Goal: Task Accomplishment & Management: Complete application form

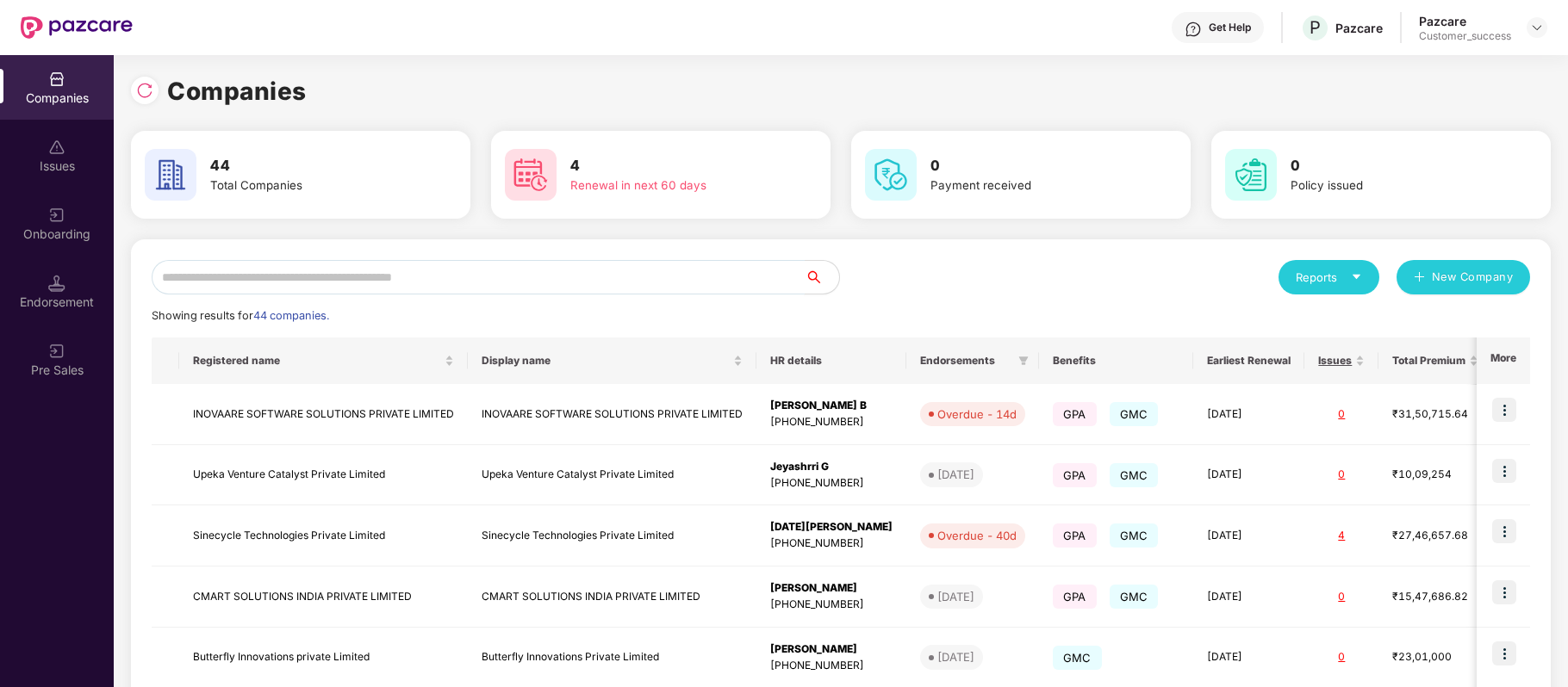
click at [400, 283] on input "text" at bounding box center [478, 277] width 653 height 34
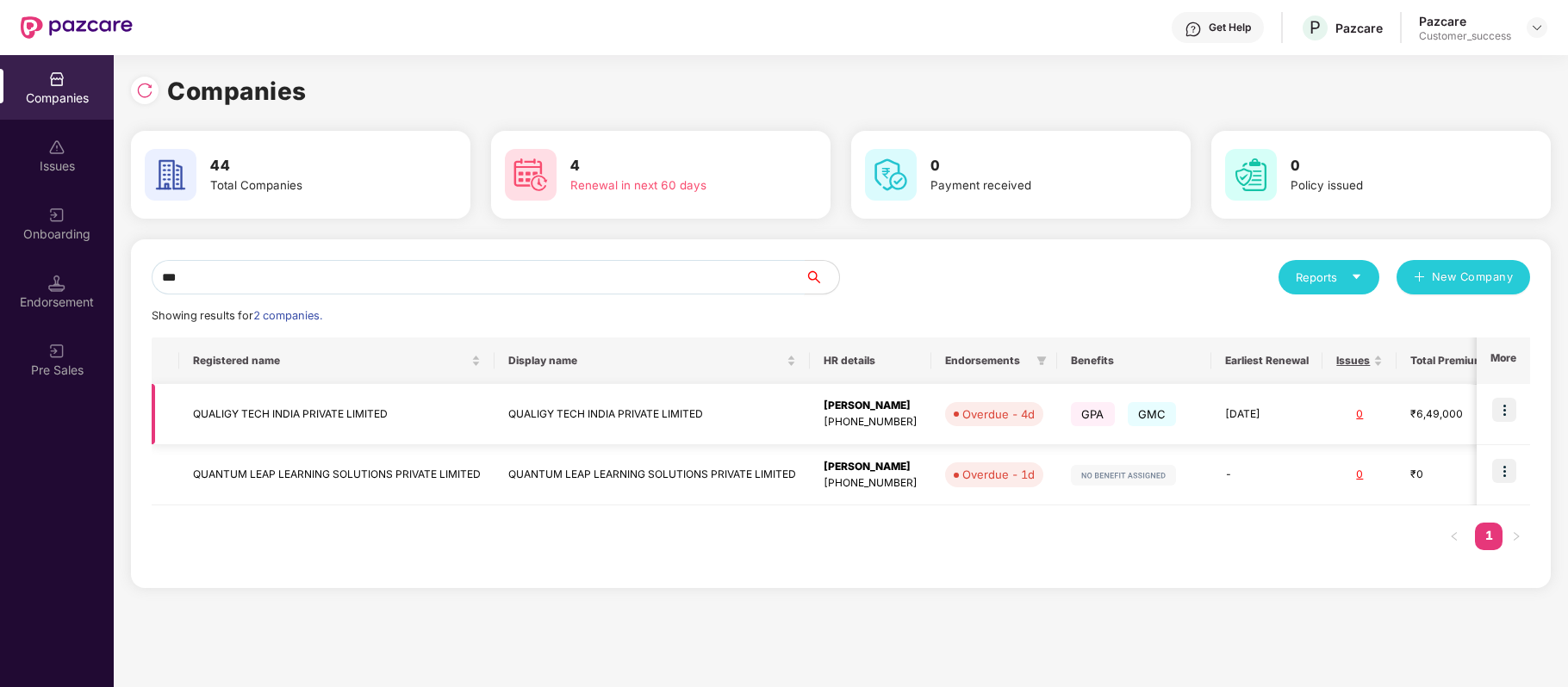
type input "***"
click at [1506, 404] on img at bounding box center [1504, 409] width 24 height 24
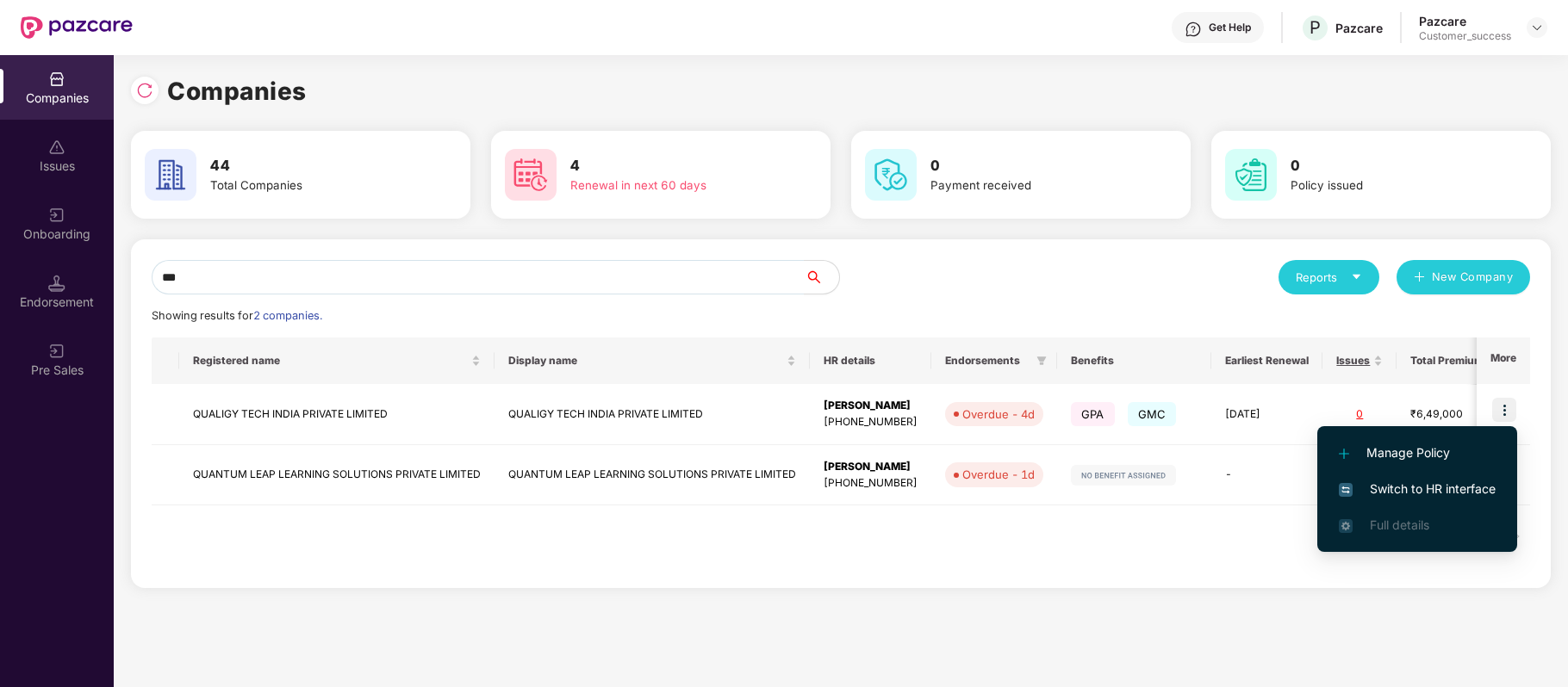
click at [1430, 479] on span "Switch to HR interface" at bounding box center [1417, 488] width 157 height 19
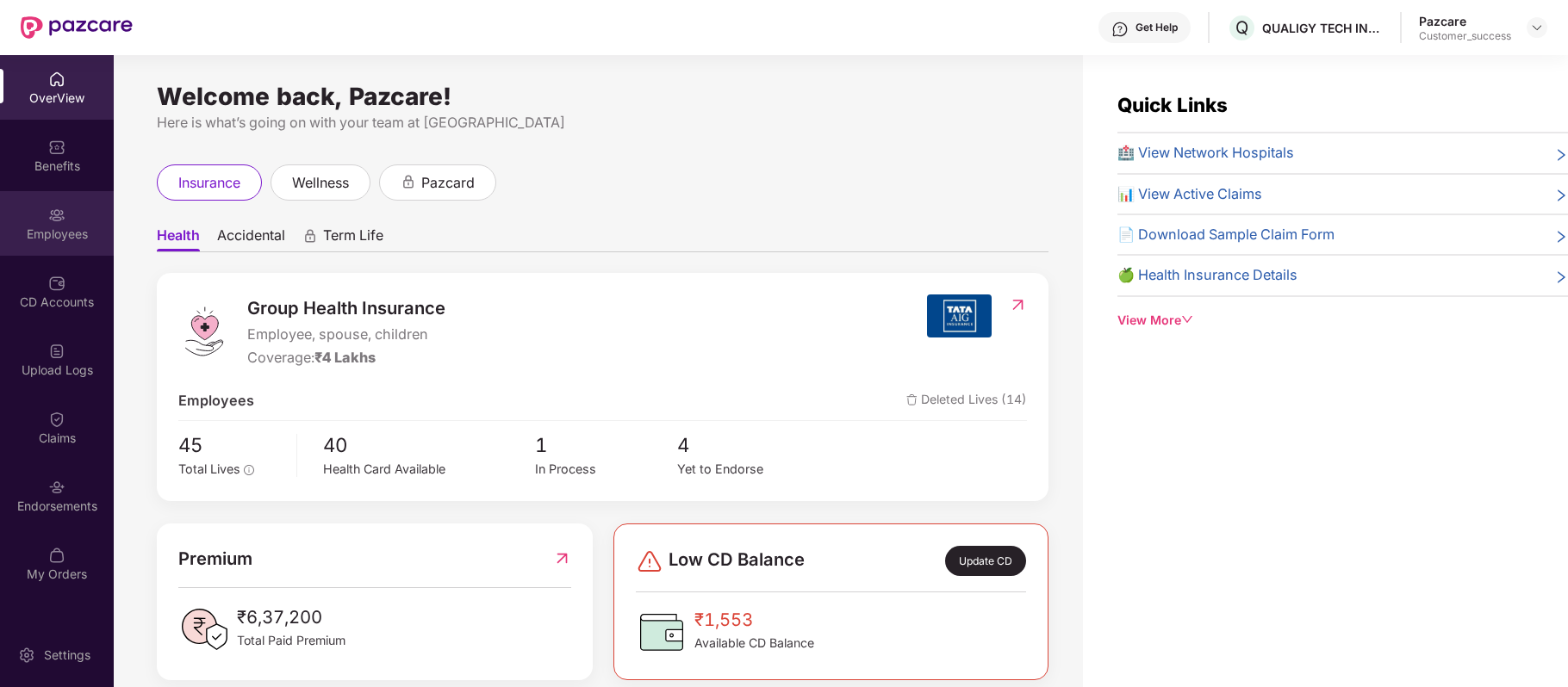
click at [63, 219] on img at bounding box center [57, 215] width 18 height 18
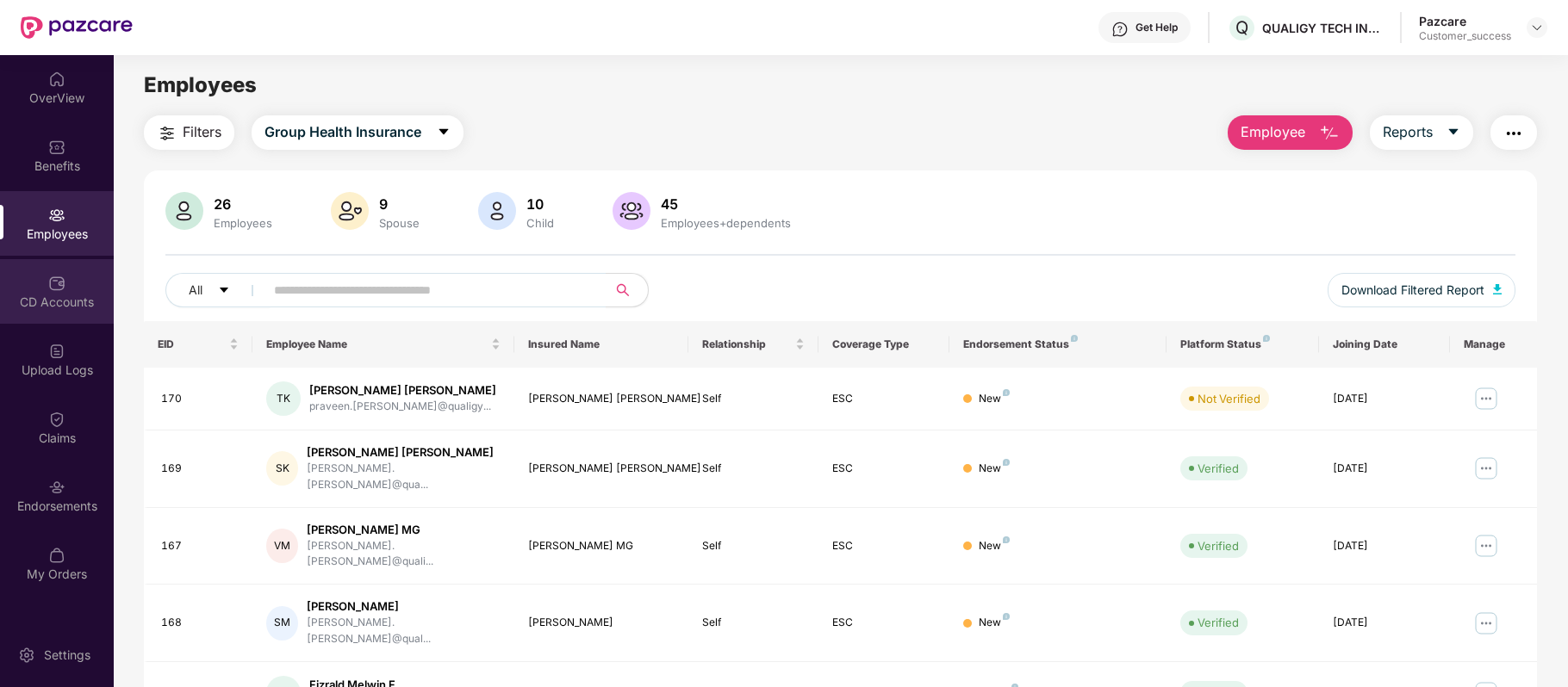
click at [70, 307] on div "CD Accounts" at bounding box center [57, 302] width 114 height 18
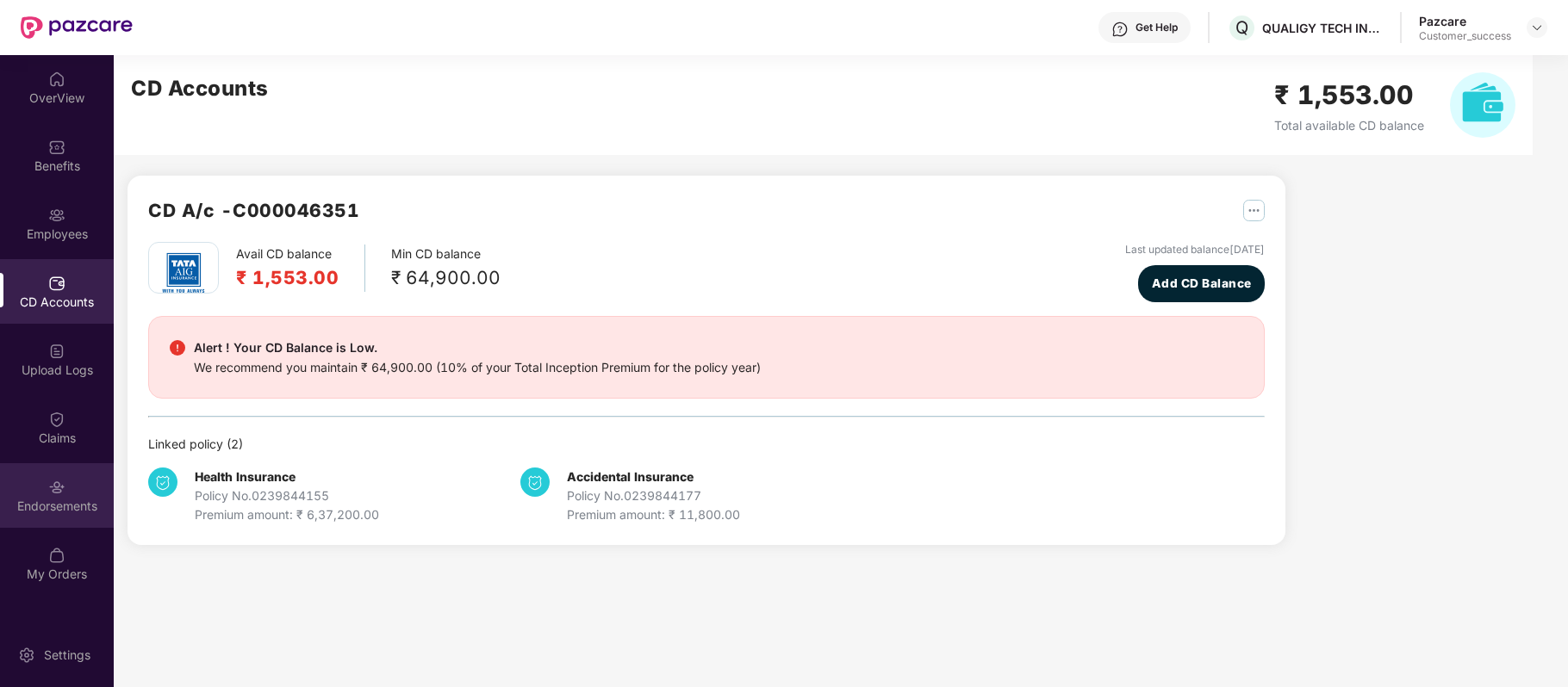
click at [62, 515] on div "Endorsements" at bounding box center [57, 507] width 114 height 18
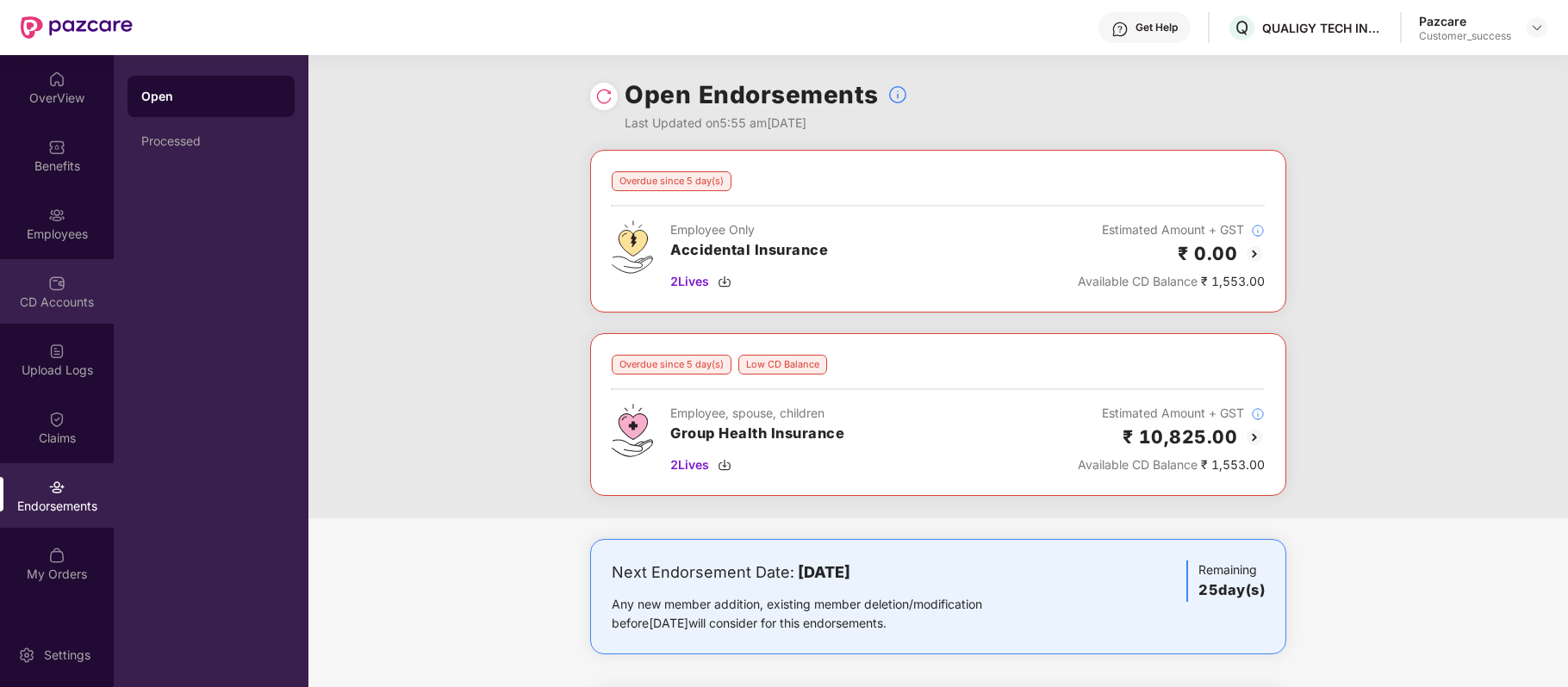
click at [81, 291] on div "CD Accounts" at bounding box center [57, 291] width 114 height 64
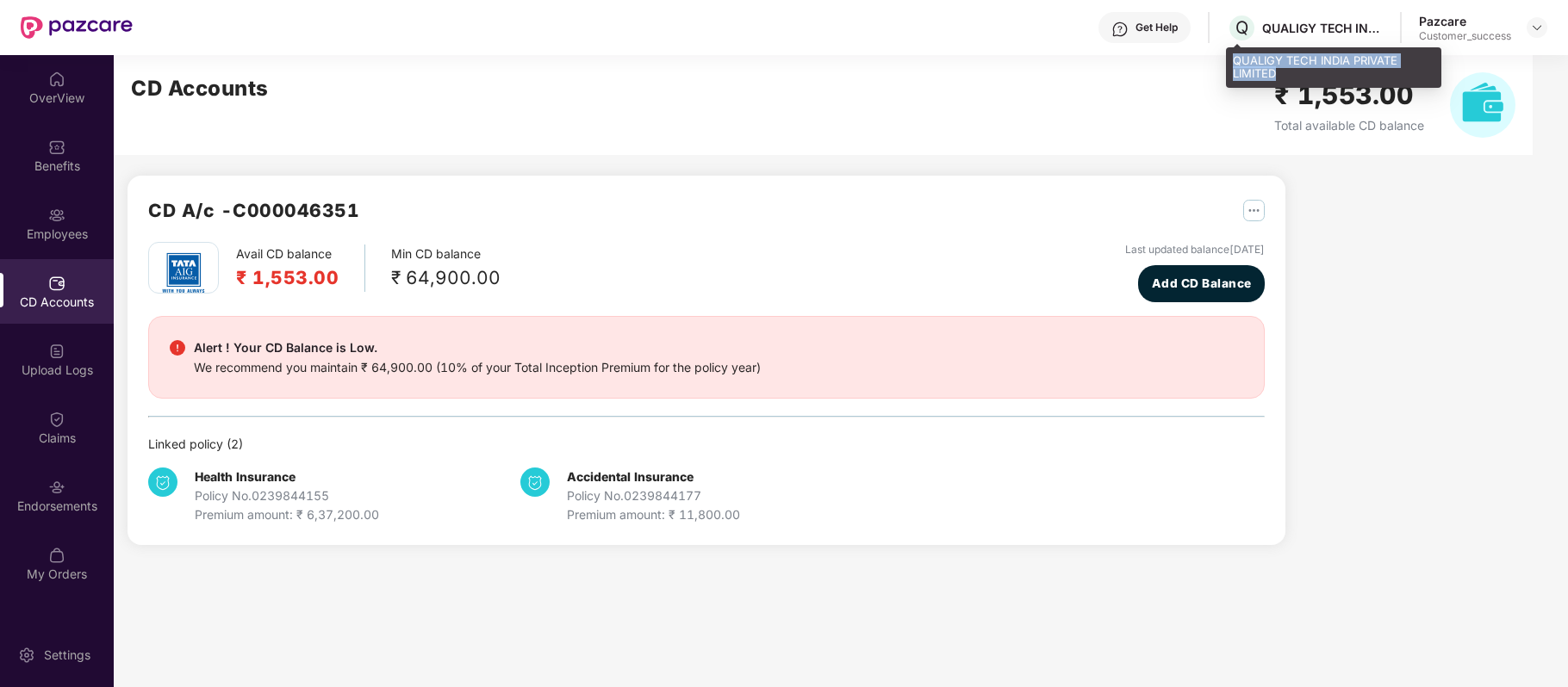
drag, startPoint x: 1234, startPoint y: 63, endPoint x: 1281, endPoint y: 74, distance: 48.3
click at [1281, 74] on div "QUALIGY TECH INDIA PRIVATE LIMITED" at bounding box center [1333, 68] width 215 height 41
copy div "QUALIGY TECH INDIA PRIVATE LIMITED"
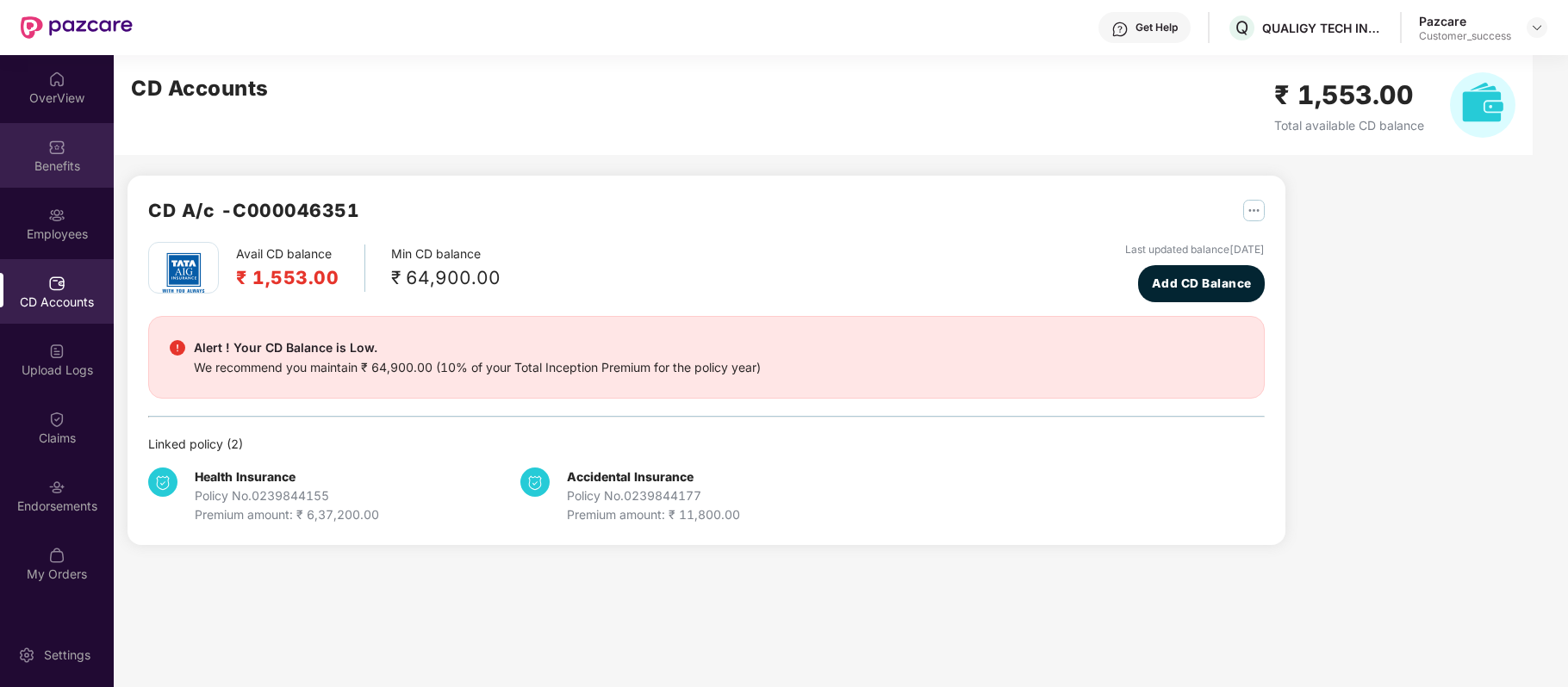
click at [50, 158] on div "Benefits" at bounding box center [57, 167] width 114 height 18
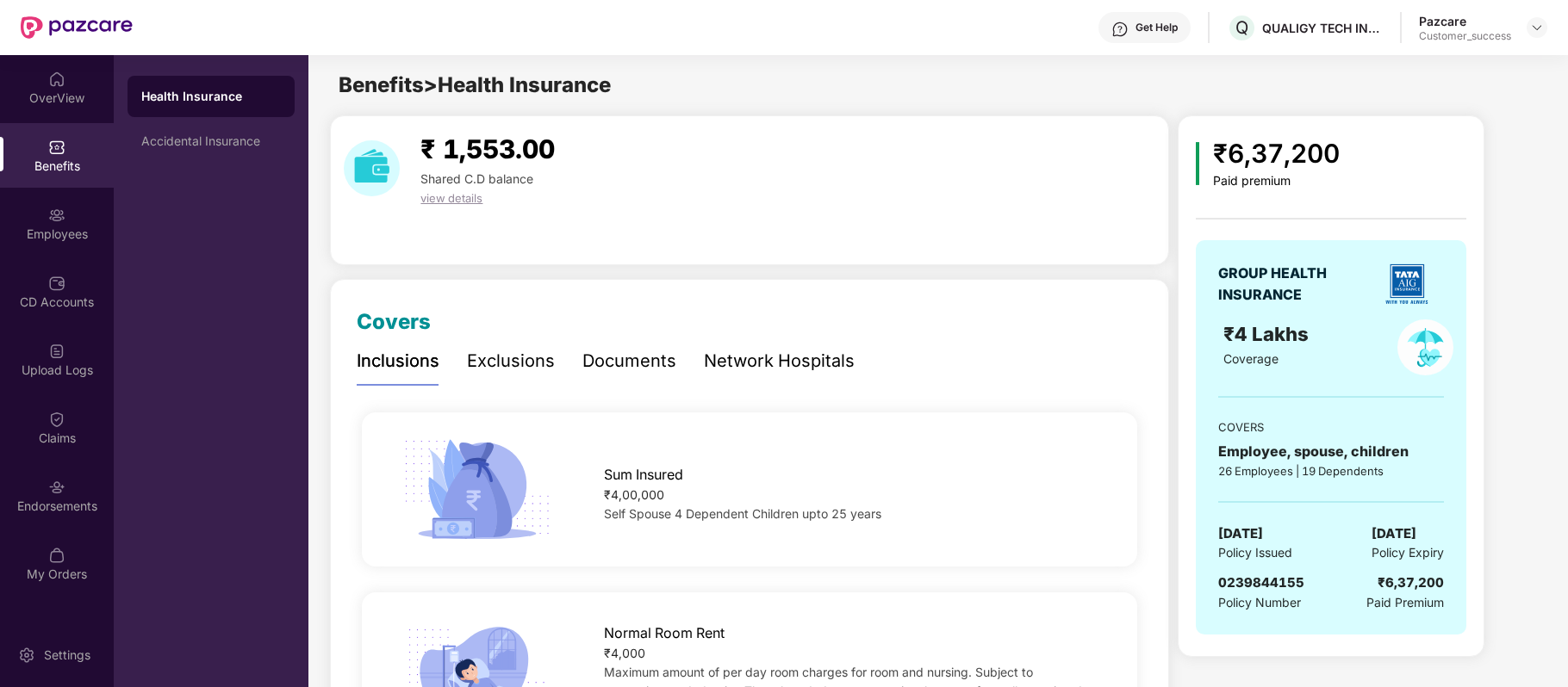
click at [1255, 588] on span "0239844155" at bounding box center [1261, 583] width 86 height 17
copy span "0239844155"
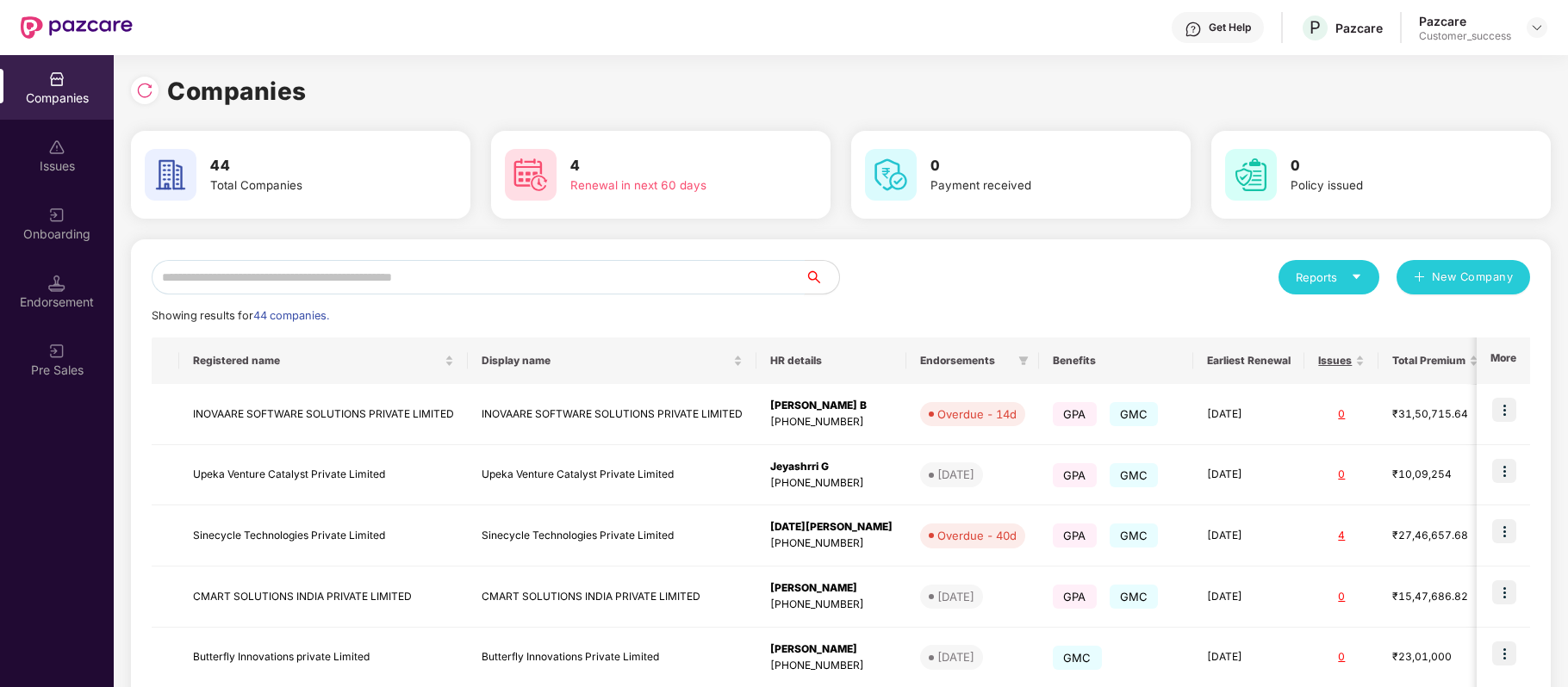
click at [395, 265] on input "text" at bounding box center [478, 277] width 653 height 34
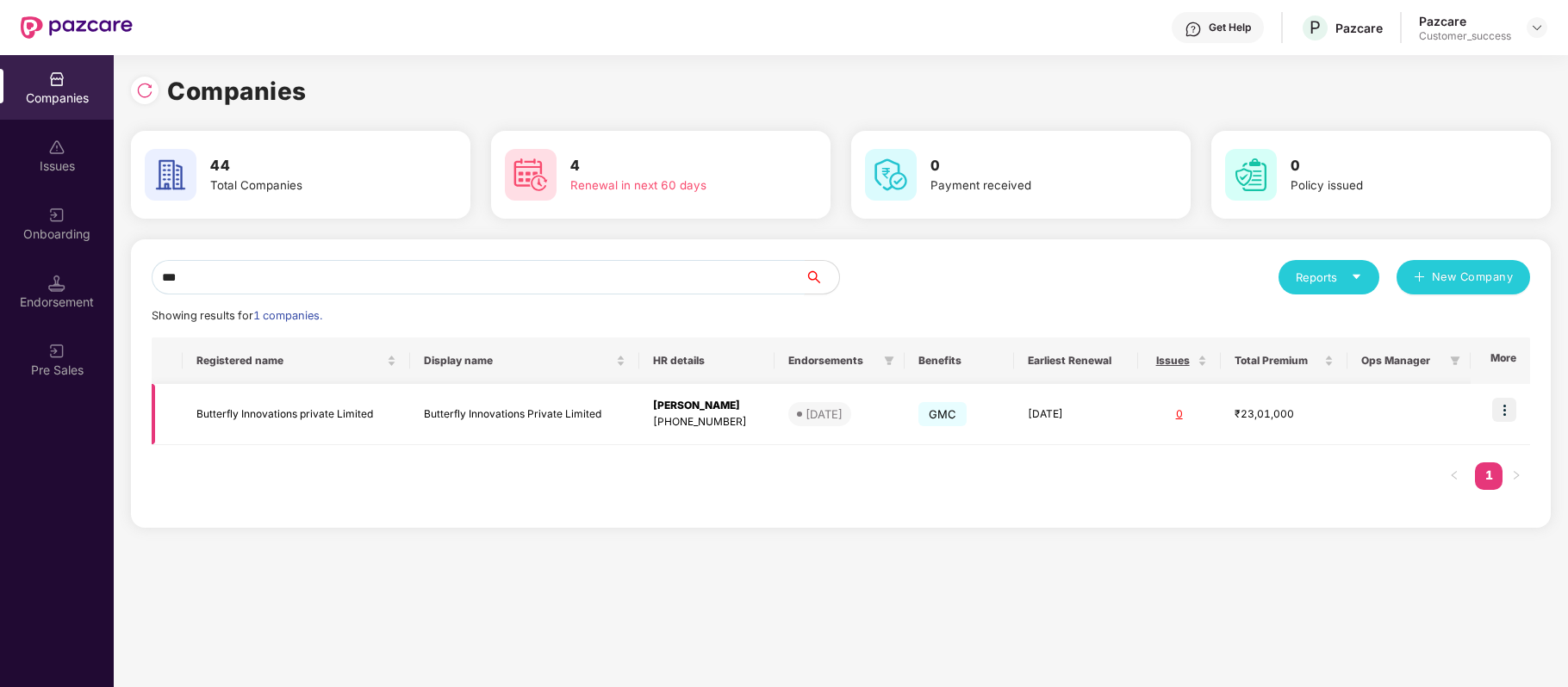
type input "***"
click at [1503, 413] on img at bounding box center [1504, 409] width 24 height 24
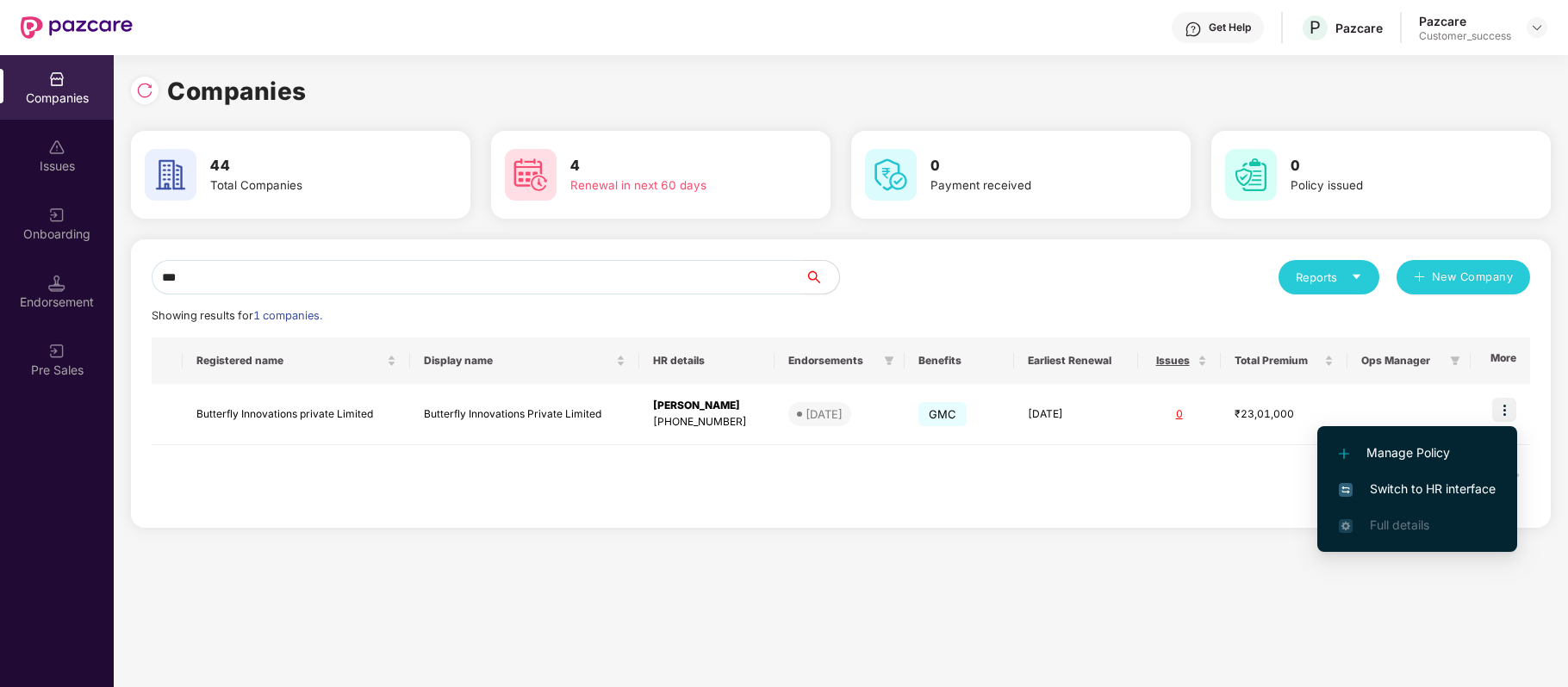
click at [1458, 500] on li "Switch to HR interface" at bounding box center [1417, 489] width 200 height 36
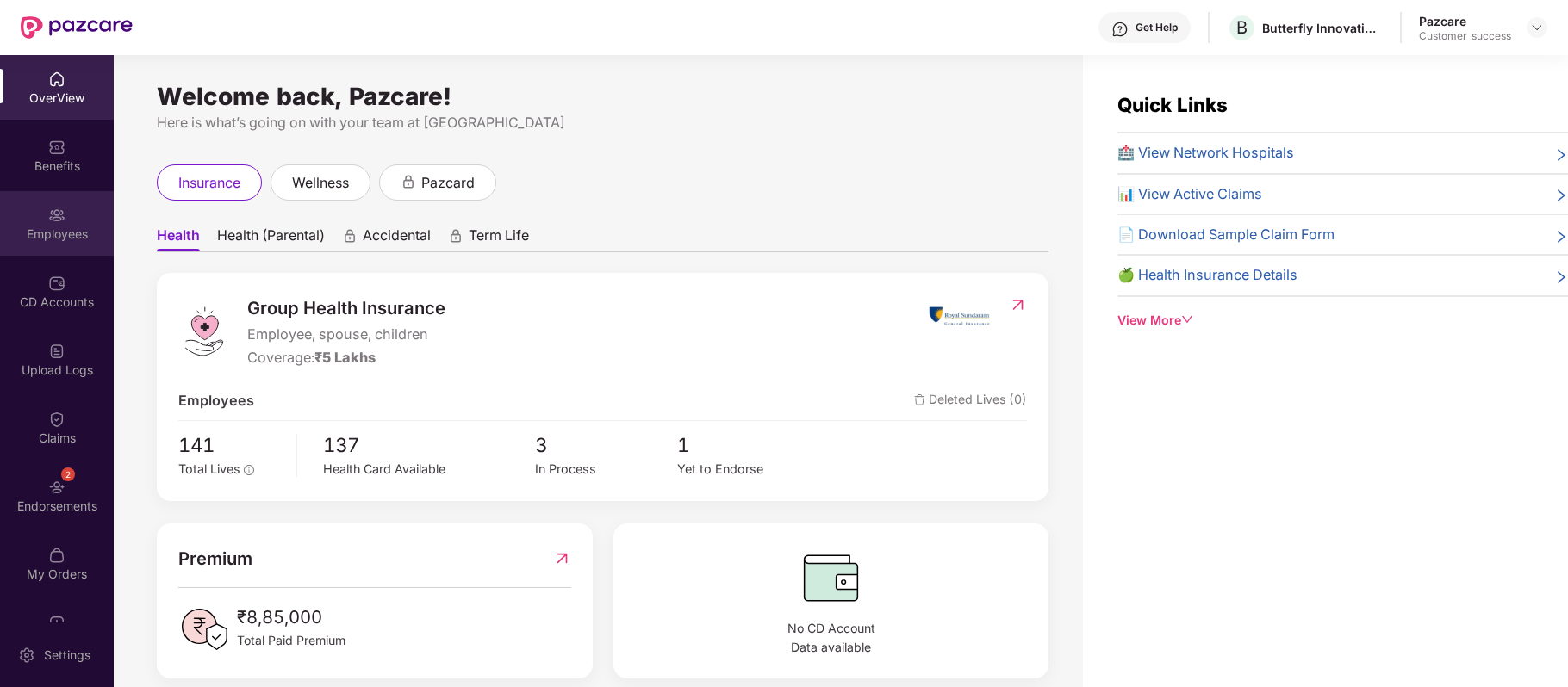
click at [46, 239] on div "Employees" at bounding box center [57, 235] width 114 height 18
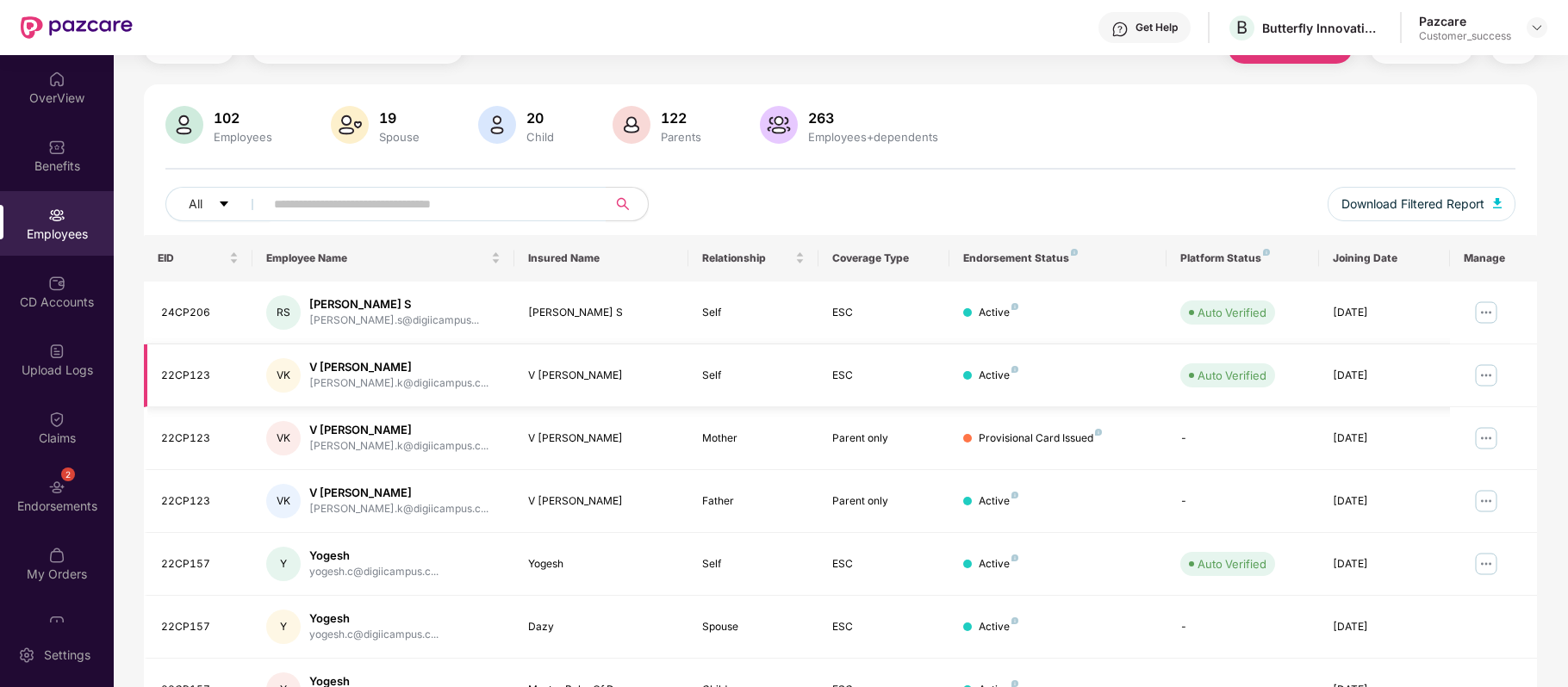
scroll to position [374, 0]
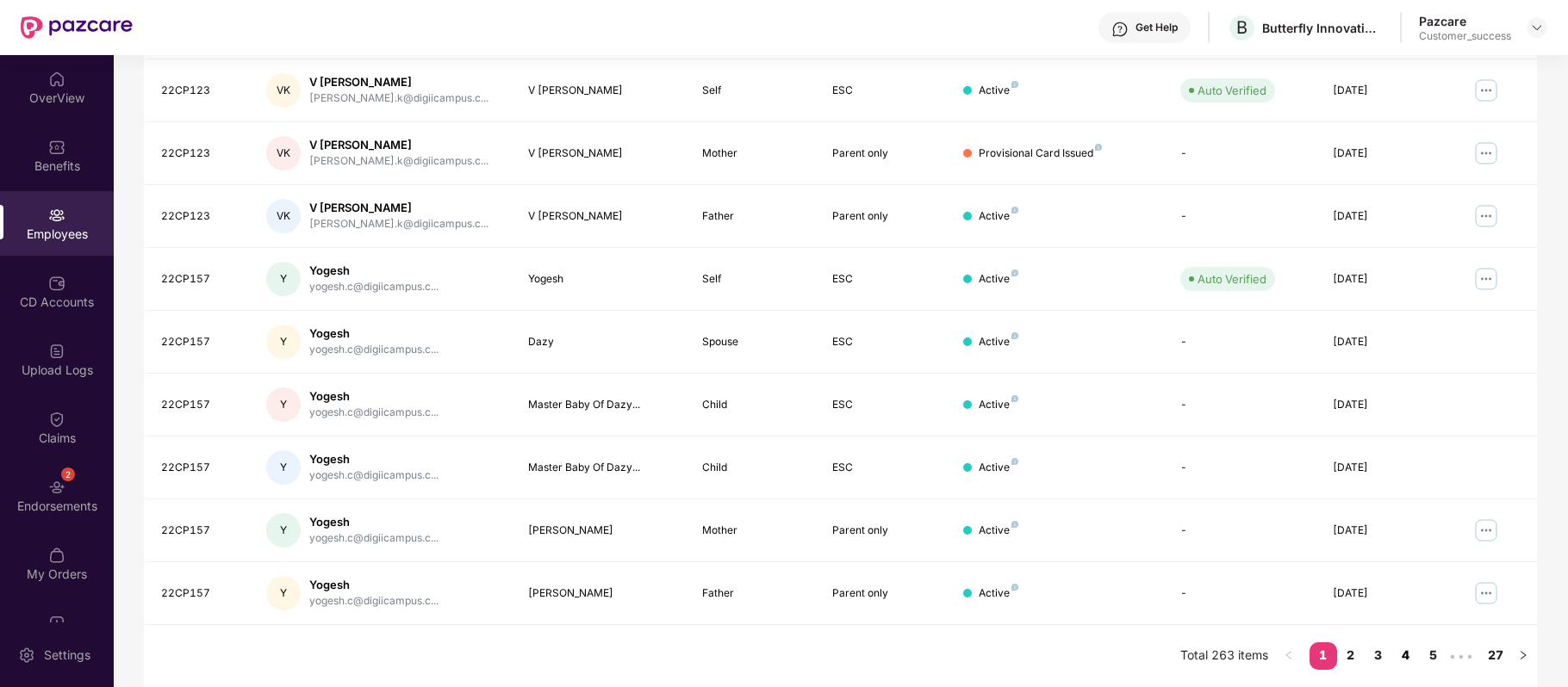
click at [1406, 656] on link "4" at bounding box center [1405, 655] width 27 height 26
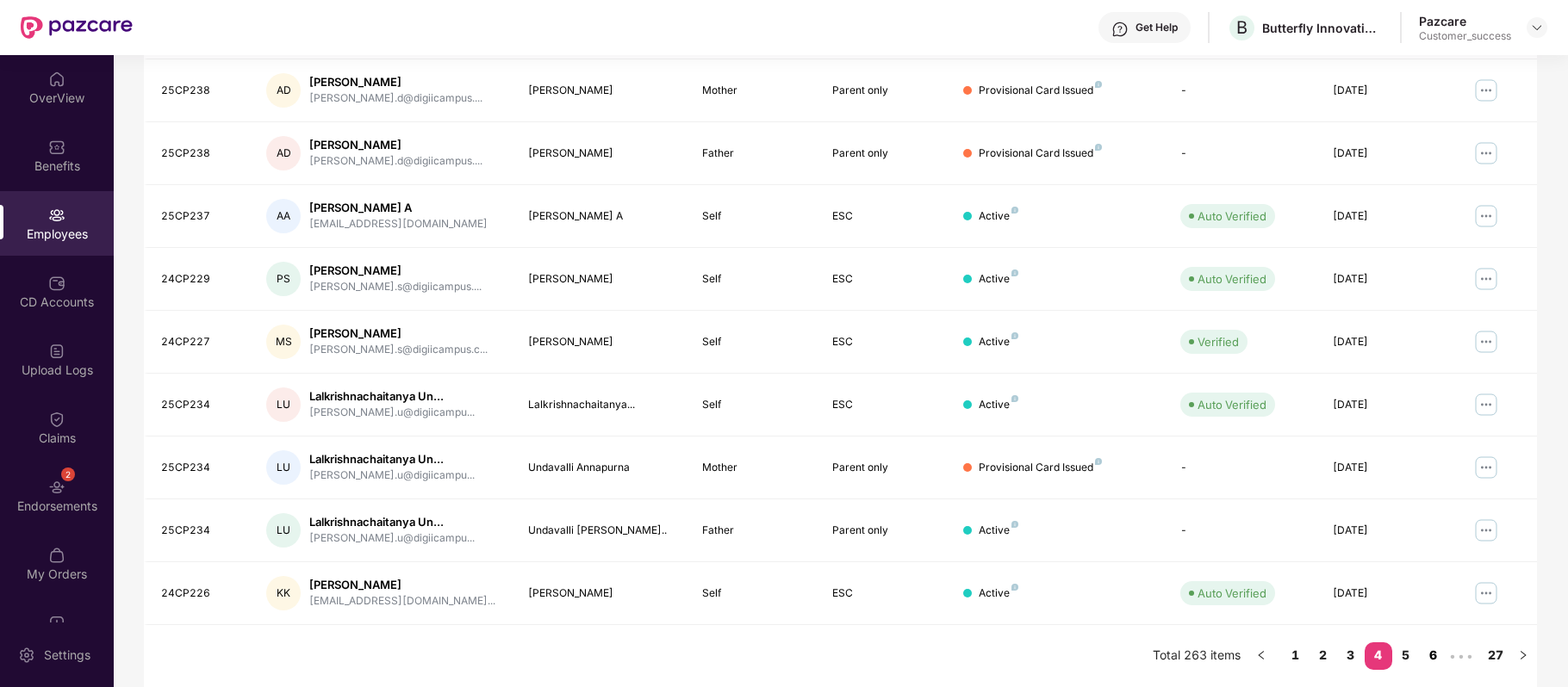
click at [1431, 656] on link "6" at bounding box center [1434, 655] width 27 height 26
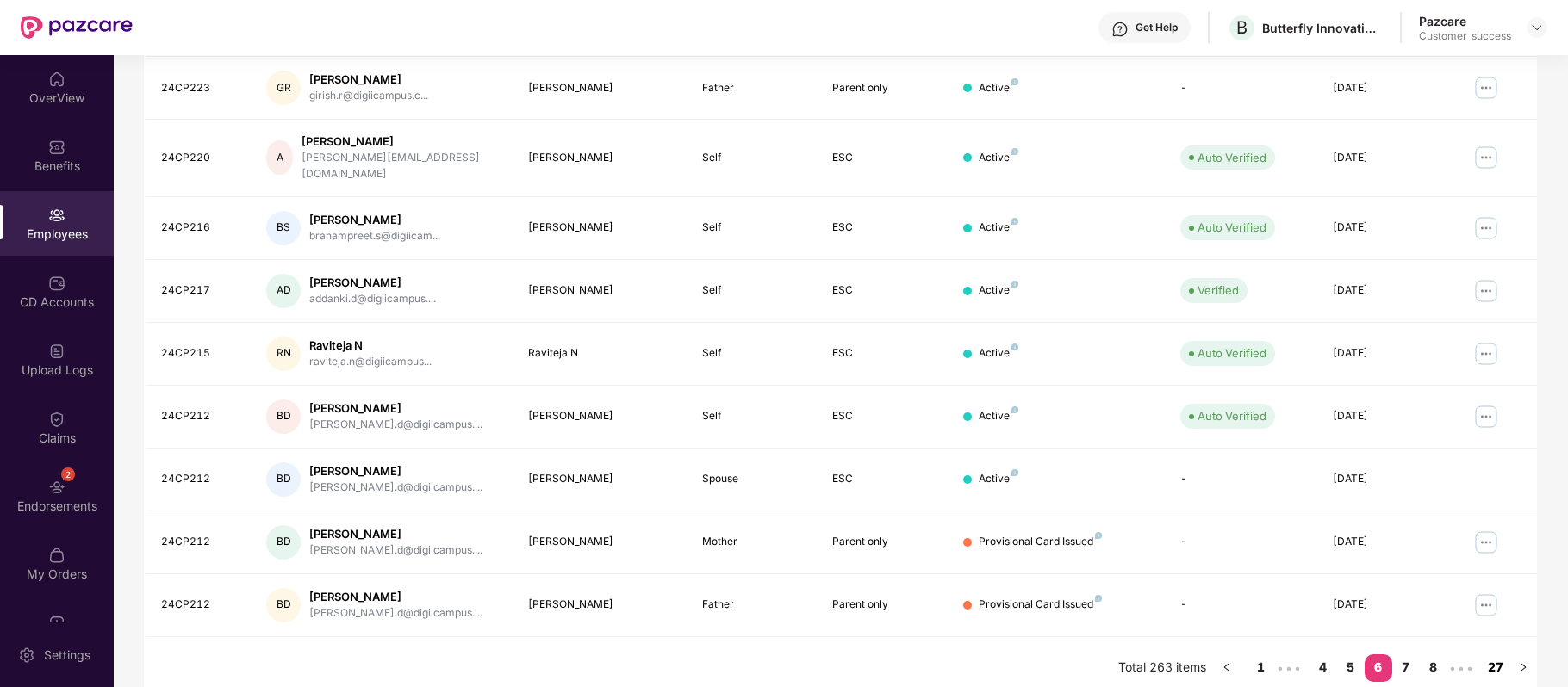
click at [1488, 658] on link "27" at bounding box center [1495, 668] width 27 height 26
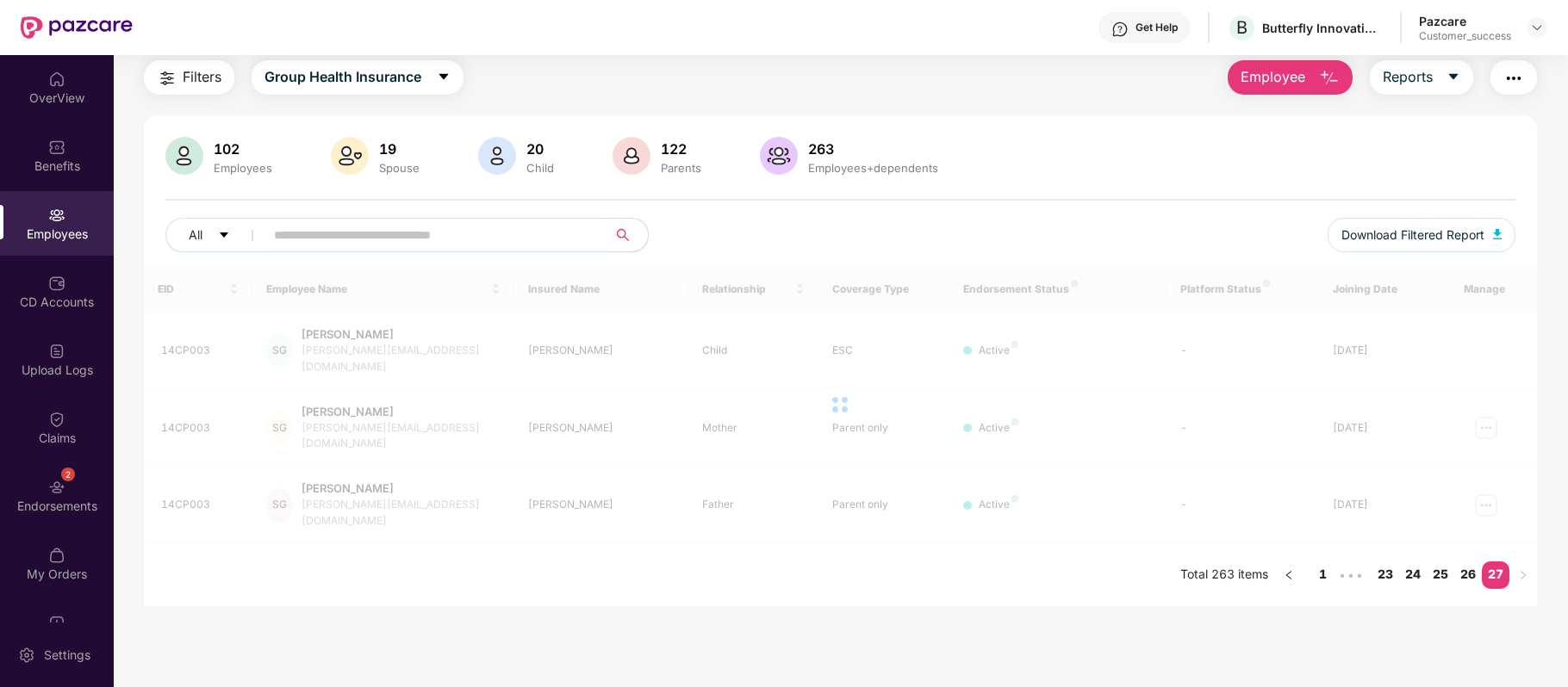
scroll to position [56, 0]
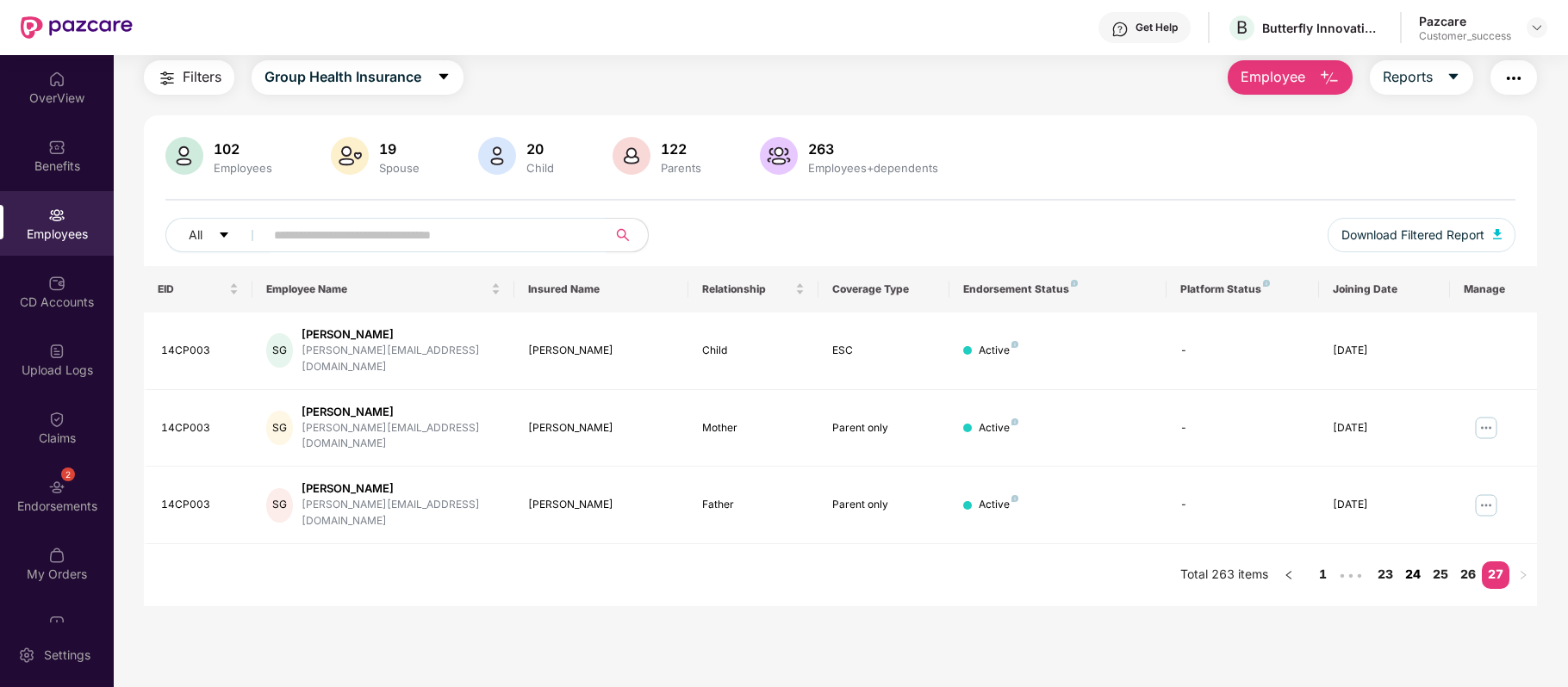
click at [1413, 561] on link "24" at bounding box center [1412, 574] width 27 height 26
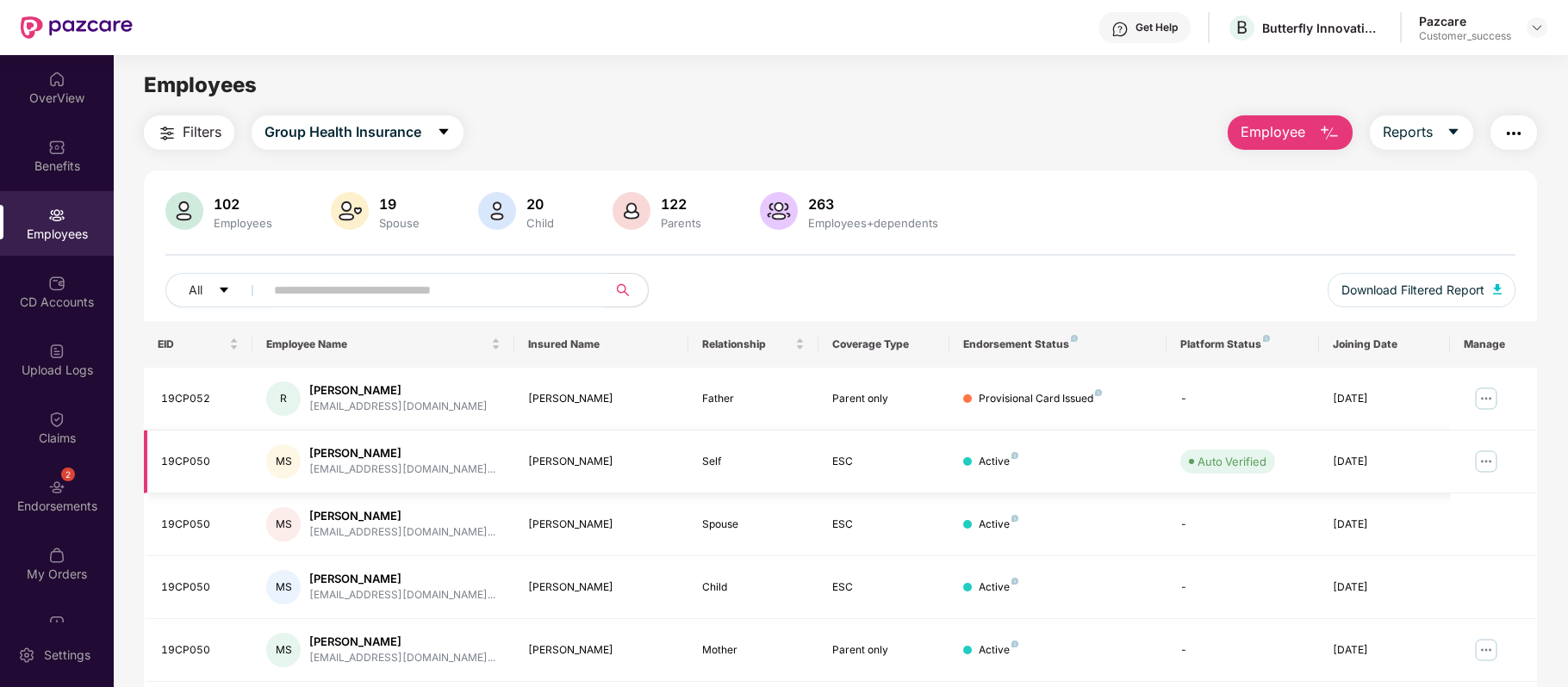
scroll to position [374, 0]
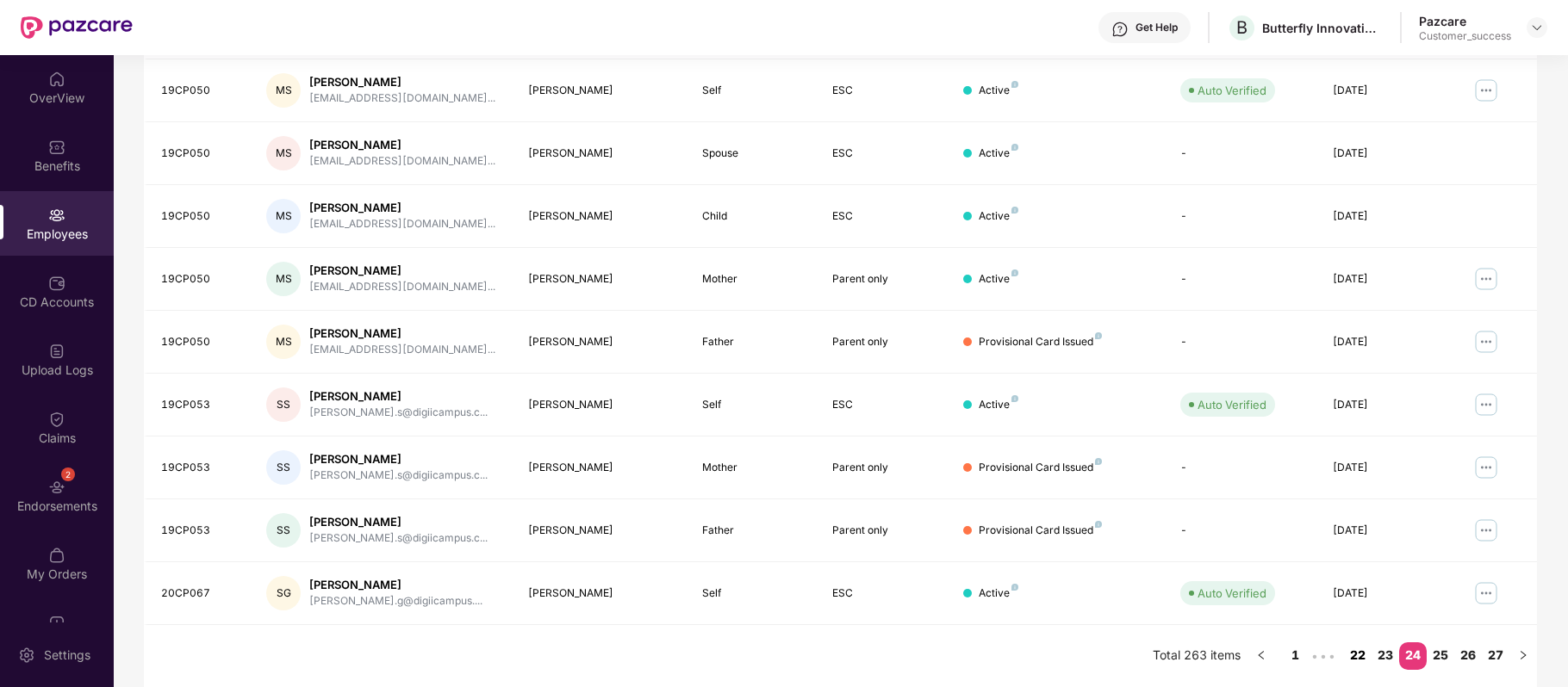
click at [1355, 655] on link "22" at bounding box center [1358, 655] width 27 height 26
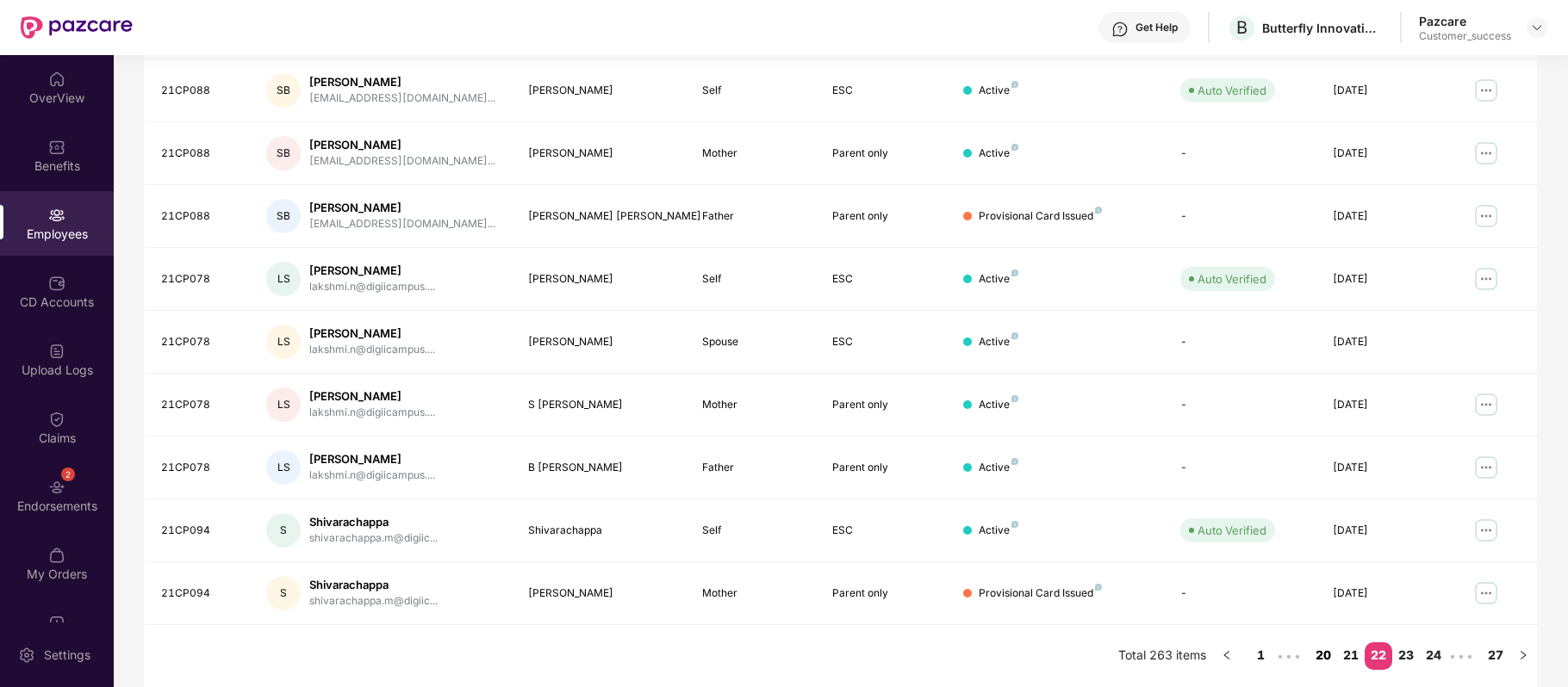
click at [1311, 659] on link "20" at bounding box center [1323, 655] width 27 height 26
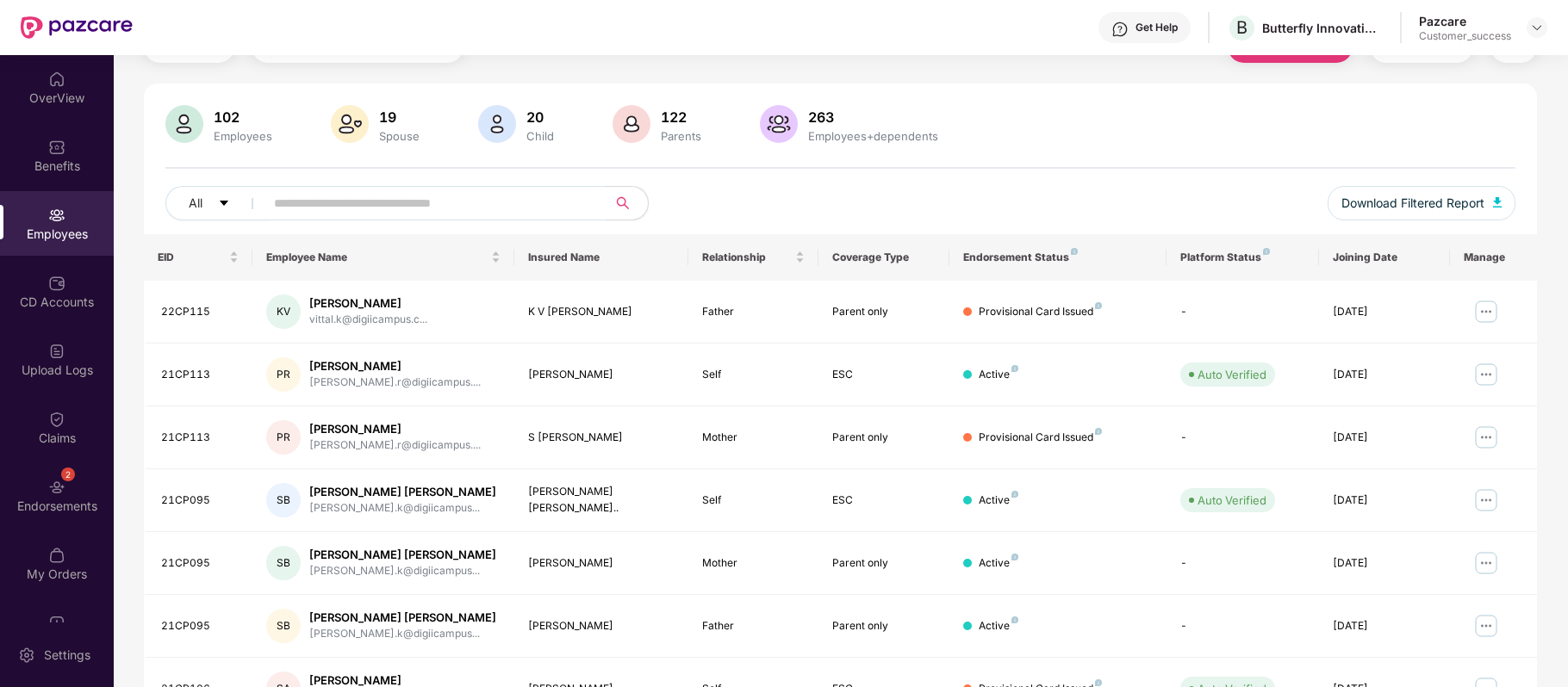
scroll to position [86, 0]
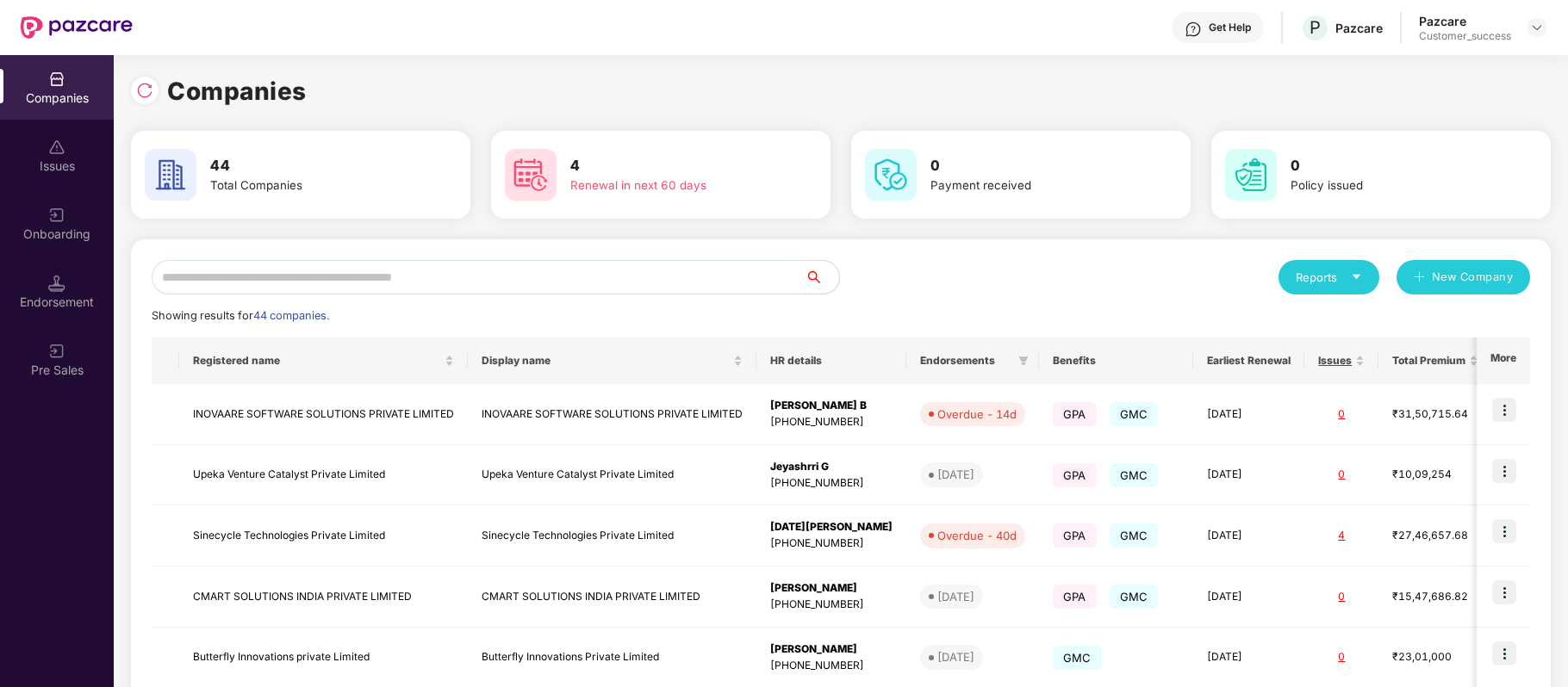
click at [441, 276] on input "text" at bounding box center [478, 277] width 653 height 34
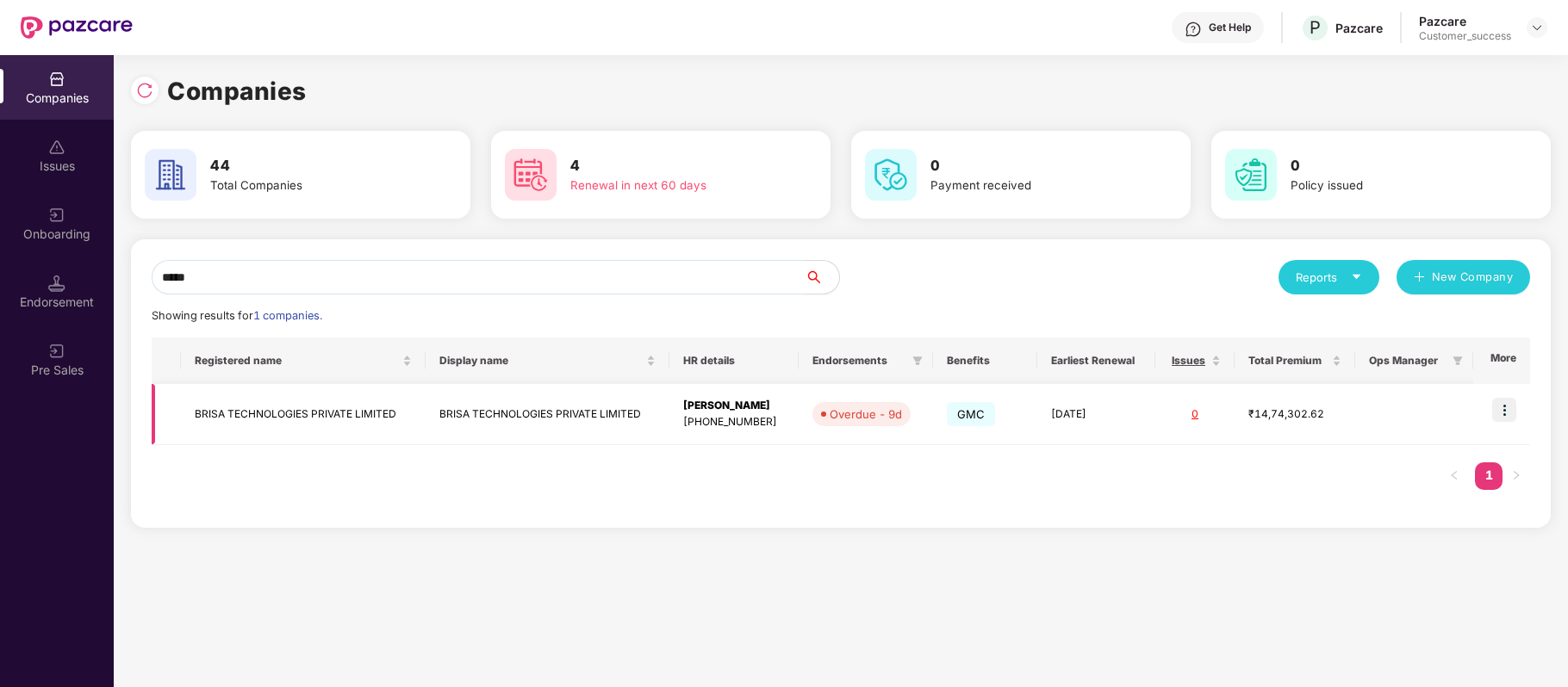
type input "*****"
click at [376, 404] on td "BRISA TECHNOLOGIES PRIVATE LIMITED" at bounding box center [303, 414] width 244 height 61
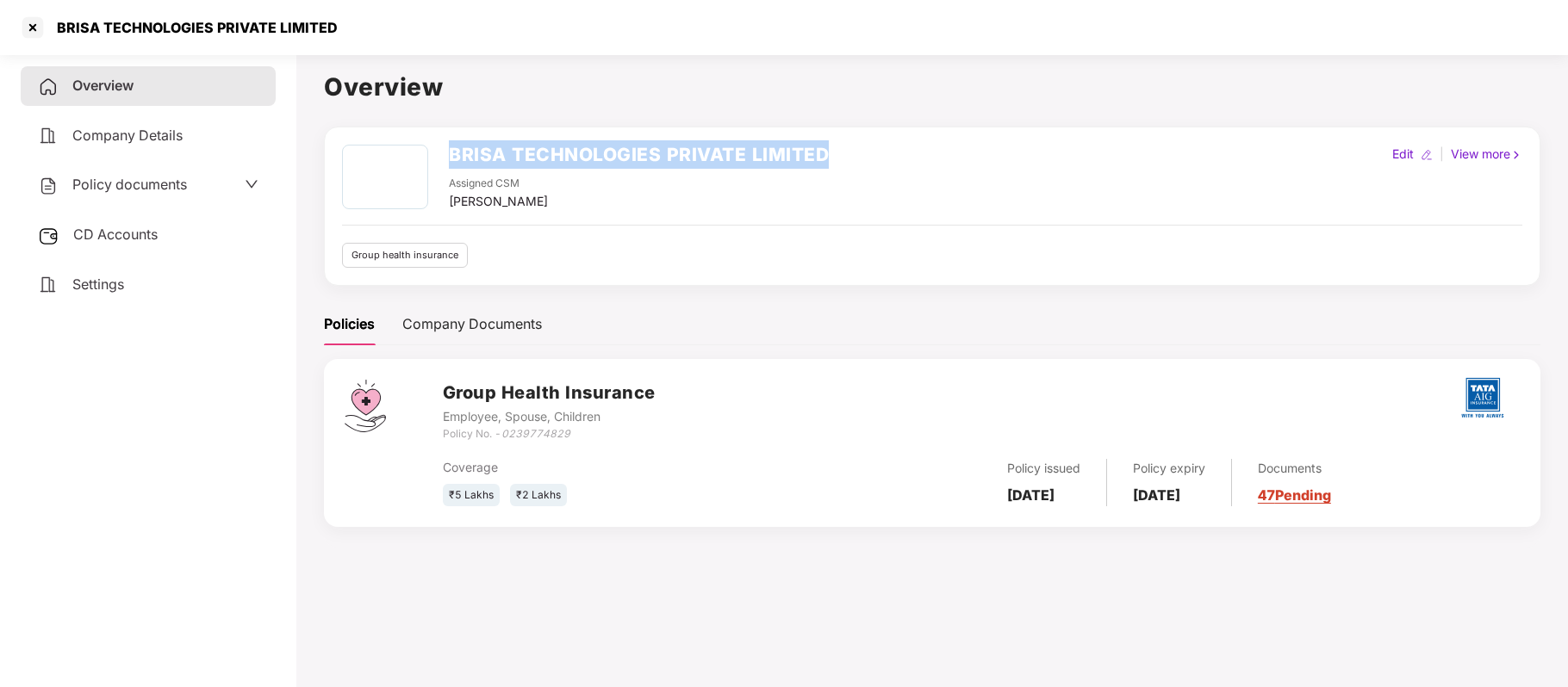
drag, startPoint x: 445, startPoint y: 160, endPoint x: 893, endPoint y: 142, distance: 448.4
click at [893, 142] on div "BRISA TECHNOLOGIES PRIVATE LIMITED Assigned CSM Sugandha Singh Edit | View more…" at bounding box center [932, 207] width 1216 height 160
copy h2 "BRISA TECHNOLOGIES PRIVATE LIMITED"
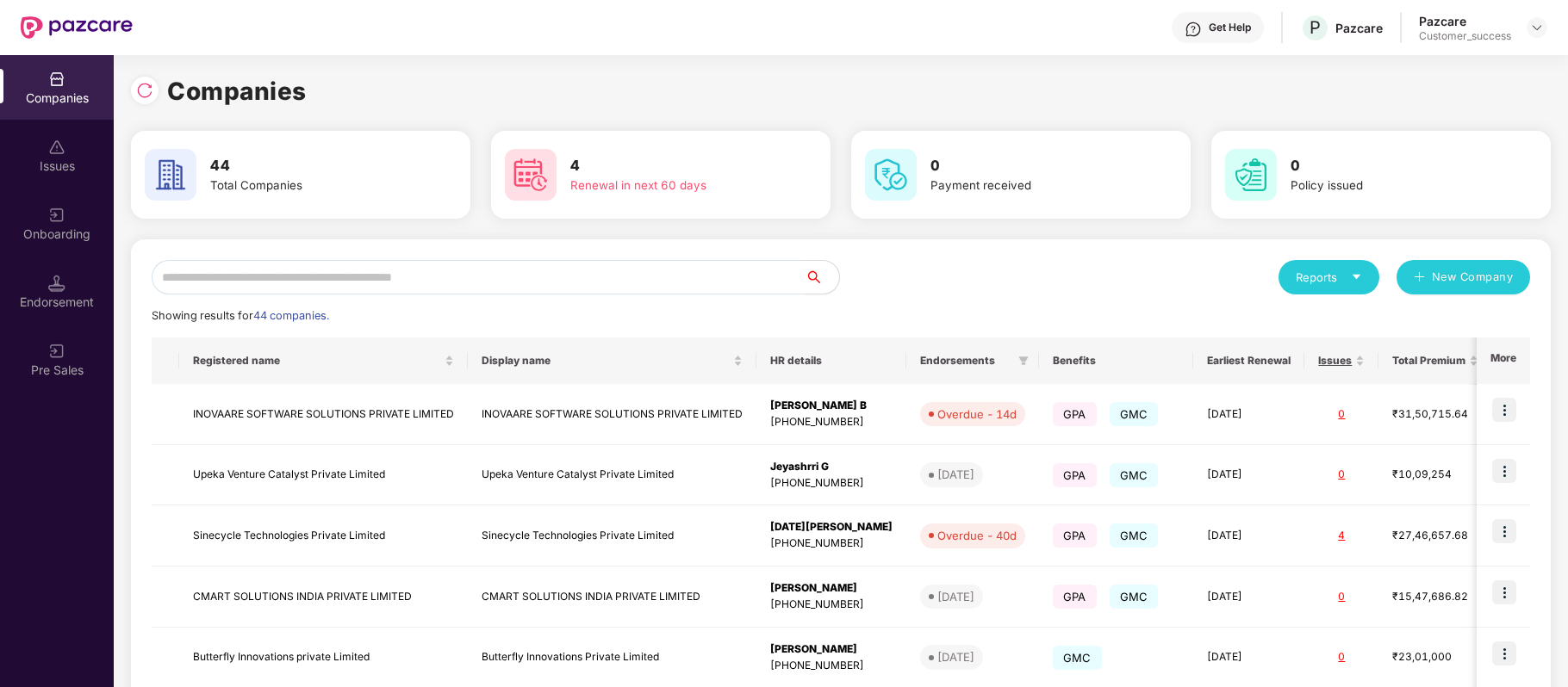
click at [417, 280] on input "text" at bounding box center [478, 277] width 653 height 34
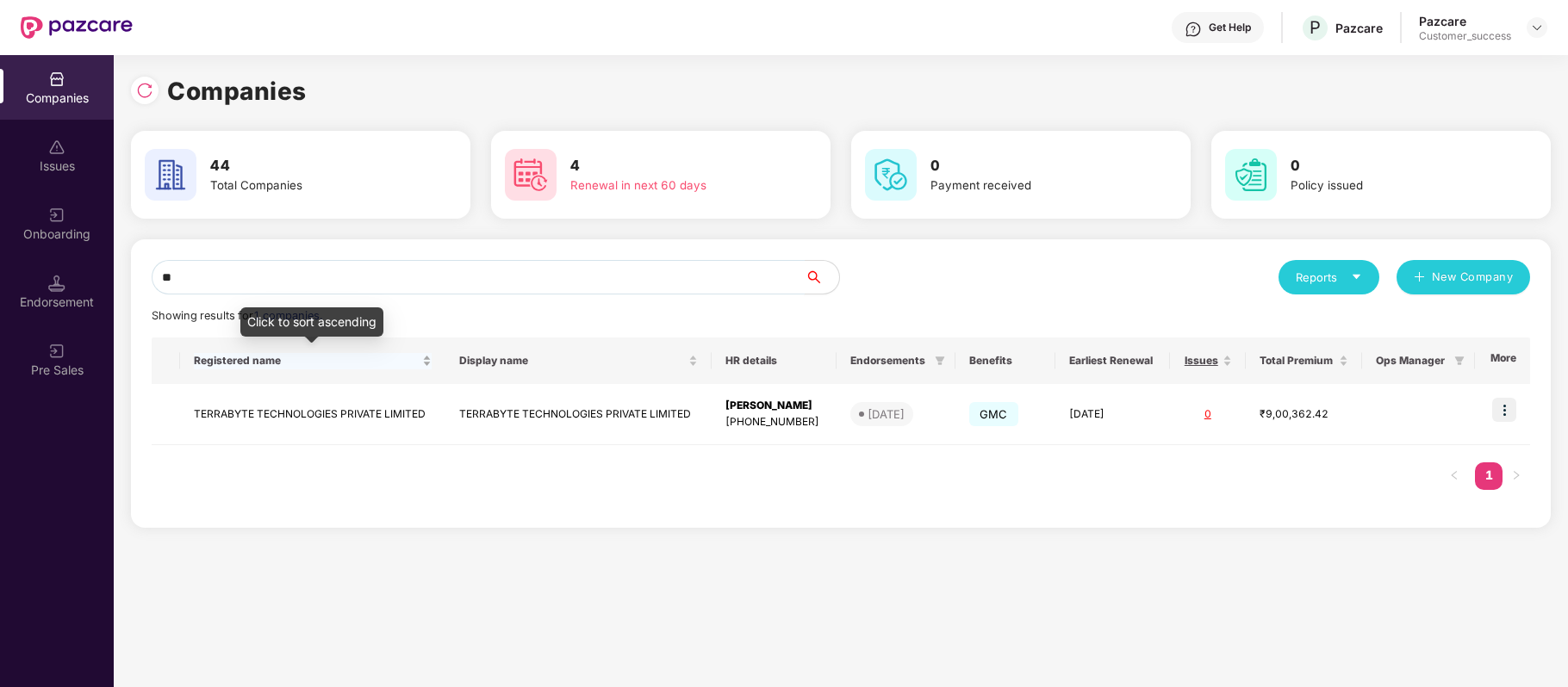
type input "*"
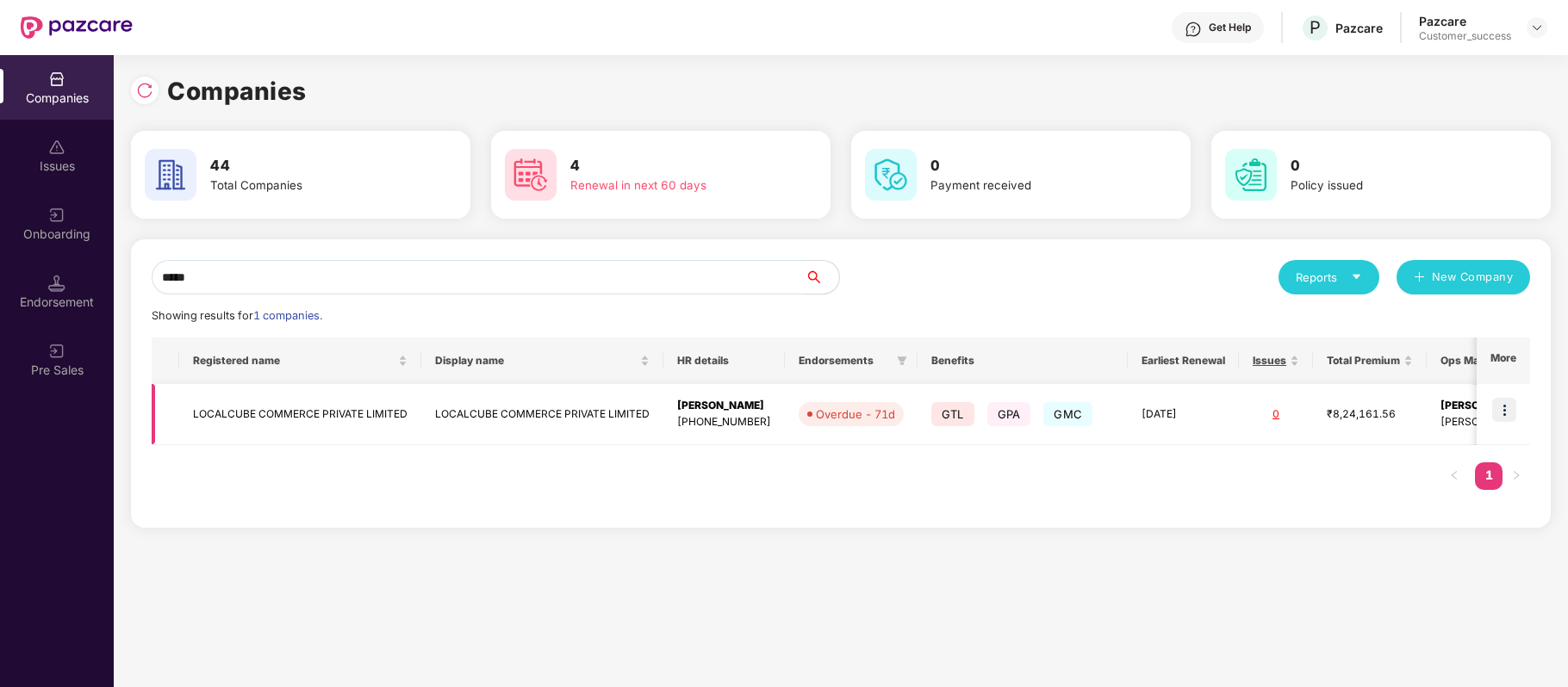
type input "*****"
click at [1521, 404] on td at bounding box center [1503, 414] width 54 height 61
click at [1499, 406] on img at bounding box center [1504, 409] width 24 height 24
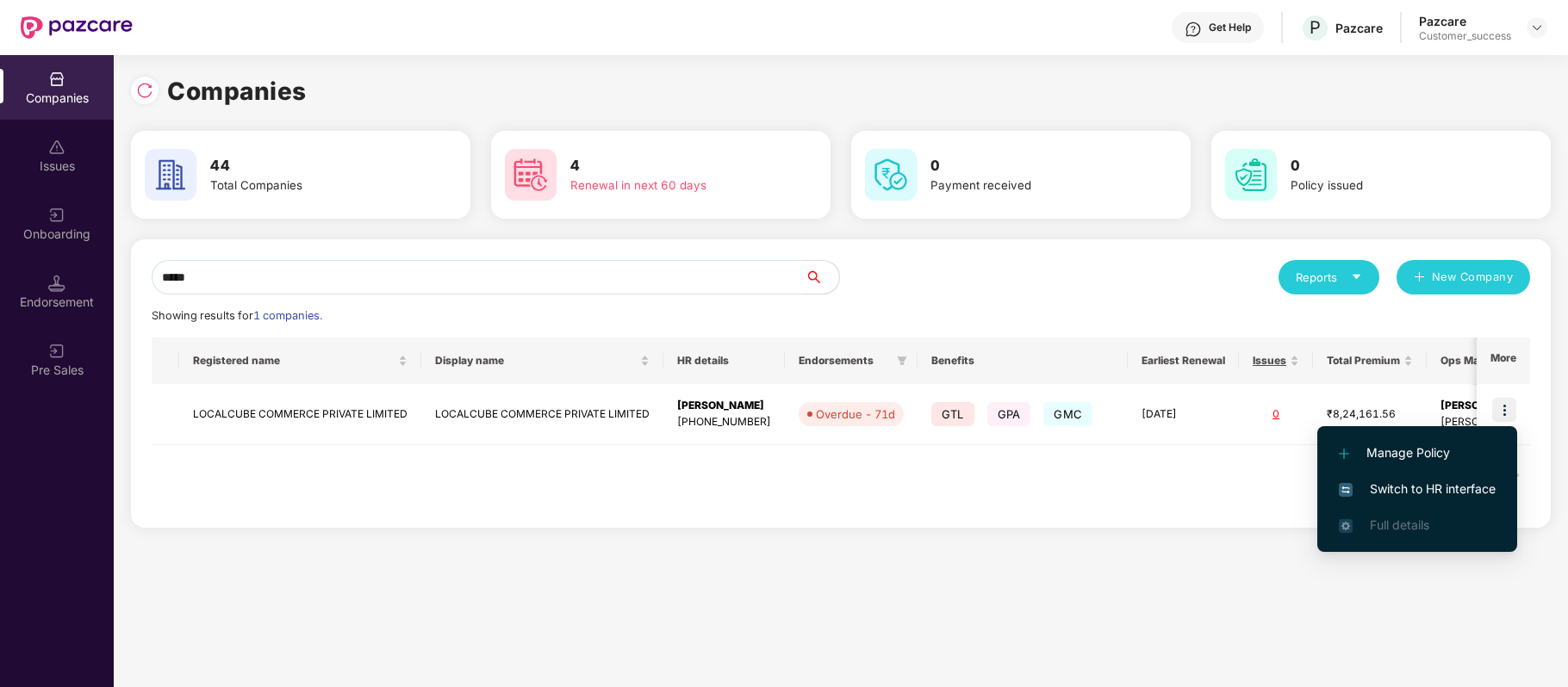
click at [1468, 486] on span "Switch to HR interface" at bounding box center [1417, 488] width 157 height 19
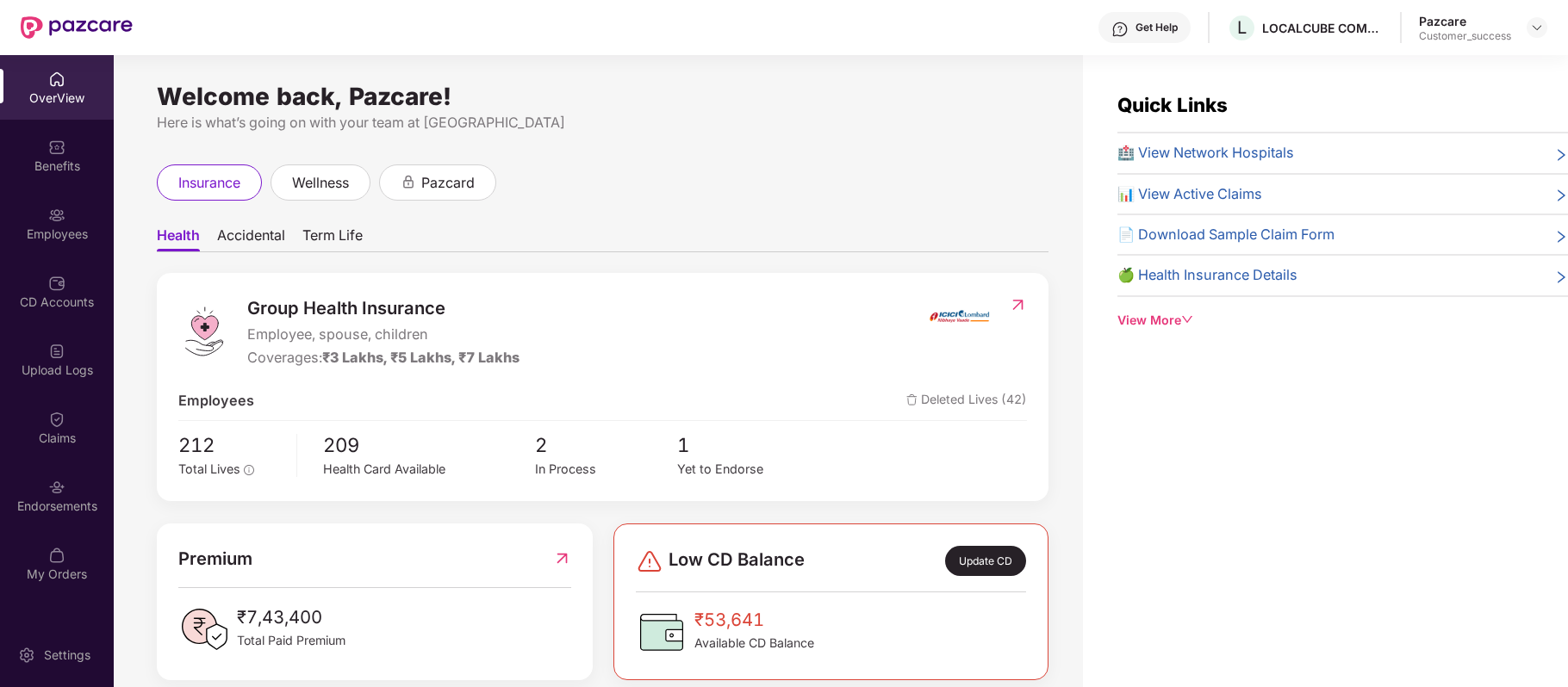
click at [72, 231] on div "Employees" at bounding box center [57, 235] width 114 height 18
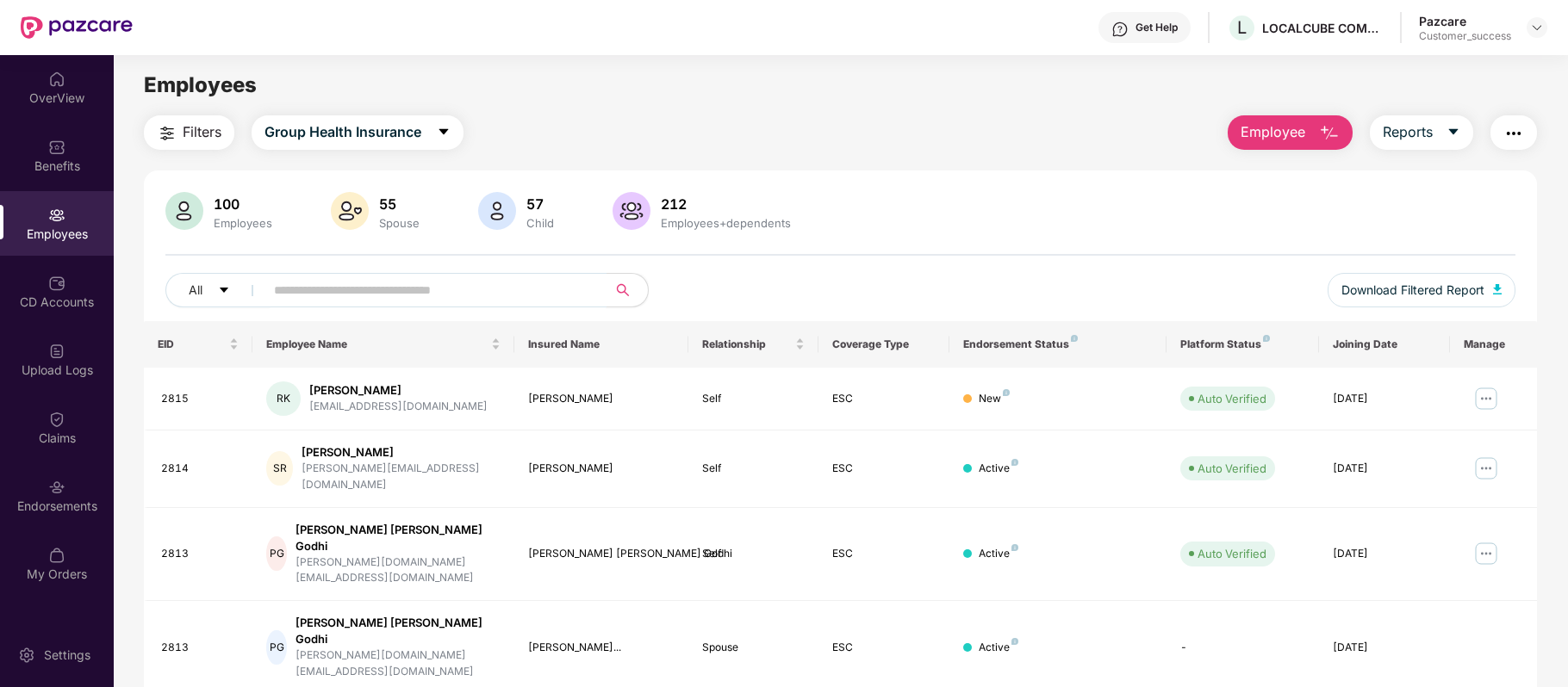
click at [356, 289] on input "text" at bounding box center [428, 290] width 309 height 26
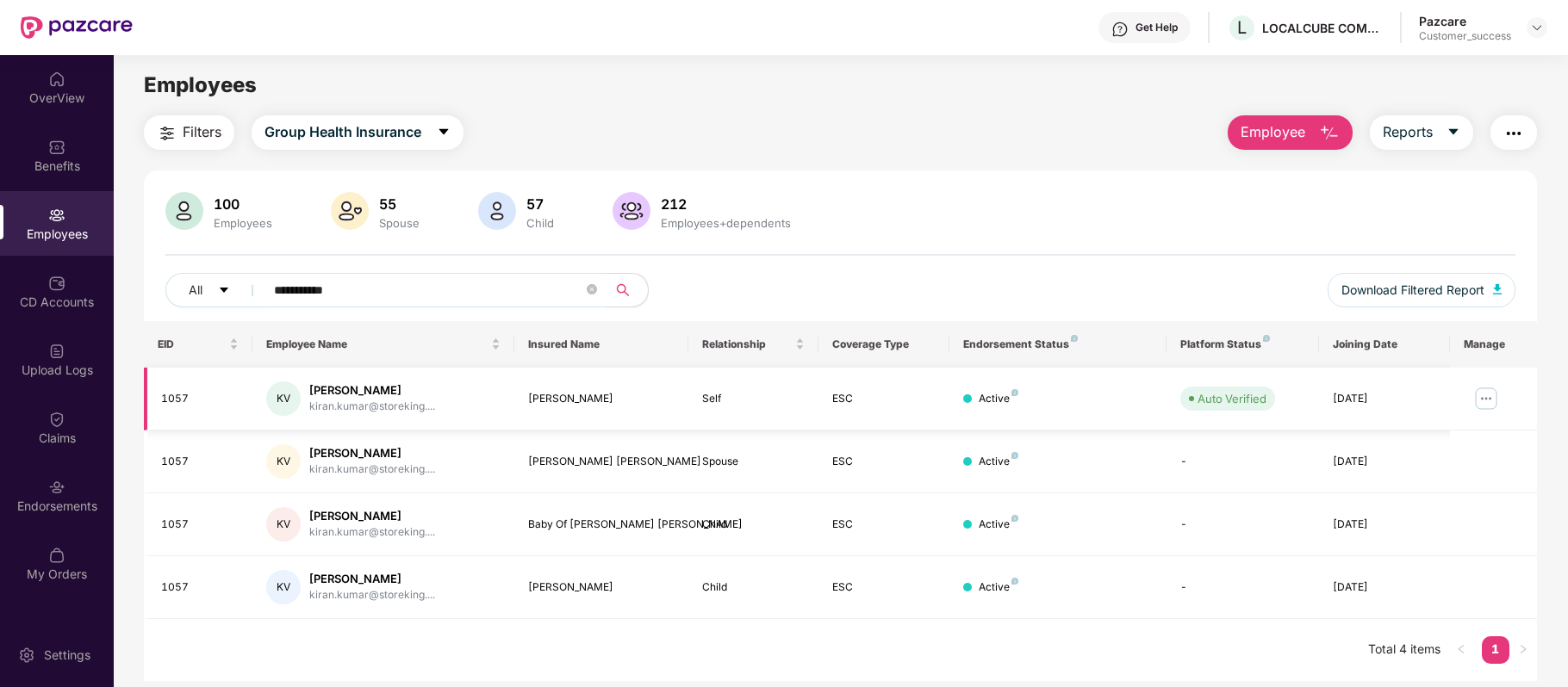
type input "**********"
click at [1493, 397] on img at bounding box center [1486, 399] width 27 height 27
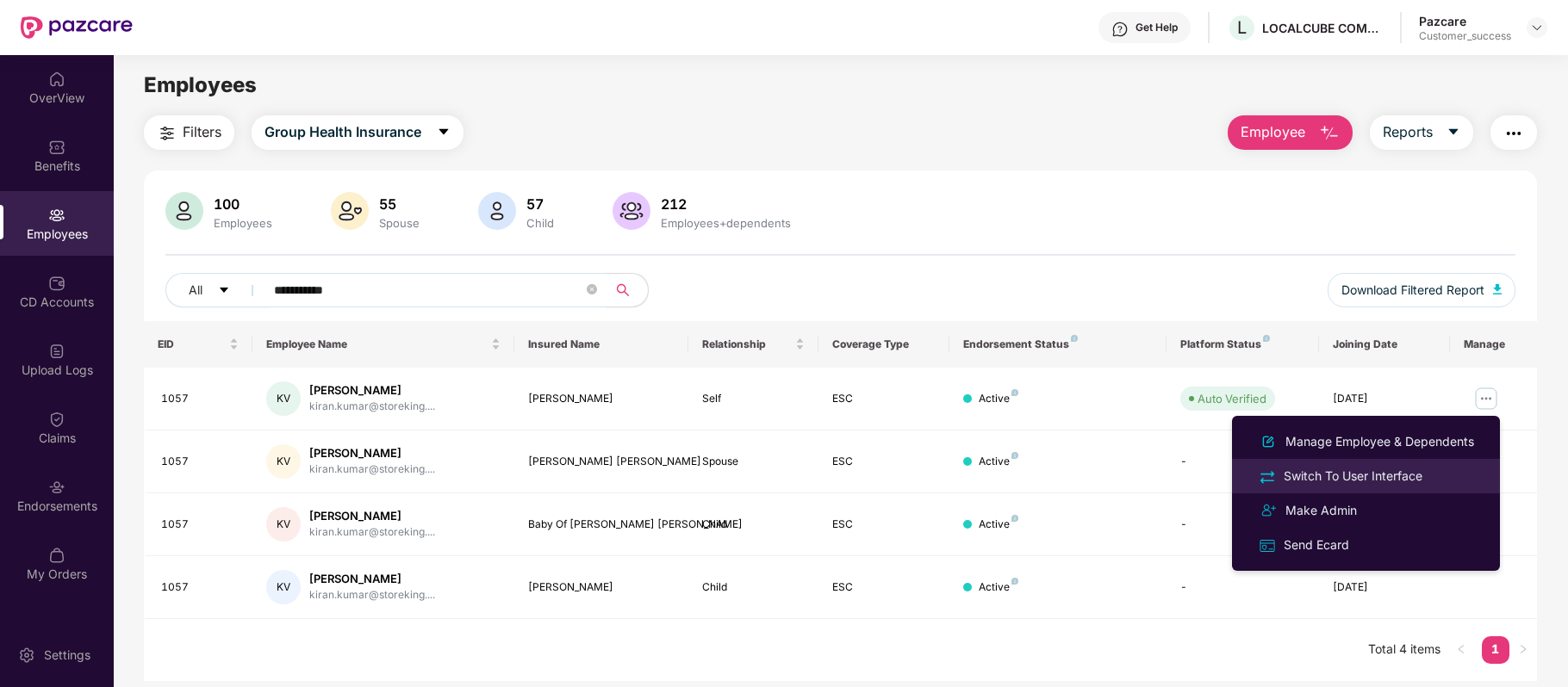
click at [1366, 467] on div "Switch To User Interface" at bounding box center [1353, 476] width 145 height 19
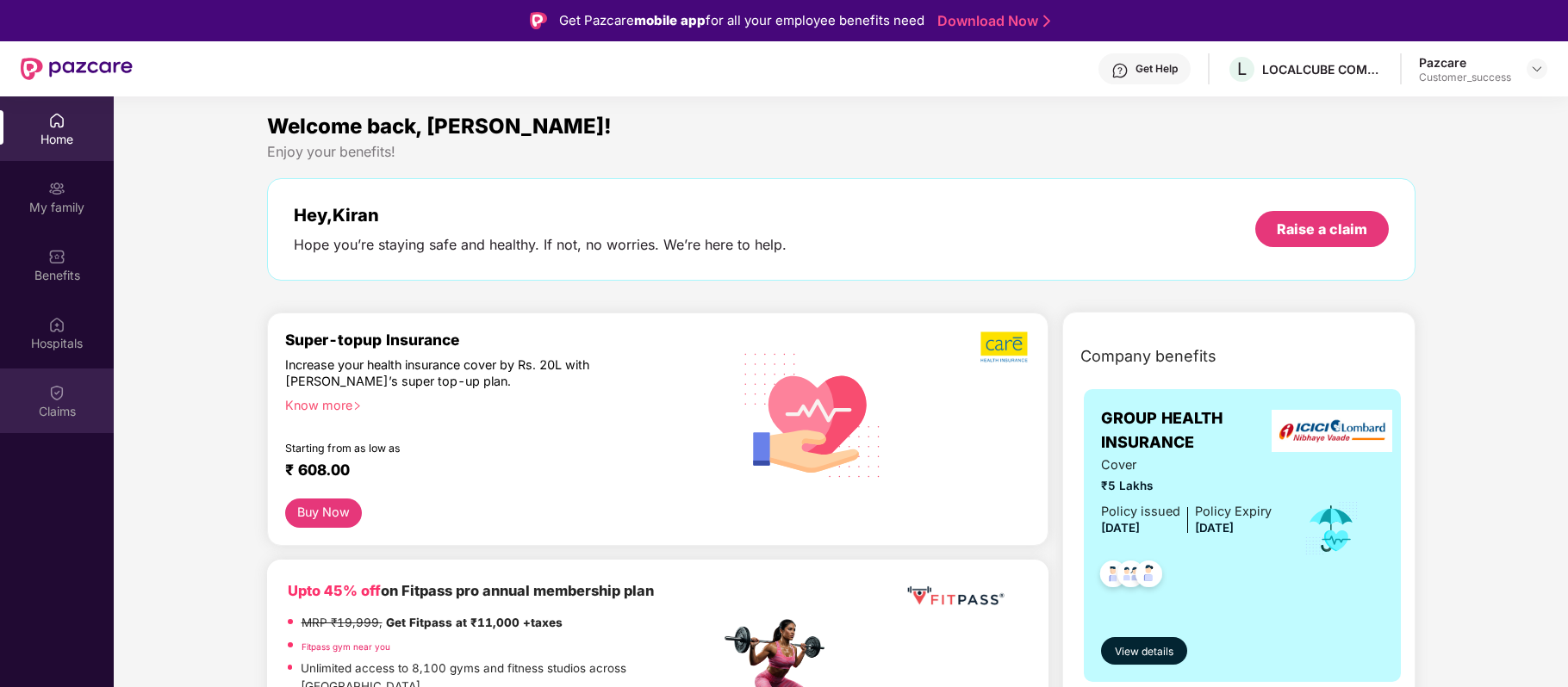
click at [59, 398] on img at bounding box center [57, 393] width 18 height 18
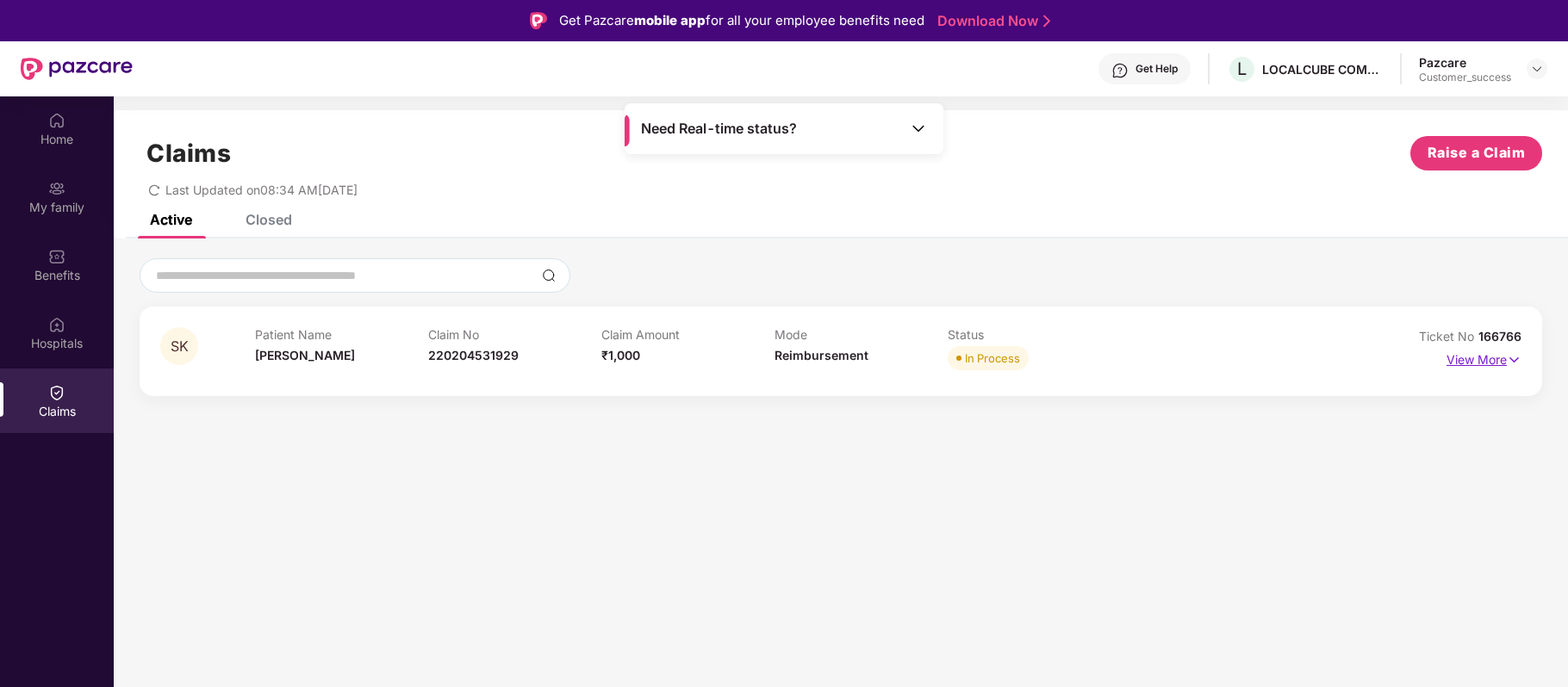
click at [1481, 360] on p "View More" at bounding box center [1483, 358] width 75 height 23
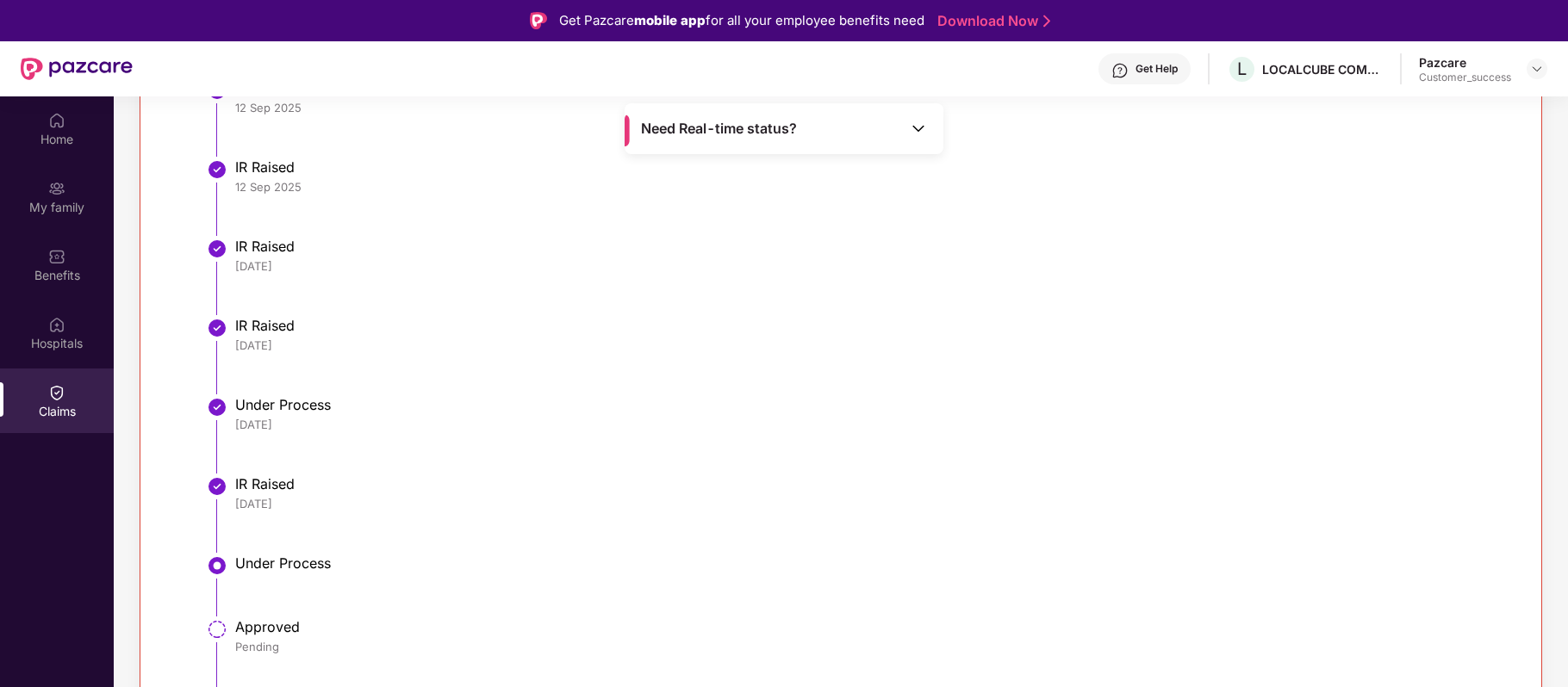
scroll to position [96, 0]
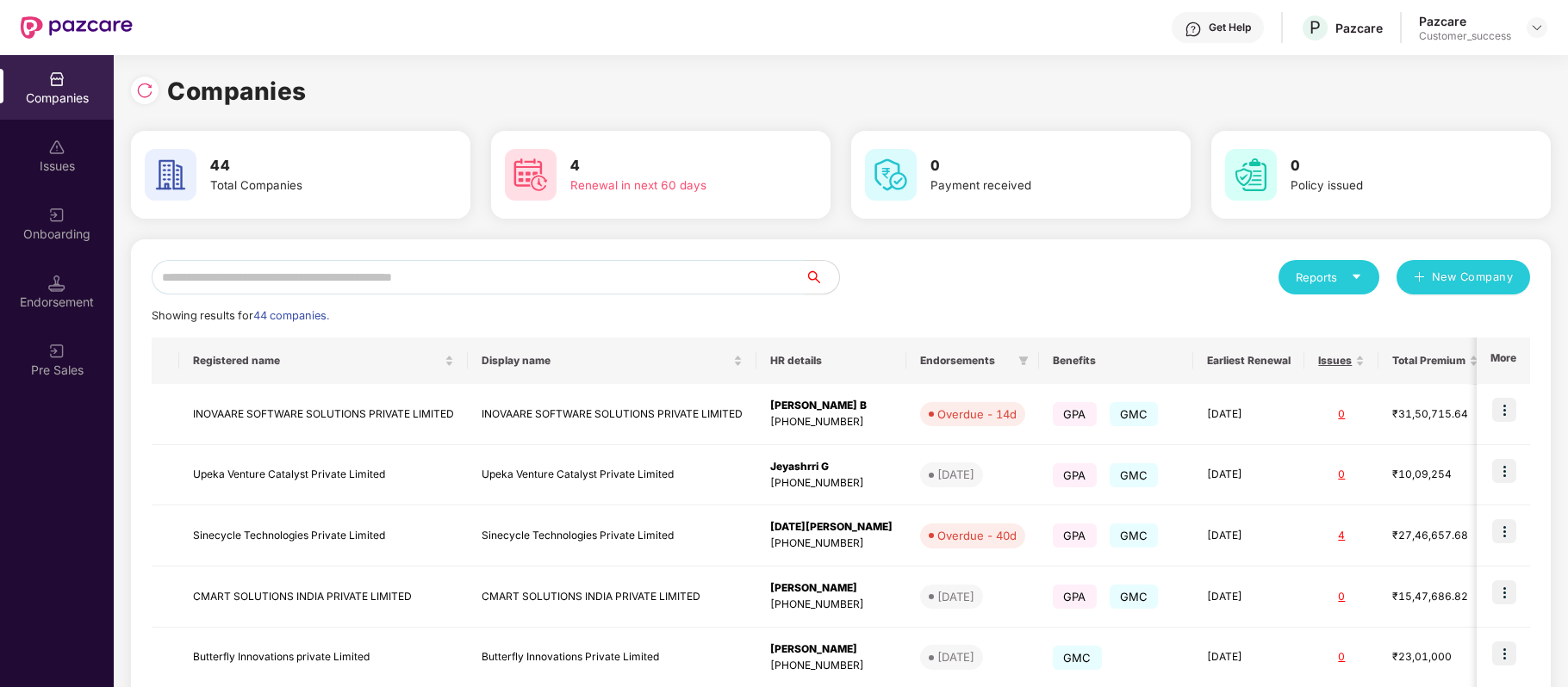
click at [467, 277] on input "text" at bounding box center [478, 277] width 653 height 34
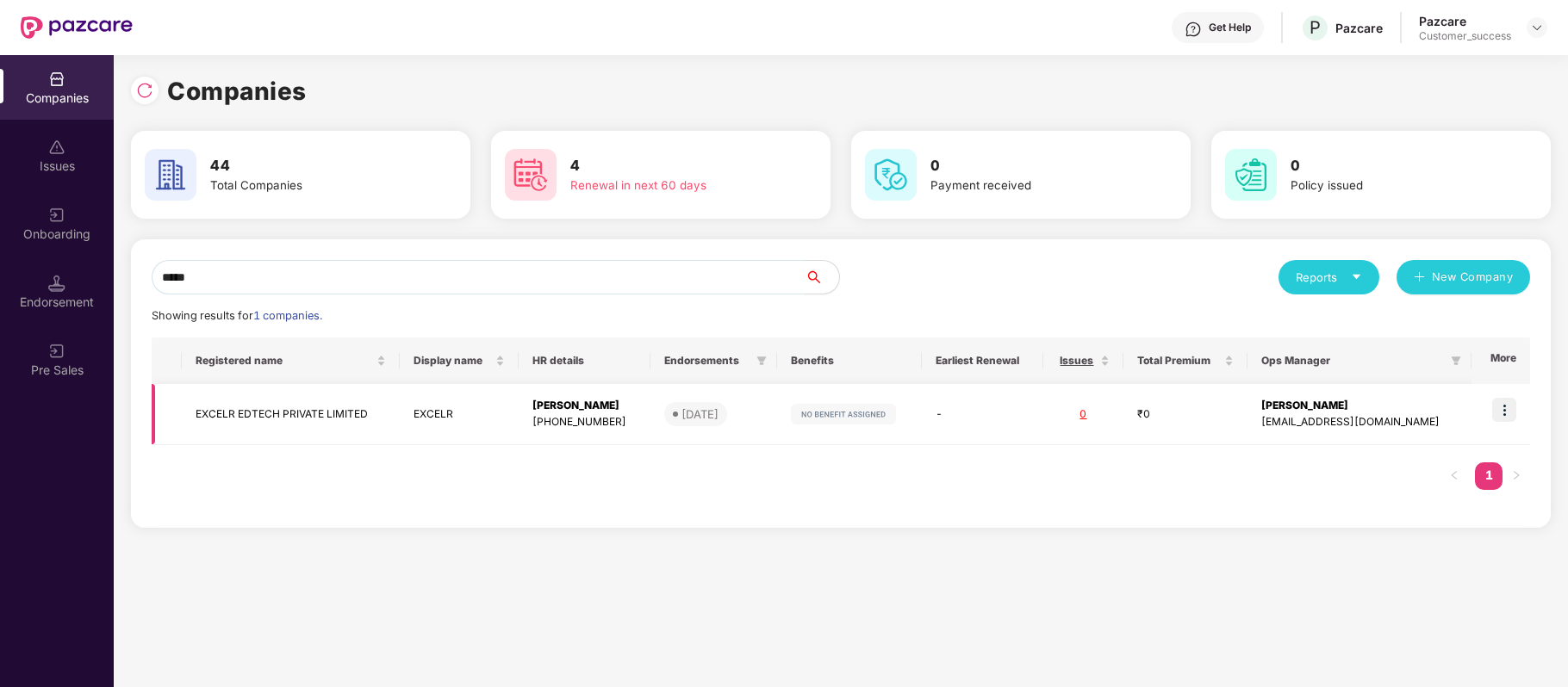
type input "*****"
click at [1508, 408] on img at bounding box center [1504, 409] width 24 height 24
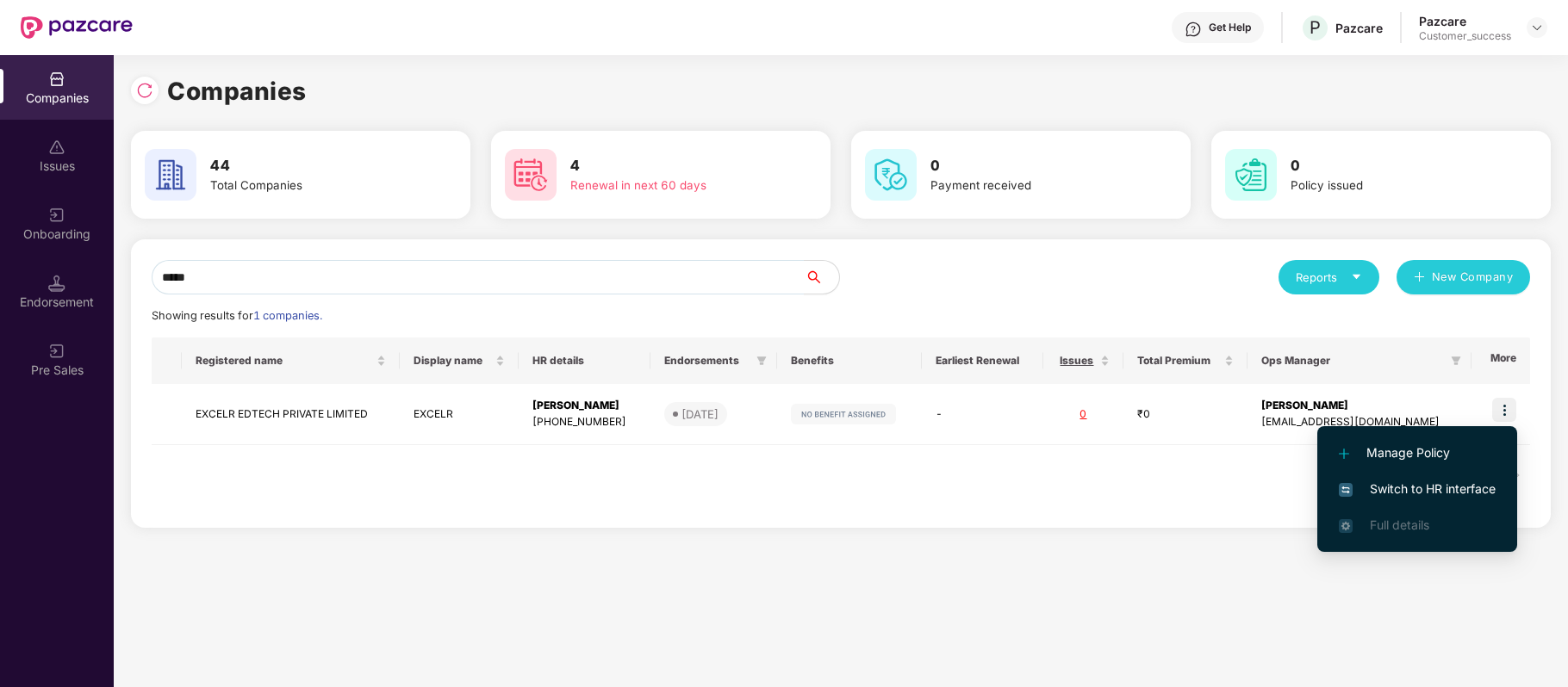
click at [1462, 491] on span "Switch to HR interface" at bounding box center [1417, 488] width 157 height 19
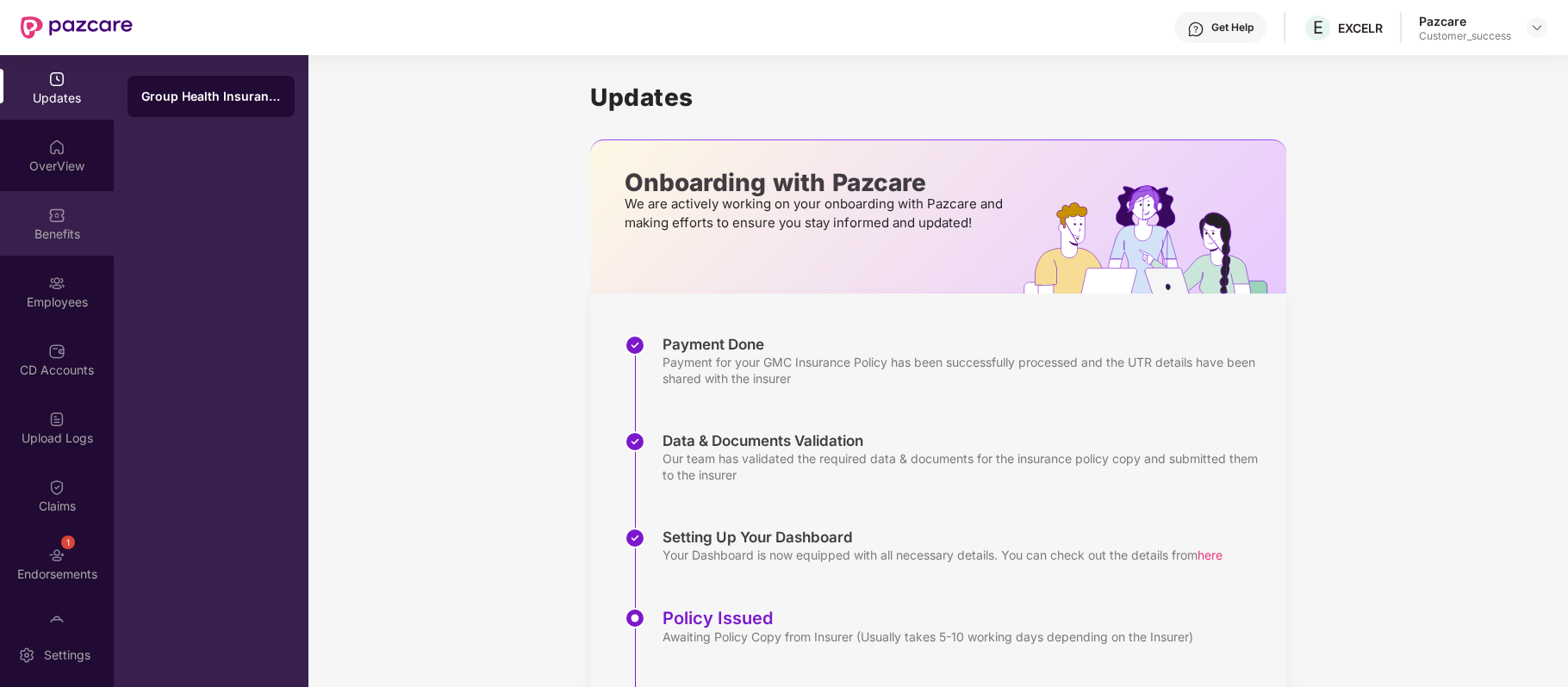
click at [49, 238] on div "Benefits" at bounding box center [57, 235] width 114 height 18
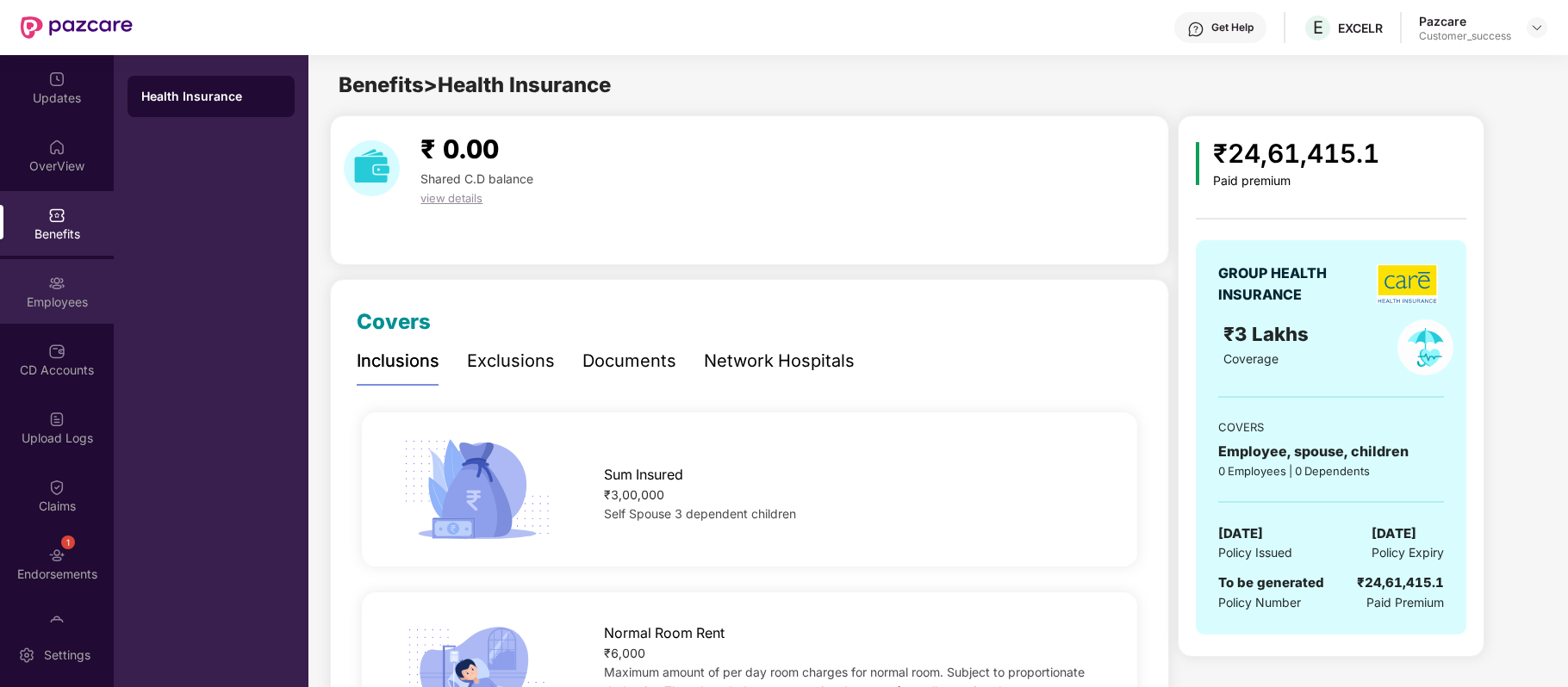
click at [54, 319] on div "Employees" at bounding box center [57, 291] width 114 height 64
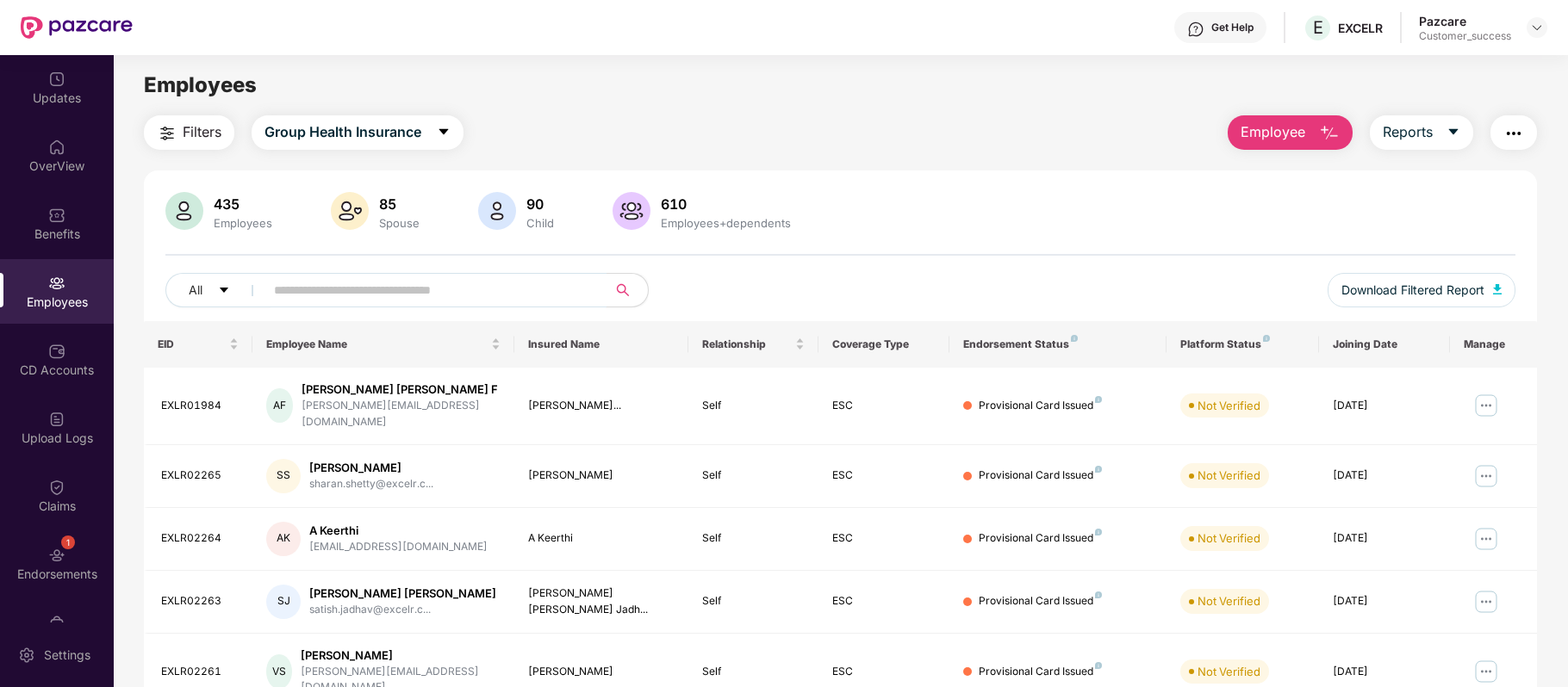
click at [336, 293] on input "text" at bounding box center [428, 290] width 309 height 26
paste input "*********"
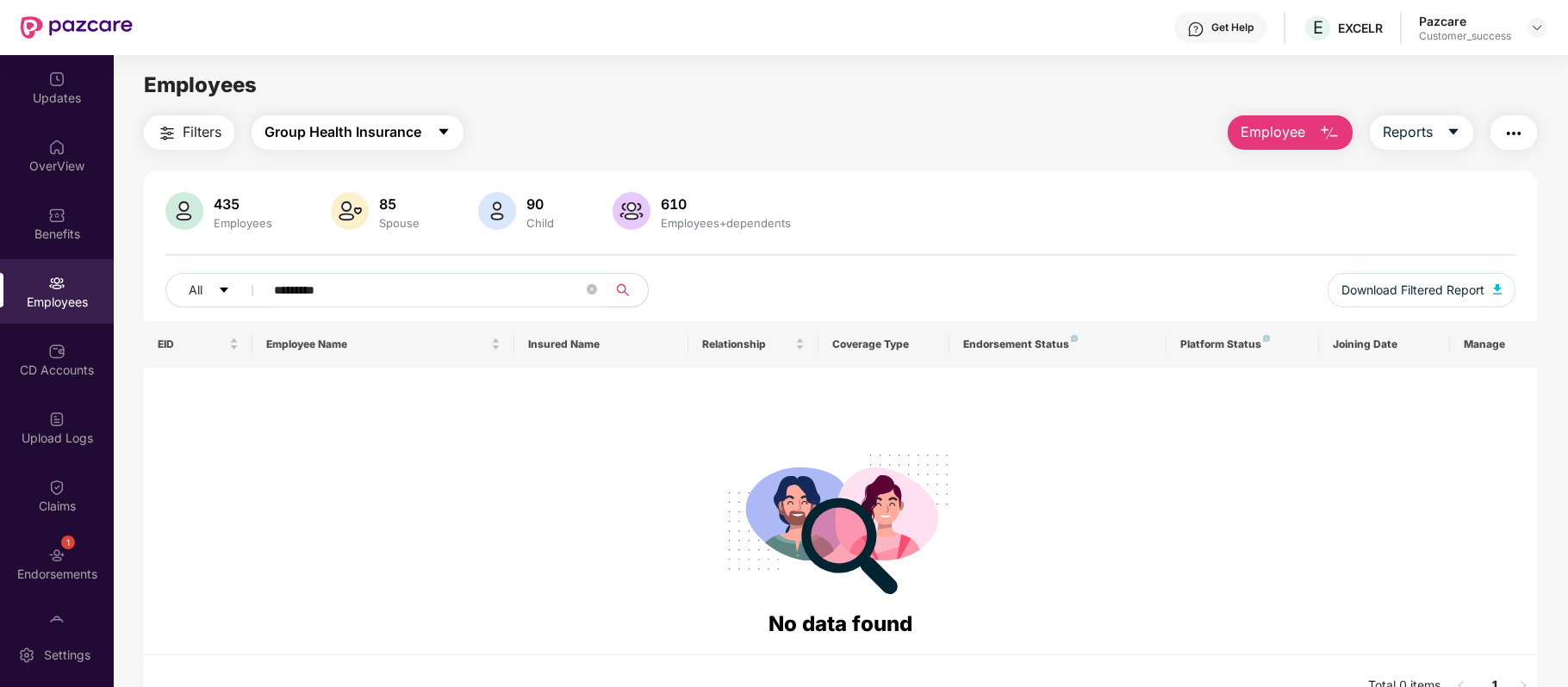
type input "*********"
click at [428, 132] on button "Group Health Insurance" at bounding box center [357, 132] width 211 height 34
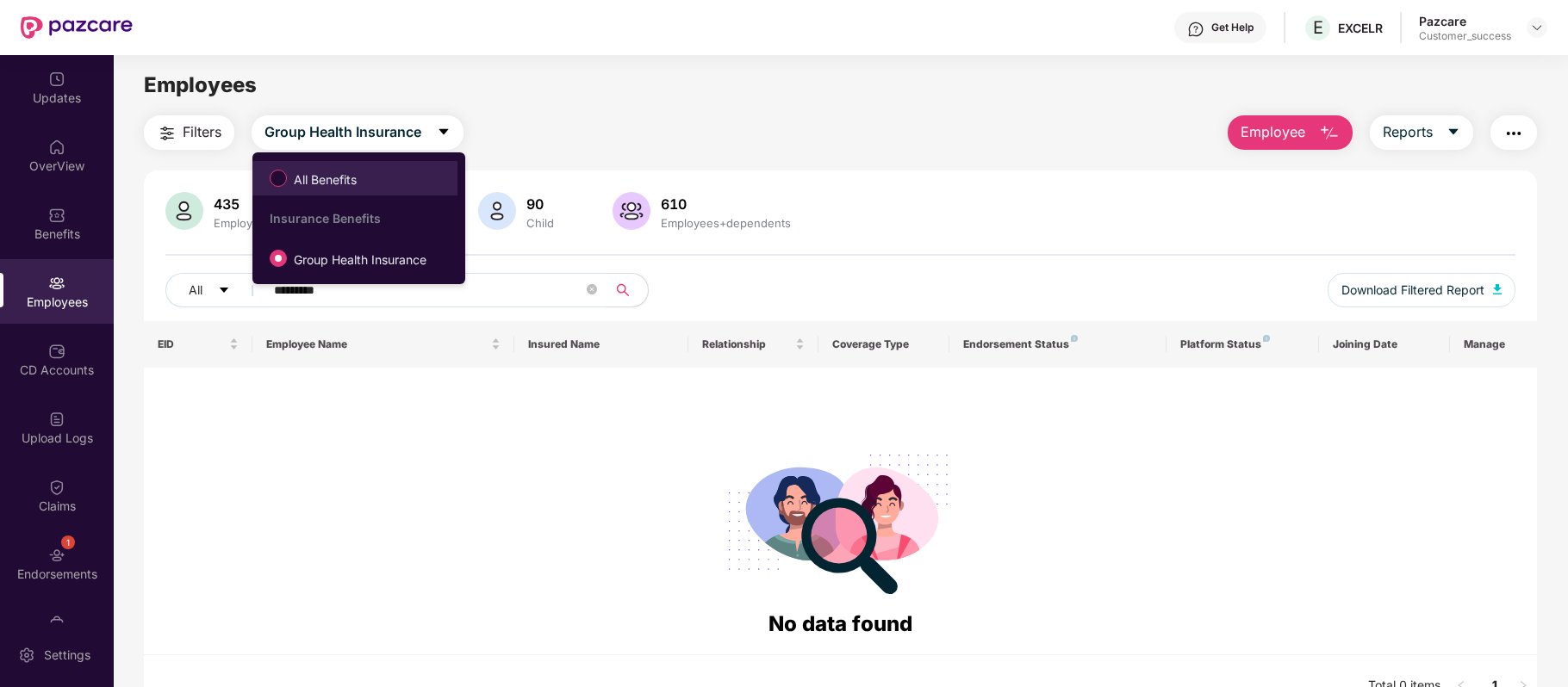
click at [365, 180] on label "All Benefits" at bounding box center [317, 178] width 111 height 29
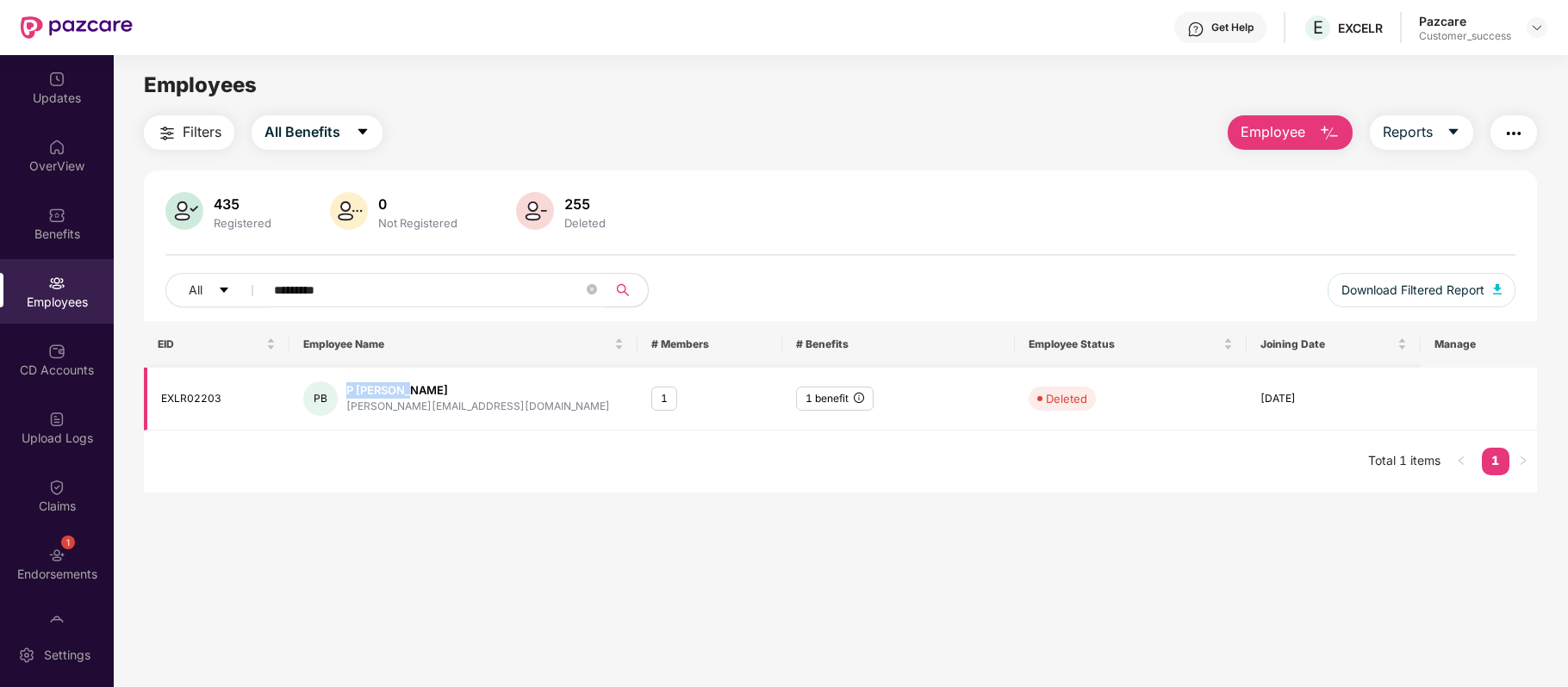
drag, startPoint x: 412, startPoint y: 384, endPoint x: 348, endPoint y: 383, distance: 64.0
click at [348, 383] on div "P Bhoomika" at bounding box center [478, 390] width 263 height 17
copy div "P Bhoomika"
drag, startPoint x: 238, startPoint y: 404, endPoint x: 160, endPoint y: 383, distance: 80.8
click at [160, 383] on td "EXLR02203" at bounding box center [216, 399] width 144 height 63
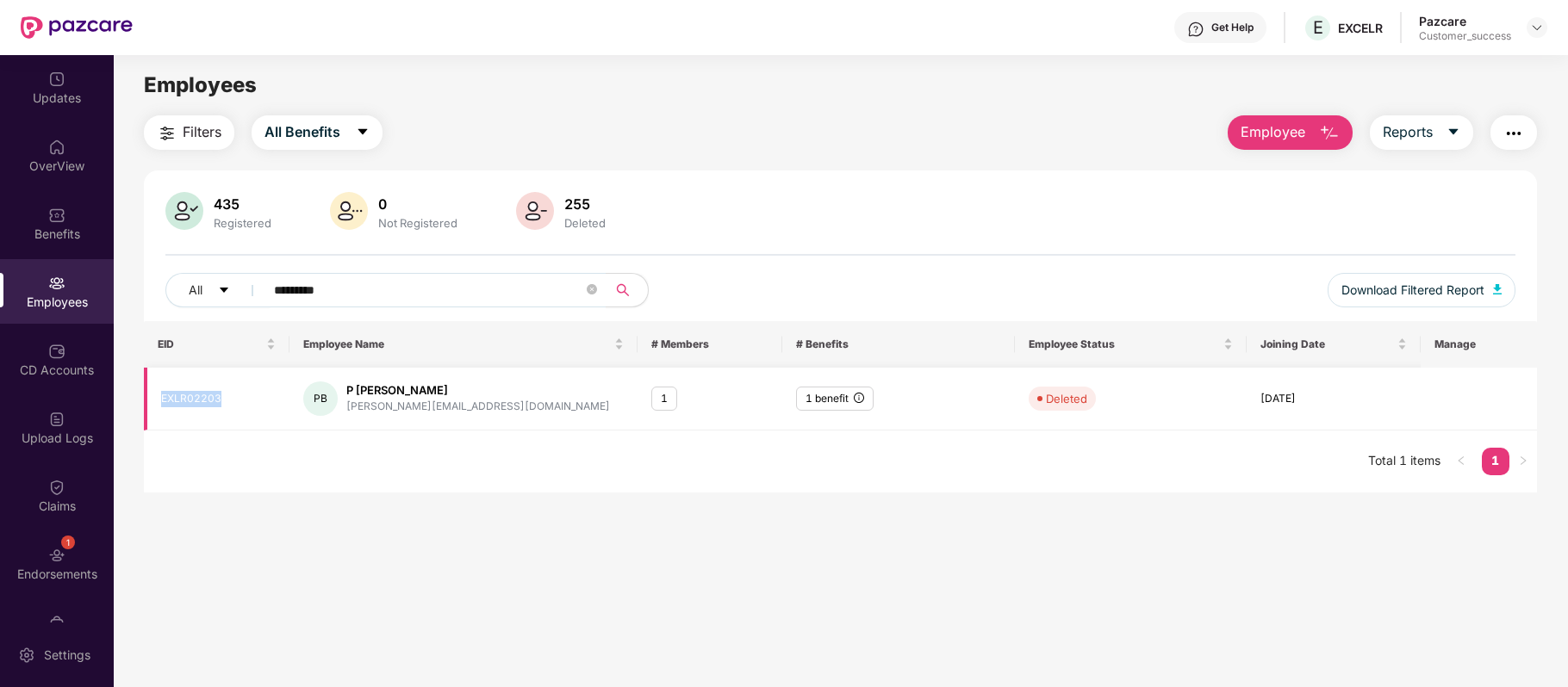
copy div "EXLR02203"
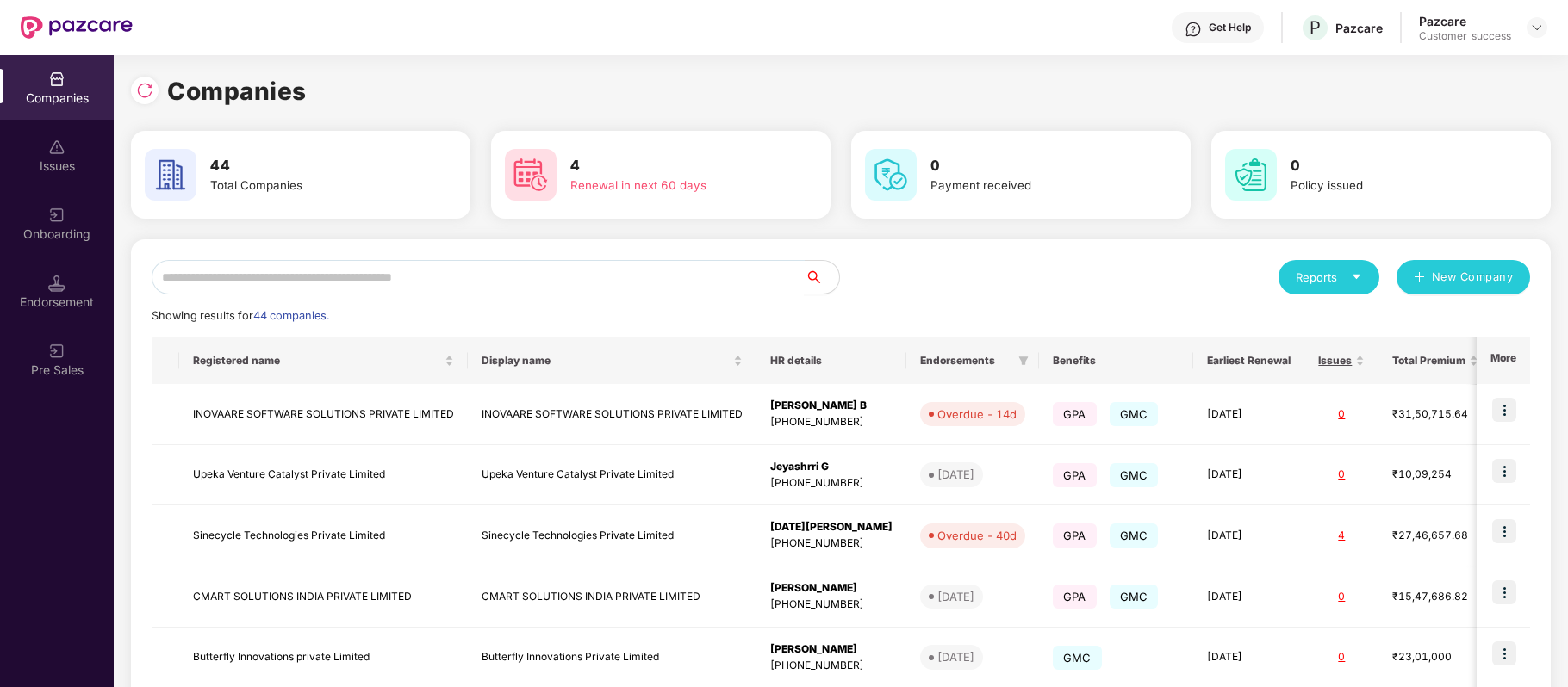
click at [436, 280] on input "text" at bounding box center [478, 277] width 653 height 34
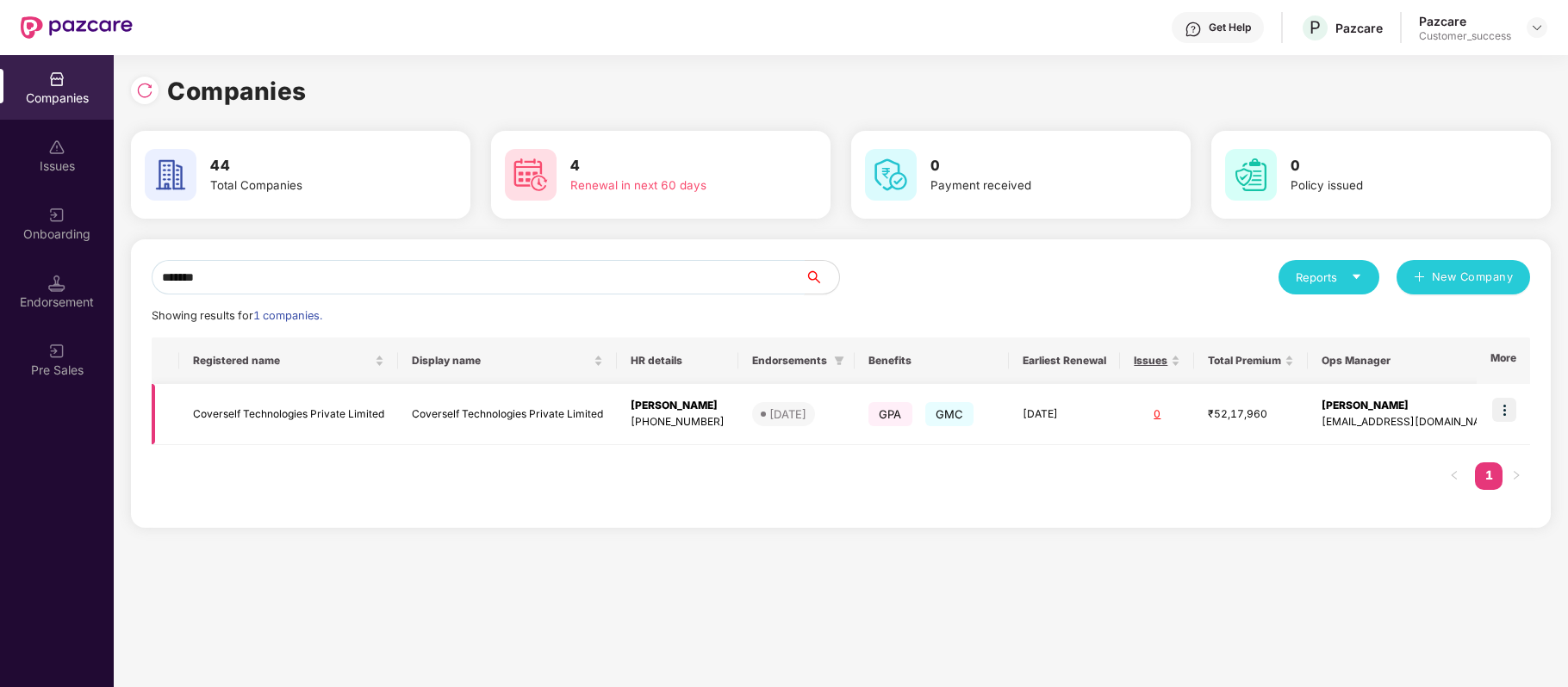
type input "*******"
click at [1501, 404] on img at bounding box center [1504, 409] width 24 height 24
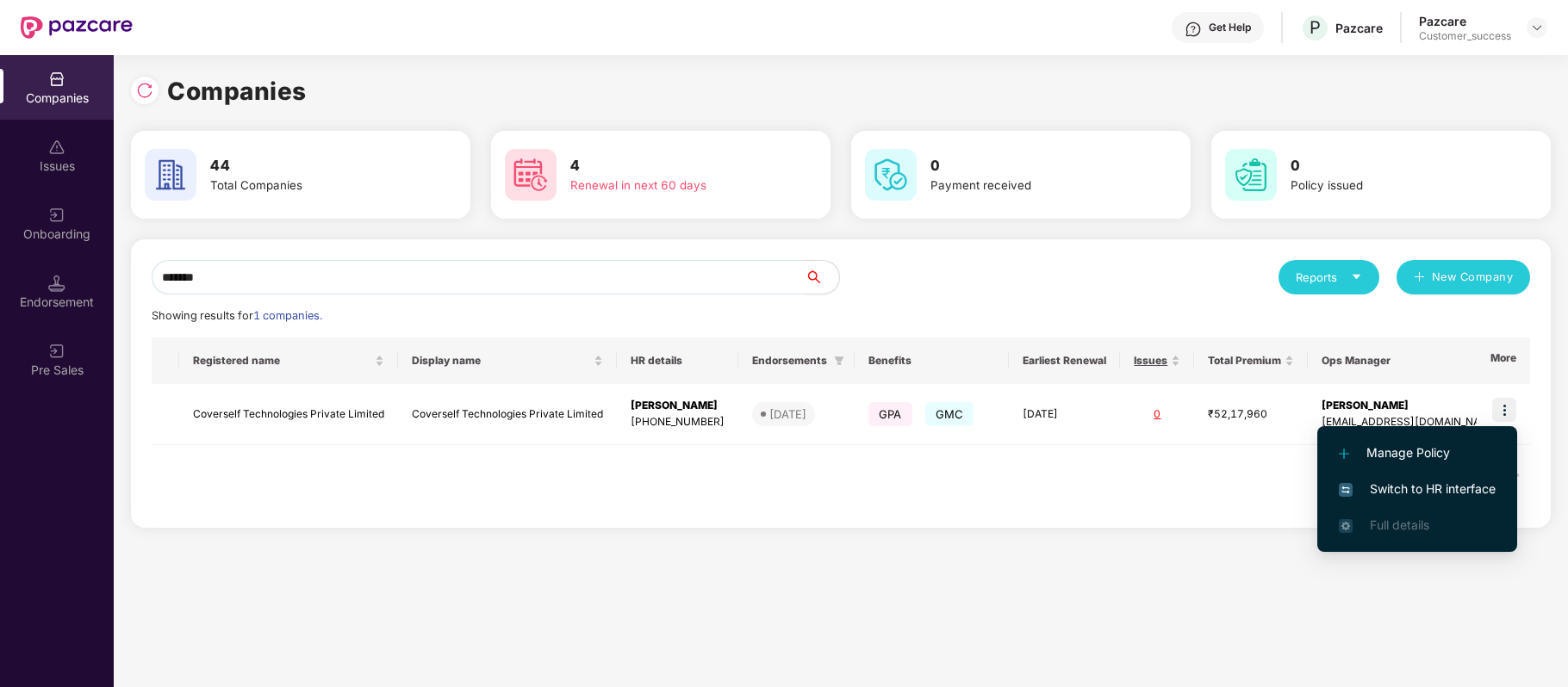
click at [1458, 480] on span "Switch to HR interface" at bounding box center [1417, 488] width 157 height 19
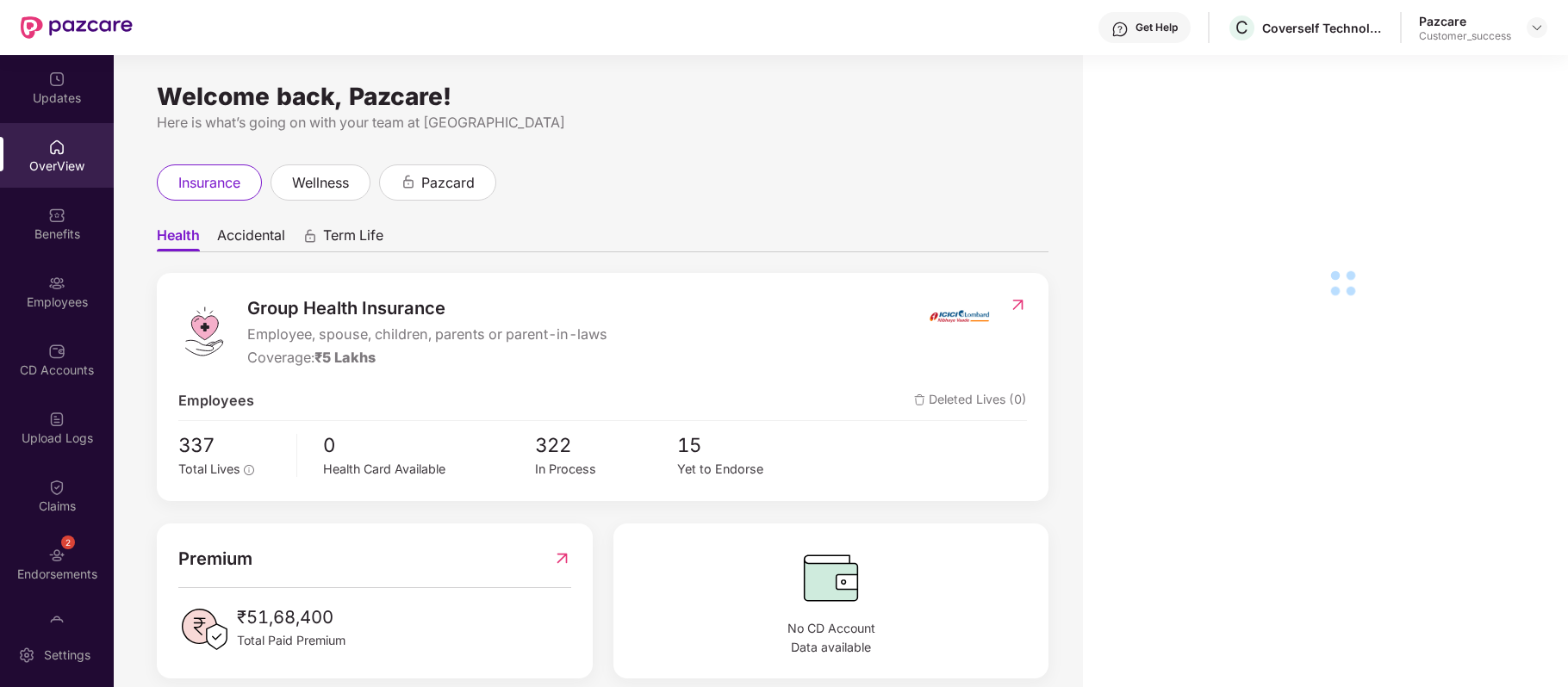
click at [62, 296] on div "Employees" at bounding box center [57, 302] width 114 height 18
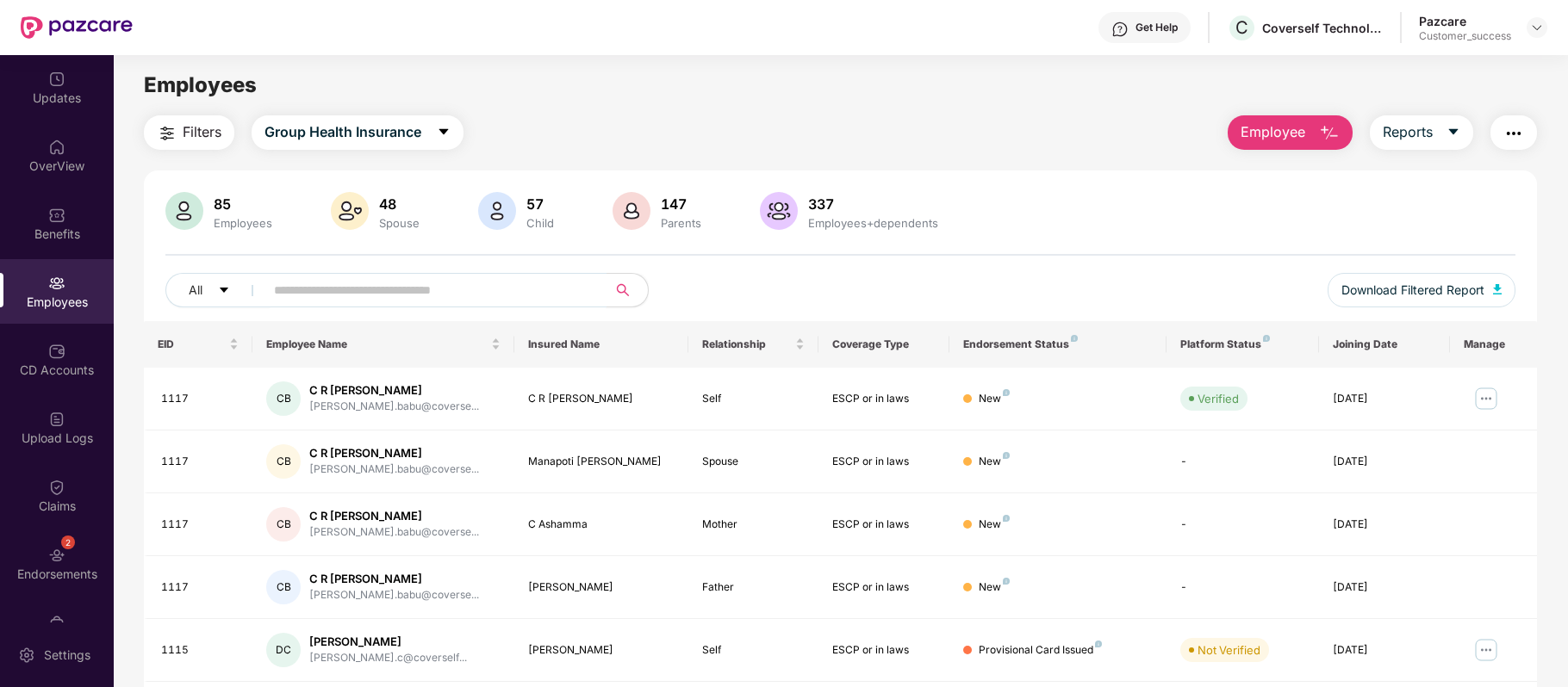
click at [360, 289] on input "text" at bounding box center [428, 290] width 309 height 26
paste input "**********"
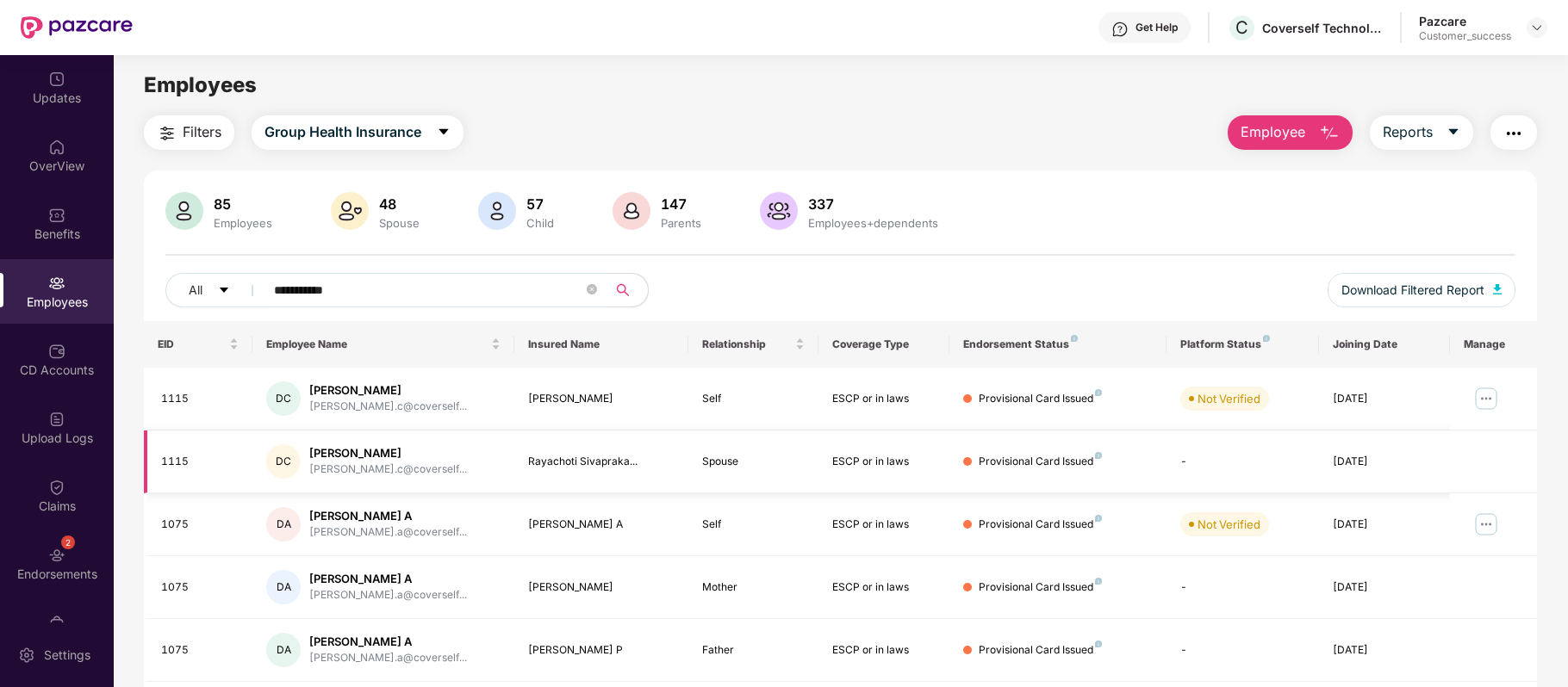
scroll to position [58, 0]
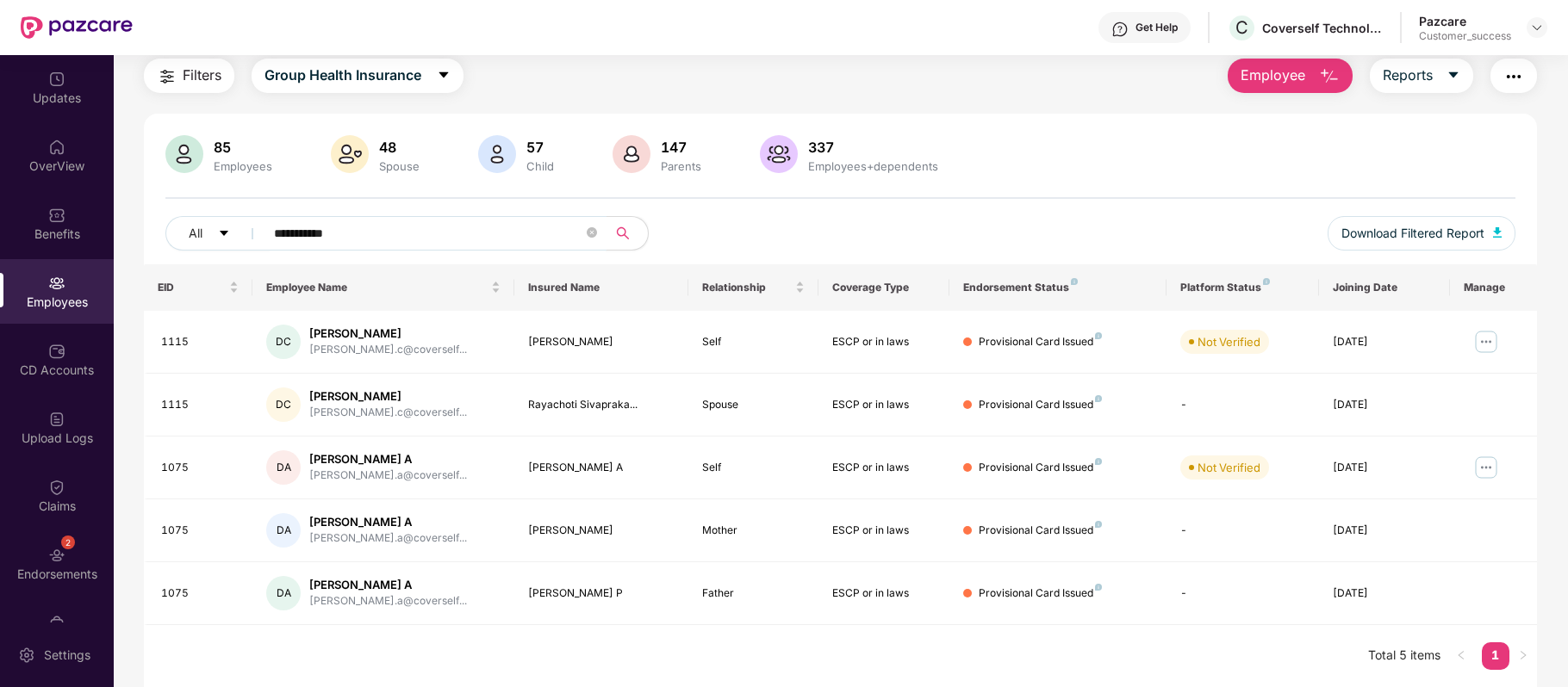
type input "**********"
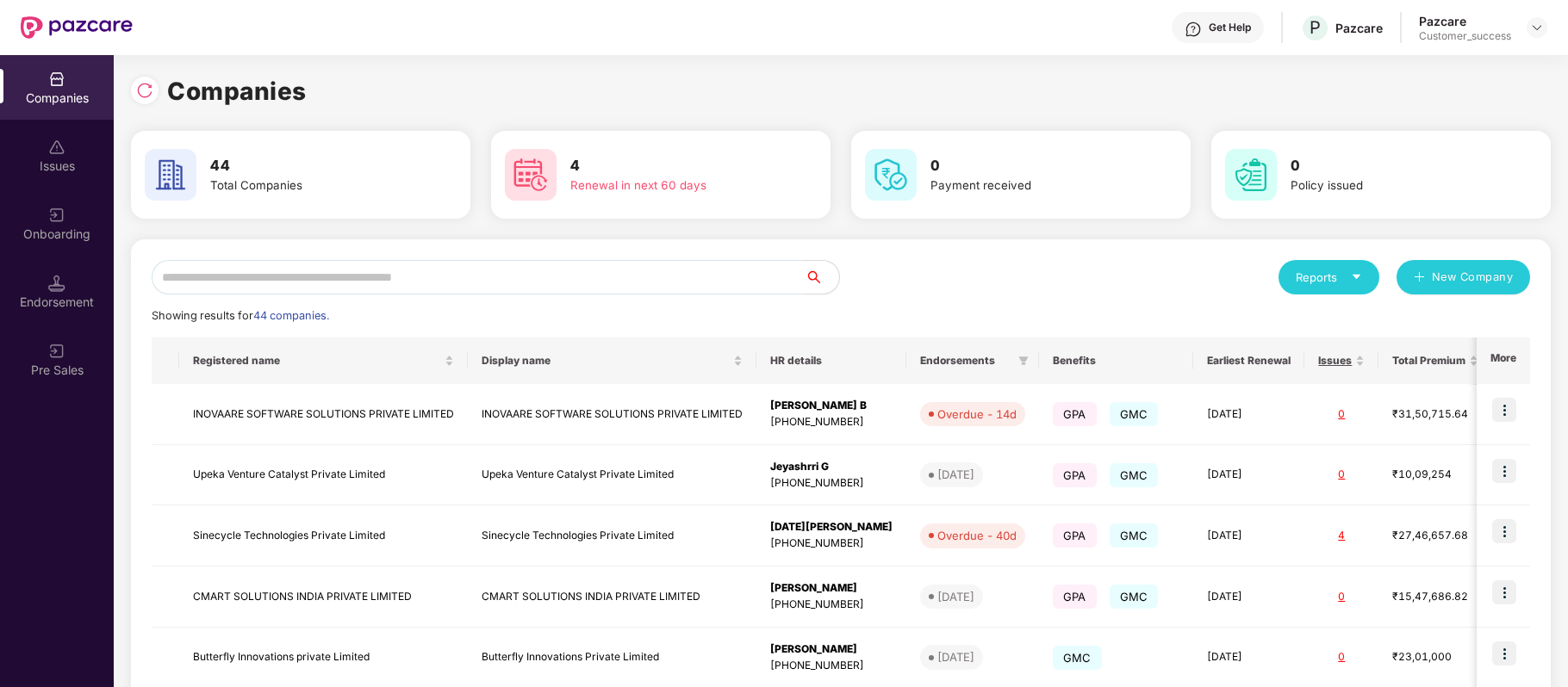
click at [393, 270] on input "text" at bounding box center [478, 277] width 653 height 34
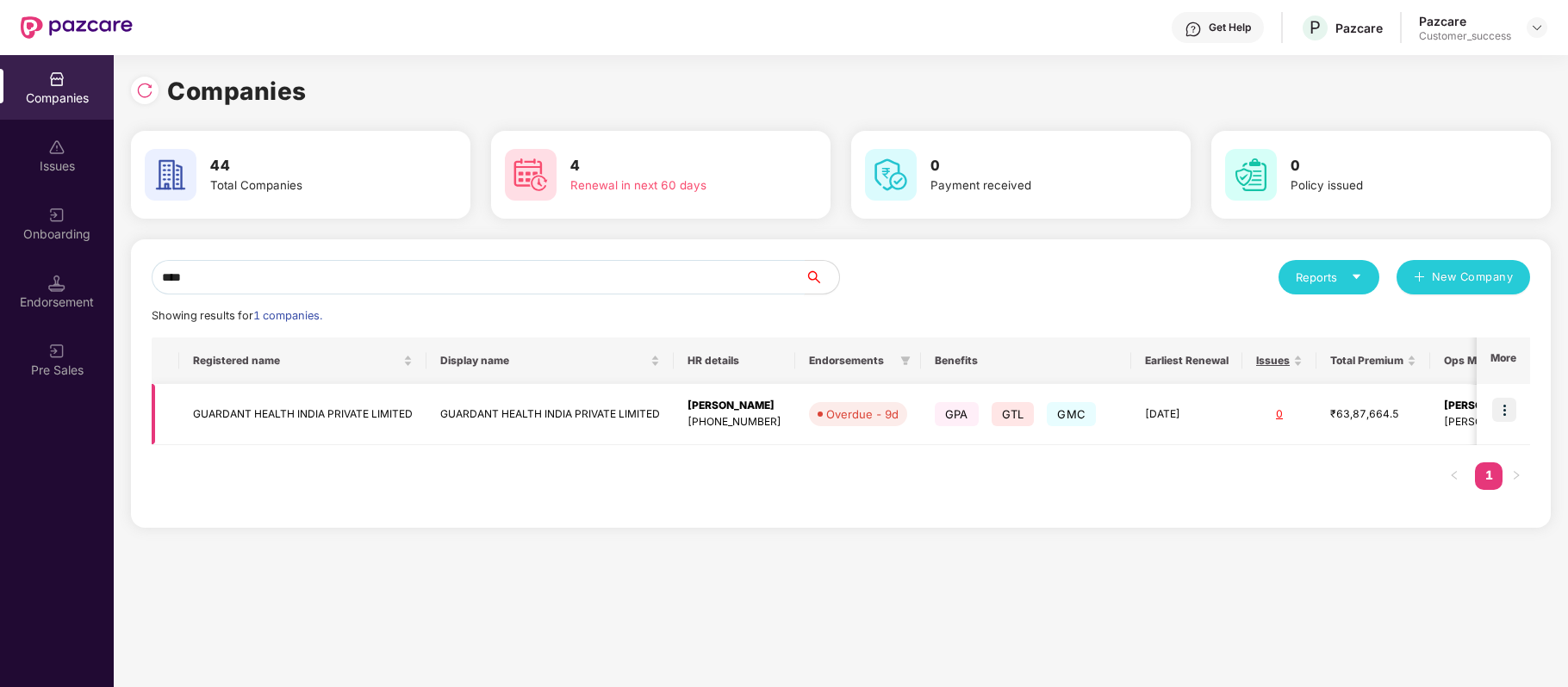
type input "****"
click at [1507, 425] on td at bounding box center [1503, 414] width 54 height 61
click at [1500, 414] on img at bounding box center [1504, 409] width 24 height 24
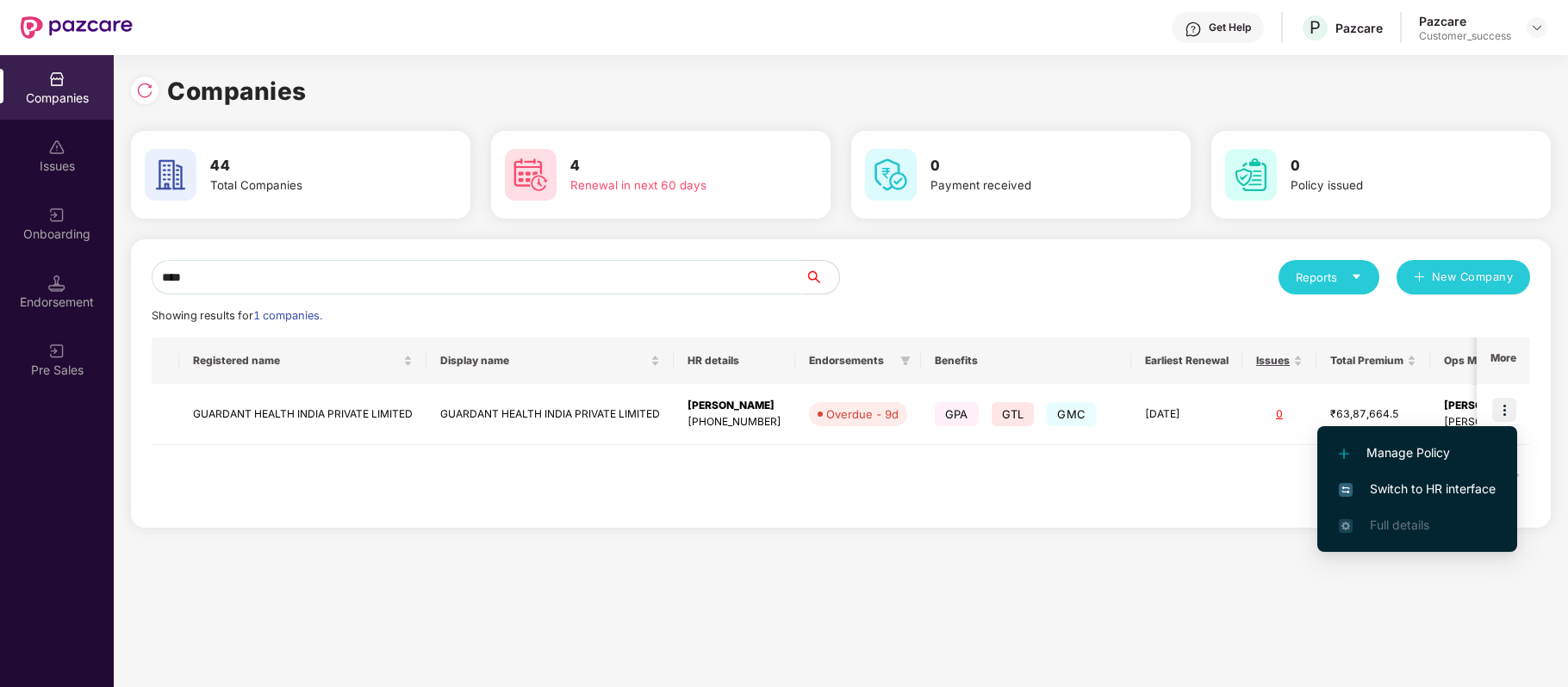
click at [1451, 491] on span "Switch to HR interface" at bounding box center [1417, 488] width 157 height 19
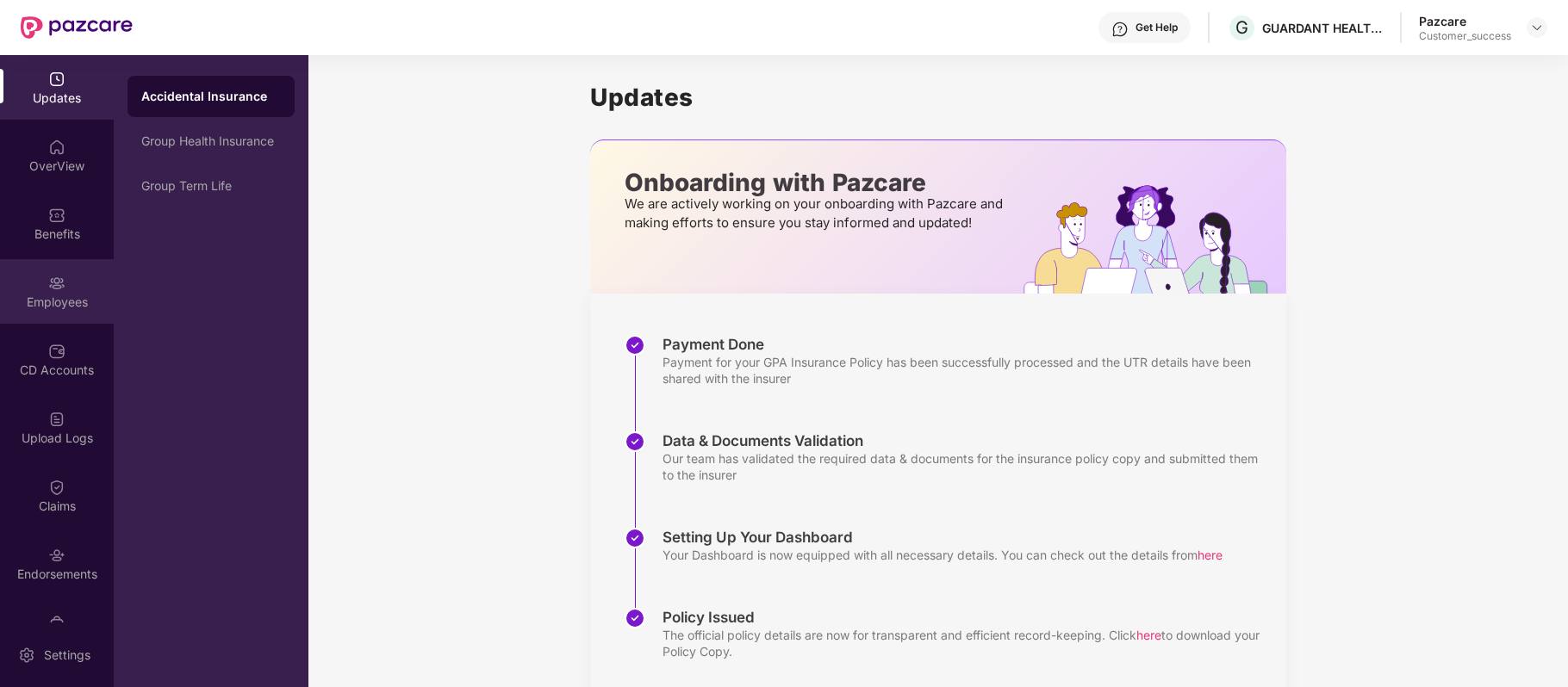
click at [59, 300] on div "Employees" at bounding box center [57, 302] width 114 height 18
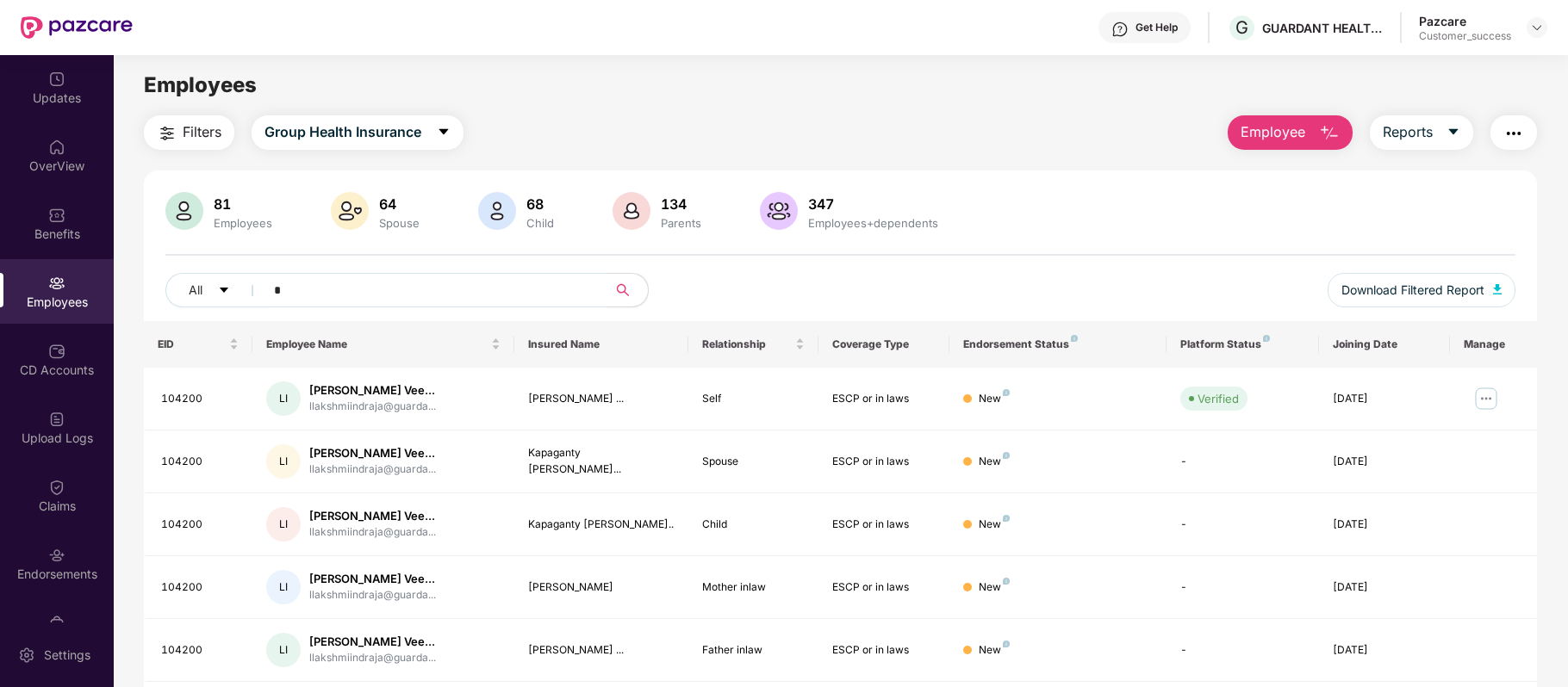
click at [410, 294] on input "*" at bounding box center [428, 290] width 309 height 26
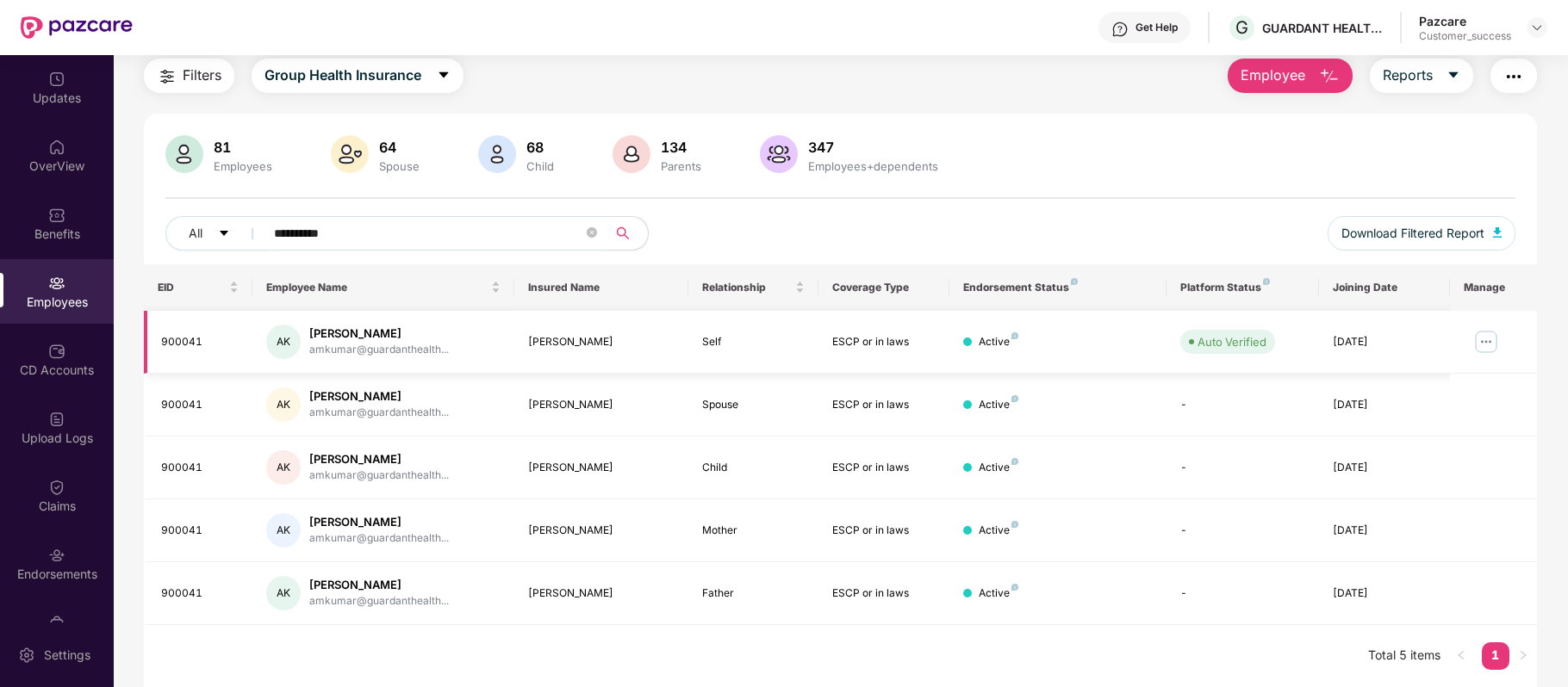
type input "**********"
click at [1488, 345] on img at bounding box center [1486, 342] width 27 height 27
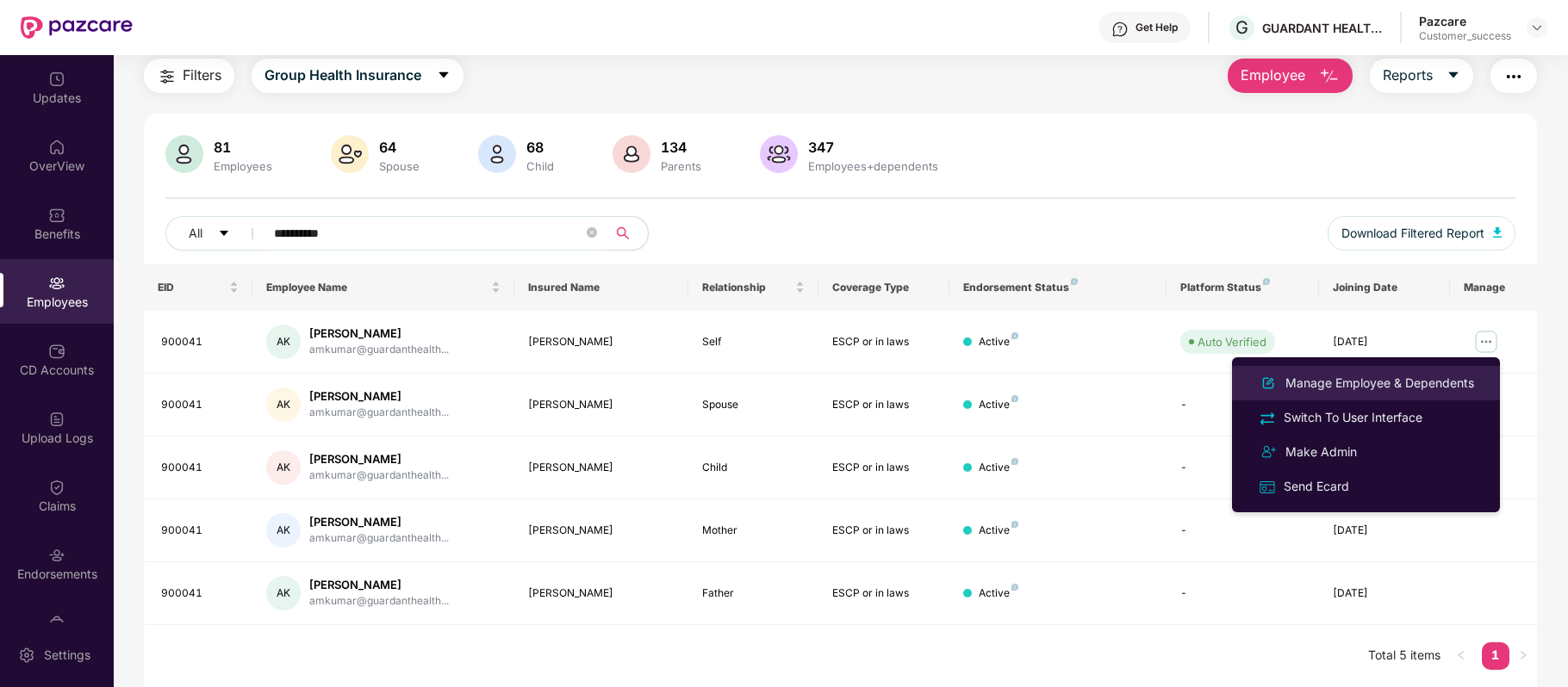
click at [1338, 384] on div "Manage Employee & Dependents" at bounding box center [1379, 383] width 196 height 19
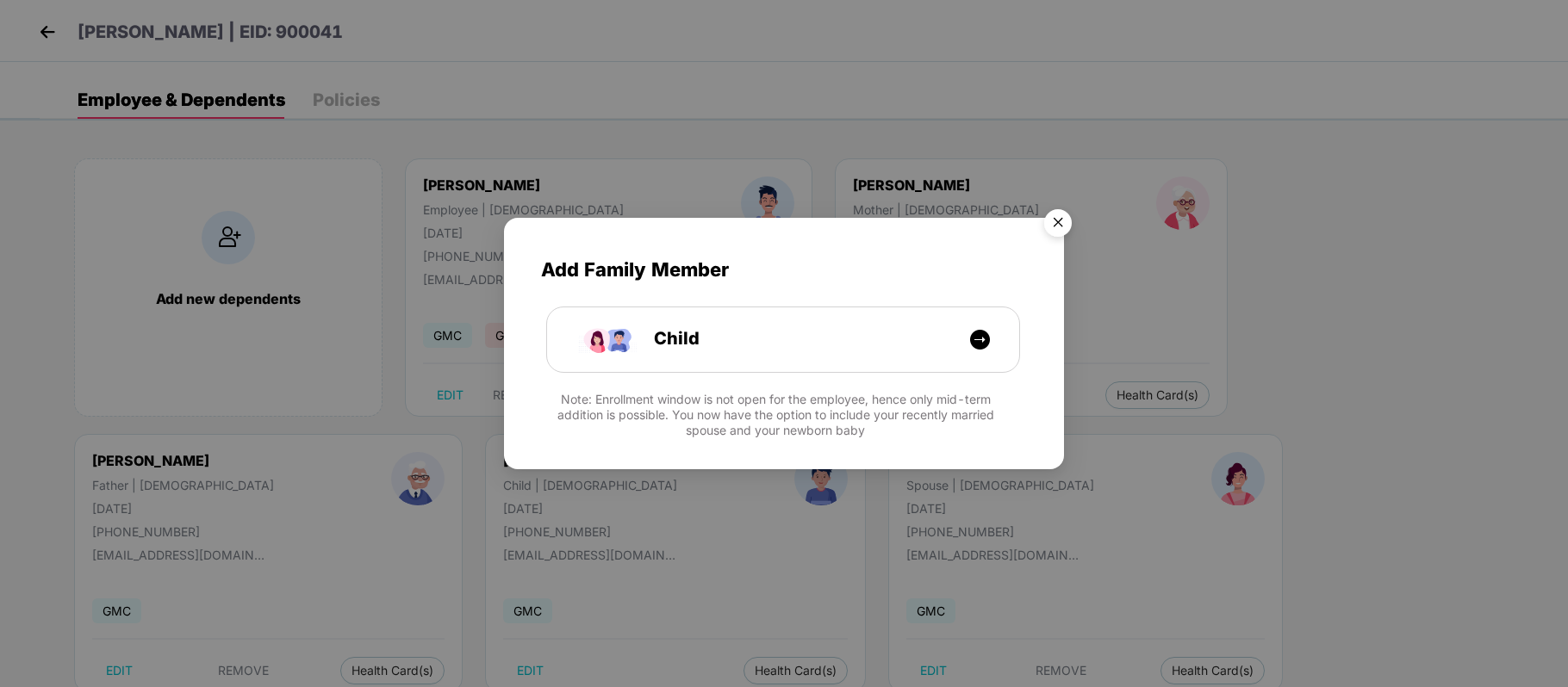
click at [1059, 220] on img "Close" at bounding box center [1057, 225] width 48 height 48
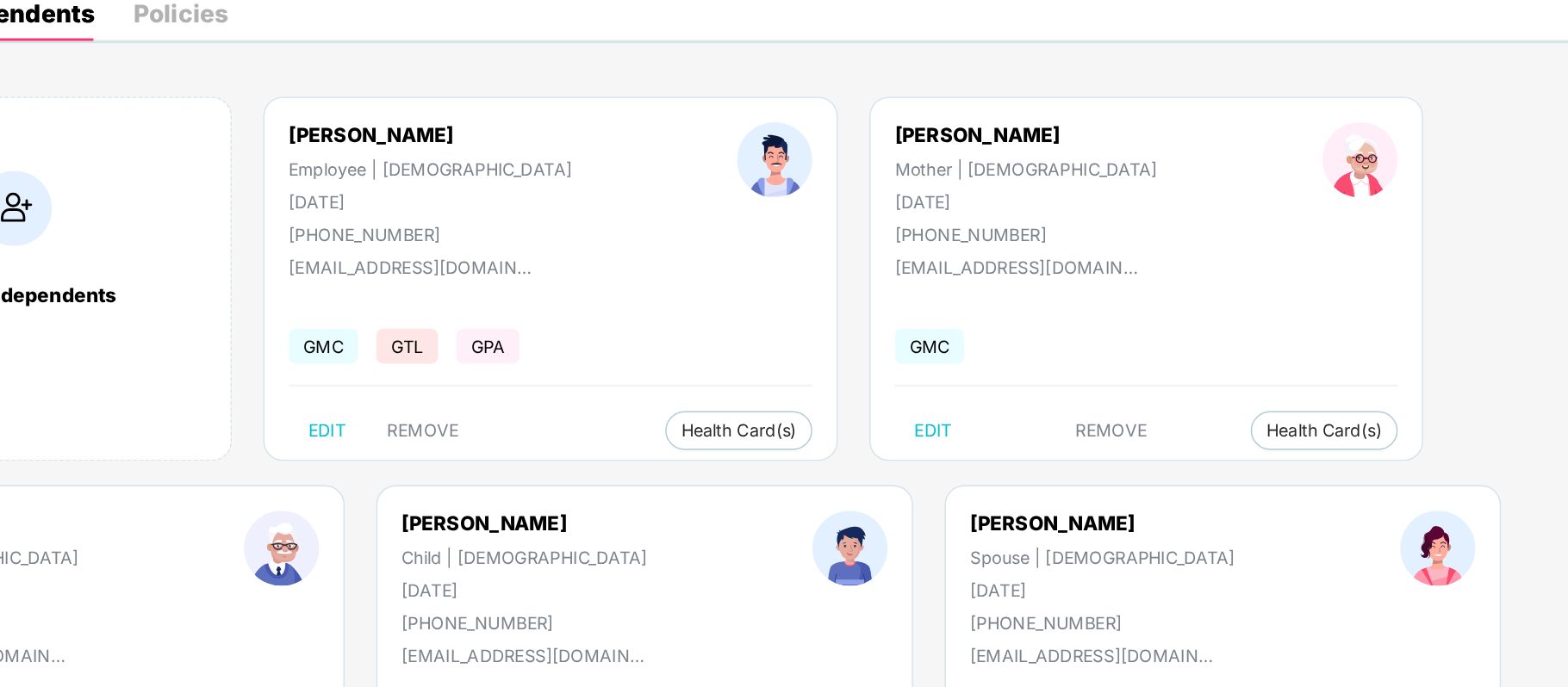
click at [959, 520] on div "Add new dependents Amit Kumar Employee | Male 05 Nov 1990 +919996688993 amkumar…" at bounding box center [804, 434] width 1528 height 603
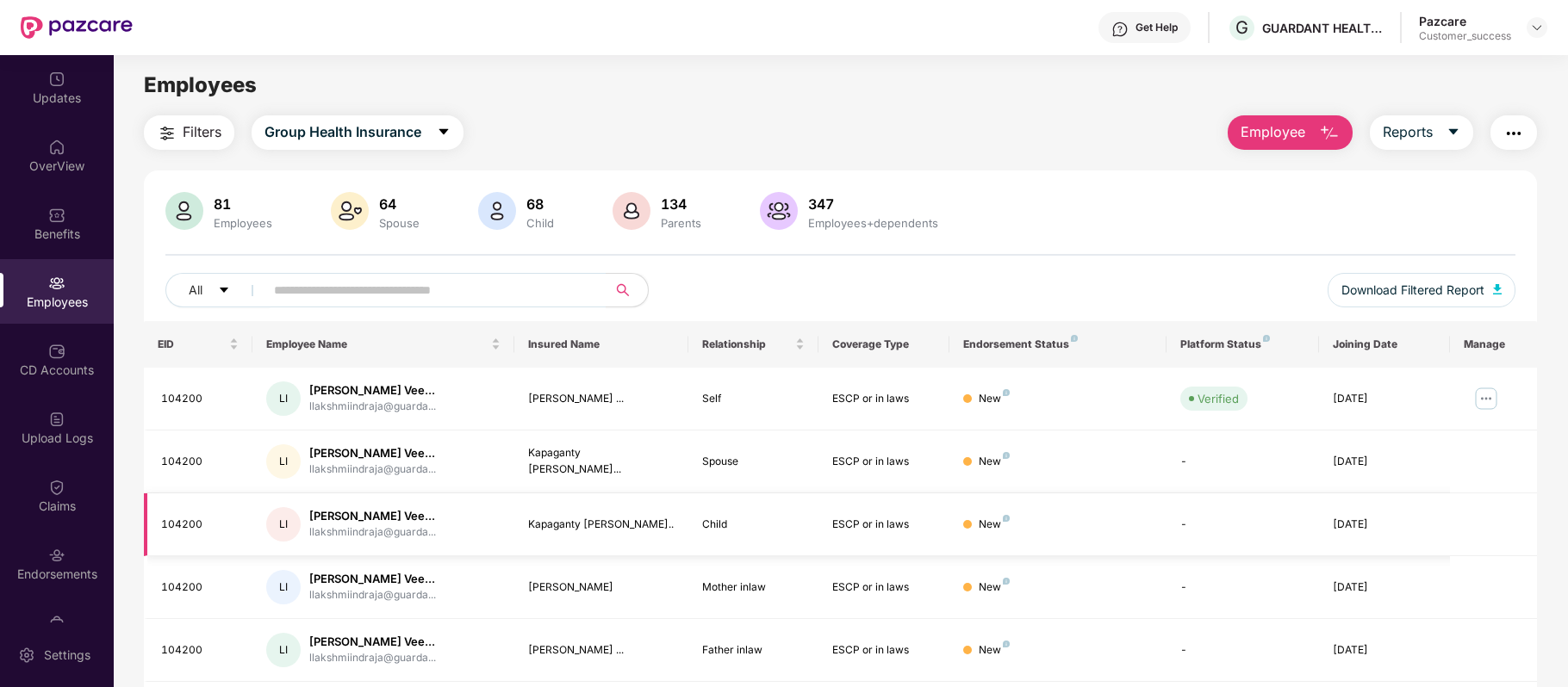
scroll to position [374, 0]
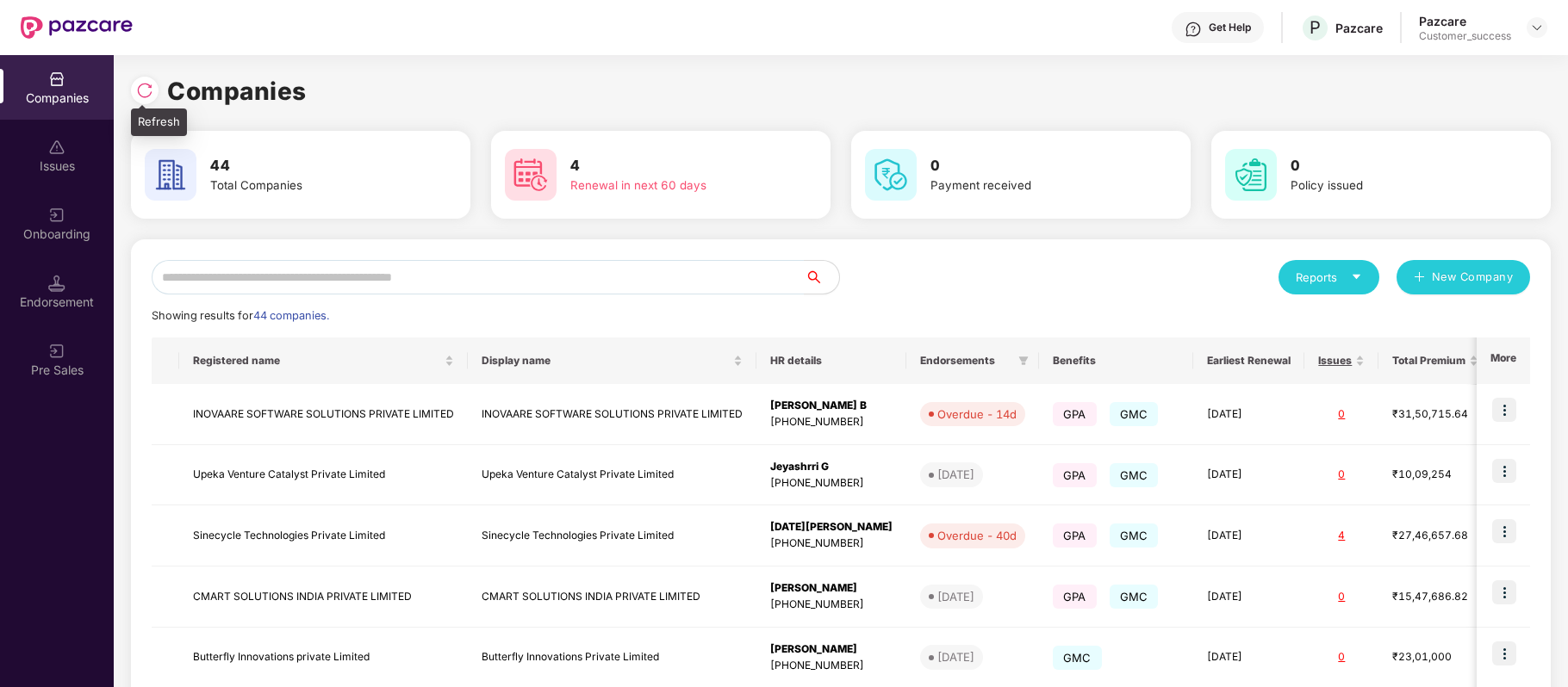
click at [152, 100] on div at bounding box center [144, 91] width 27 height 27
click at [152, 91] on img at bounding box center [145, 91] width 18 height 18
click at [479, 281] on input "text" at bounding box center [478, 277] width 653 height 34
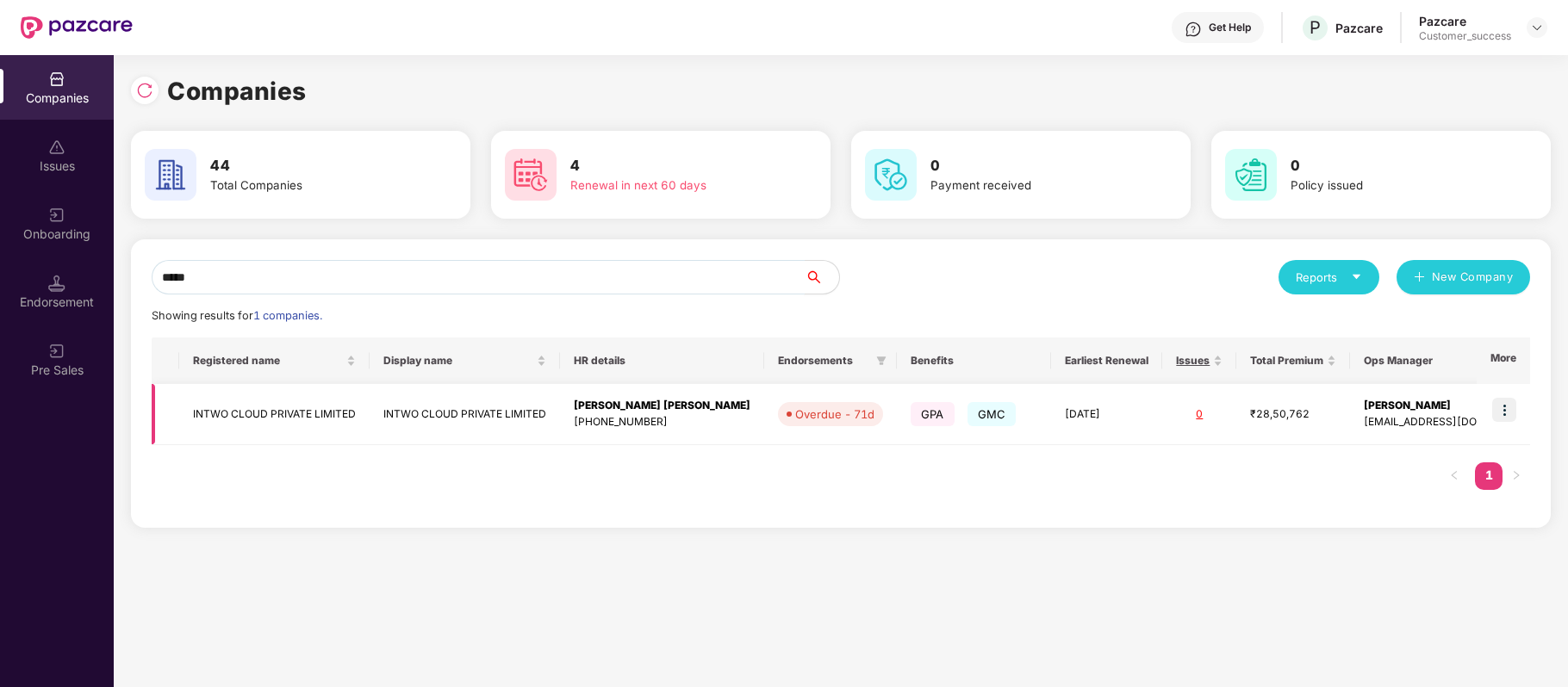
type input "*****"
click at [343, 414] on td "INTWO CLOUD PRIVATE LIMITED" at bounding box center [274, 414] width 190 height 61
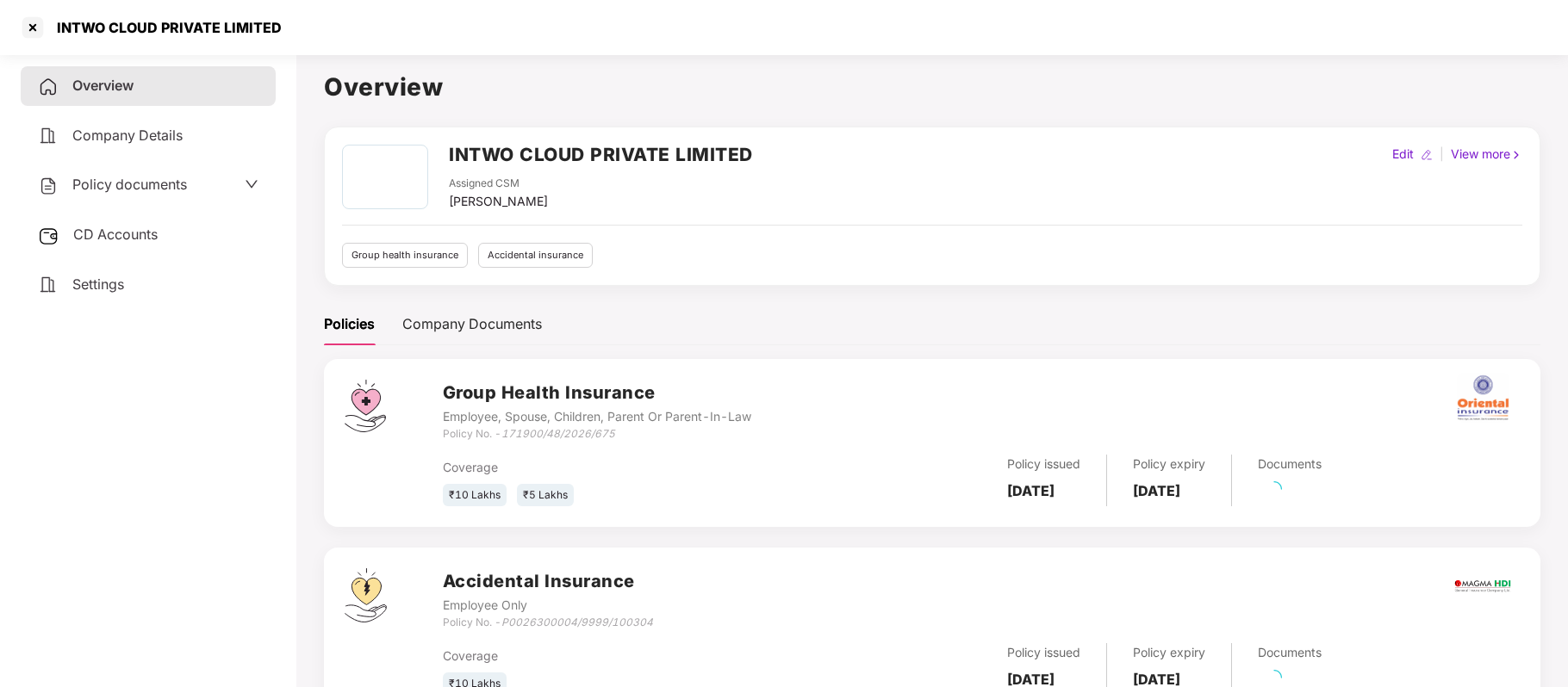
click at [148, 179] on span "Policy documents" at bounding box center [130, 184] width 115 height 18
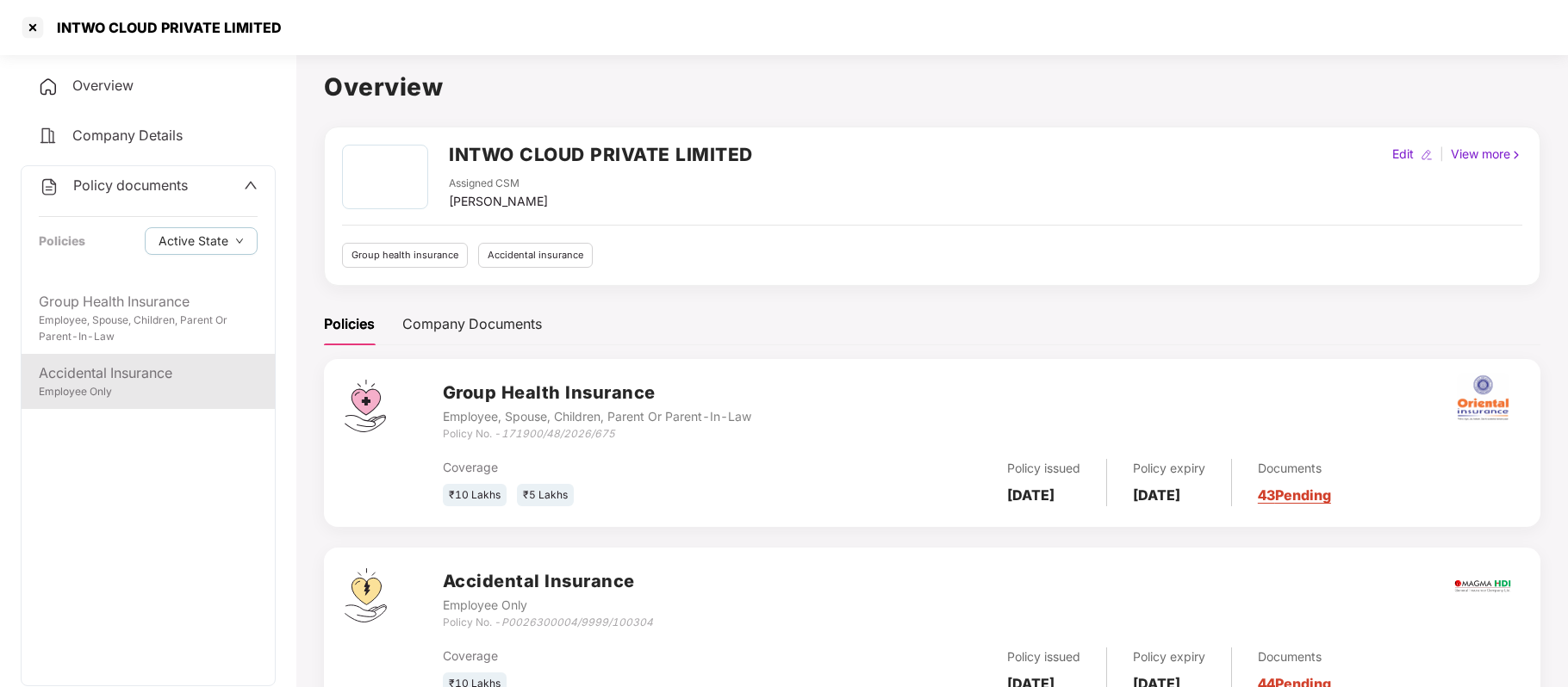
click at [128, 388] on div "Employee Only" at bounding box center [148, 392] width 219 height 17
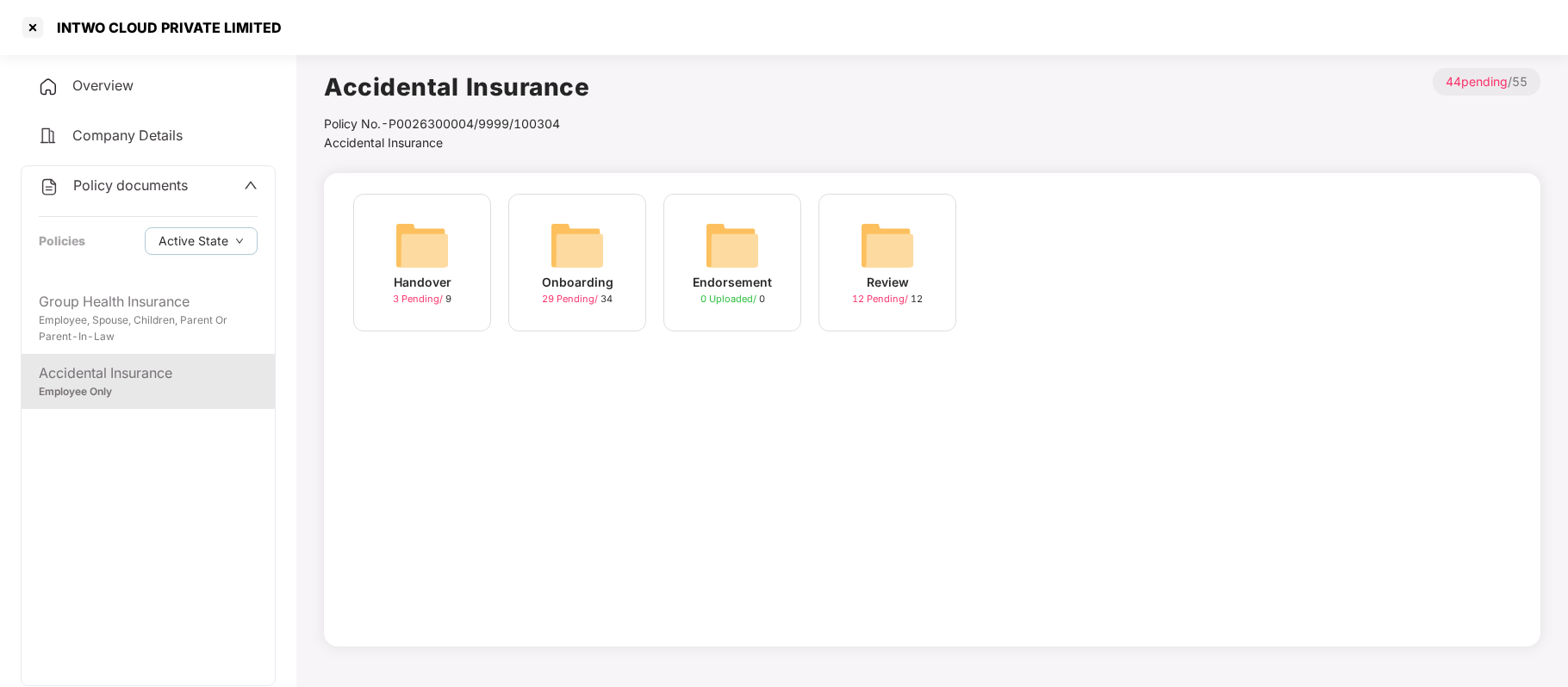
click at [574, 270] on img at bounding box center [577, 246] width 56 height 56
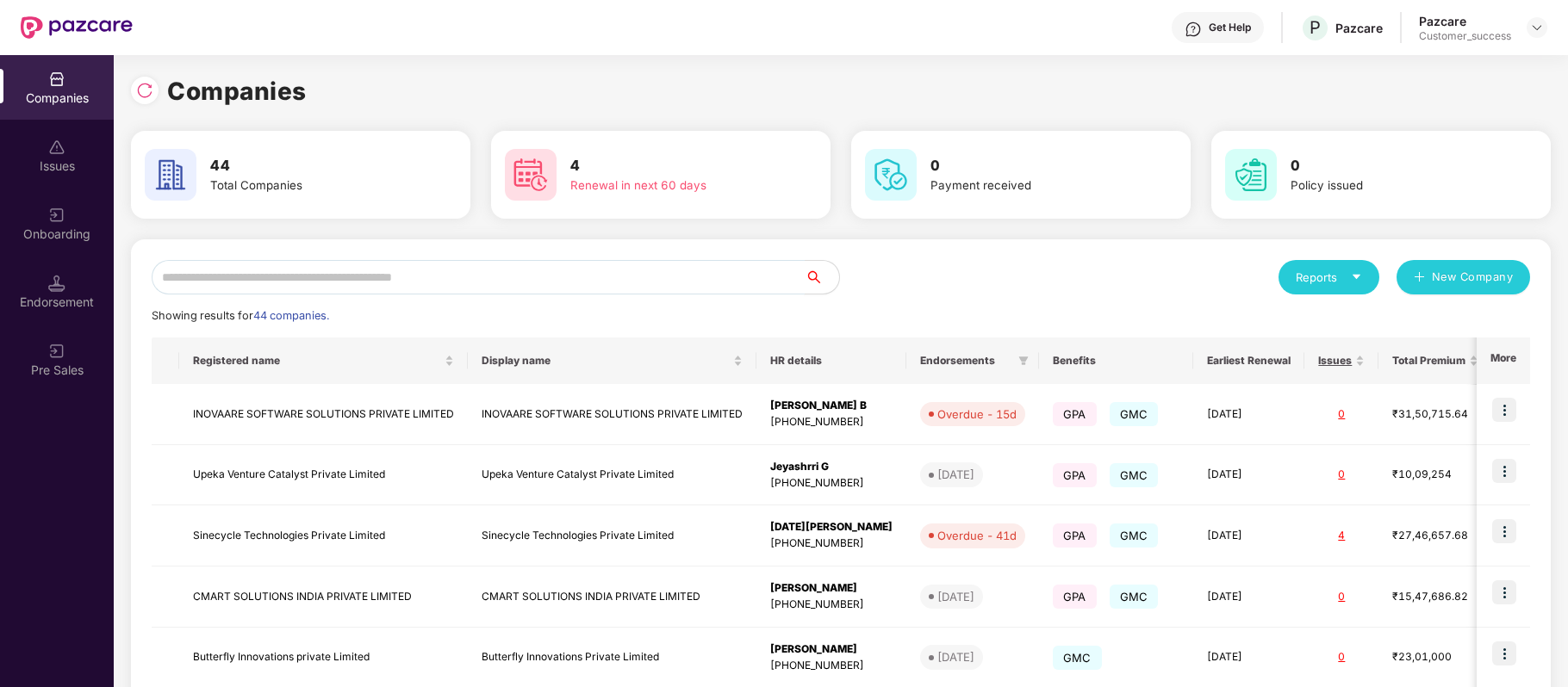
click at [512, 278] on input "text" at bounding box center [478, 277] width 653 height 34
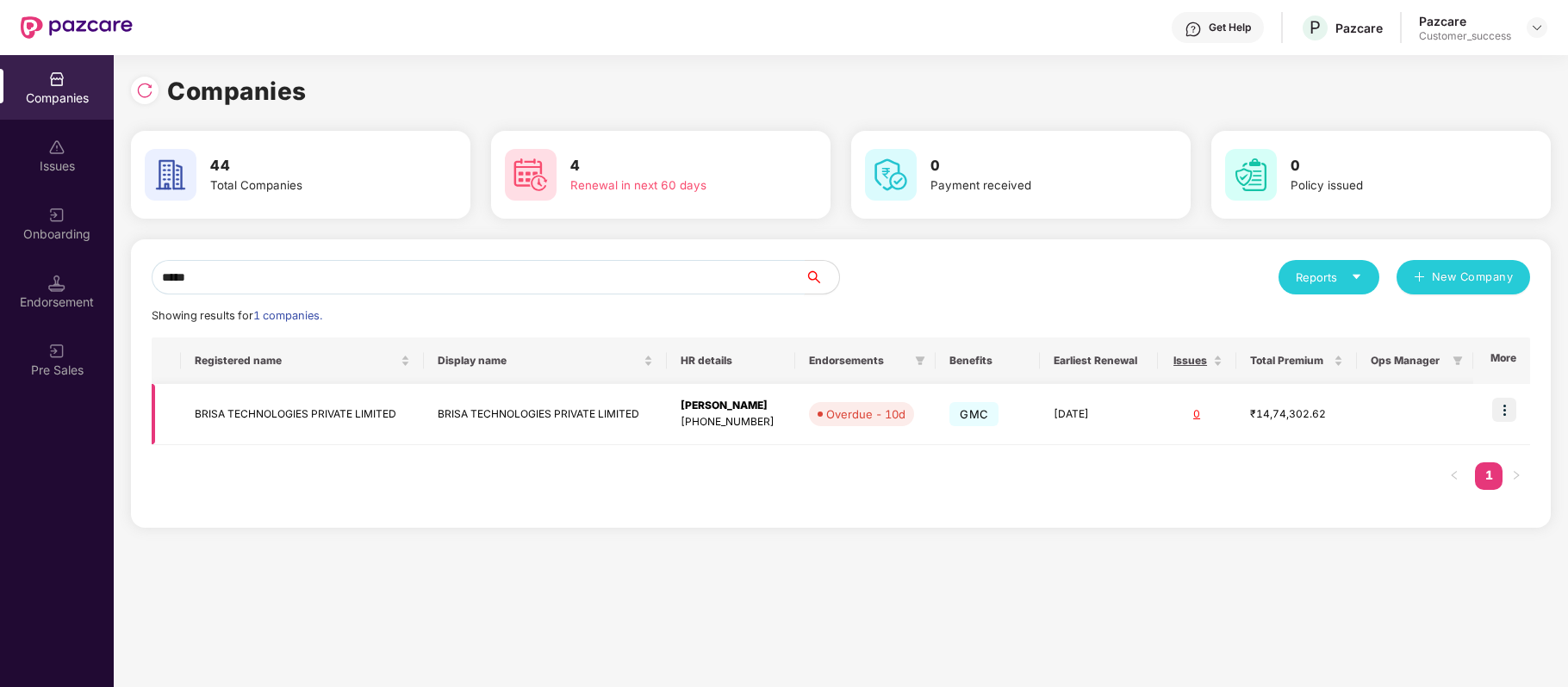
type input "*****"
click at [1507, 411] on img at bounding box center [1504, 409] width 24 height 24
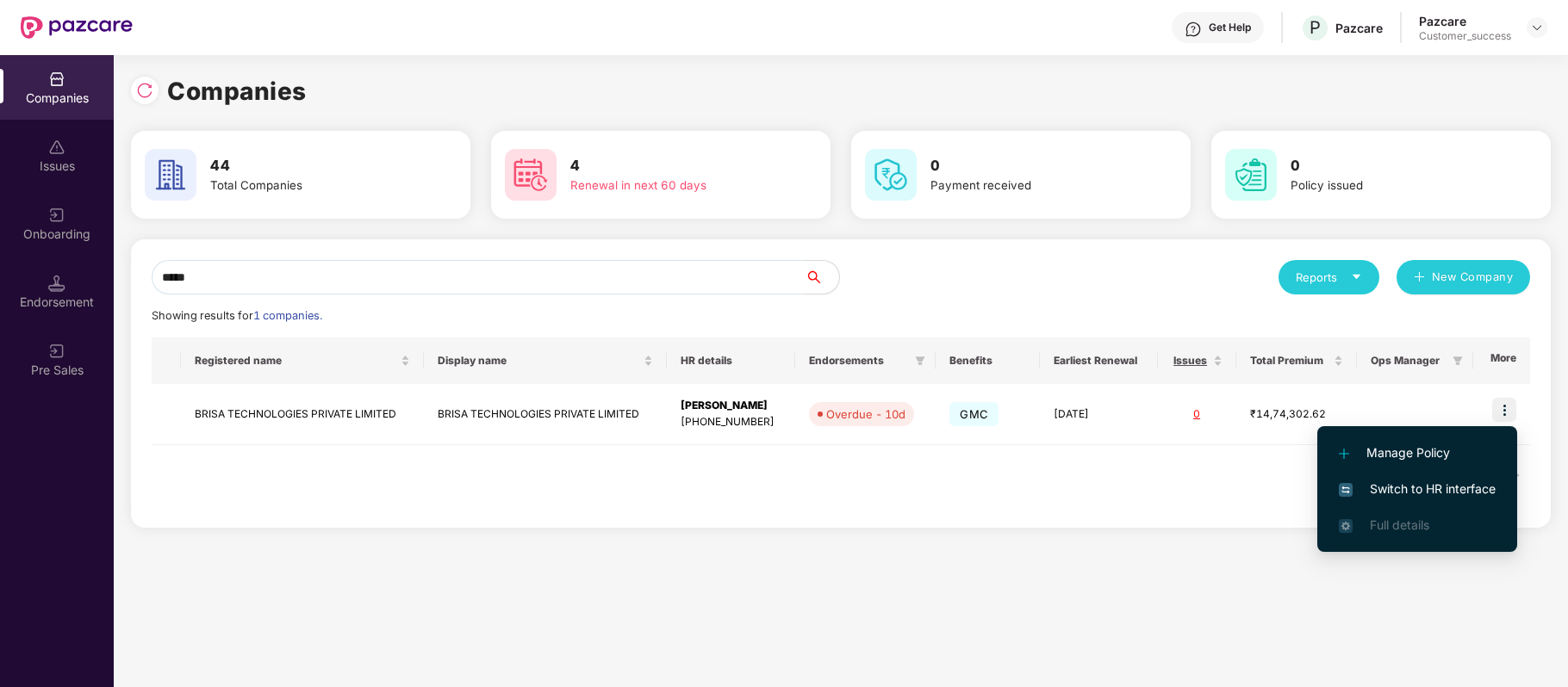
click at [1455, 480] on span "Switch to HR interface" at bounding box center [1417, 488] width 157 height 19
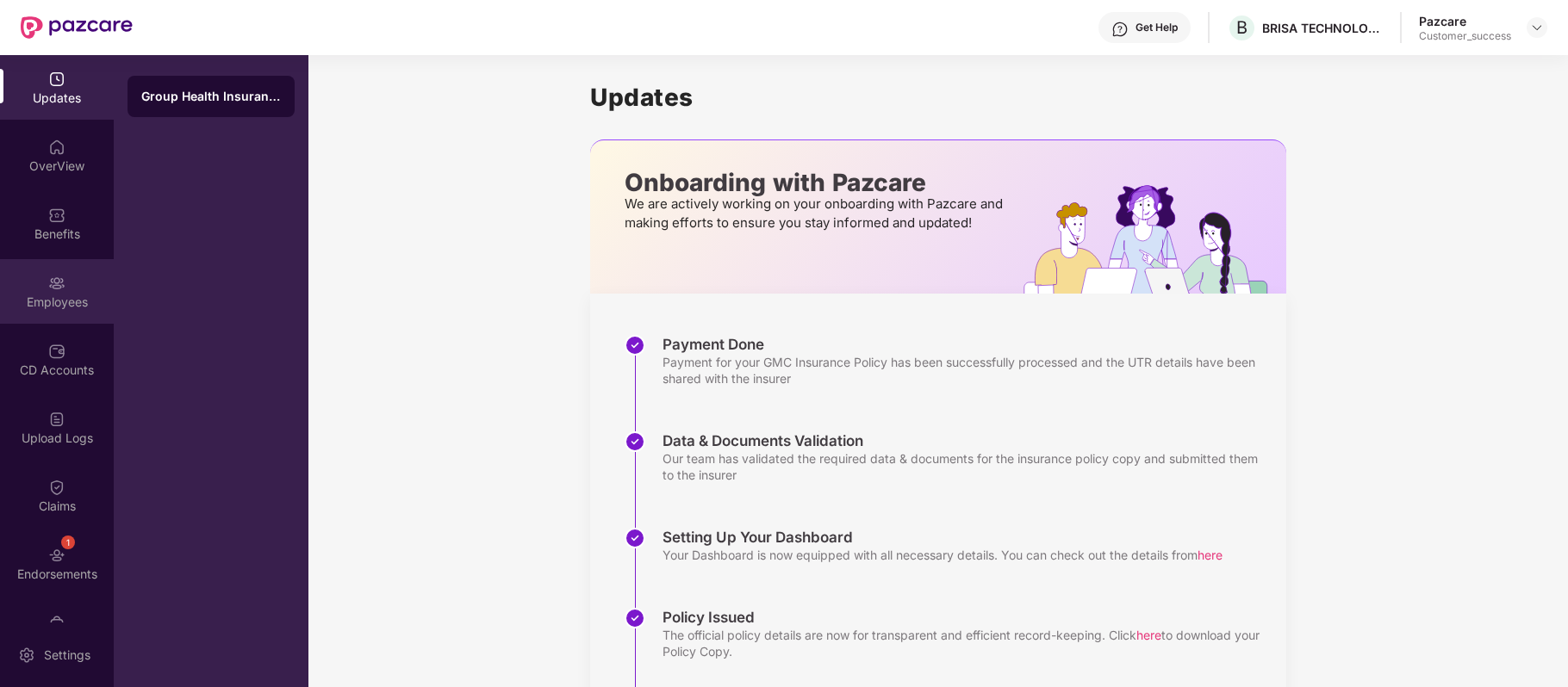
click at [63, 285] on div "Employees" at bounding box center [57, 291] width 114 height 64
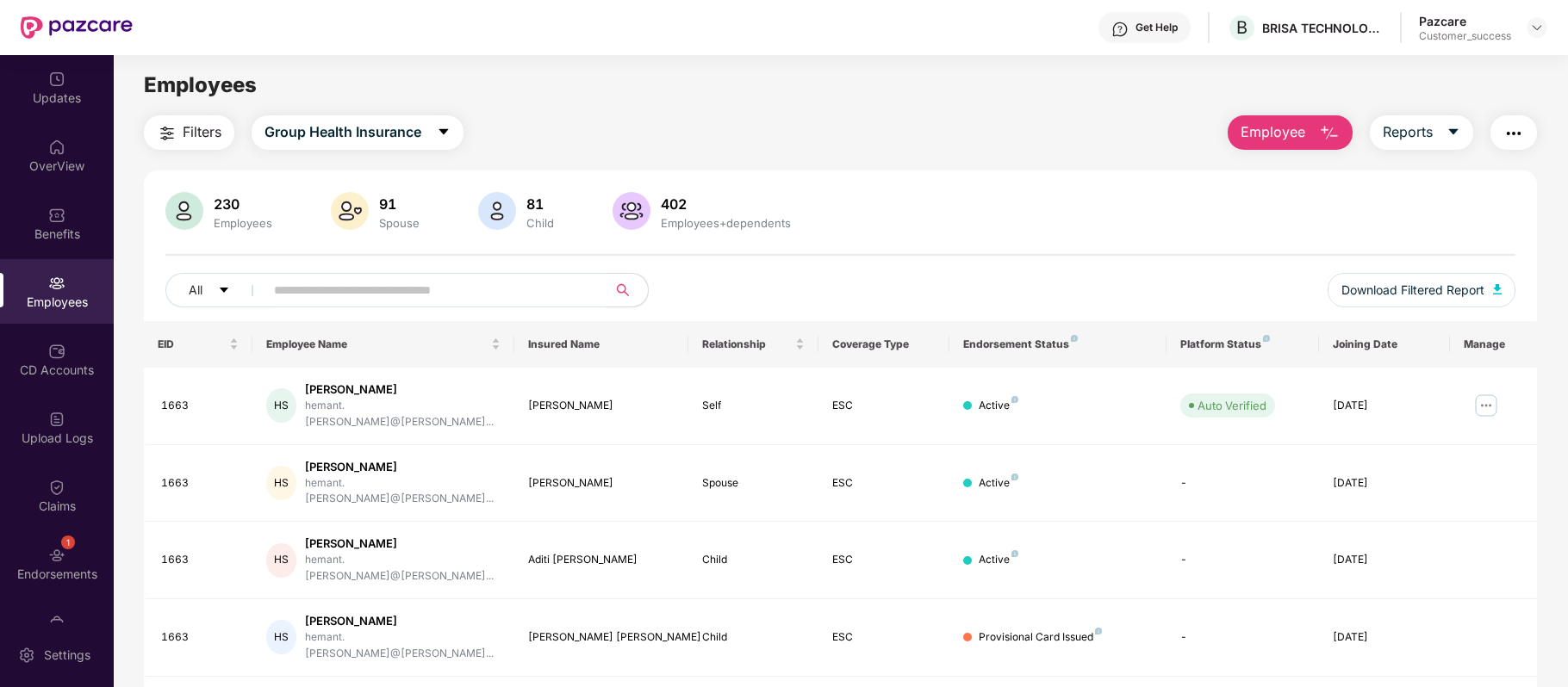
click at [211, 136] on span "Filters" at bounding box center [202, 133] width 39 height 21
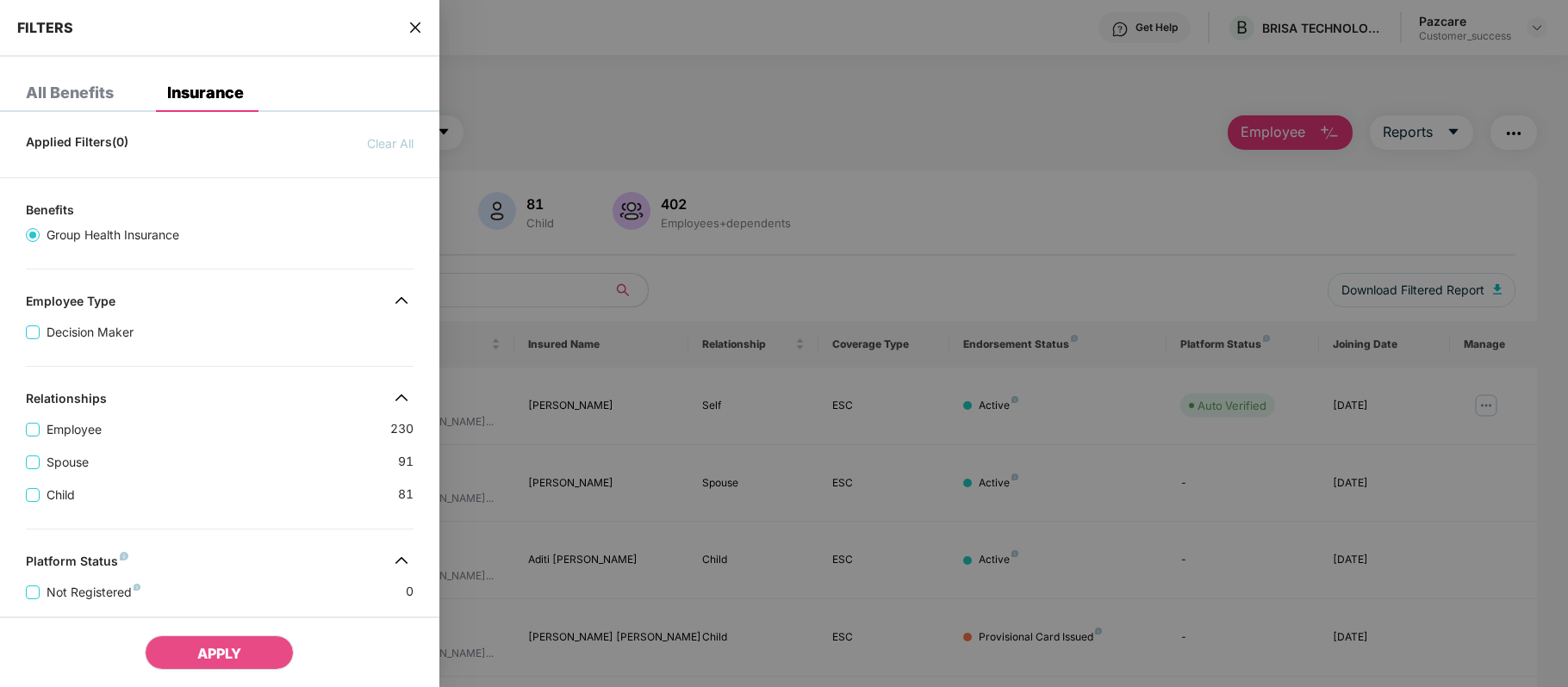
scroll to position [421, 0]
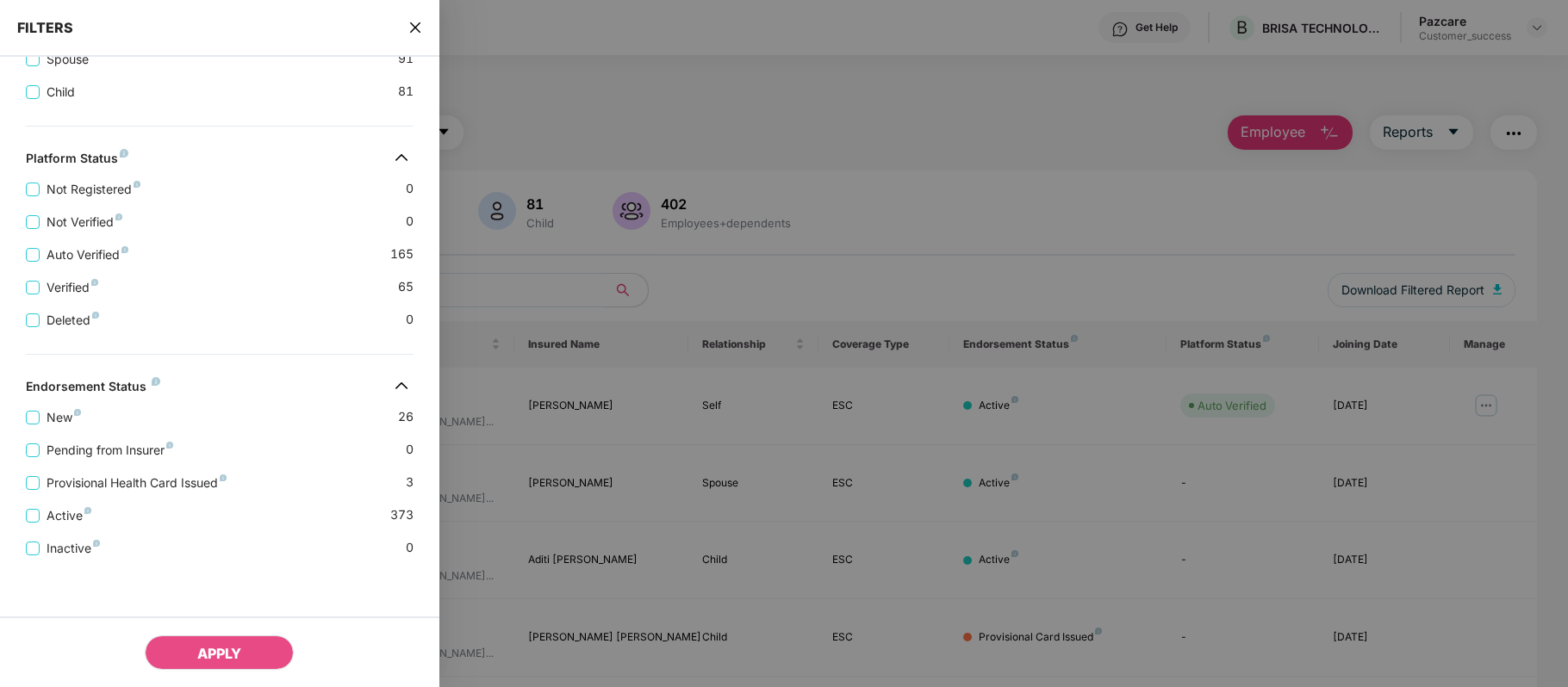
click at [414, 26] on icon "close" at bounding box center [414, 27] width 11 height 11
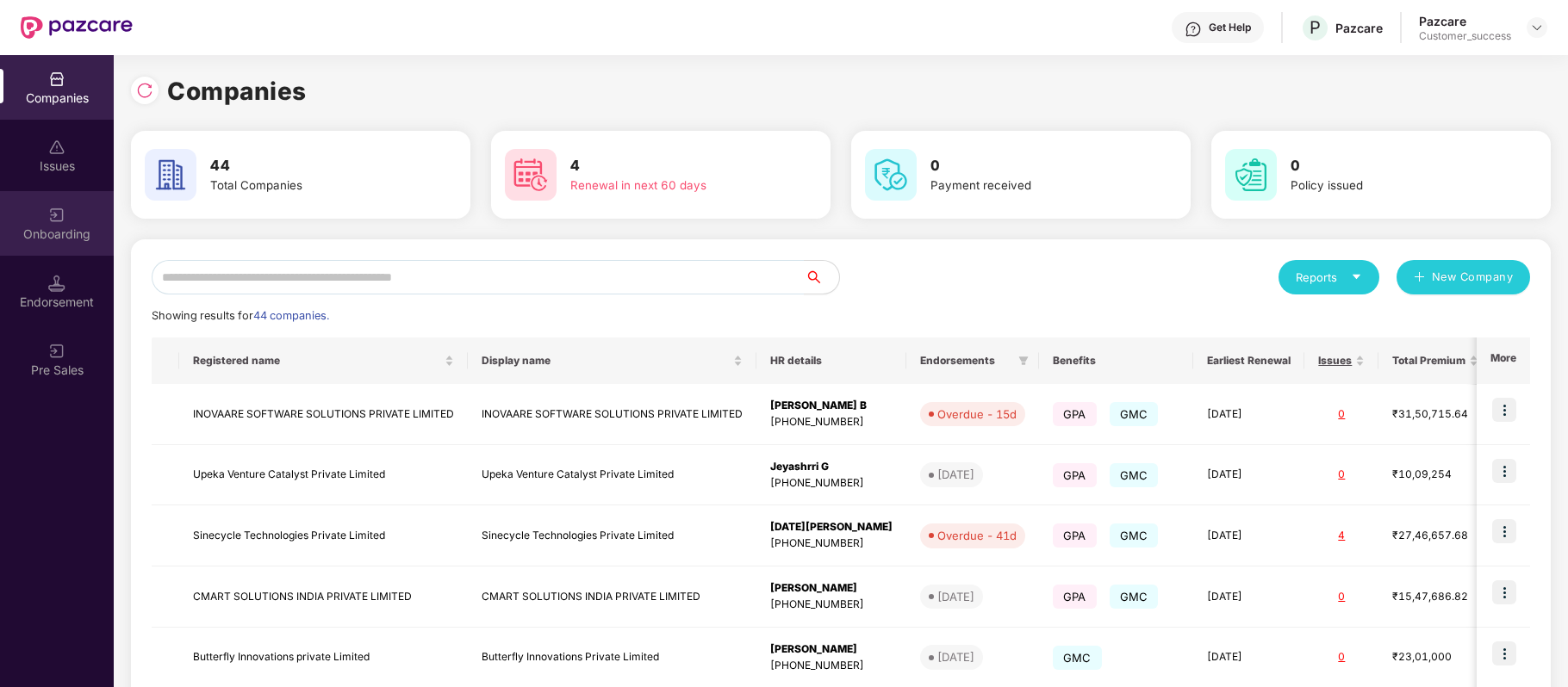
click at [65, 221] on div "Onboarding" at bounding box center [57, 223] width 114 height 64
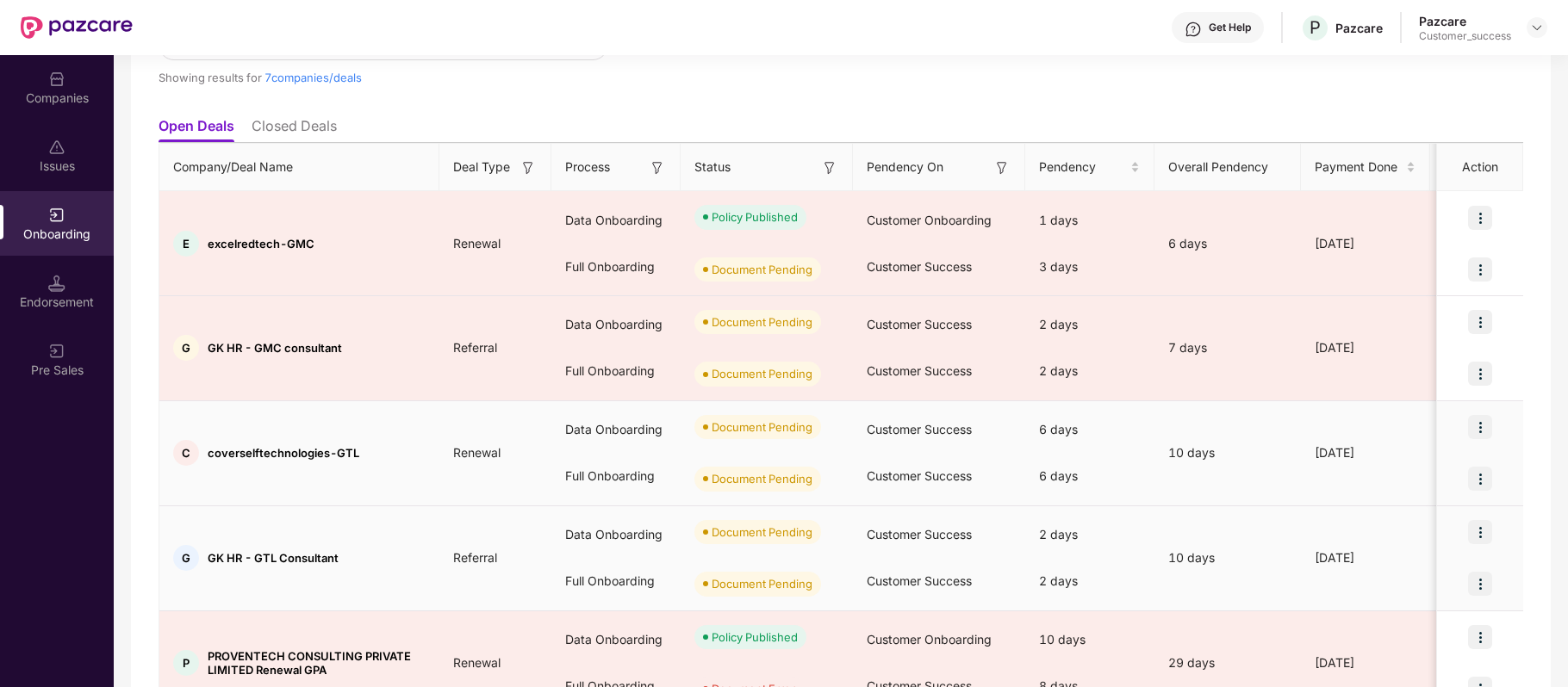
scroll to position [141, 0]
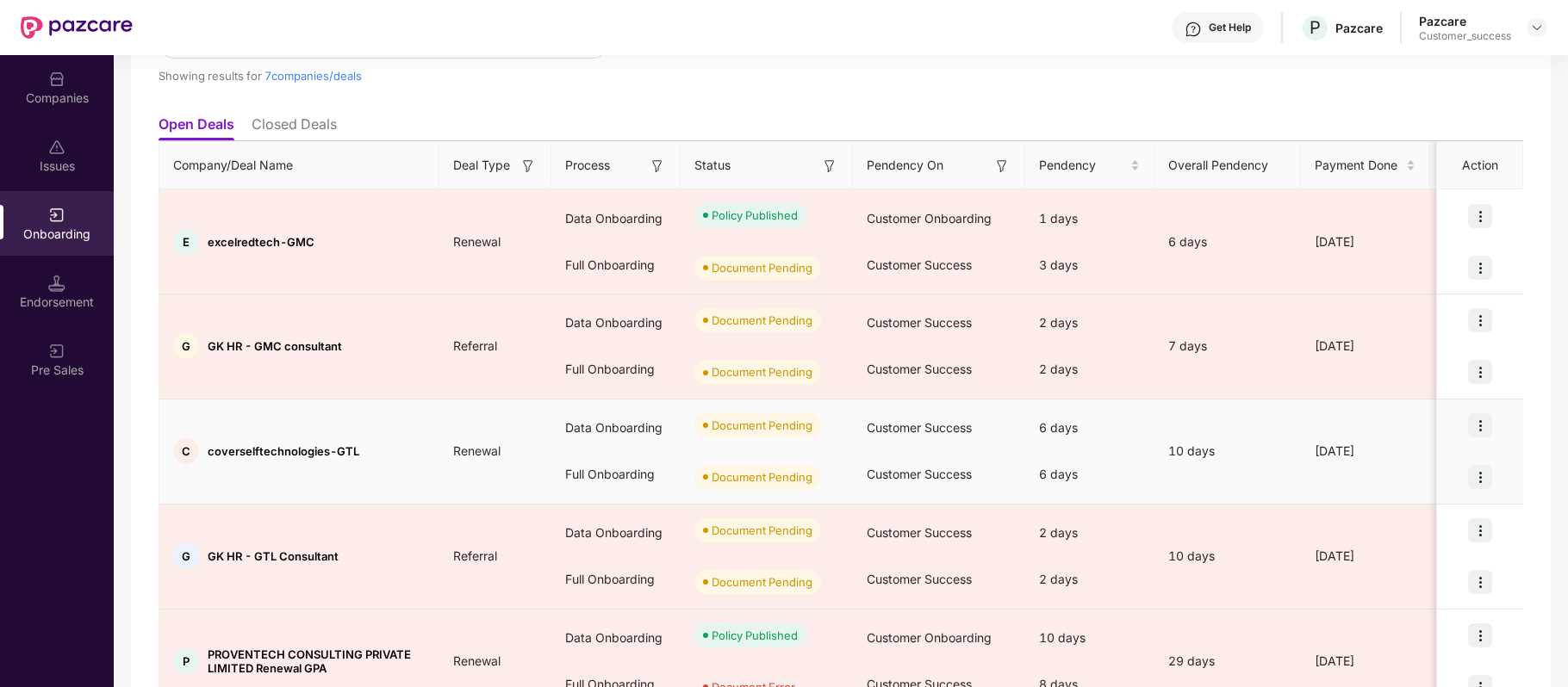
click at [1476, 429] on img at bounding box center [1479, 425] width 24 height 24
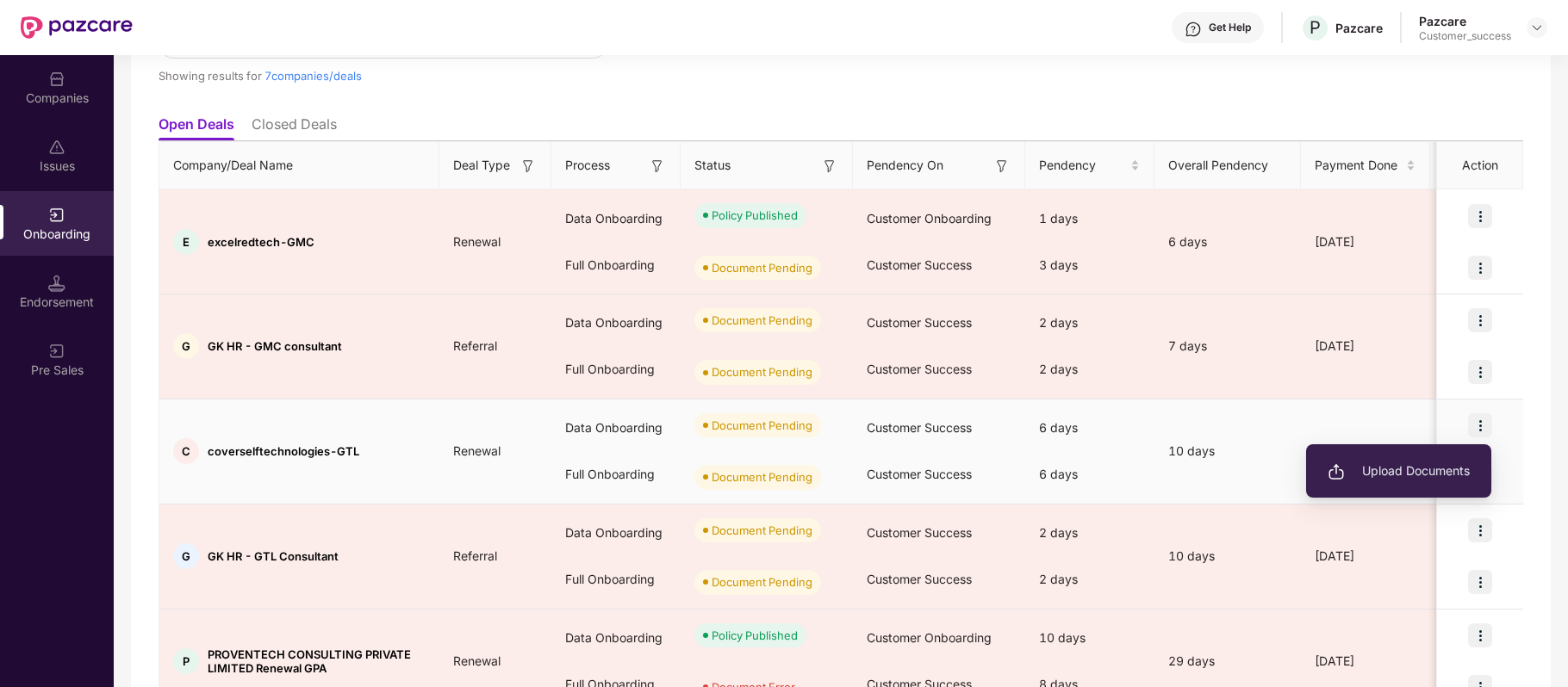
click at [1417, 464] on span "Upload Documents" at bounding box center [1398, 471] width 142 height 19
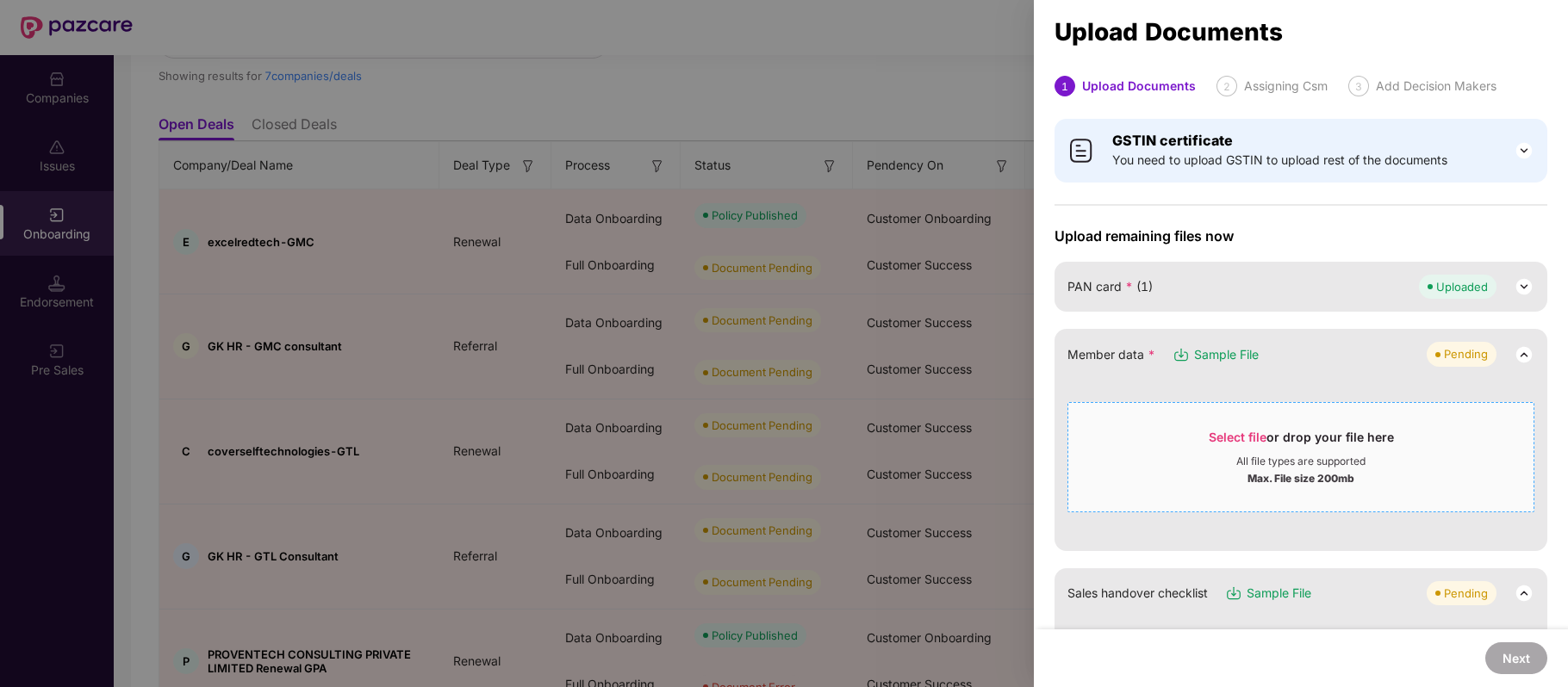
click at [1231, 439] on span "Select file" at bounding box center [1237, 437] width 57 height 15
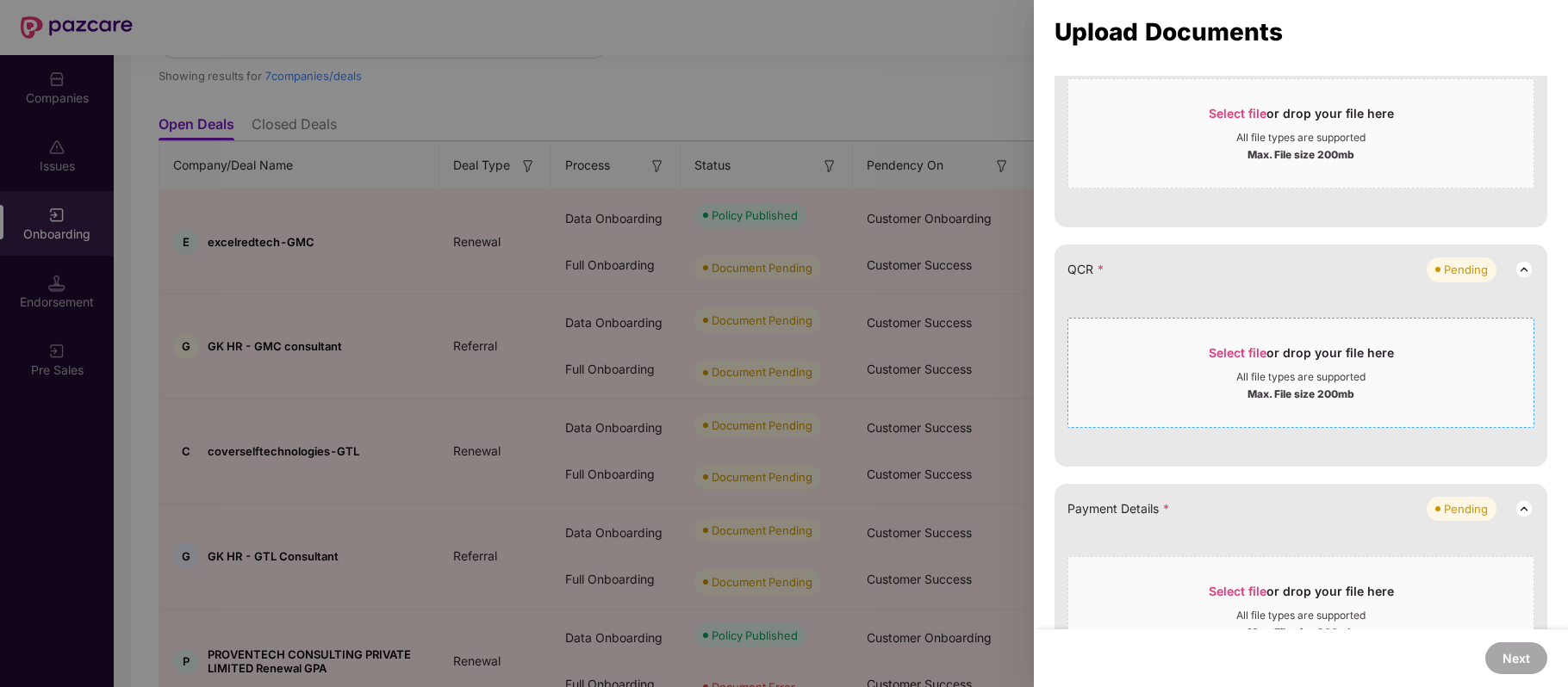
scroll to position [393, 0]
click at [1227, 345] on span "Select file" at bounding box center [1237, 351] width 57 height 15
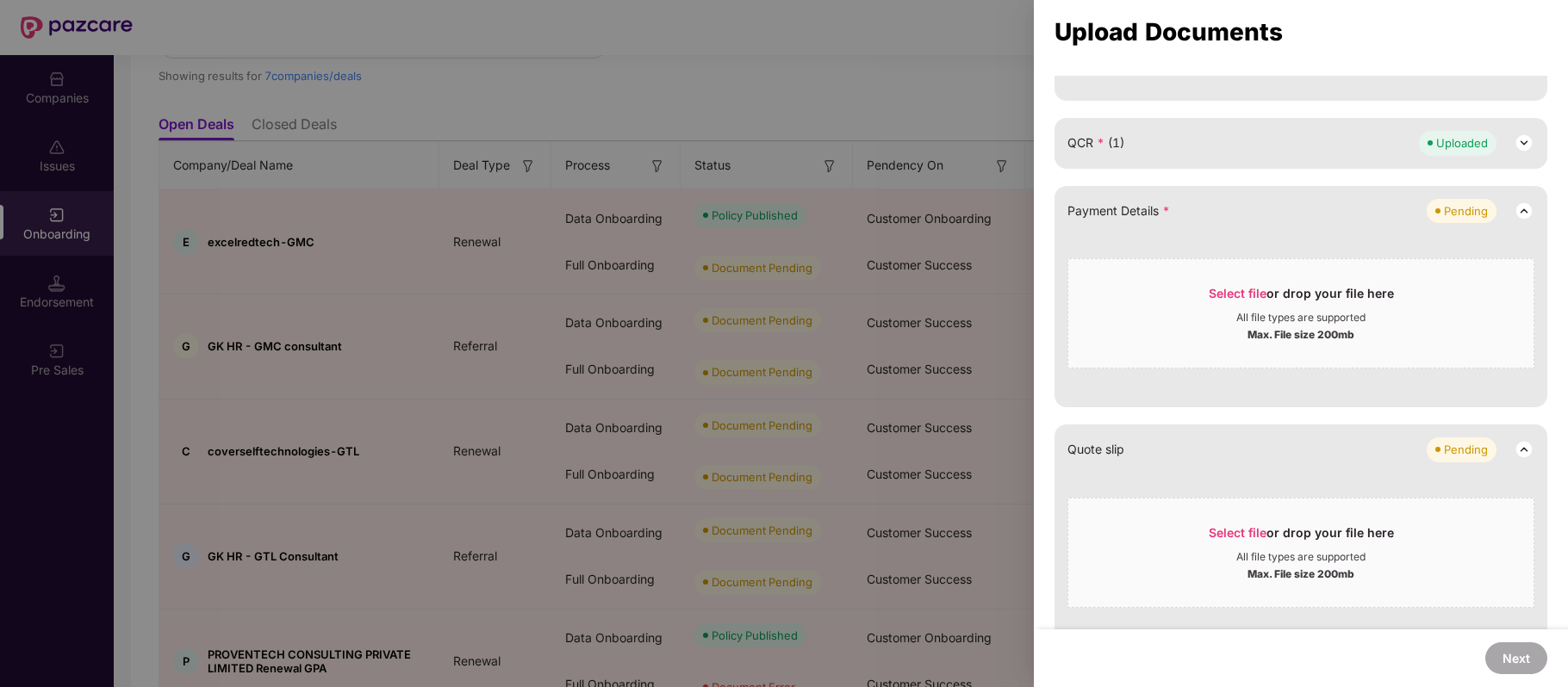
scroll to position [518, 0]
click at [1236, 296] on span "Select file" at bounding box center [1237, 292] width 57 height 15
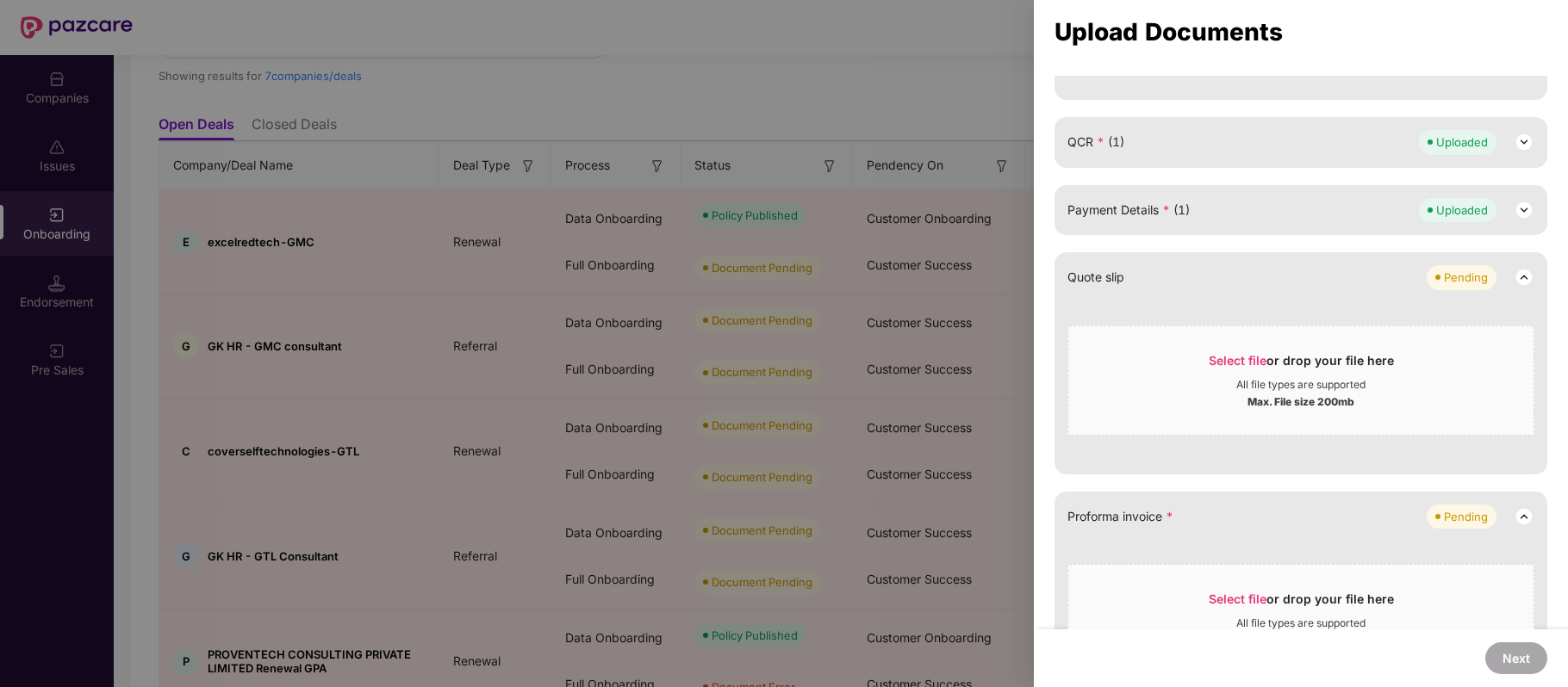
scroll to position [593, 0]
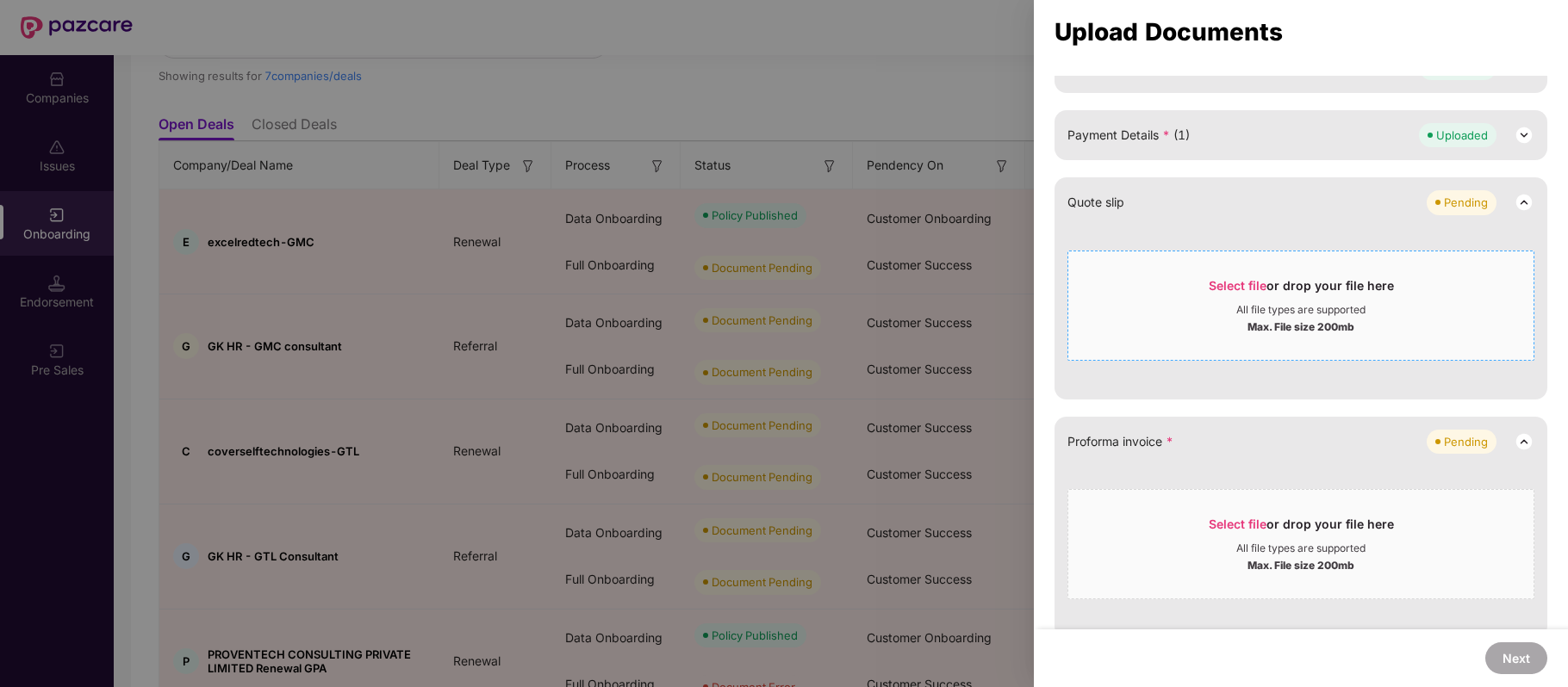
click at [1239, 281] on span "Select file" at bounding box center [1237, 286] width 57 height 15
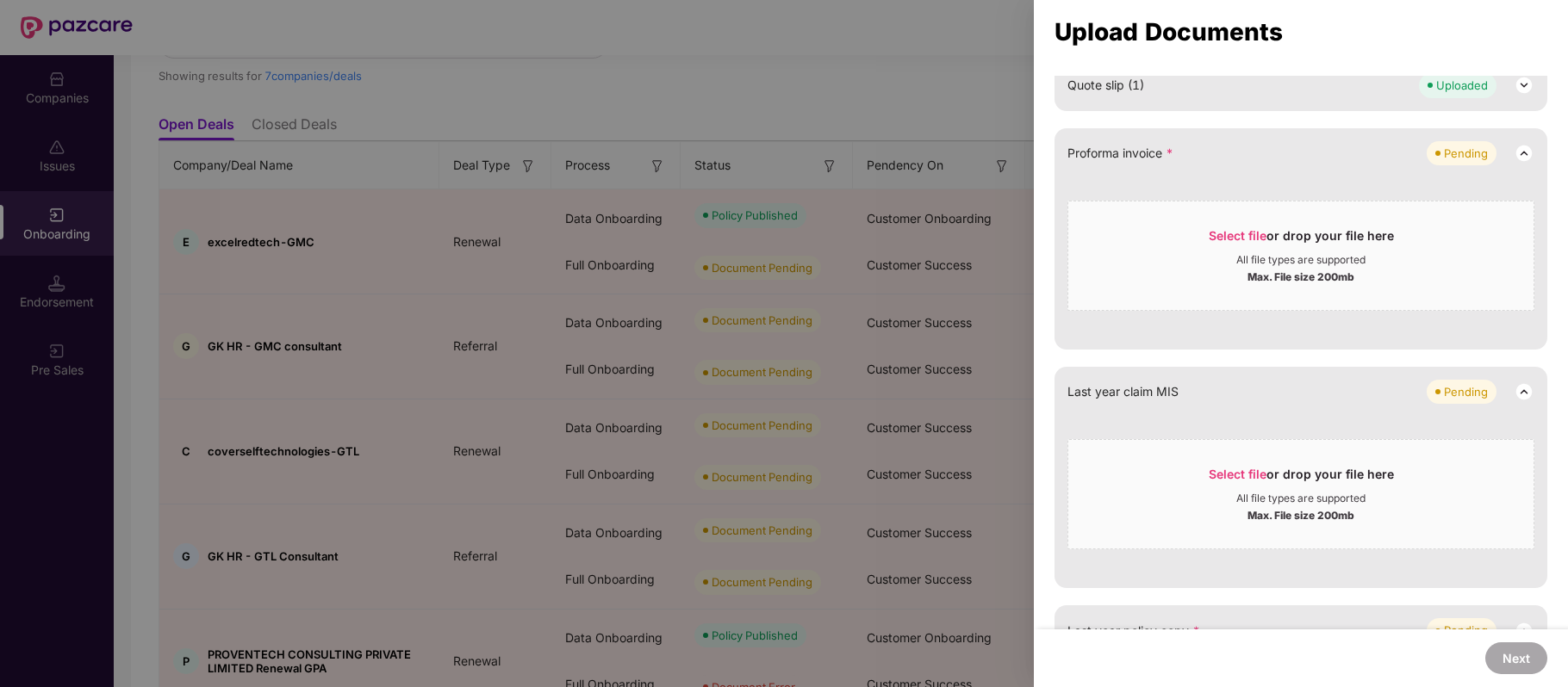
scroll to position [711, 0]
click at [1239, 235] on span "Select file" at bounding box center [1237, 234] width 57 height 15
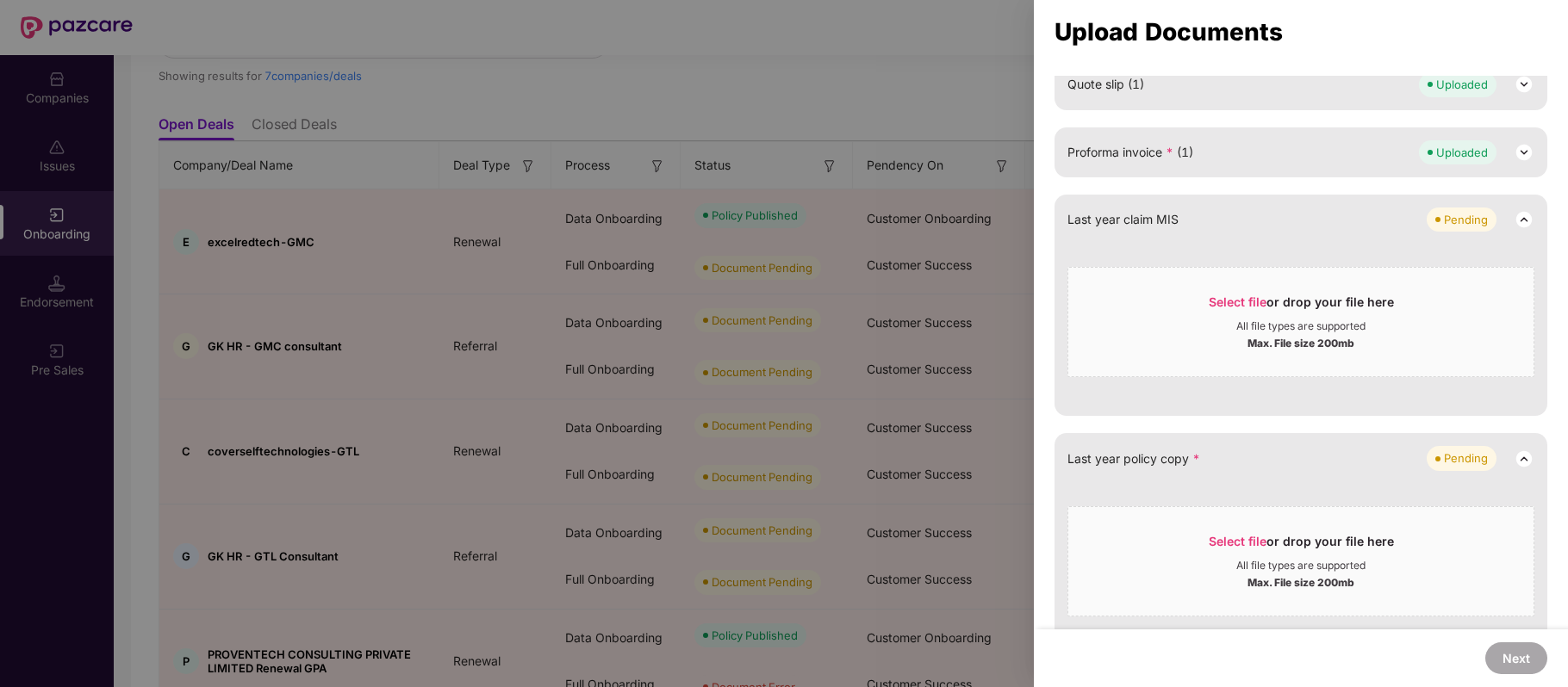
scroll to position [748, 0]
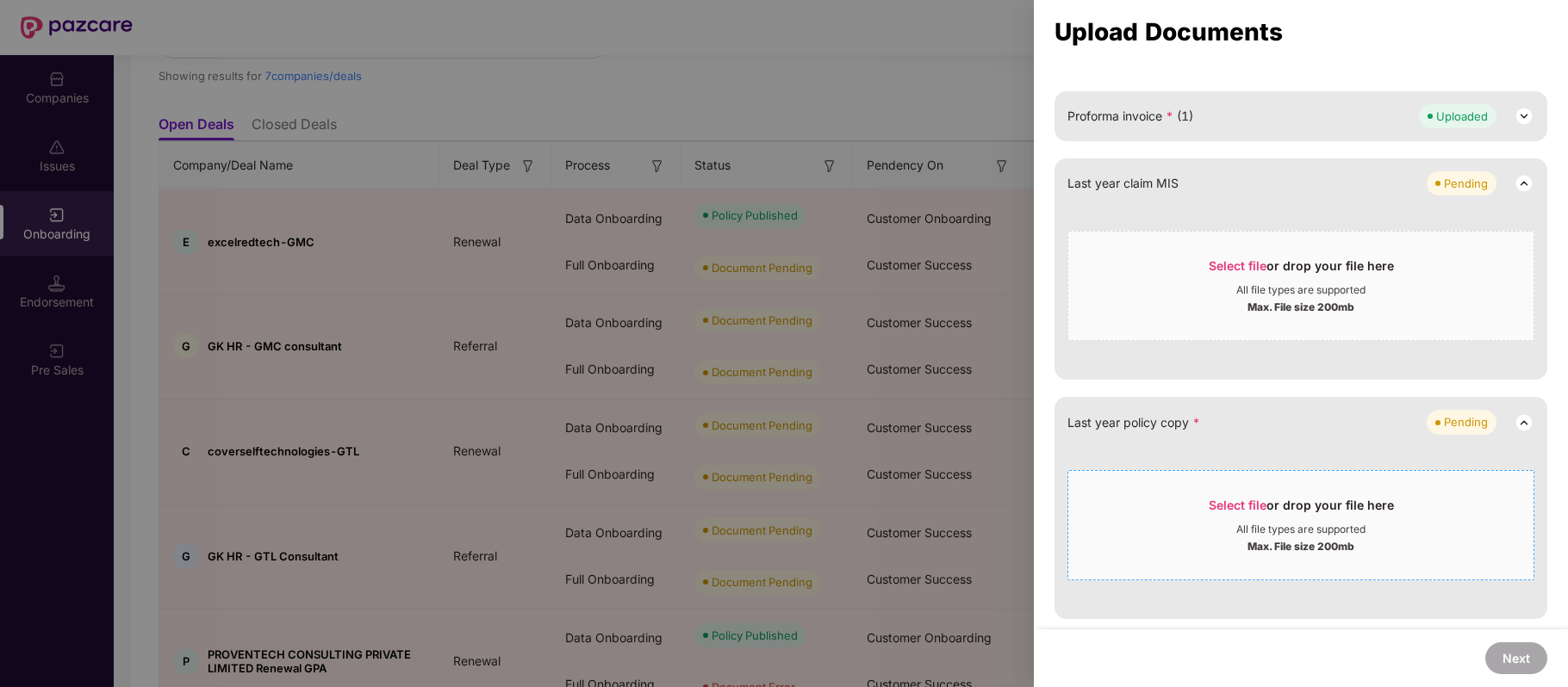
click at [1218, 493] on span "Select file or drop your file here All file types are supported Max. File size …" at bounding box center [1300, 525] width 465 height 83
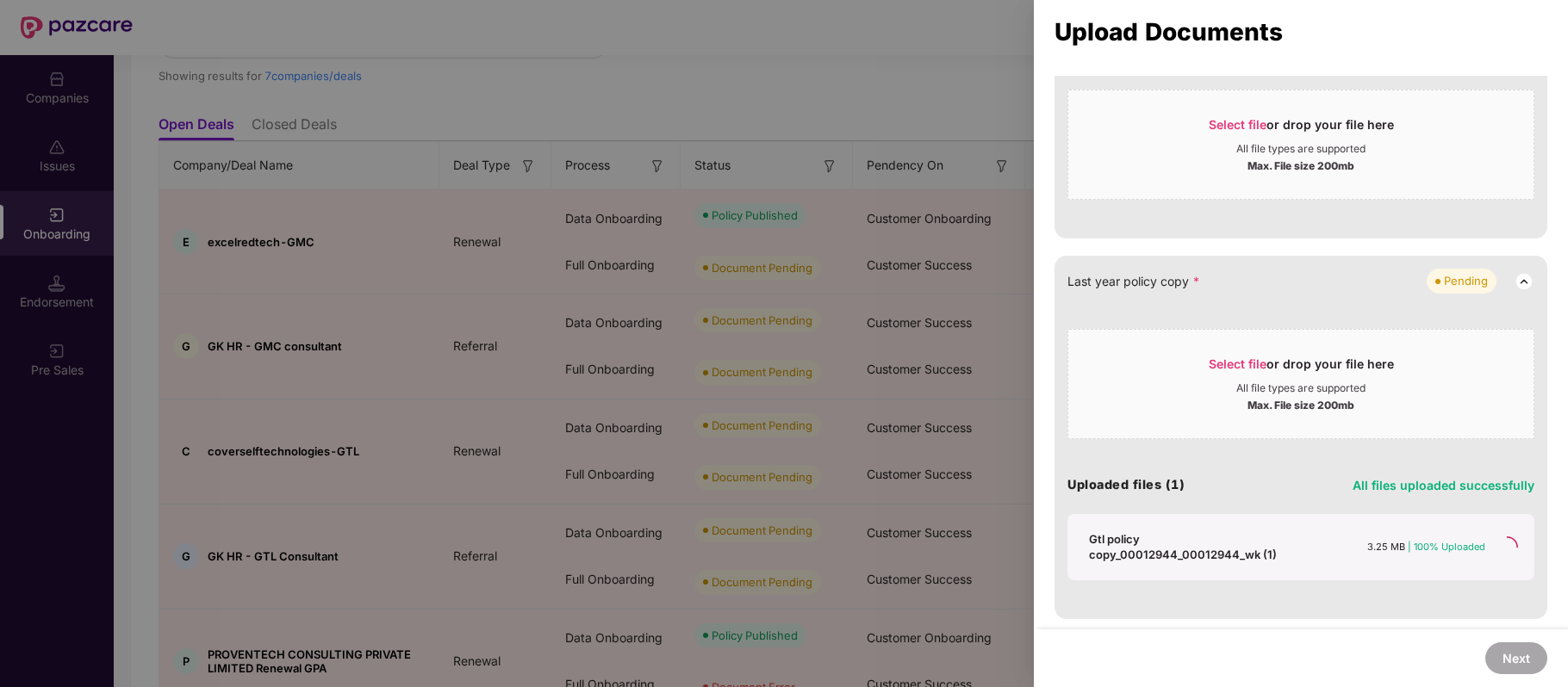
scroll to position [576, 0]
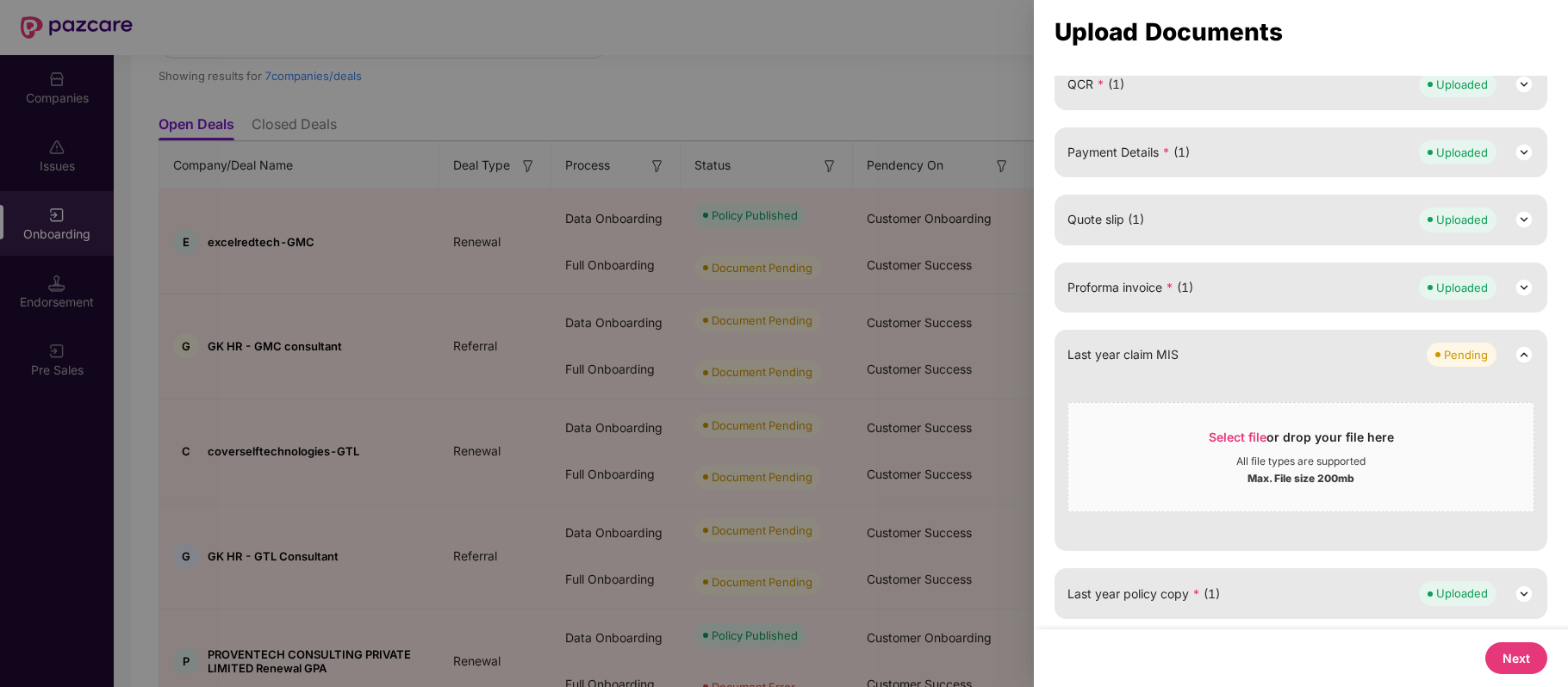
click at [1533, 664] on button "Next" at bounding box center [1516, 658] width 62 height 32
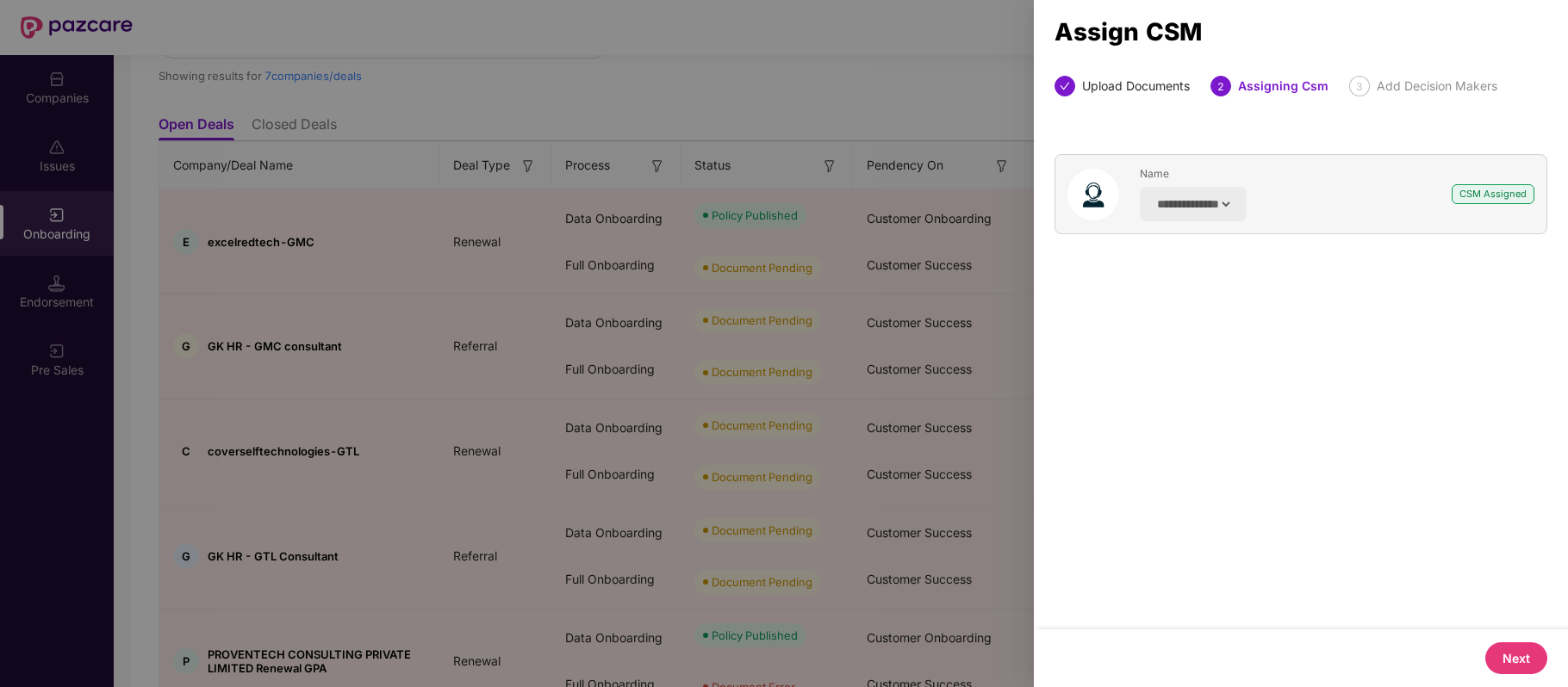
click at [1511, 659] on button "Next" at bounding box center [1516, 658] width 62 height 32
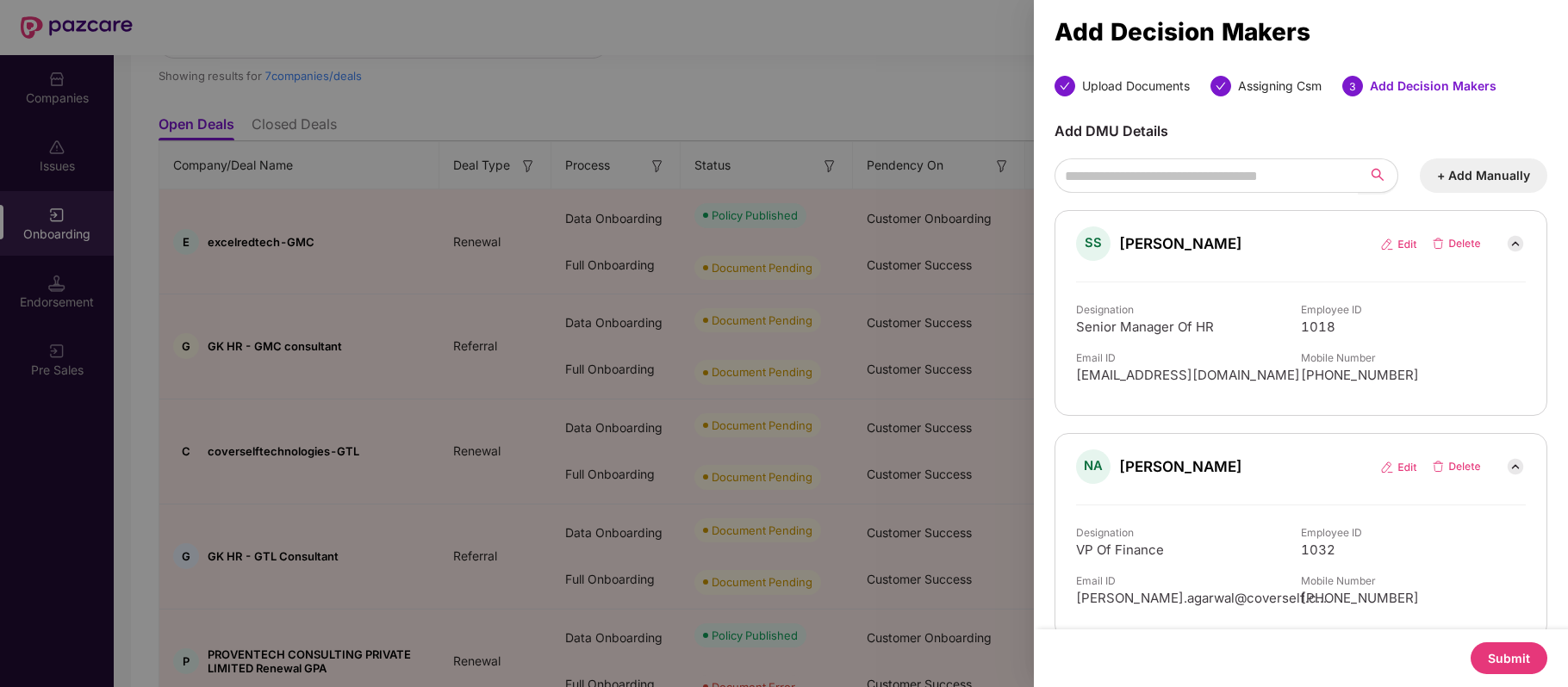
click at [1511, 659] on button "Submit" at bounding box center [1509, 658] width 77 height 32
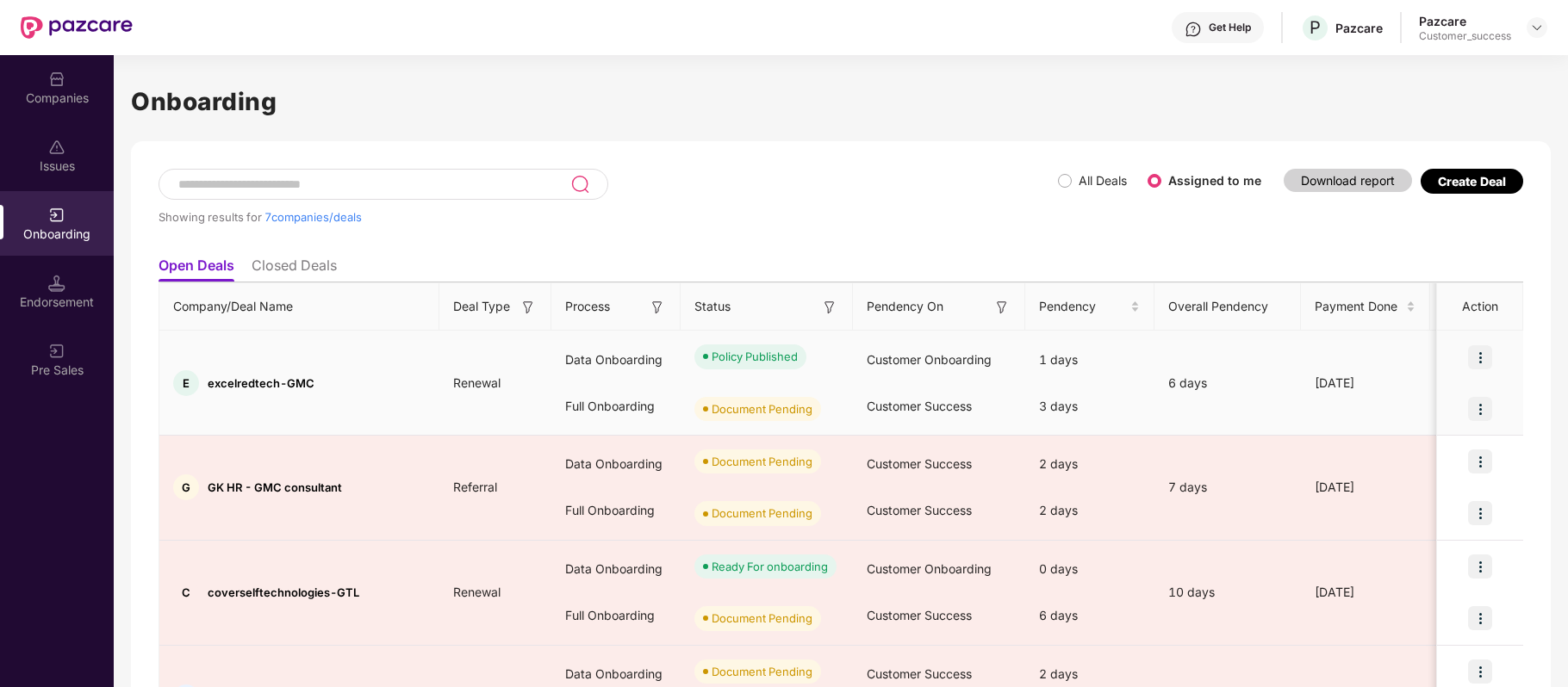
click at [1474, 411] on img at bounding box center [1479, 408] width 24 height 24
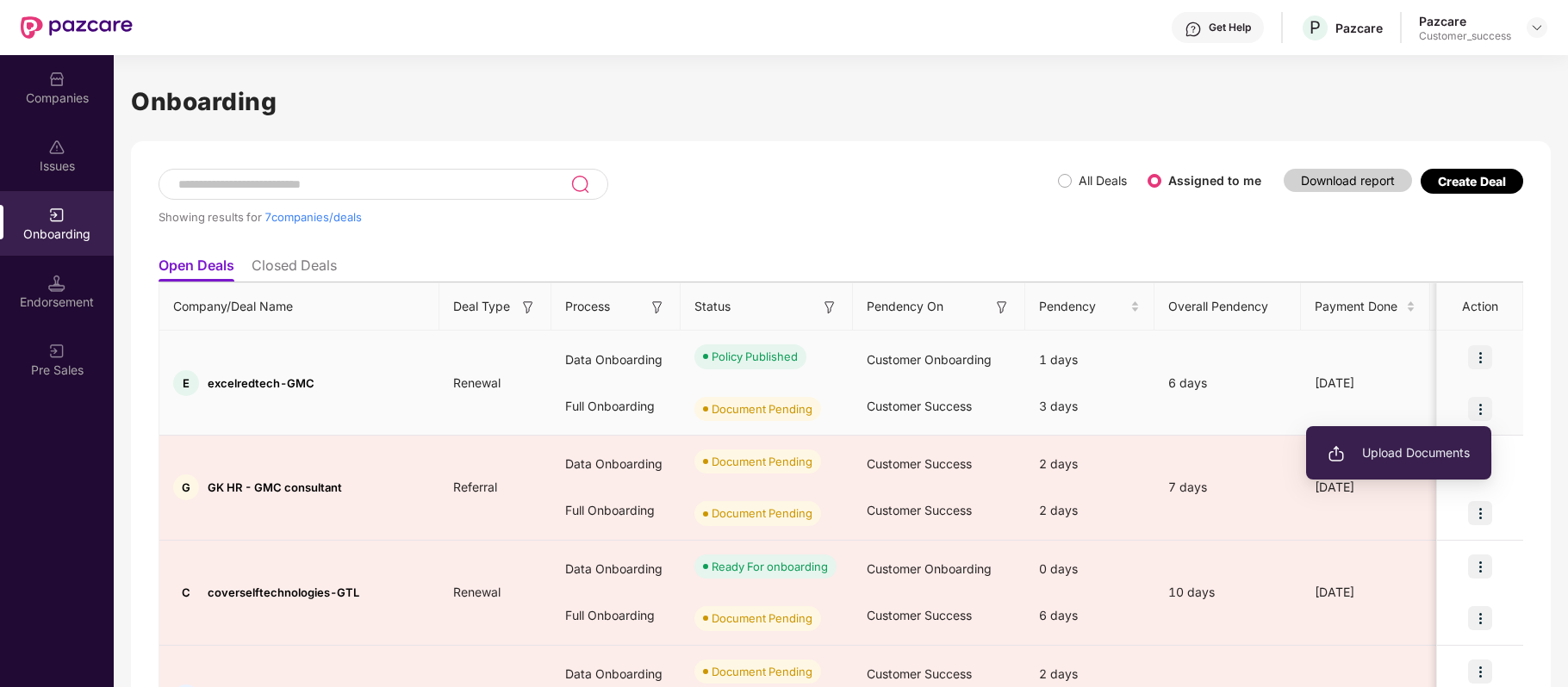
click at [1400, 452] on span "Upload Documents" at bounding box center [1398, 452] width 142 height 19
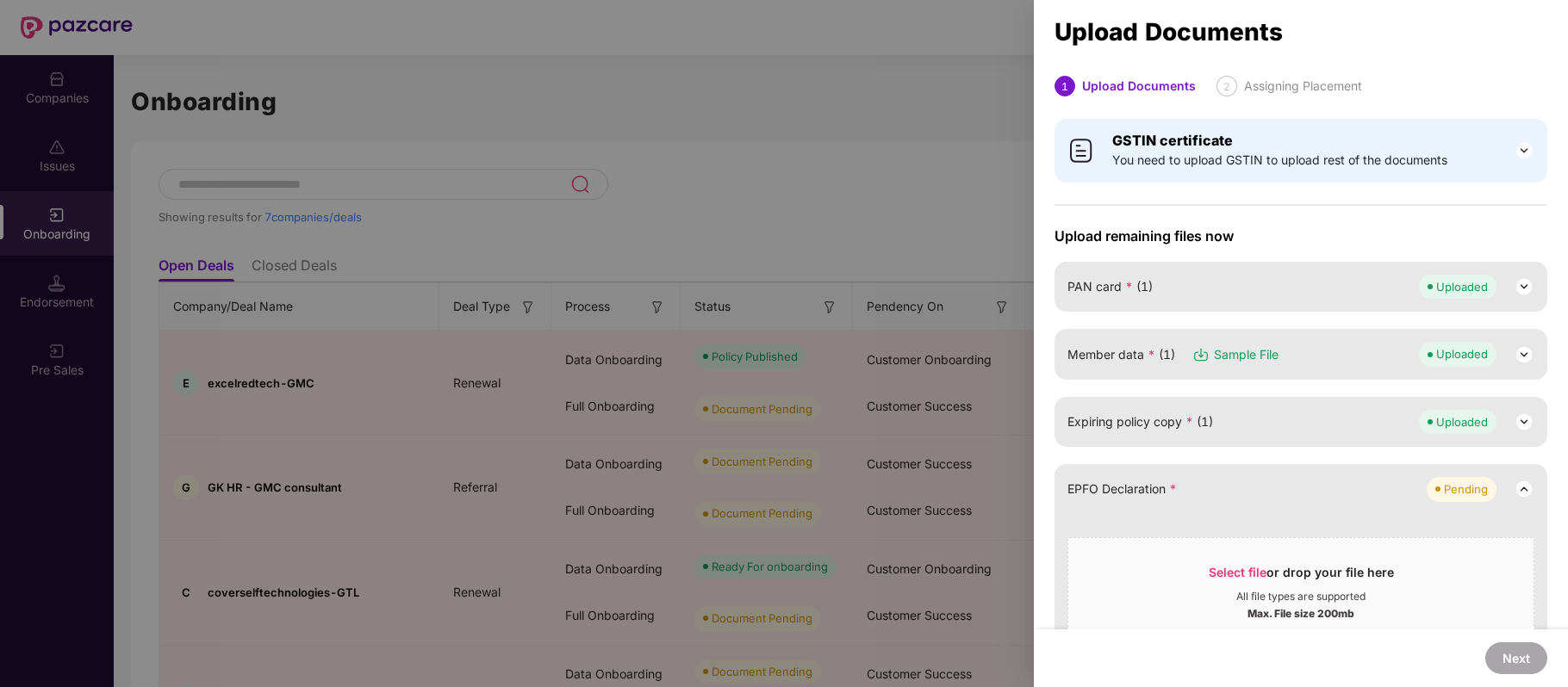
click at [1398, 516] on div "EPFO Declaration * Pending Select file or drop your file here All file types ar…" at bounding box center [1301, 574] width 493 height 221
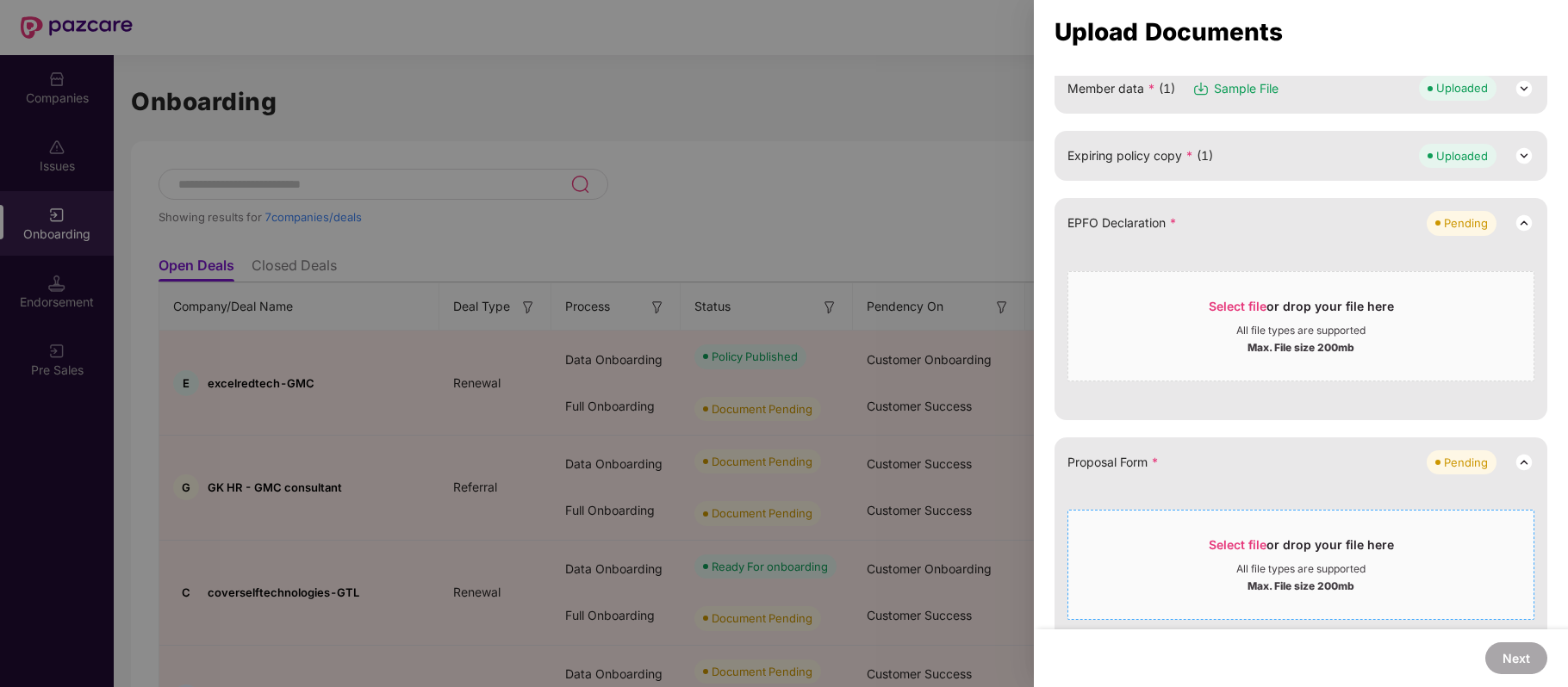
scroll to position [262, 0]
click at [1235, 314] on span "Select file" at bounding box center [1237, 310] width 57 height 15
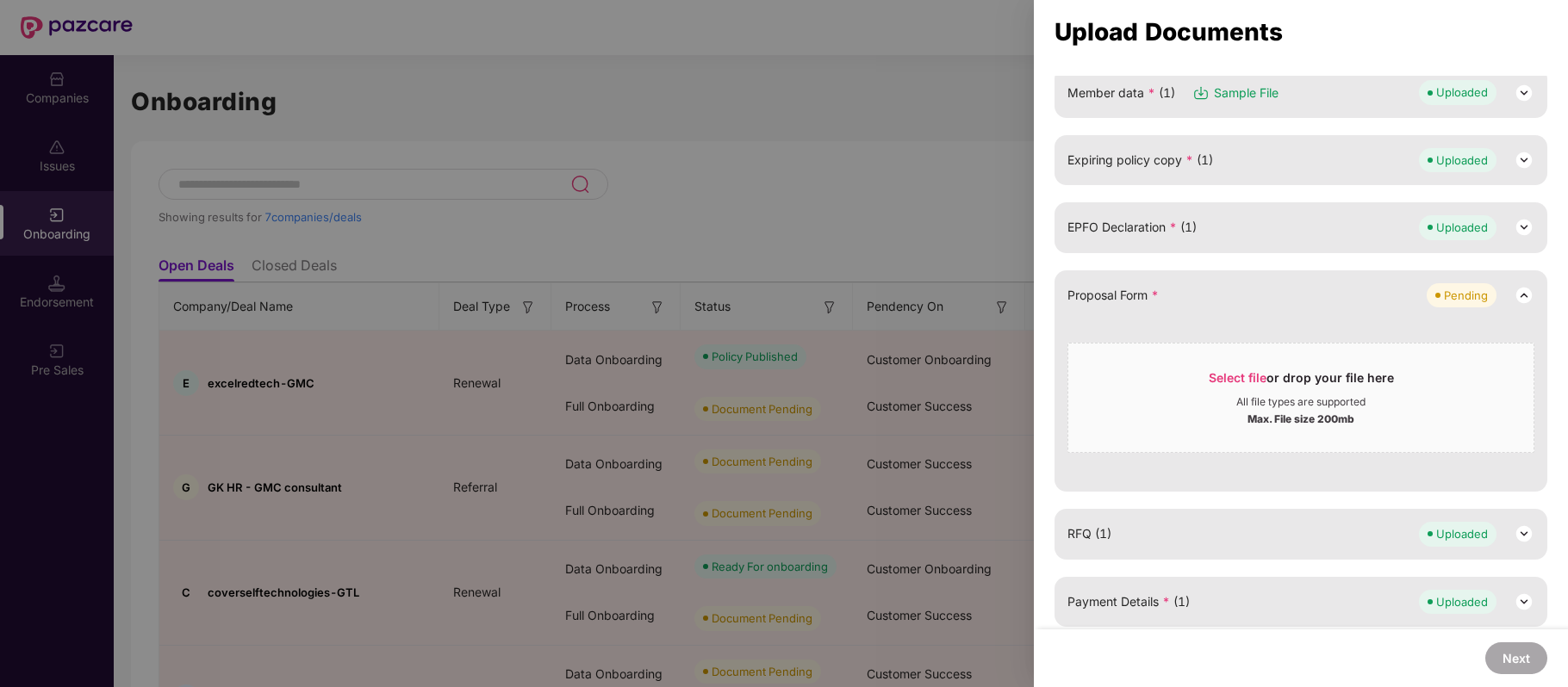
scroll to position [339, 0]
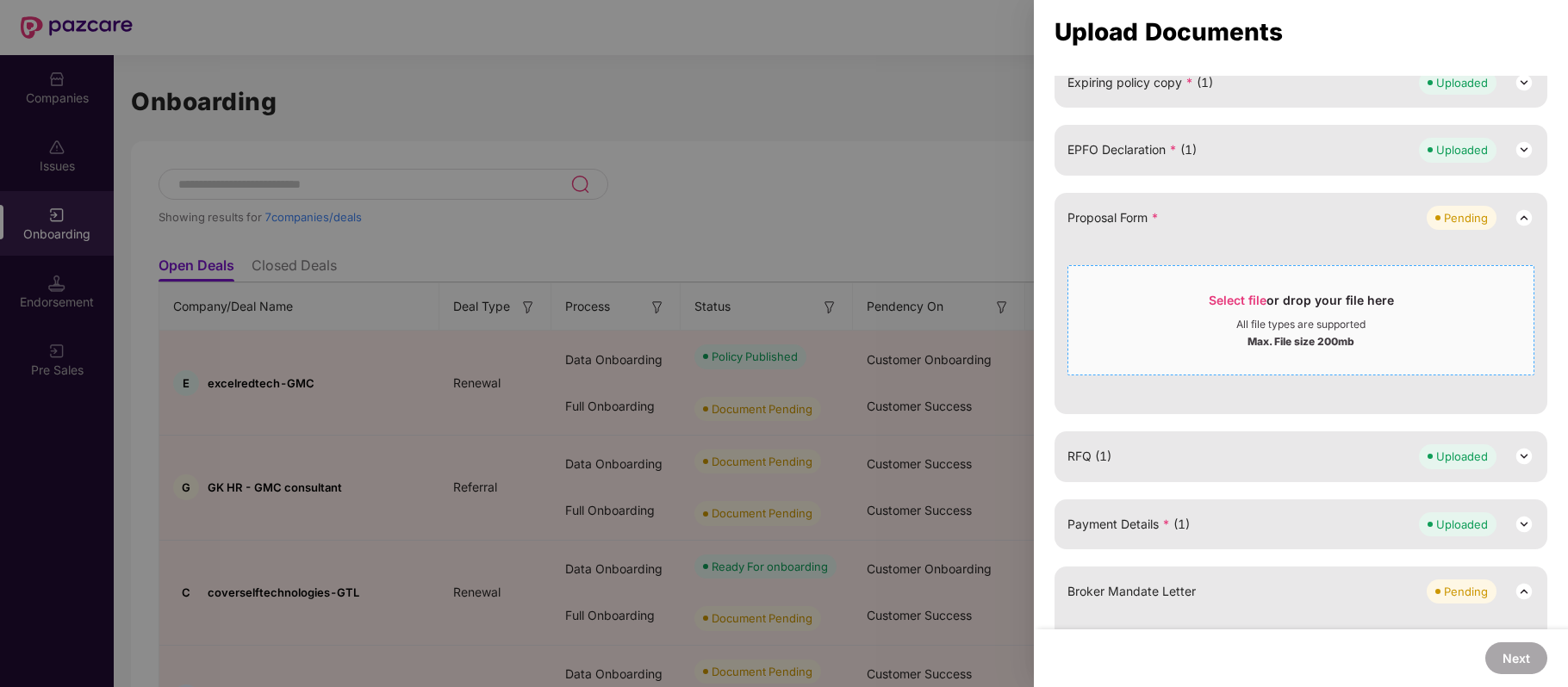
click at [1243, 294] on span "Select file" at bounding box center [1237, 300] width 57 height 15
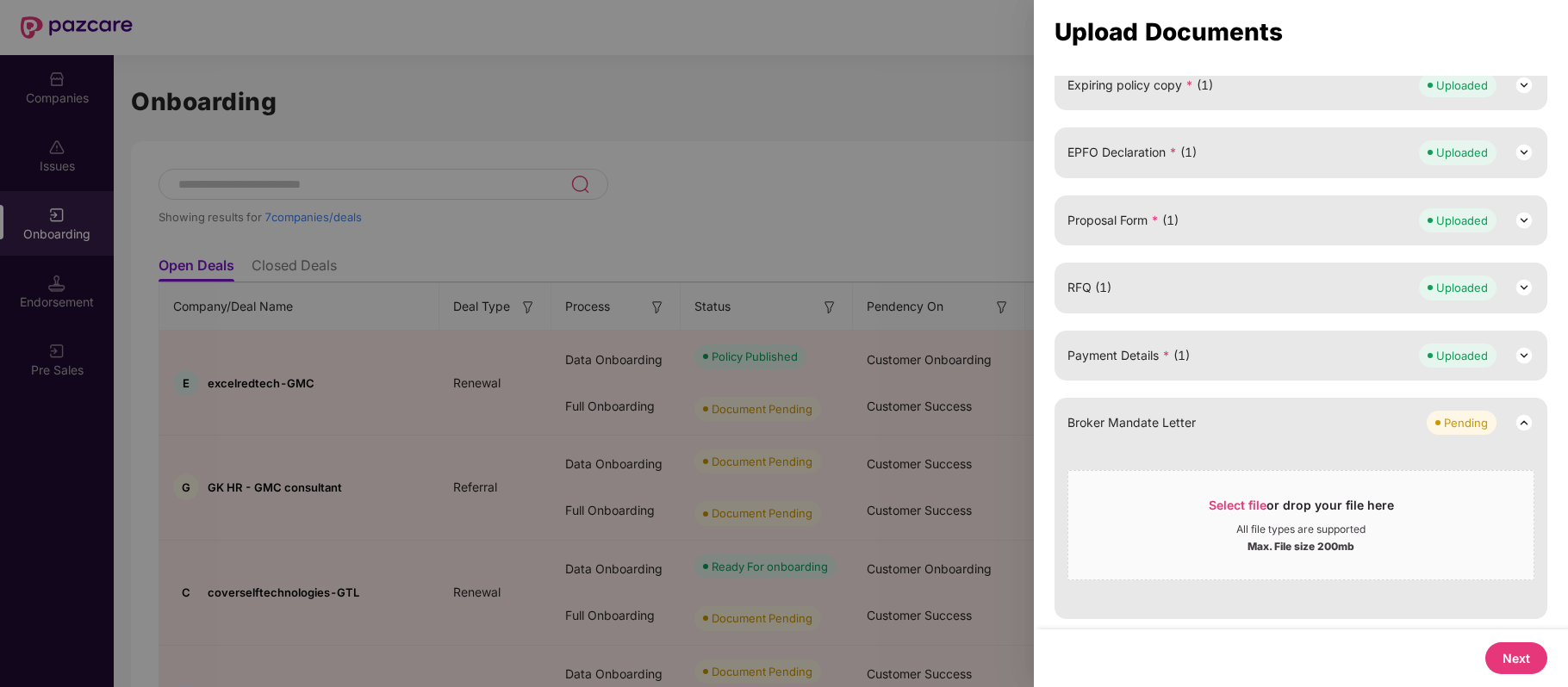
scroll to position [337, 0]
click at [1520, 662] on button "Next" at bounding box center [1516, 658] width 62 height 32
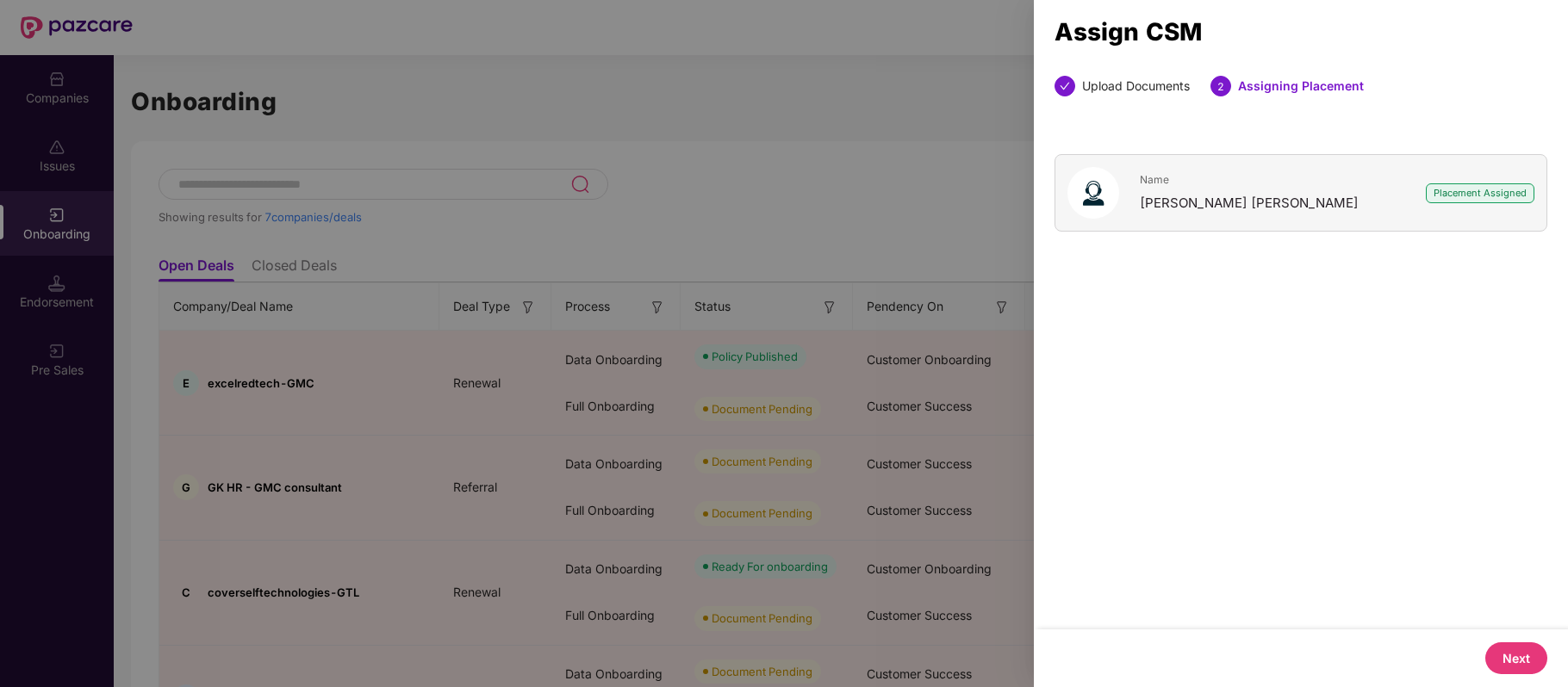
click at [1520, 662] on button "Next" at bounding box center [1516, 658] width 62 height 32
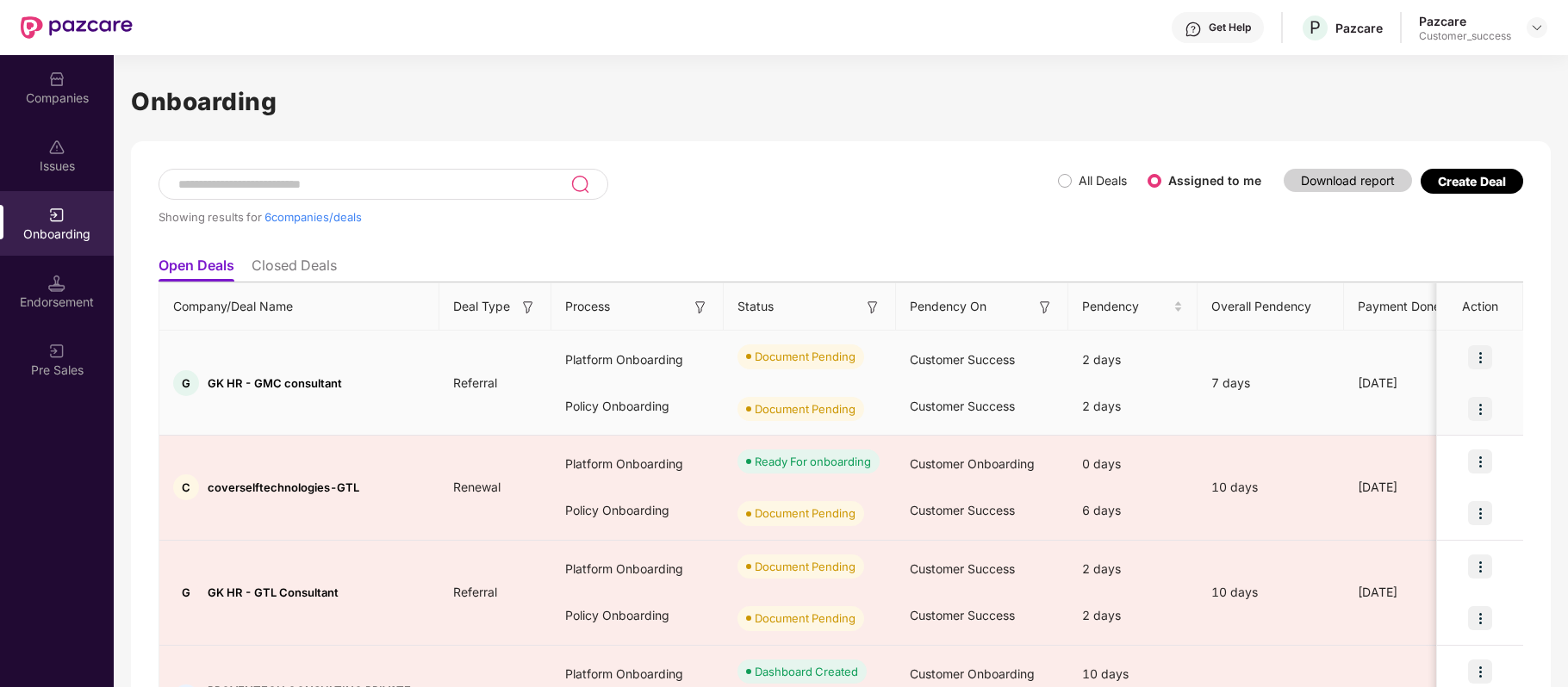
click at [1474, 359] on img at bounding box center [1479, 357] width 24 height 24
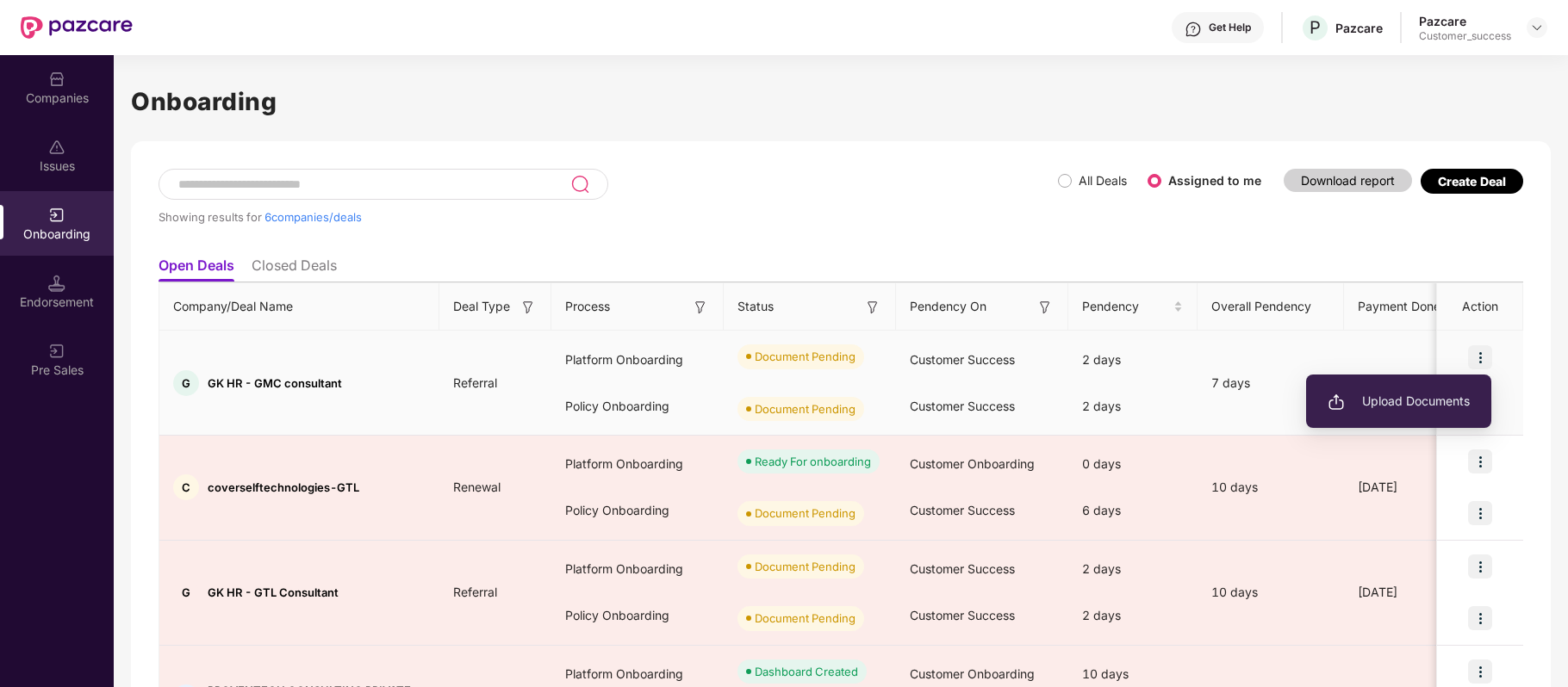
click at [1432, 401] on span "Upload Documents" at bounding box center [1398, 401] width 142 height 19
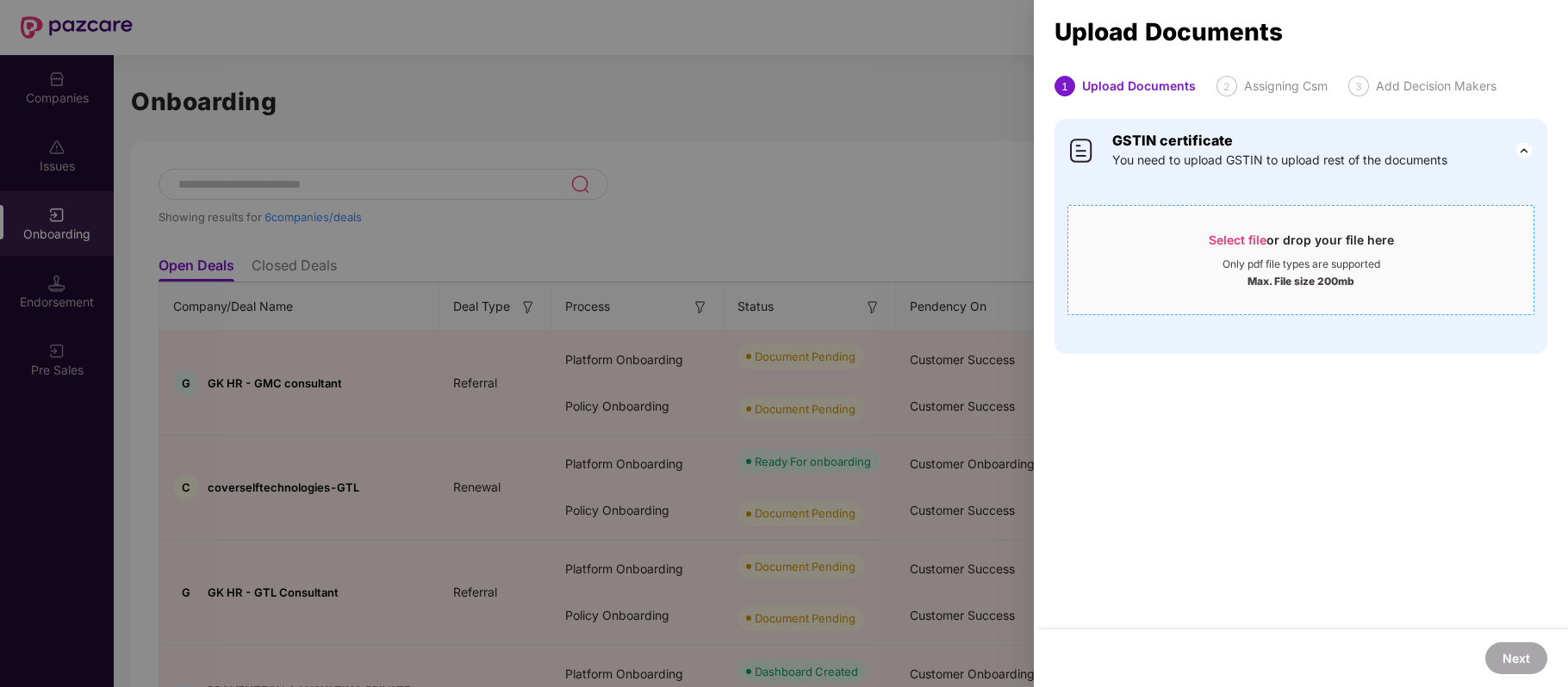
click at [1239, 240] on span "Select file" at bounding box center [1237, 240] width 57 height 15
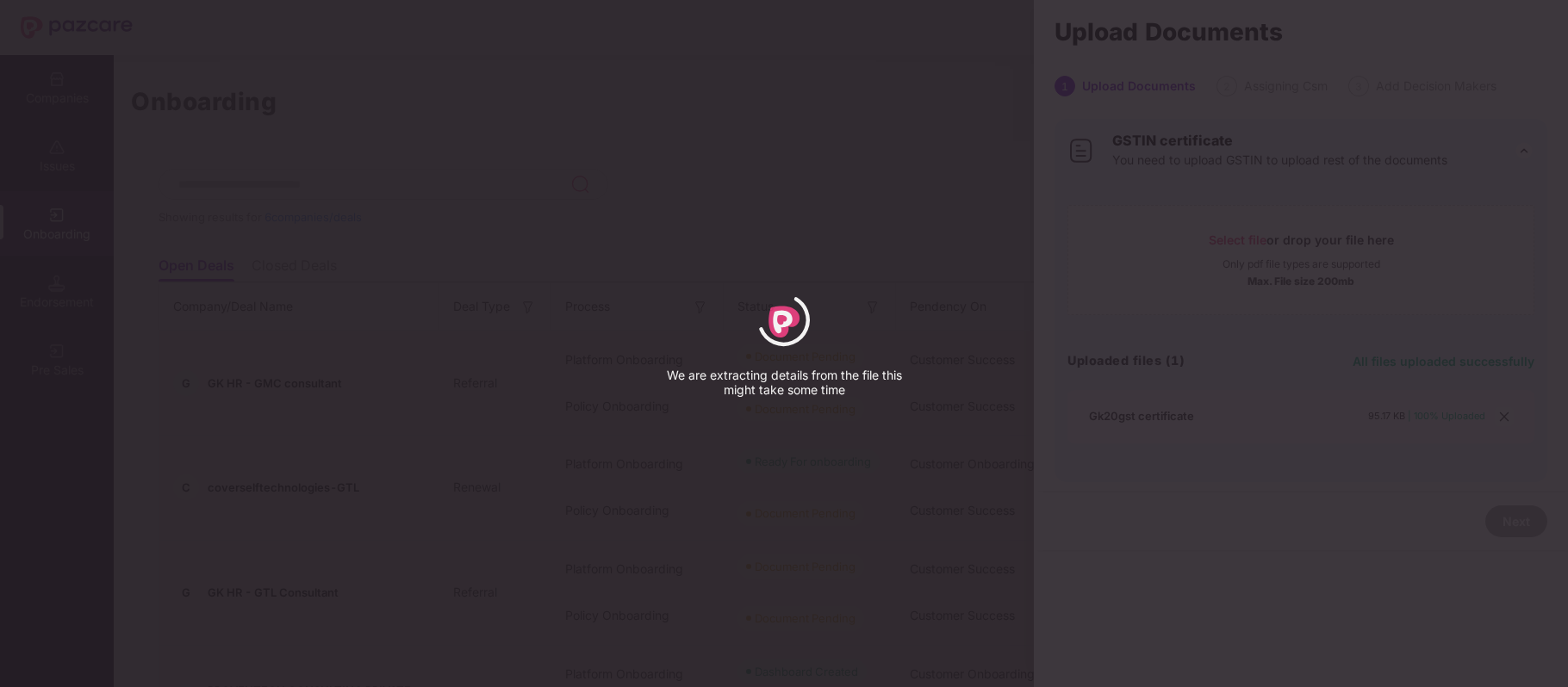
select select "*****"
select select "**********"
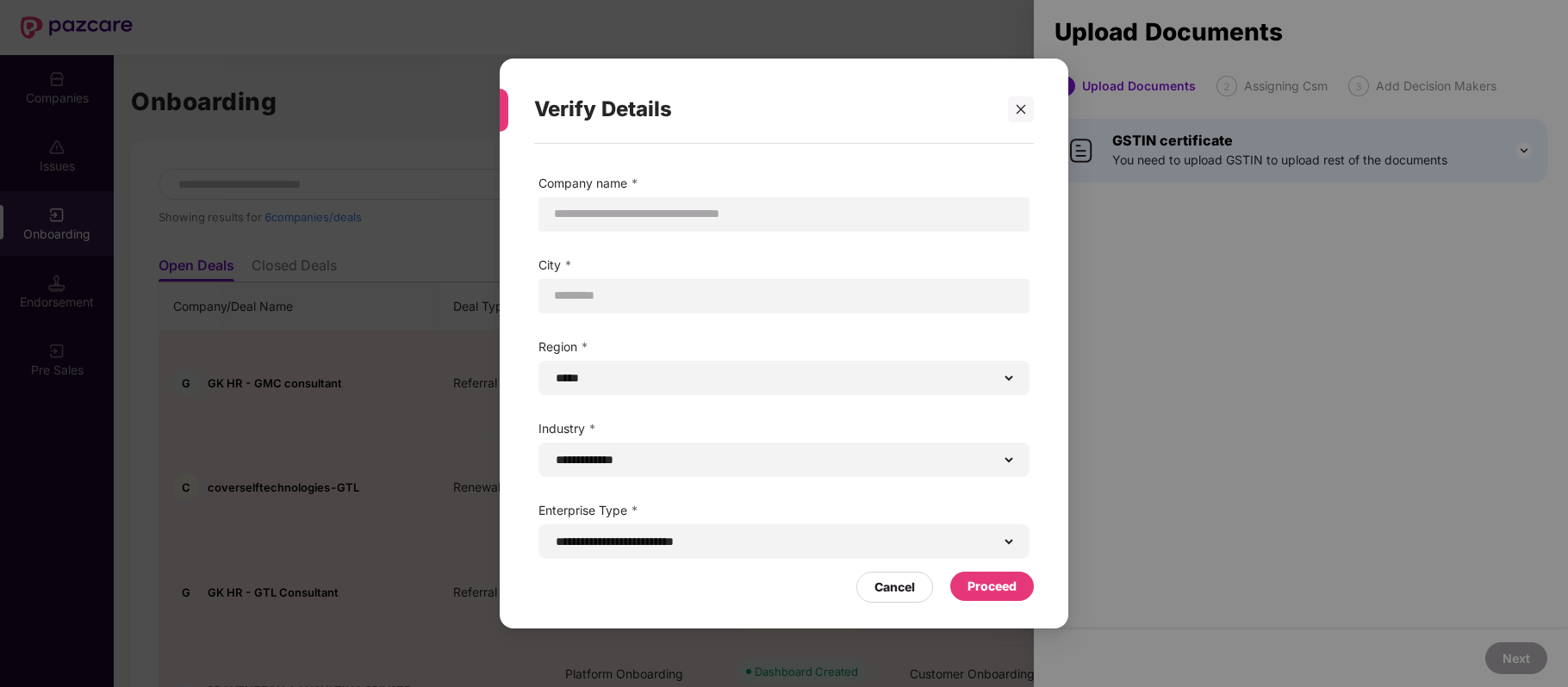
click at [1000, 577] on div "Proceed" at bounding box center [992, 586] width 49 height 19
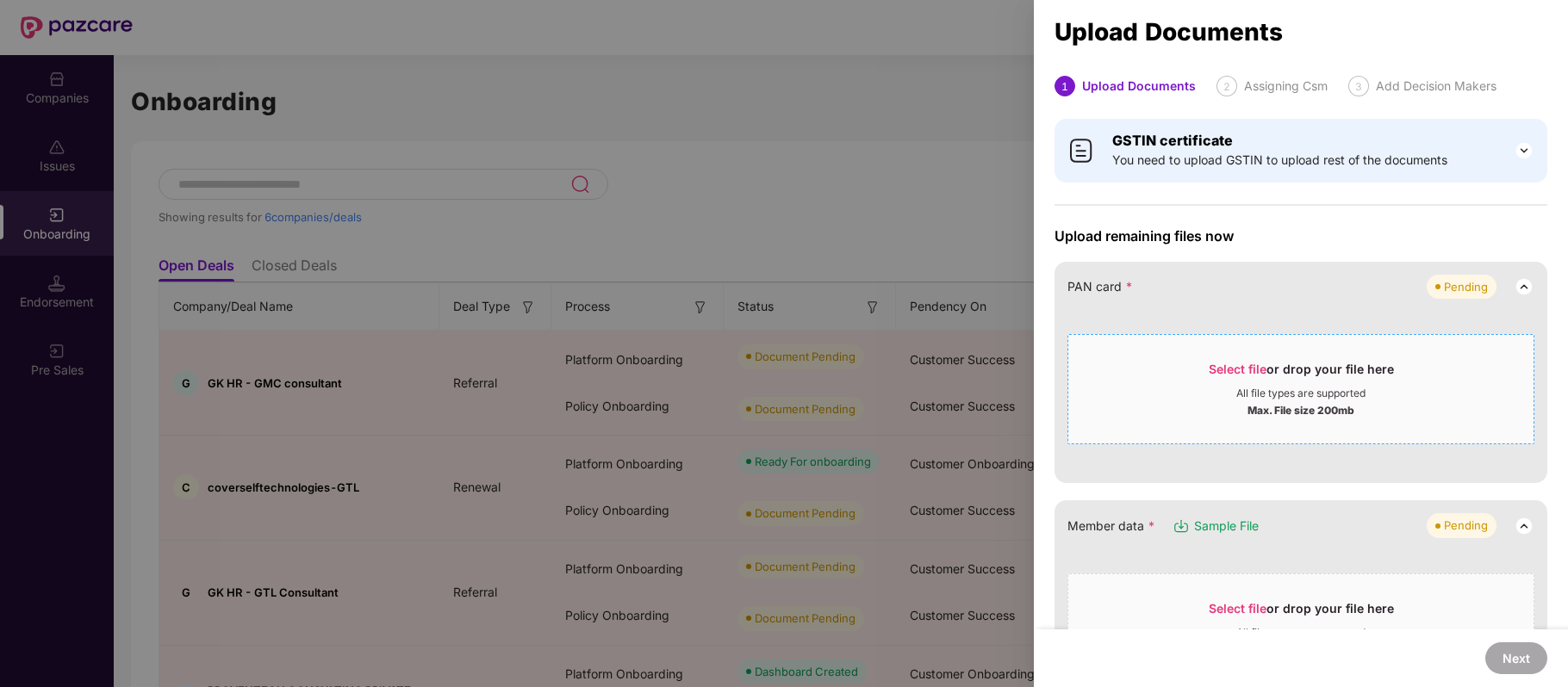
click at [1250, 363] on span "Select file" at bounding box center [1237, 368] width 57 height 15
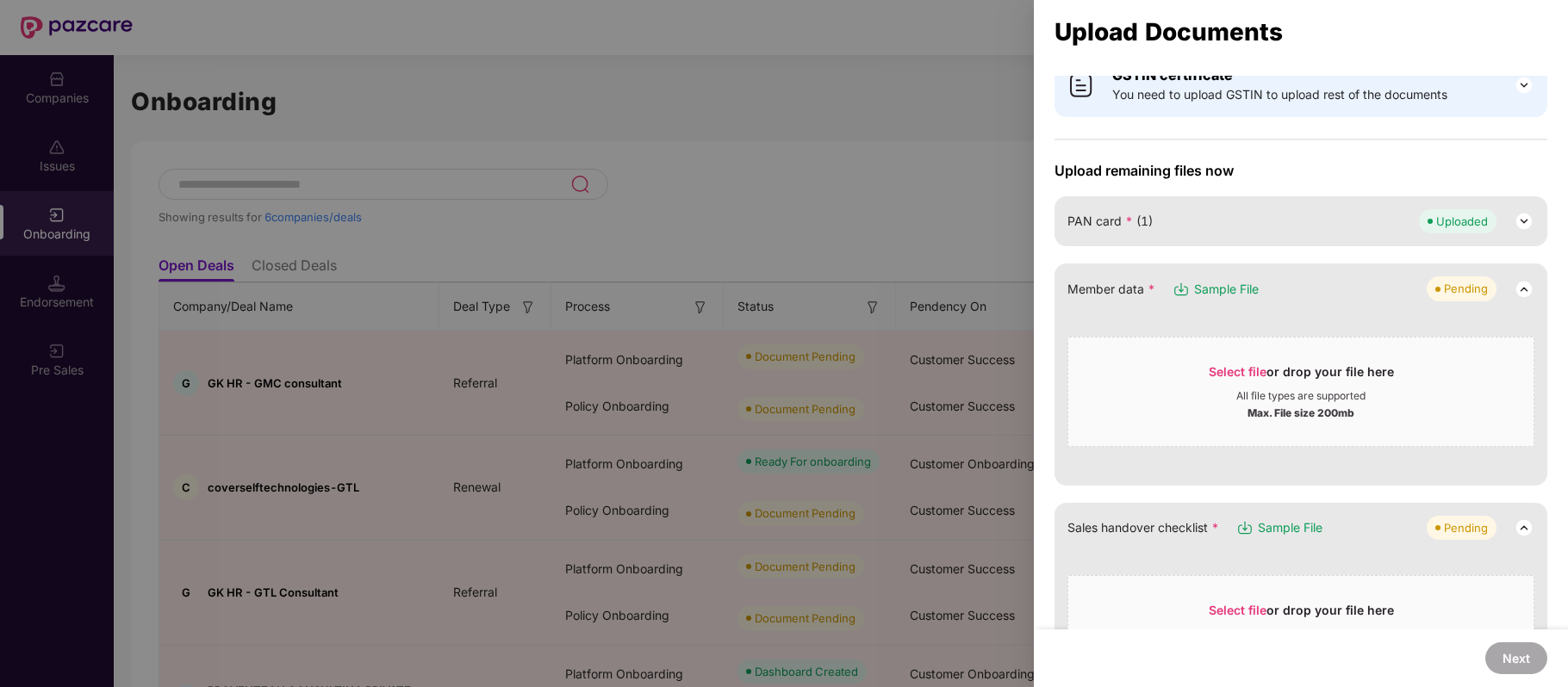
scroll to position [67, 0]
click at [1231, 369] on span "Select file" at bounding box center [1237, 369] width 57 height 15
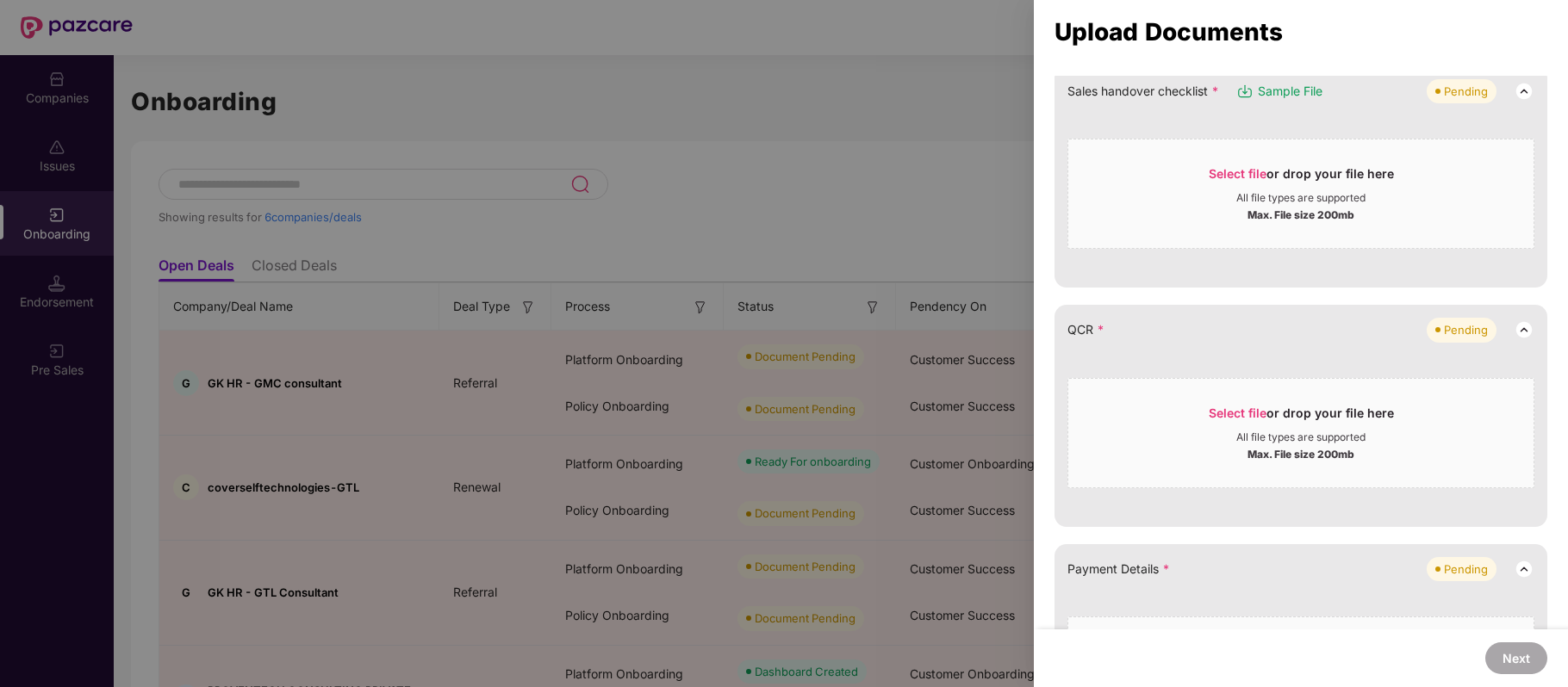
scroll to position [331, 0]
click at [1221, 410] on span "Select file" at bounding box center [1237, 411] width 57 height 15
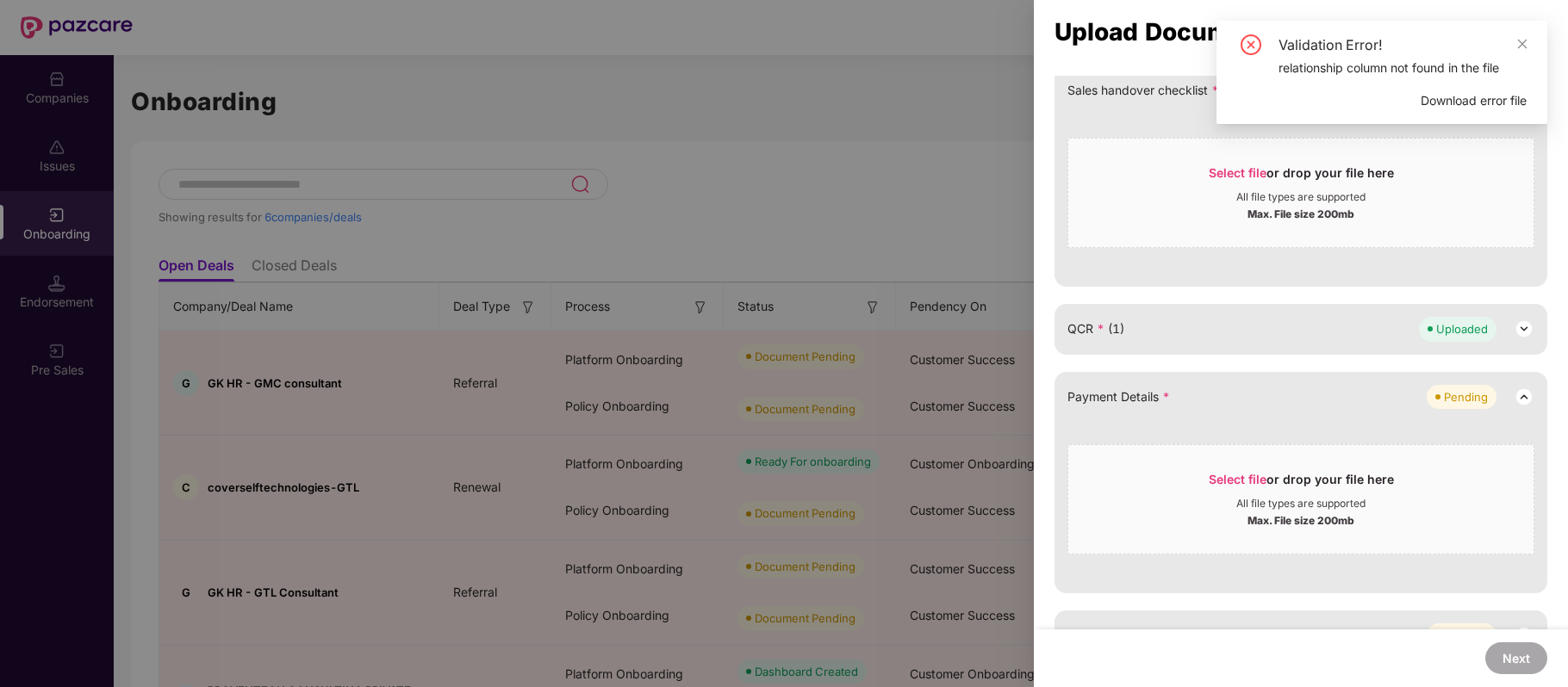
click at [1411, 70] on div "relationship column not found in the file" at bounding box center [1402, 67] width 249 height 19
click at [1523, 40] on icon "close" at bounding box center [1522, 44] width 12 height 12
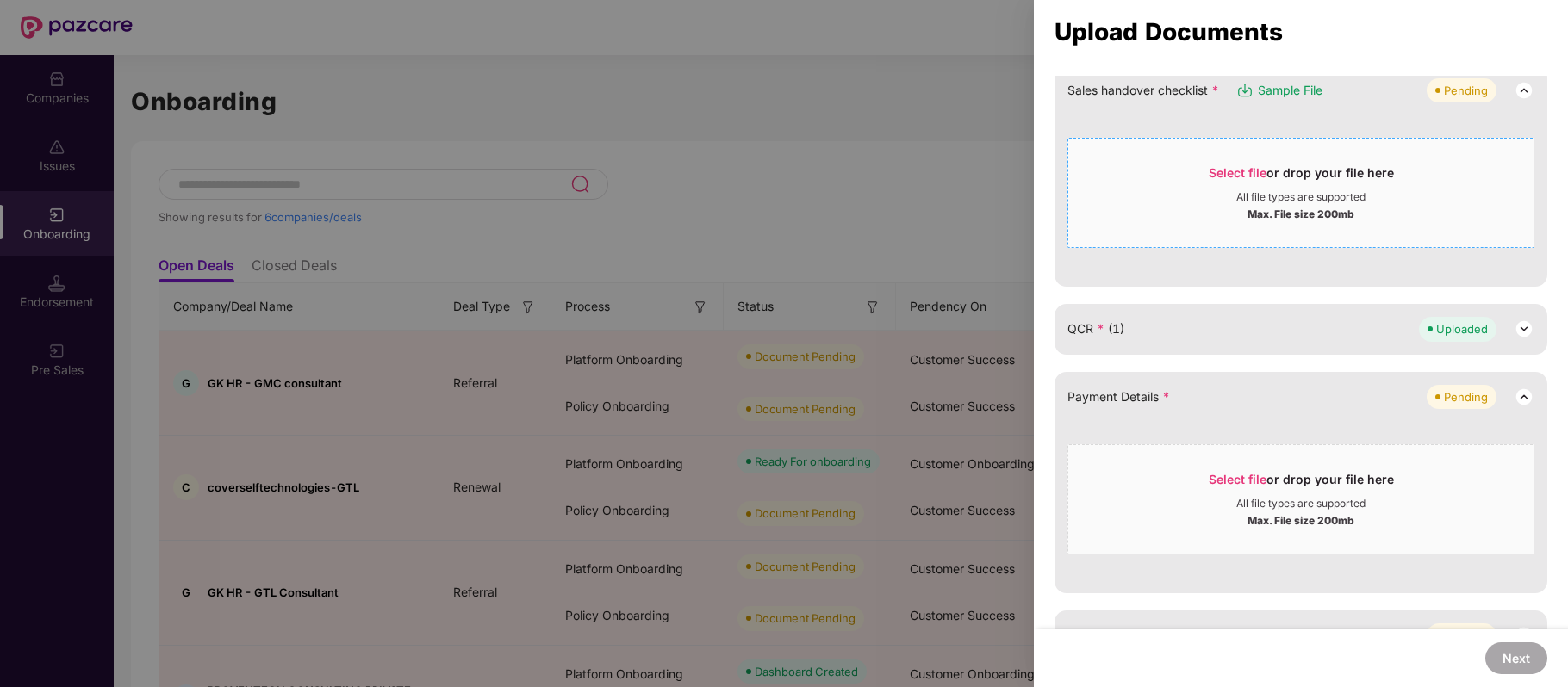
scroll to position [0, 0]
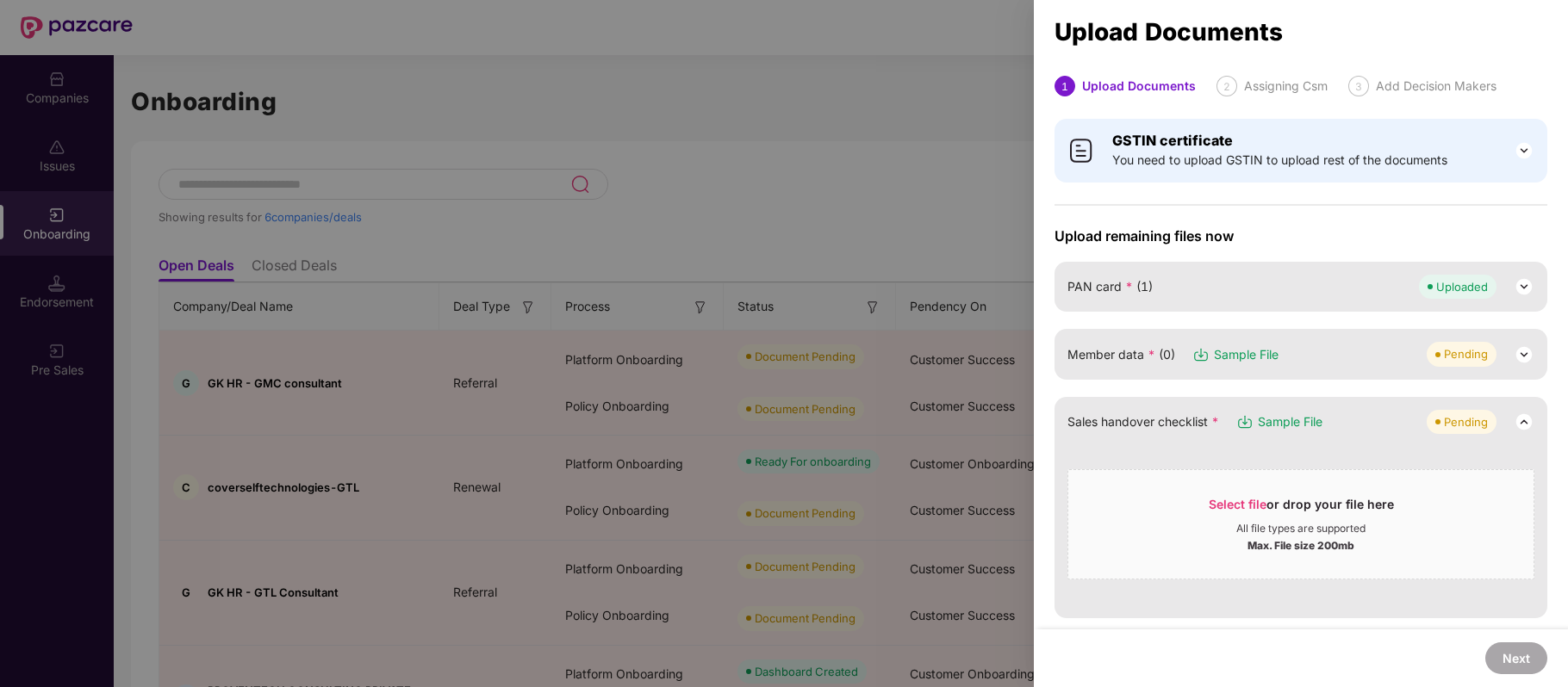
click at [1371, 357] on div "Member data * (0) Sample File Pending" at bounding box center [1300, 354] width 467 height 24
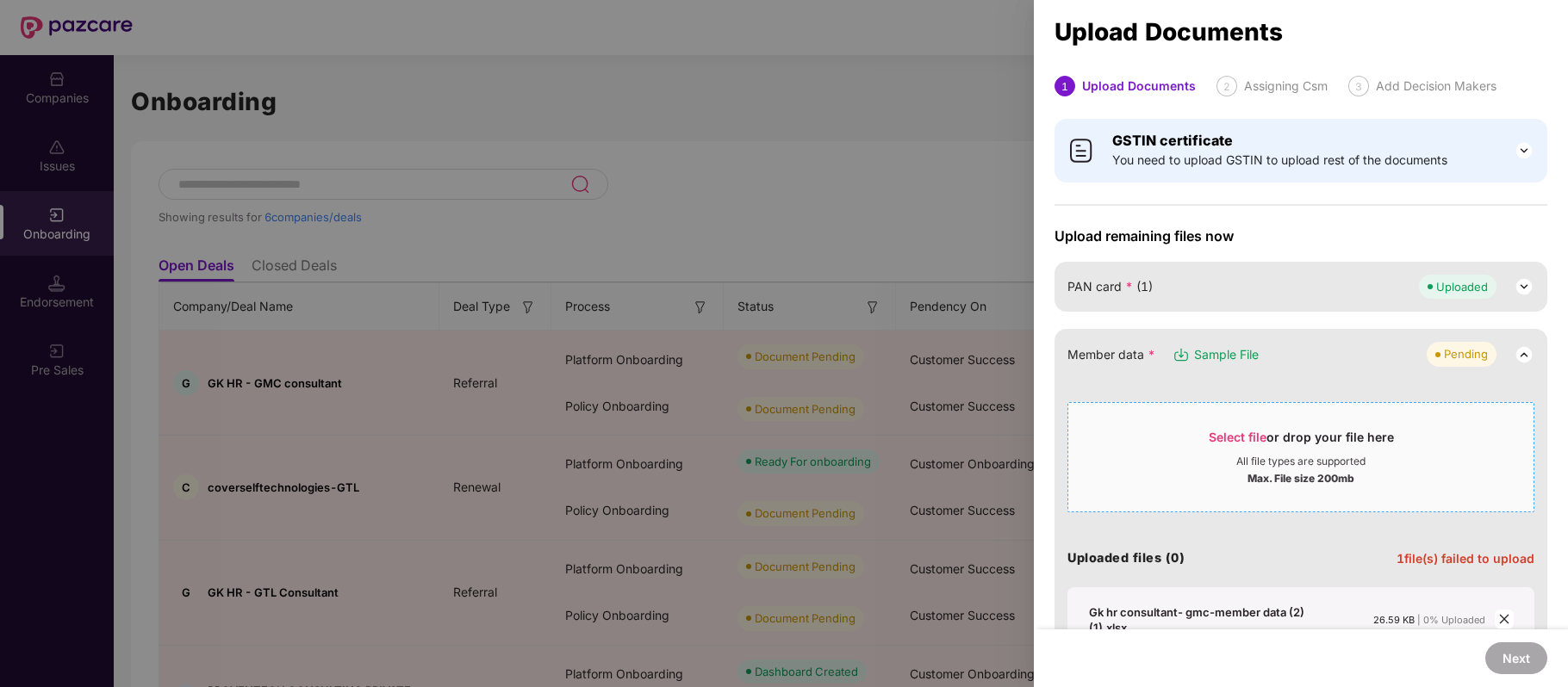
click at [1248, 435] on span "Select file" at bounding box center [1237, 437] width 57 height 15
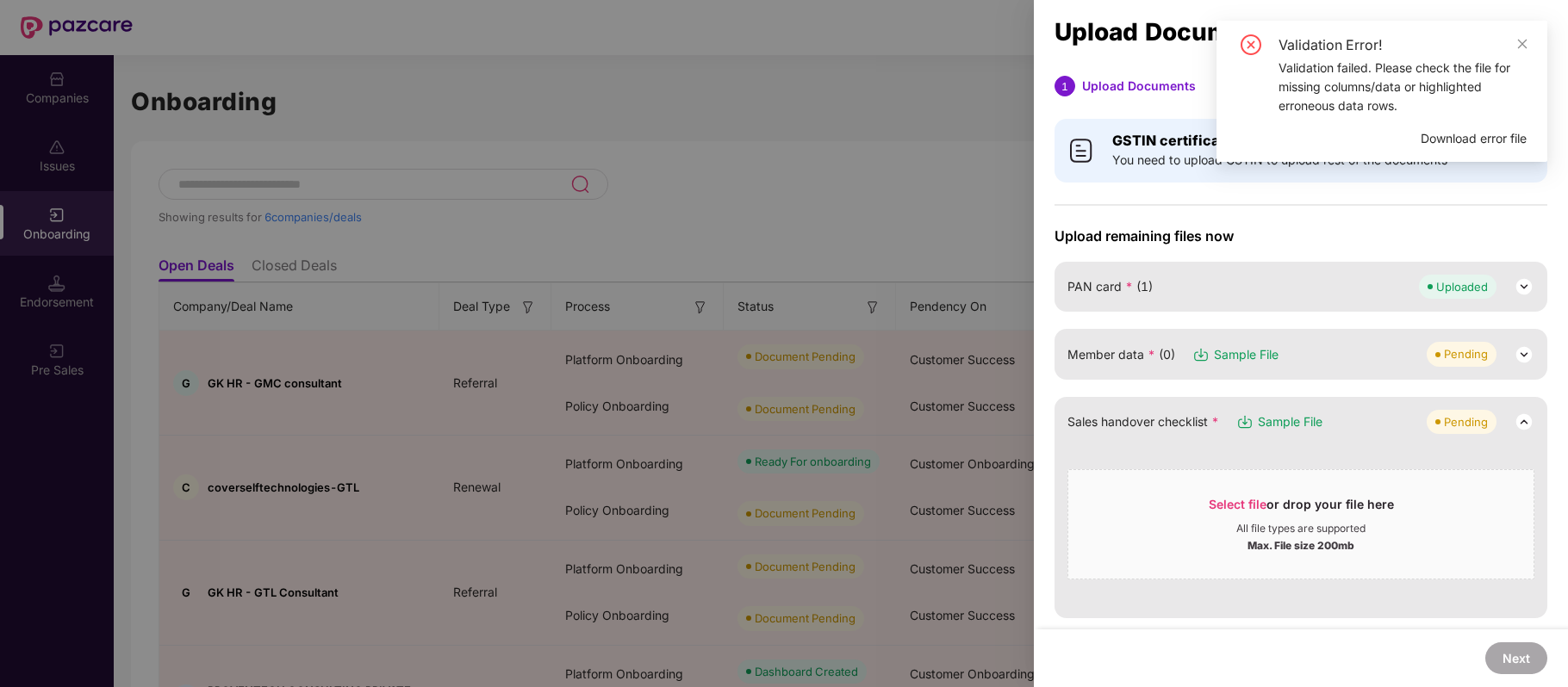
drag, startPoint x: 1248, startPoint y: 435, endPoint x: 626, endPoint y: 375, distance: 624.9
click at [626, 375] on div at bounding box center [784, 343] width 1568 height 687
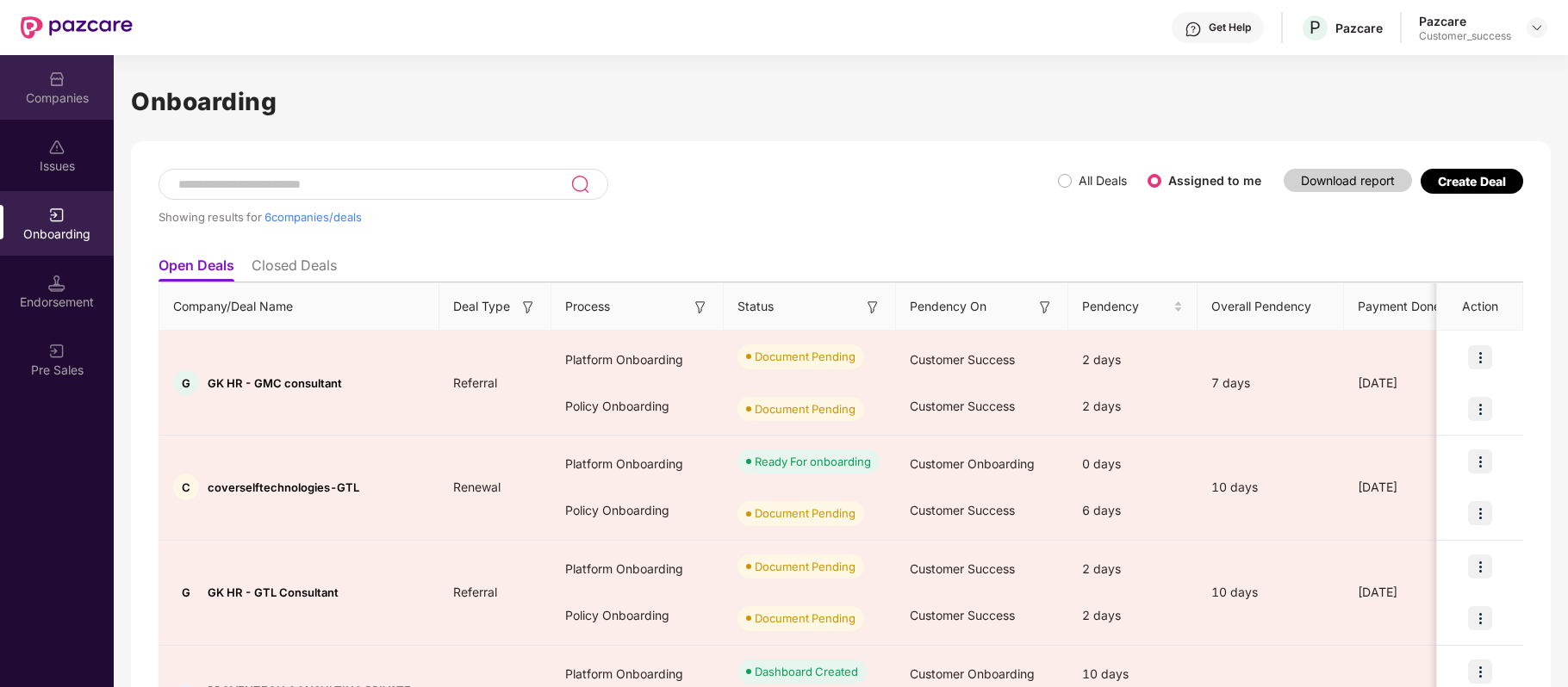
click at [38, 95] on div "Companies" at bounding box center [57, 98] width 114 height 18
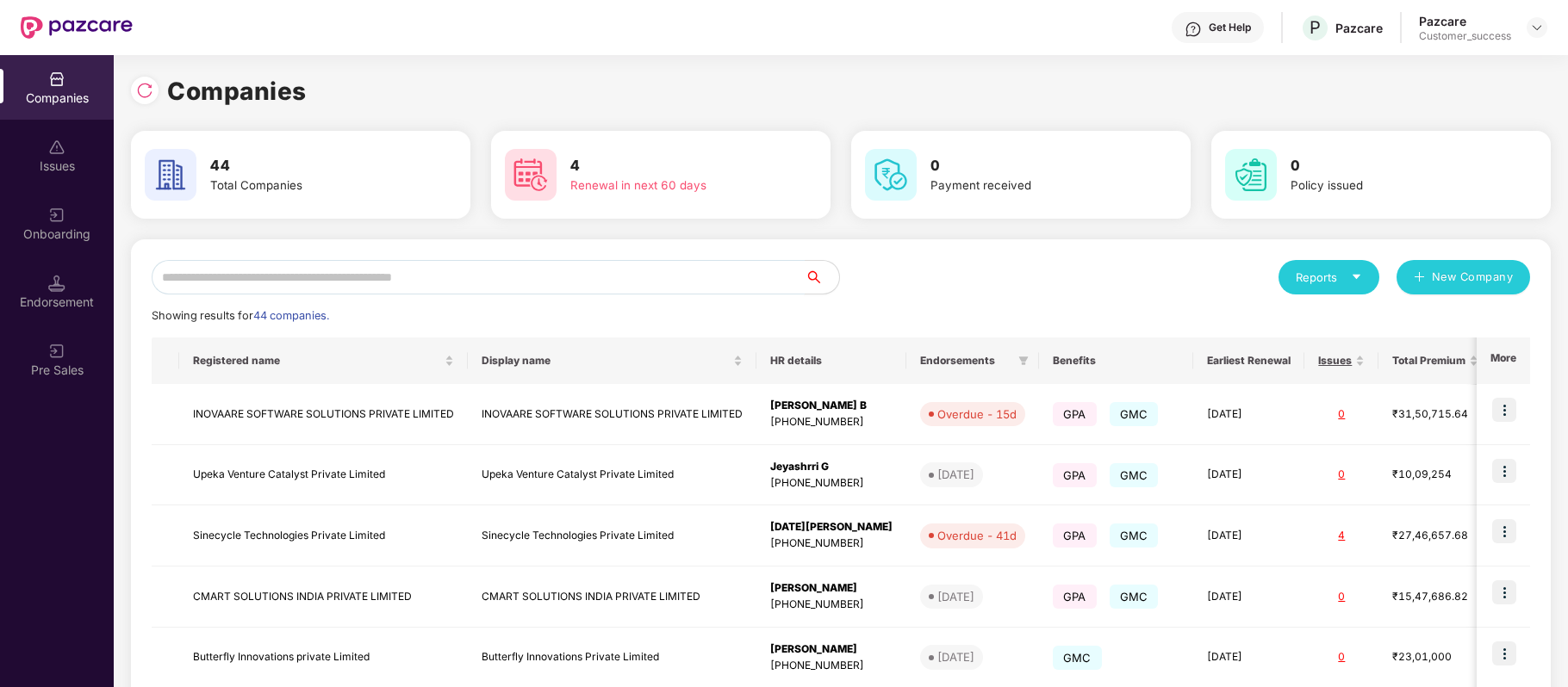
click at [279, 290] on input "text" at bounding box center [478, 277] width 653 height 34
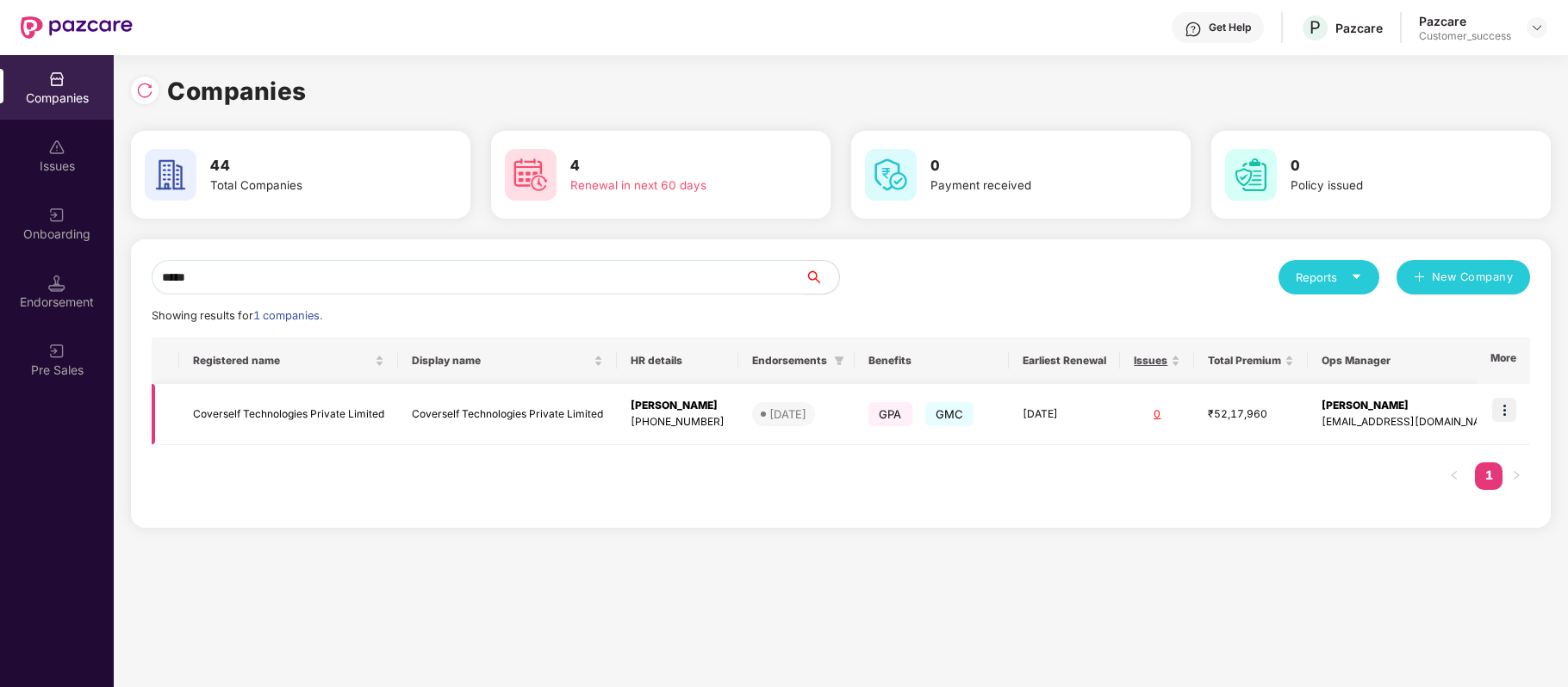
type input "*****"
click at [1503, 408] on img at bounding box center [1504, 409] width 24 height 24
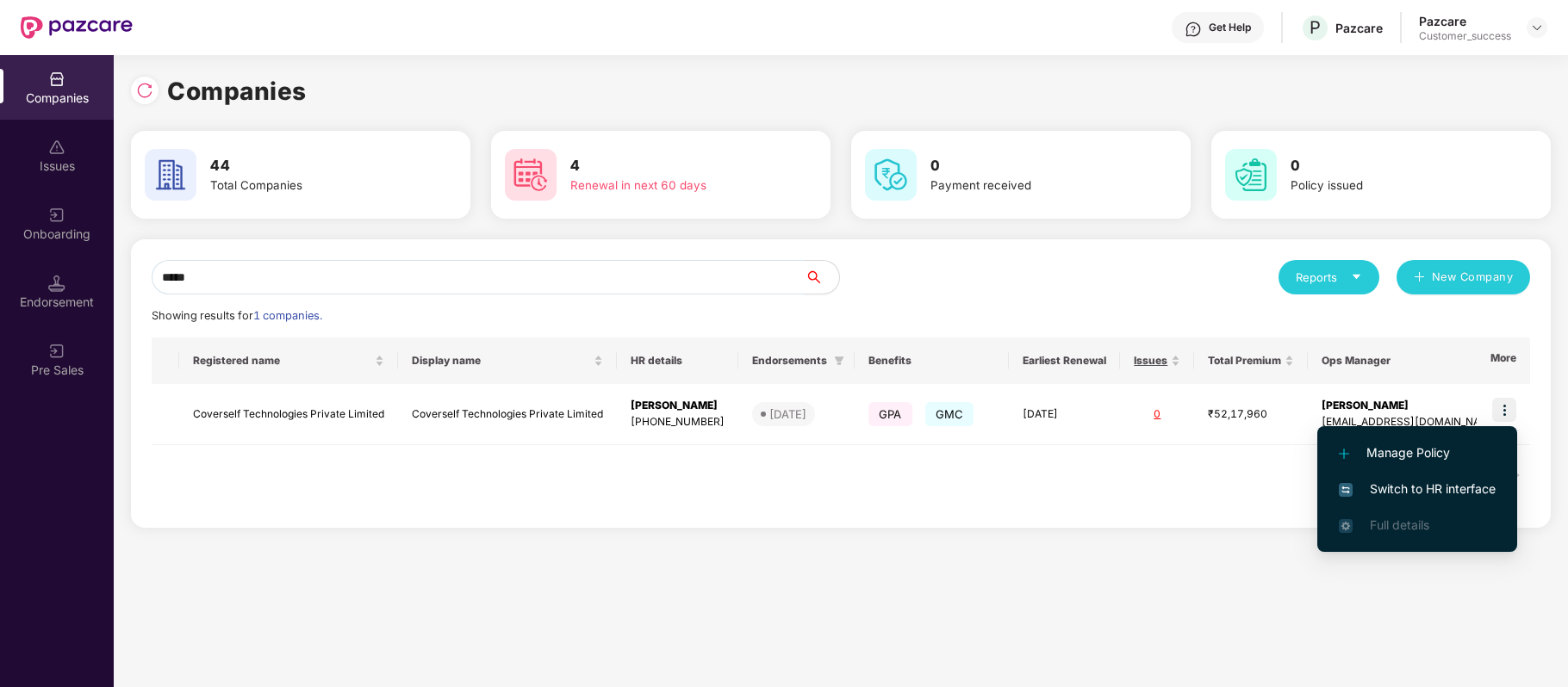
click at [1458, 486] on span "Switch to HR interface" at bounding box center [1417, 488] width 157 height 19
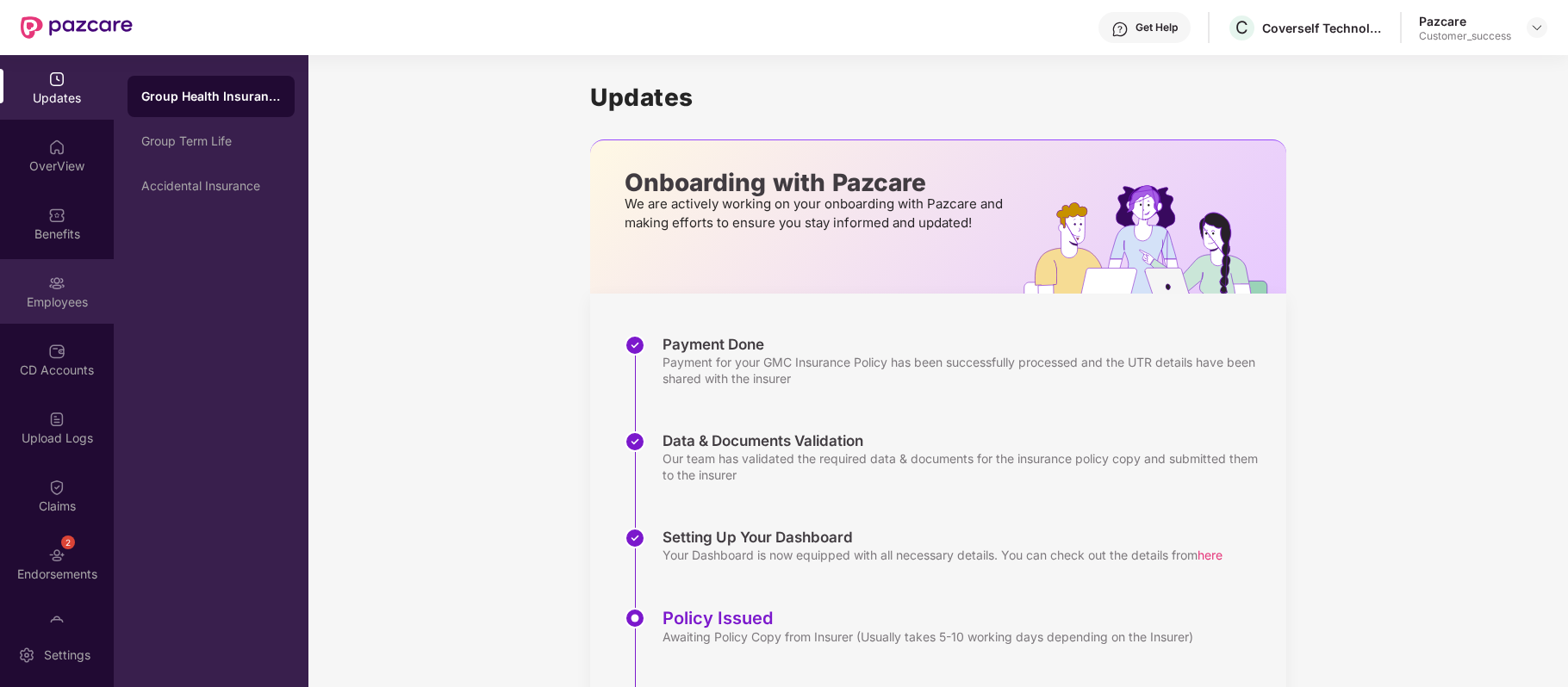
click at [53, 311] on div "Employees" at bounding box center [57, 291] width 114 height 64
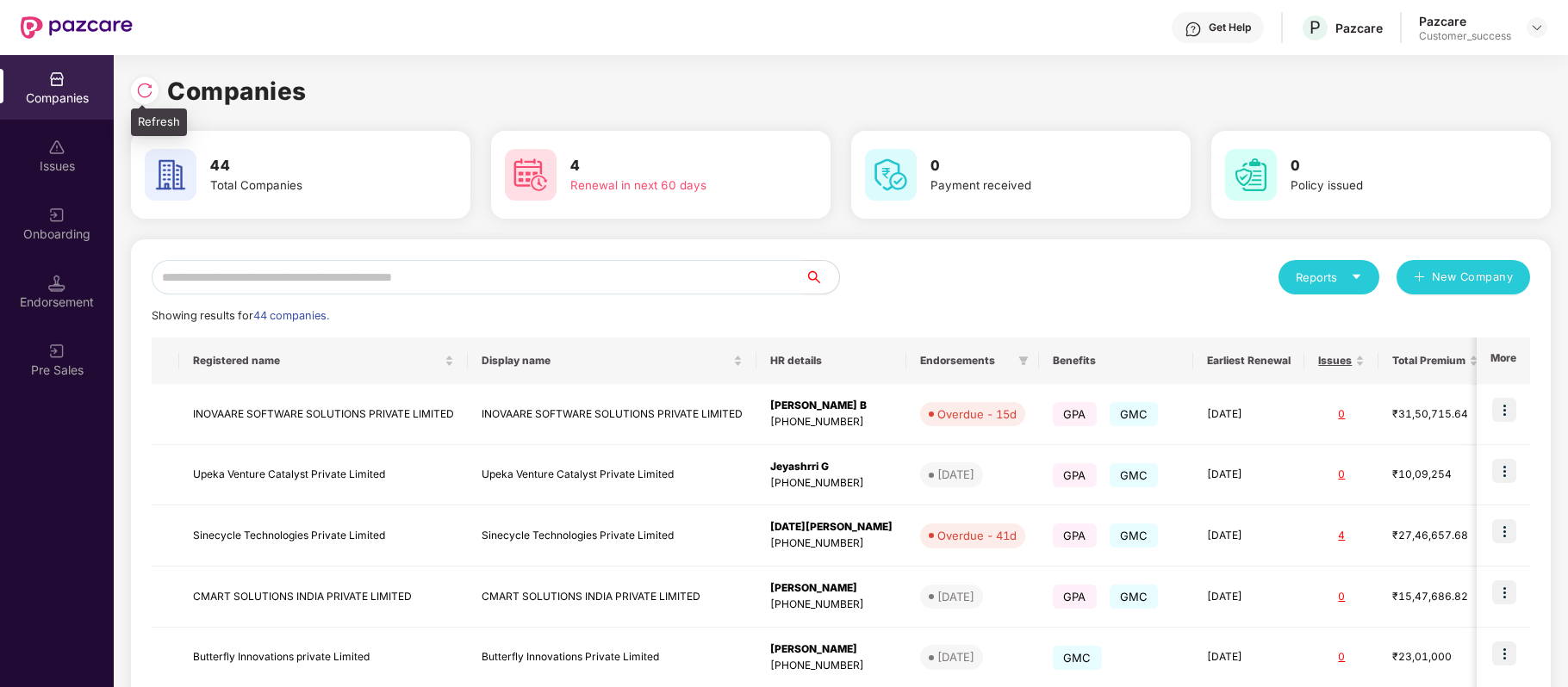
click at [146, 87] on img at bounding box center [145, 91] width 18 height 18
click at [382, 271] on input "text" at bounding box center [478, 277] width 653 height 34
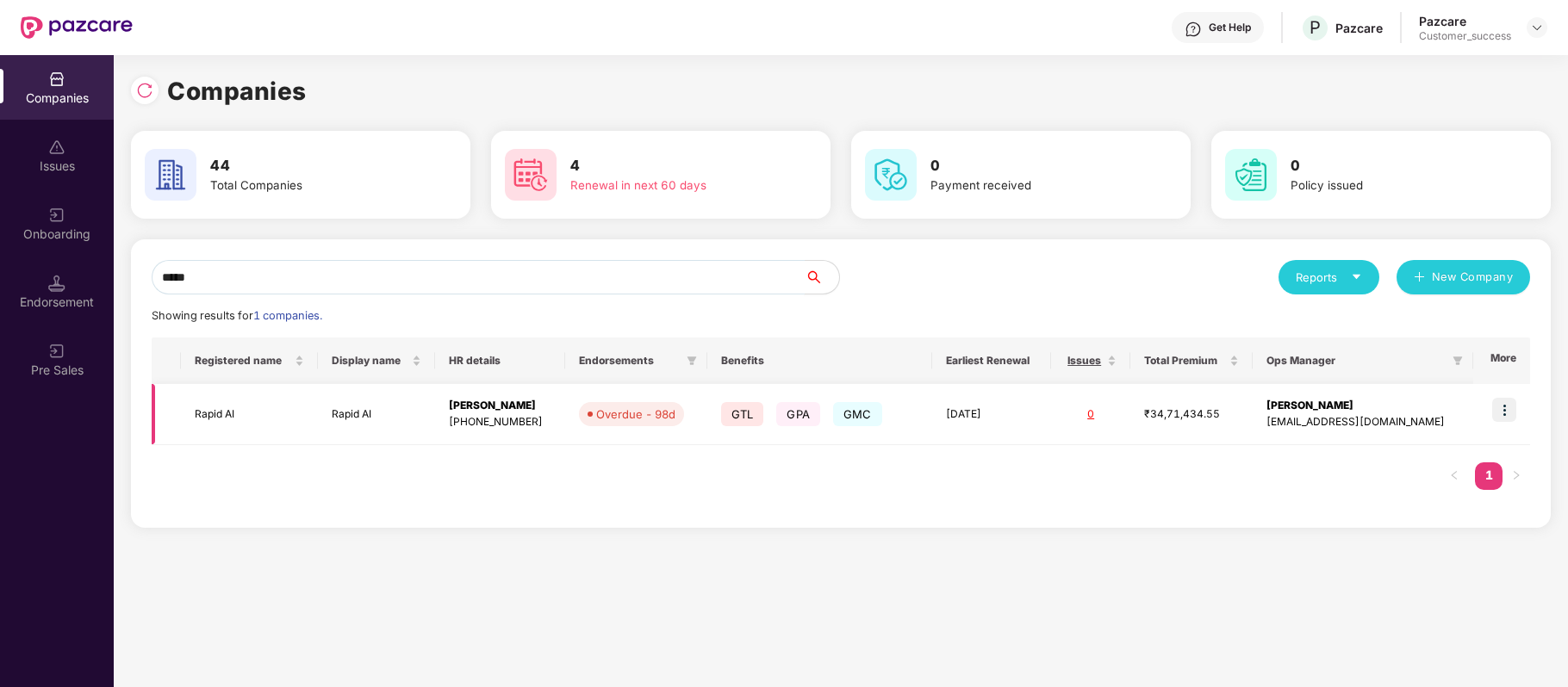
type input "*****"
click at [1504, 406] on img at bounding box center [1504, 409] width 24 height 24
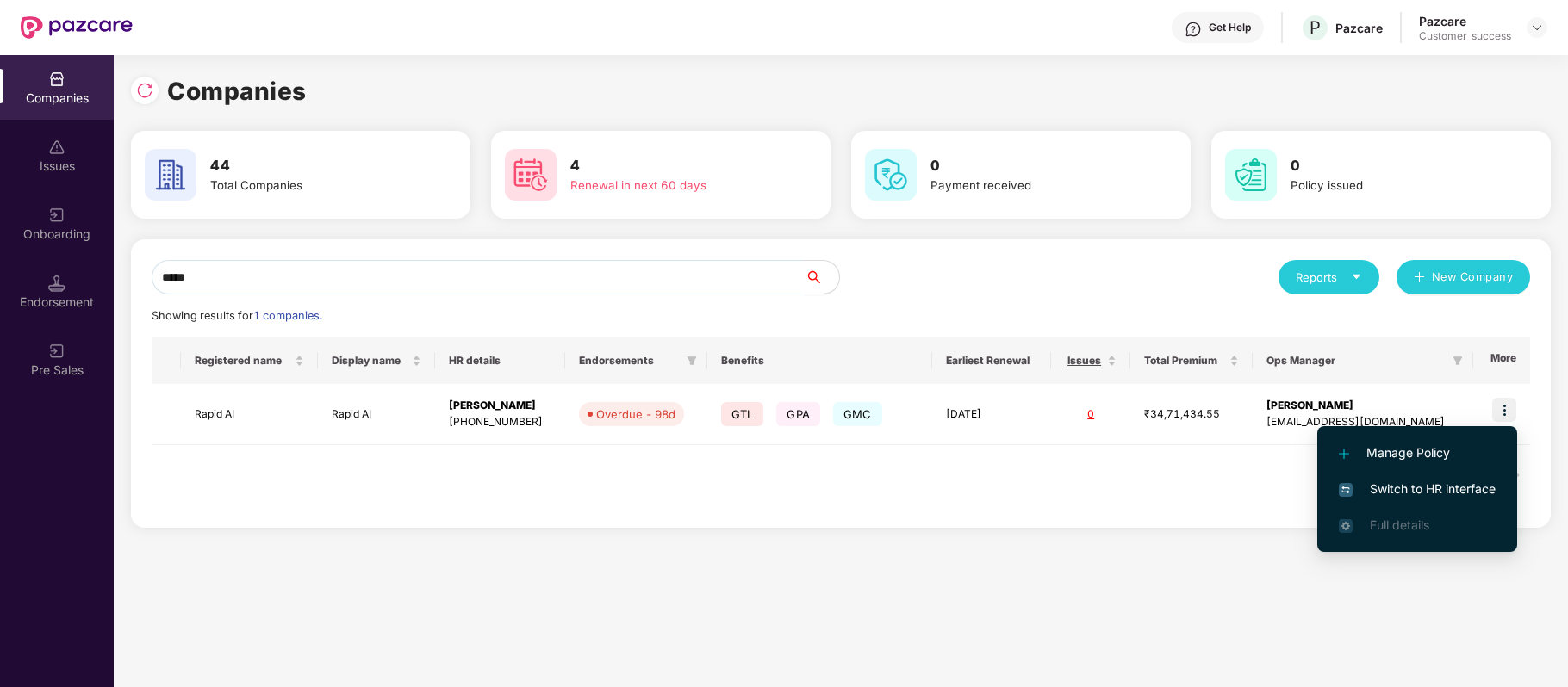
click at [1444, 487] on span "Switch to HR interface" at bounding box center [1417, 488] width 157 height 19
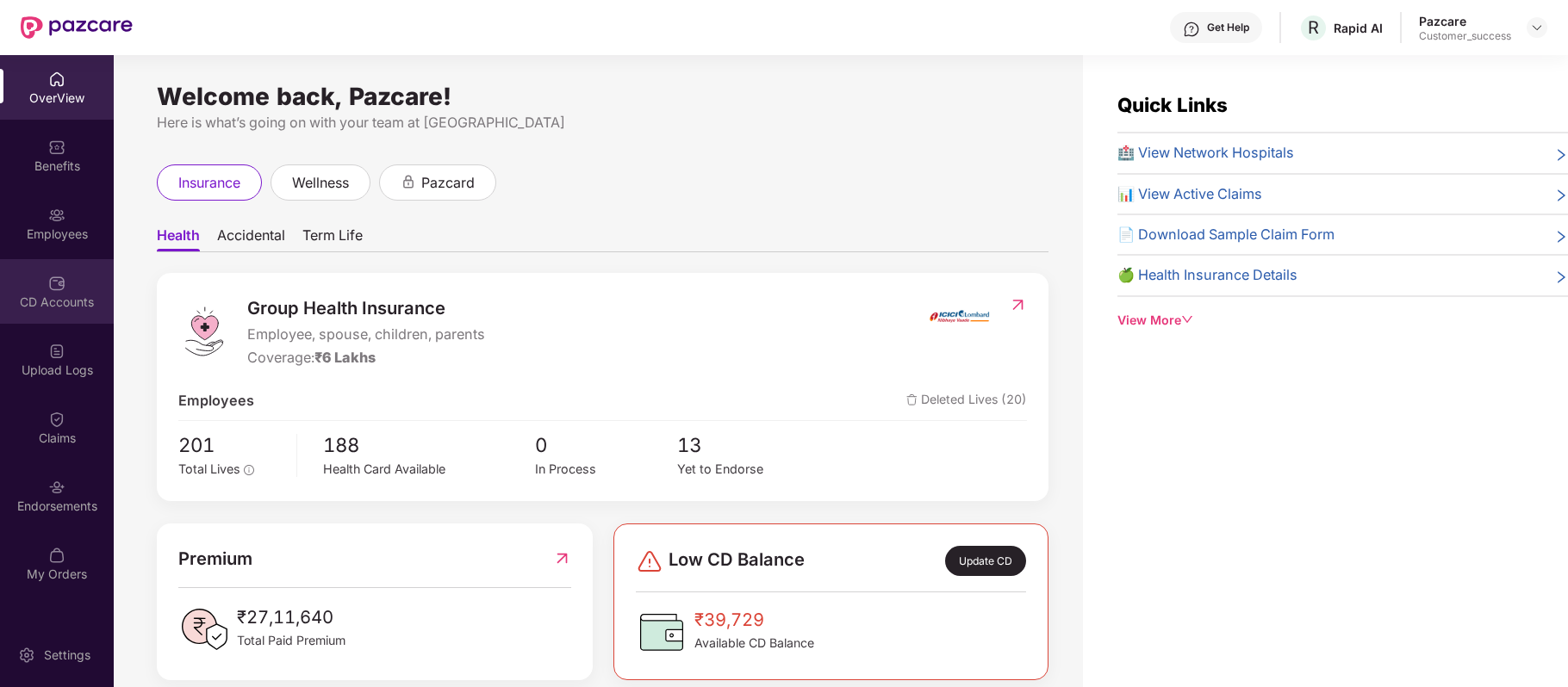
click at [52, 307] on div "CD Accounts" at bounding box center [57, 302] width 114 height 18
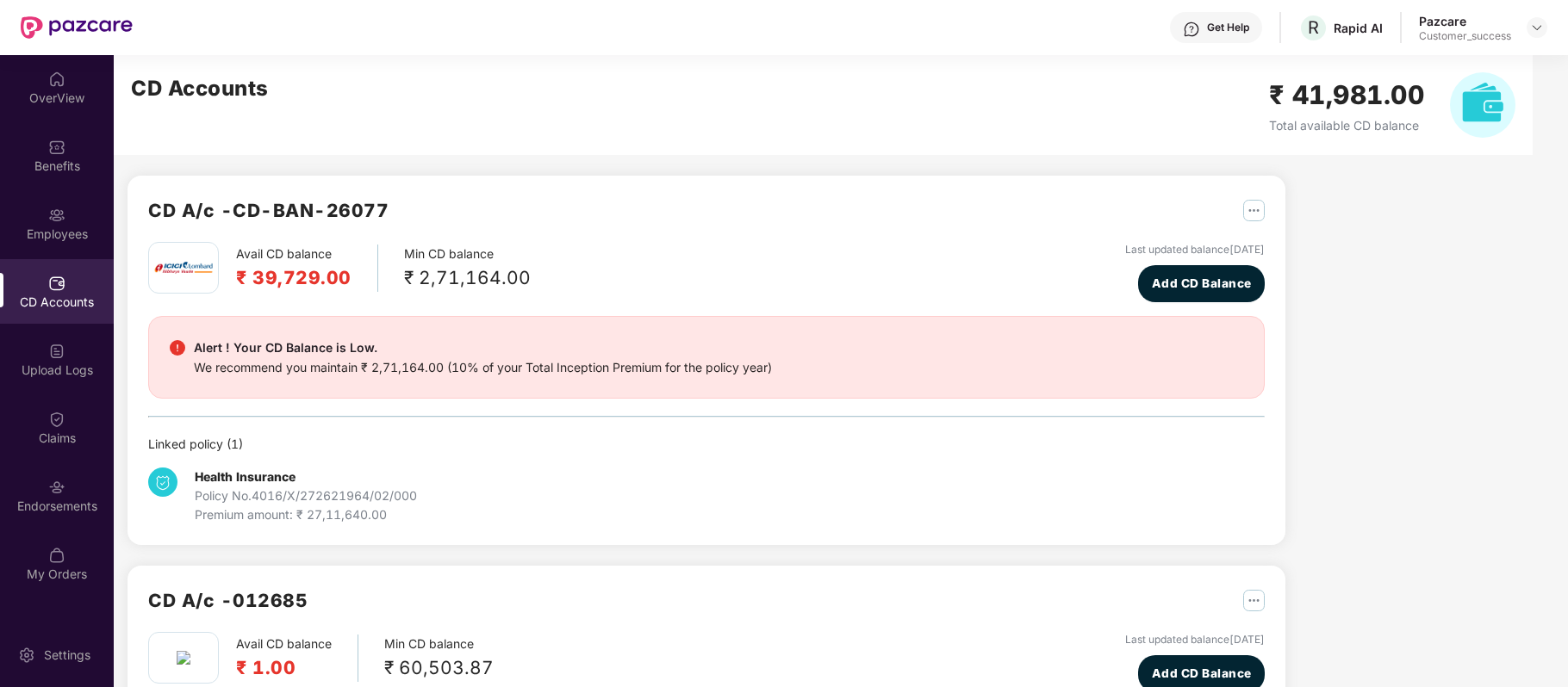
click at [189, 54] on div "Get Help R Rapid AI Pazcare Customer_success" at bounding box center [839, 27] width 1414 height 56
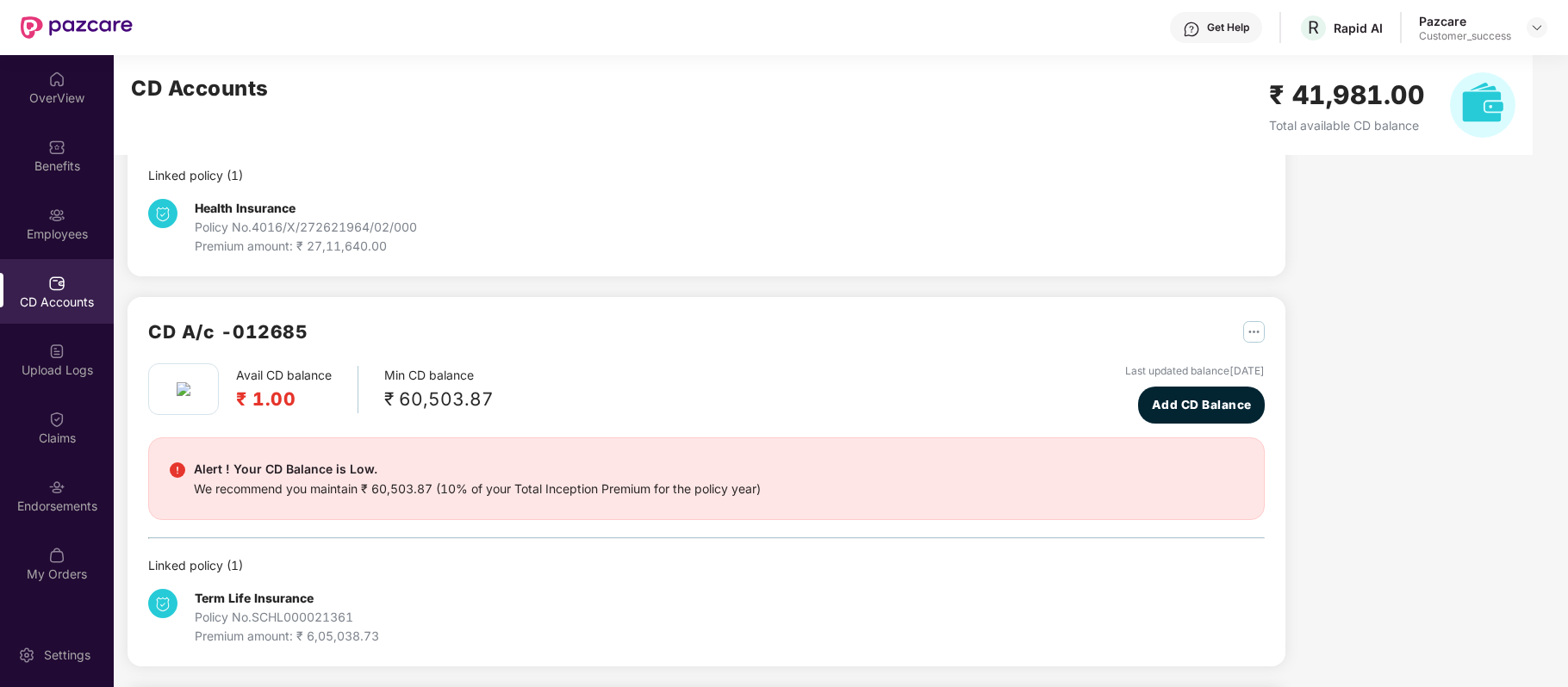
scroll to position [266, 0]
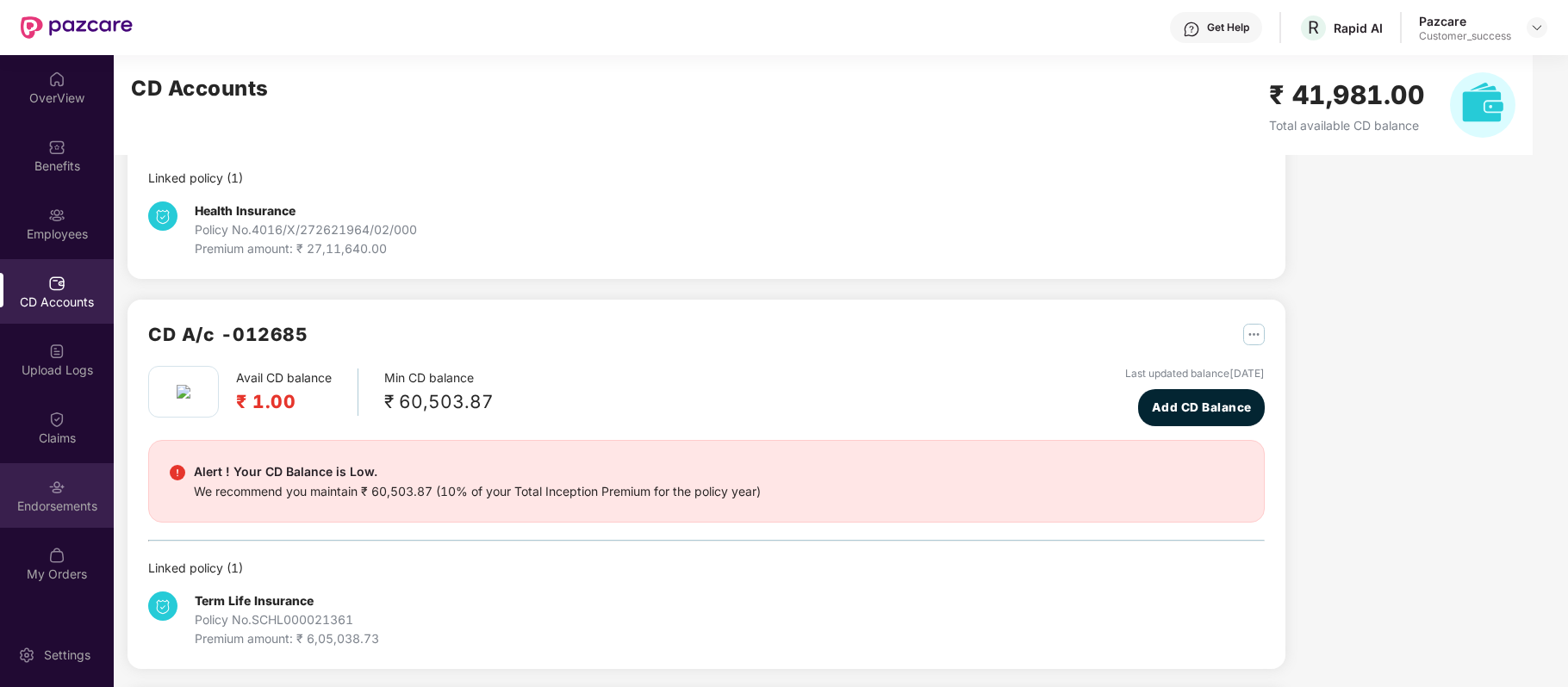
click at [52, 484] on img at bounding box center [57, 487] width 18 height 18
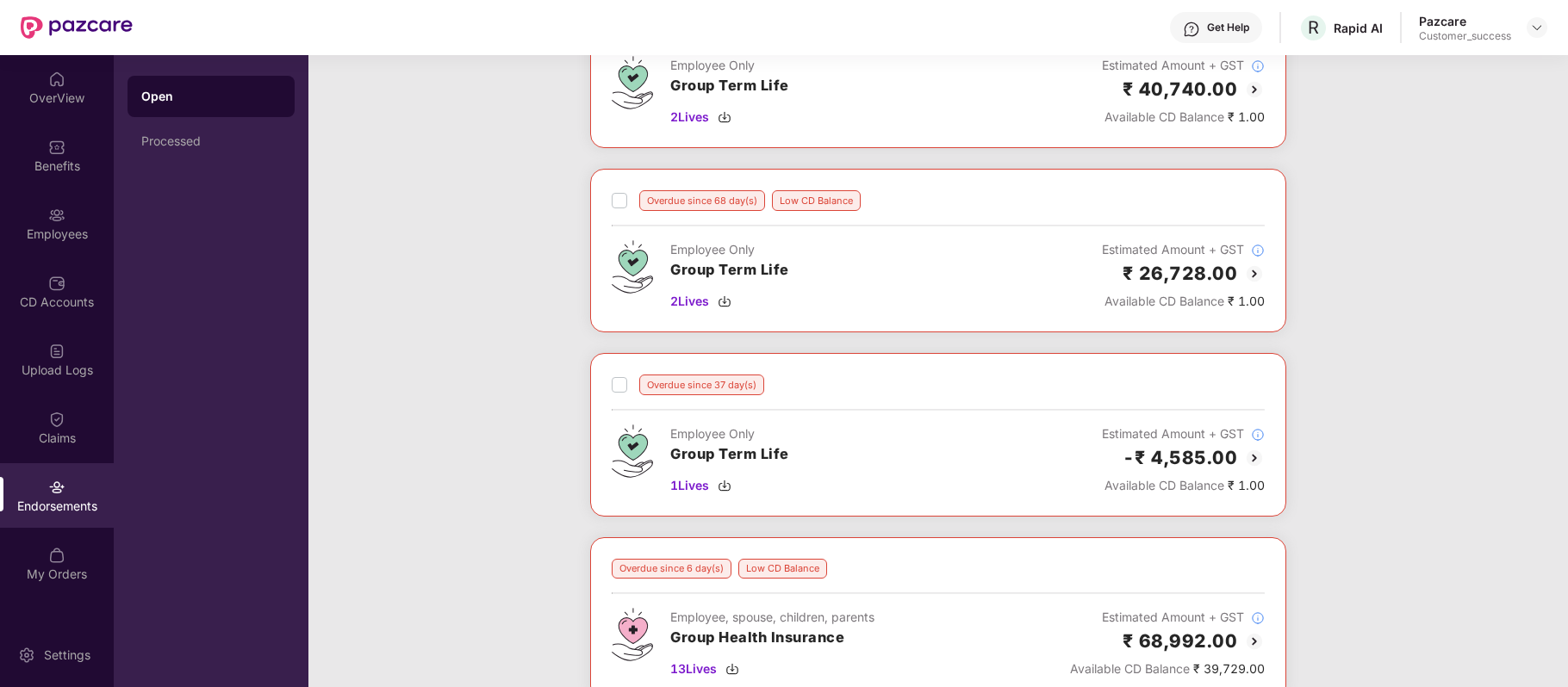
scroll to position [0, 0]
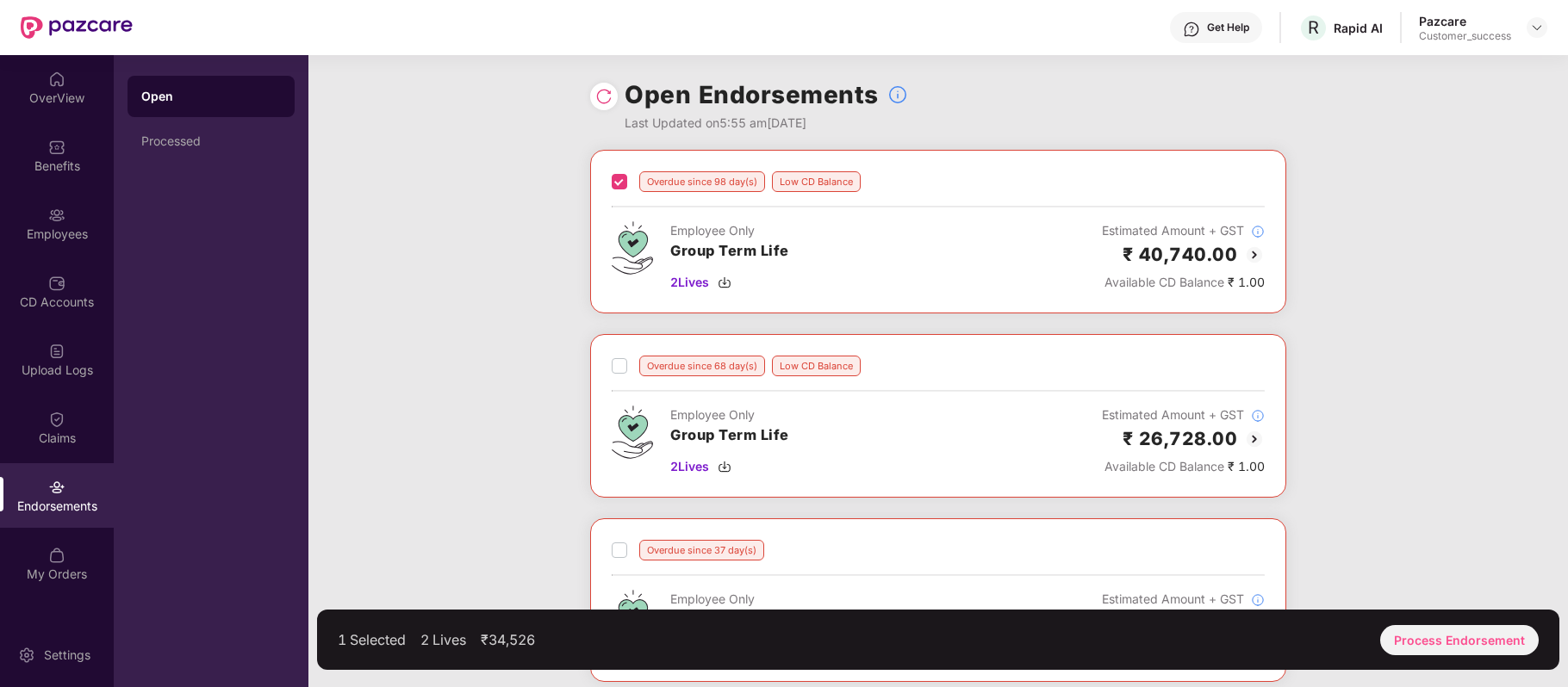
click at [606, 363] on div "Overdue since 68 day(s) Low CD Balance Employee Only Group Term Life 2 Lives Es…" at bounding box center [937, 416] width 696 height 164
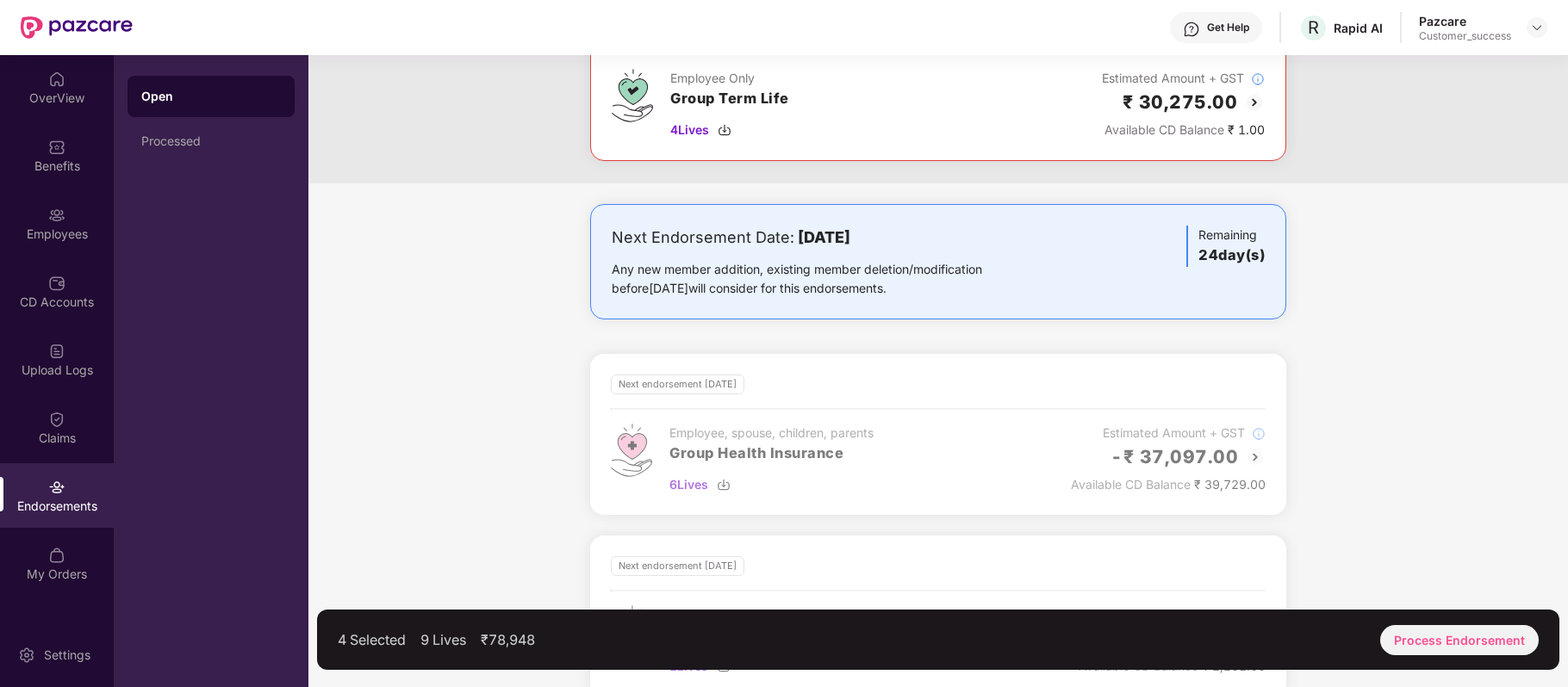
scroll to position [1115, 0]
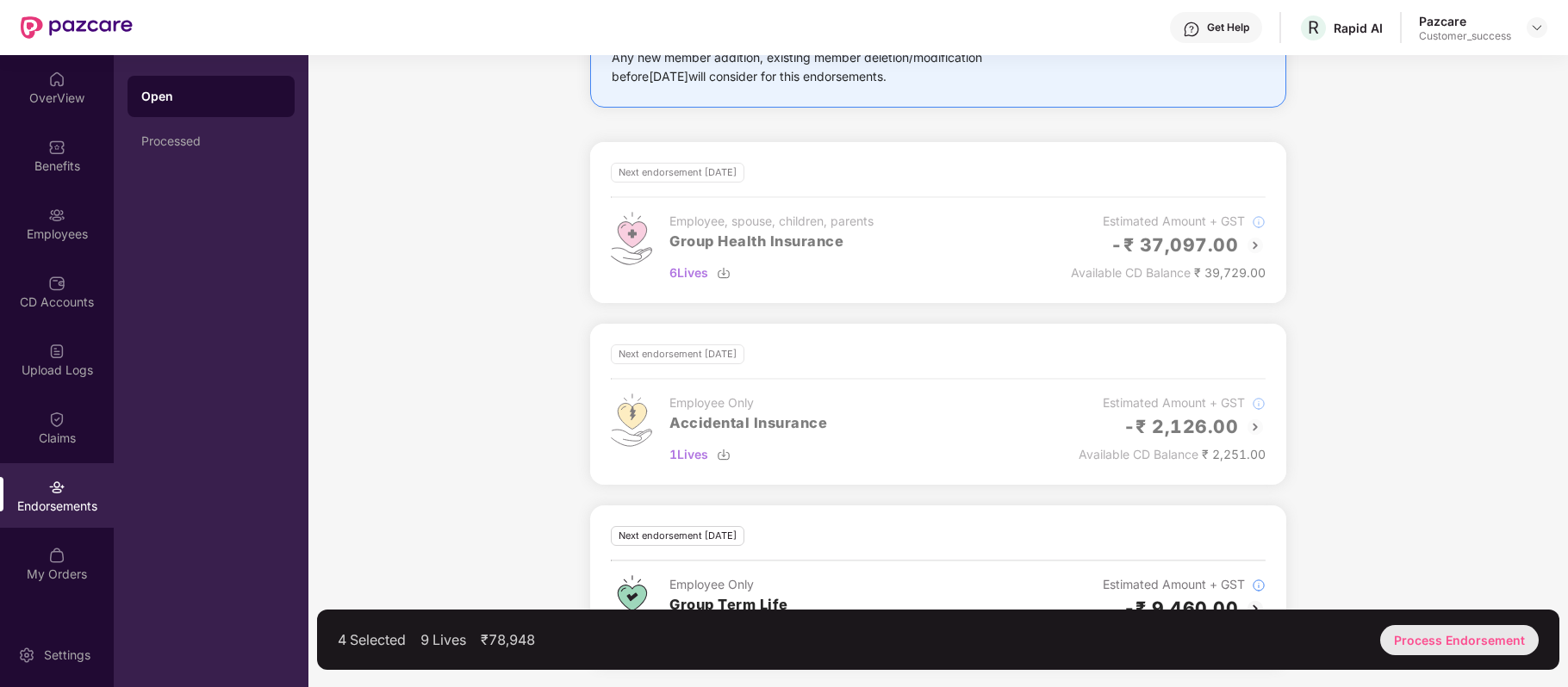
click at [1462, 637] on div "Process Endorsement" at bounding box center [1459, 640] width 159 height 30
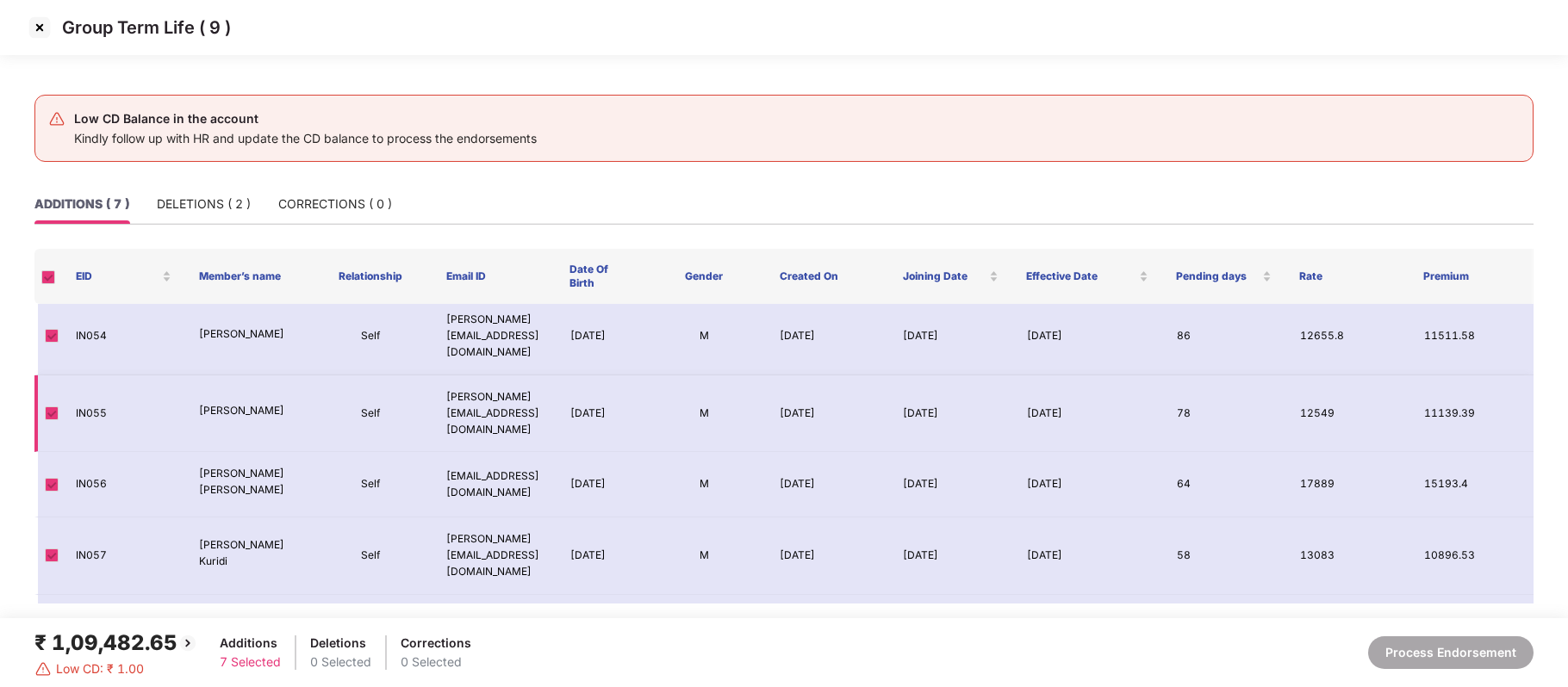
scroll to position [0, 0]
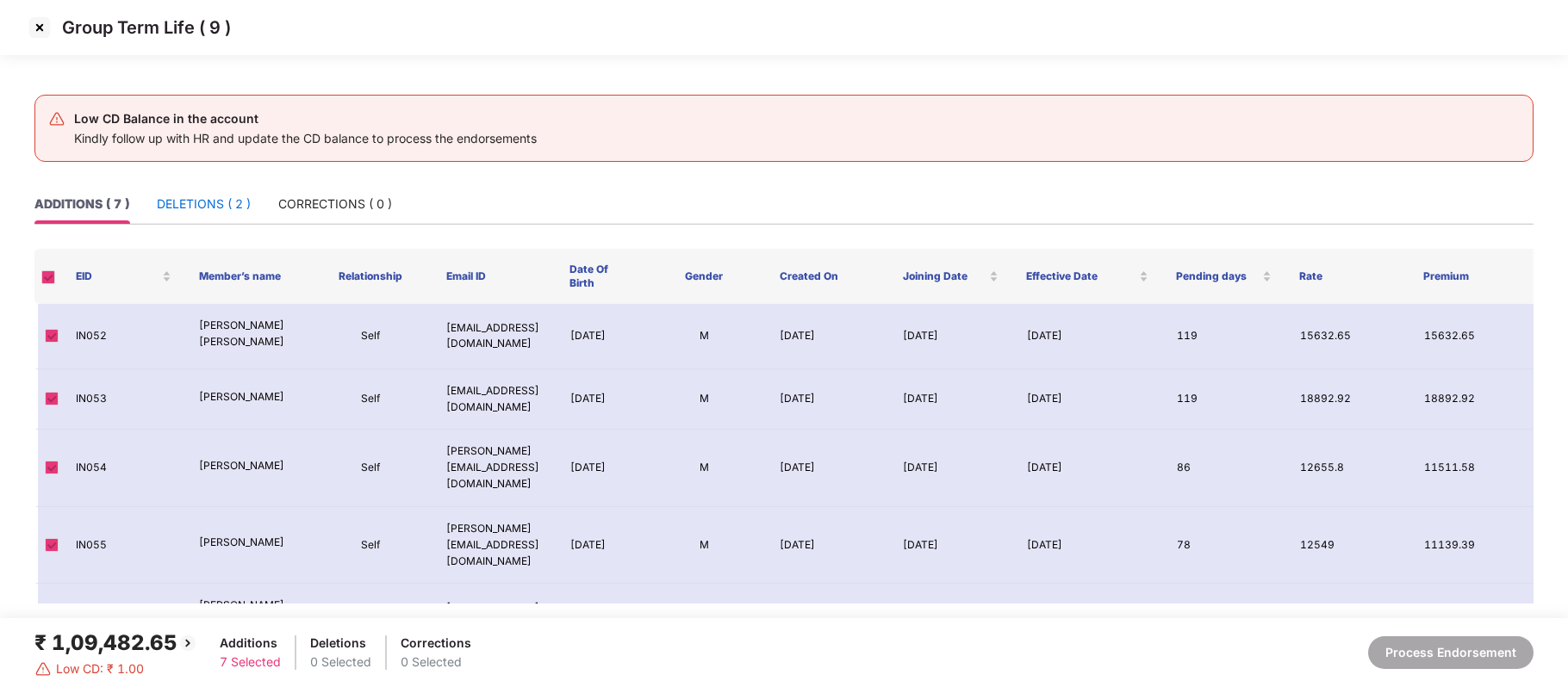
click at [171, 207] on div "DELETIONS ( 2 )" at bounding box center [204, 204] width 94 height 19
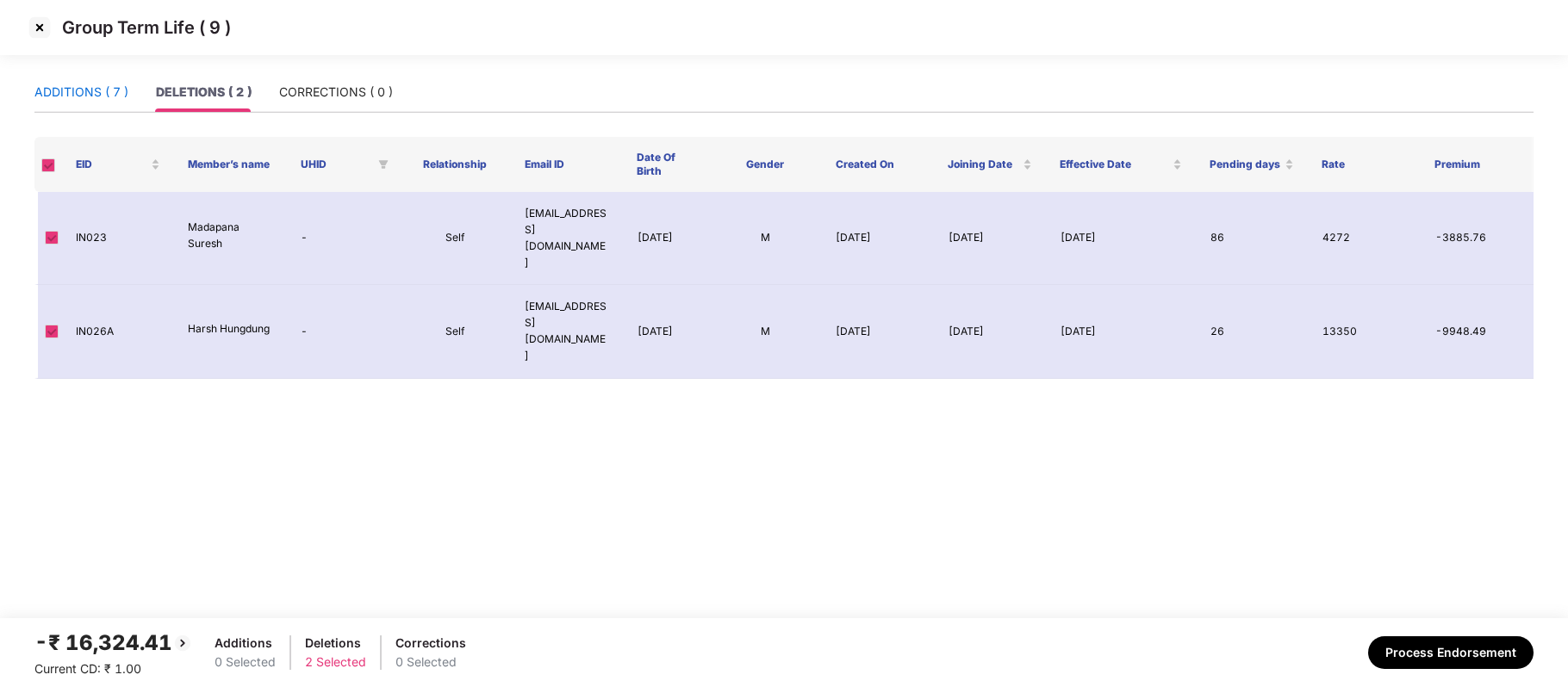
click at [115, 100] on div "ADDITIONS ( 7 )" at bounding box center [81, 92] width 94 height 19
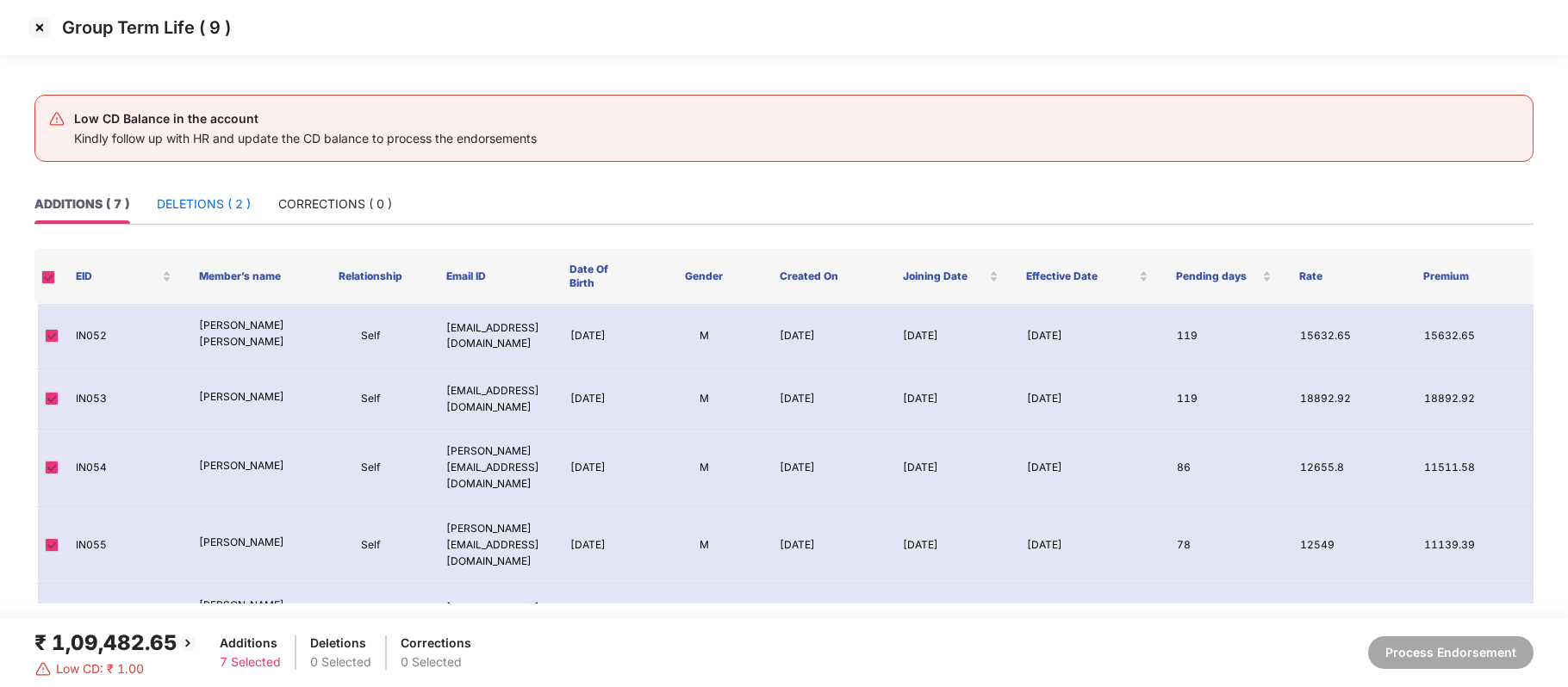
click at [221, 205] on div "DELETIONS ( 2 )" at bounding box center [204, 204] width 94 height 19
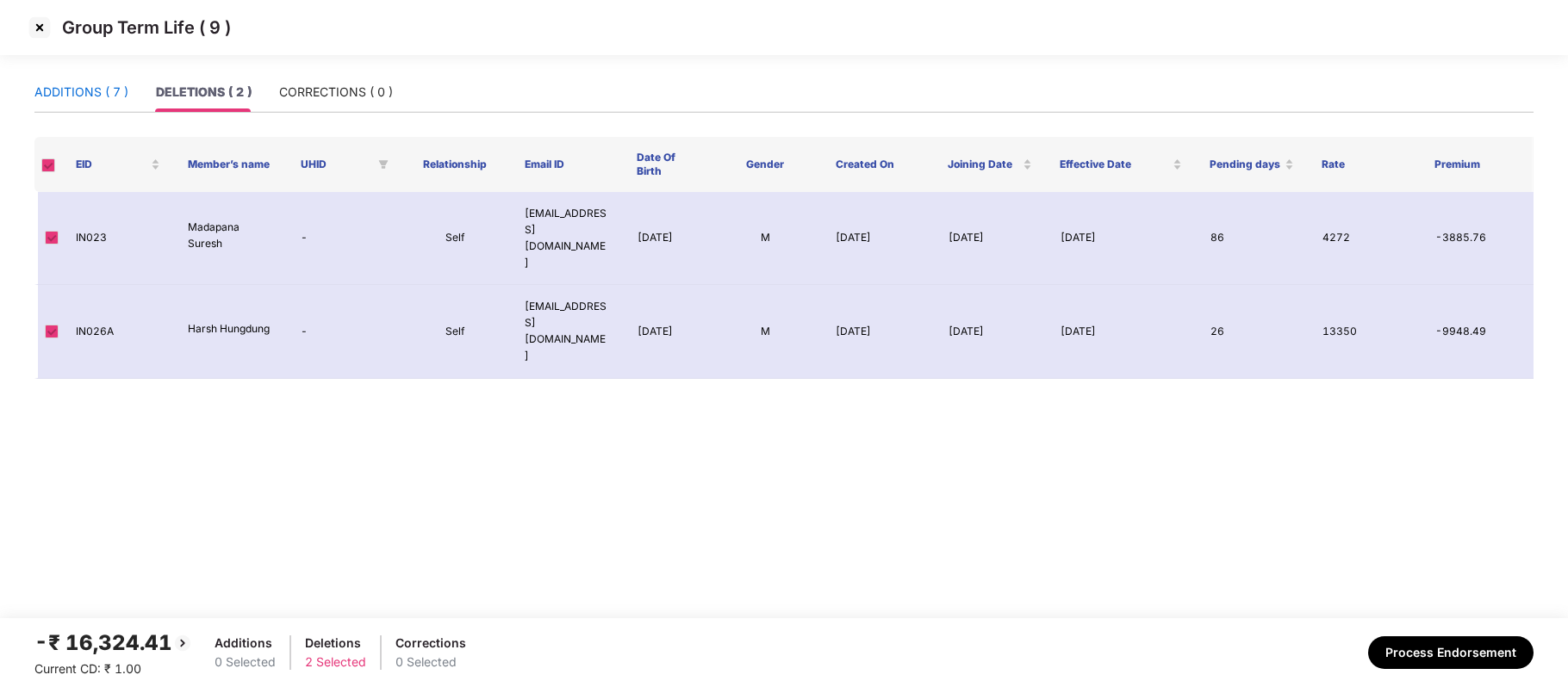
click at [114, 91] on div "ADDITIONS ( 7 )" at bounding box center [81, 92] width 94 height 19
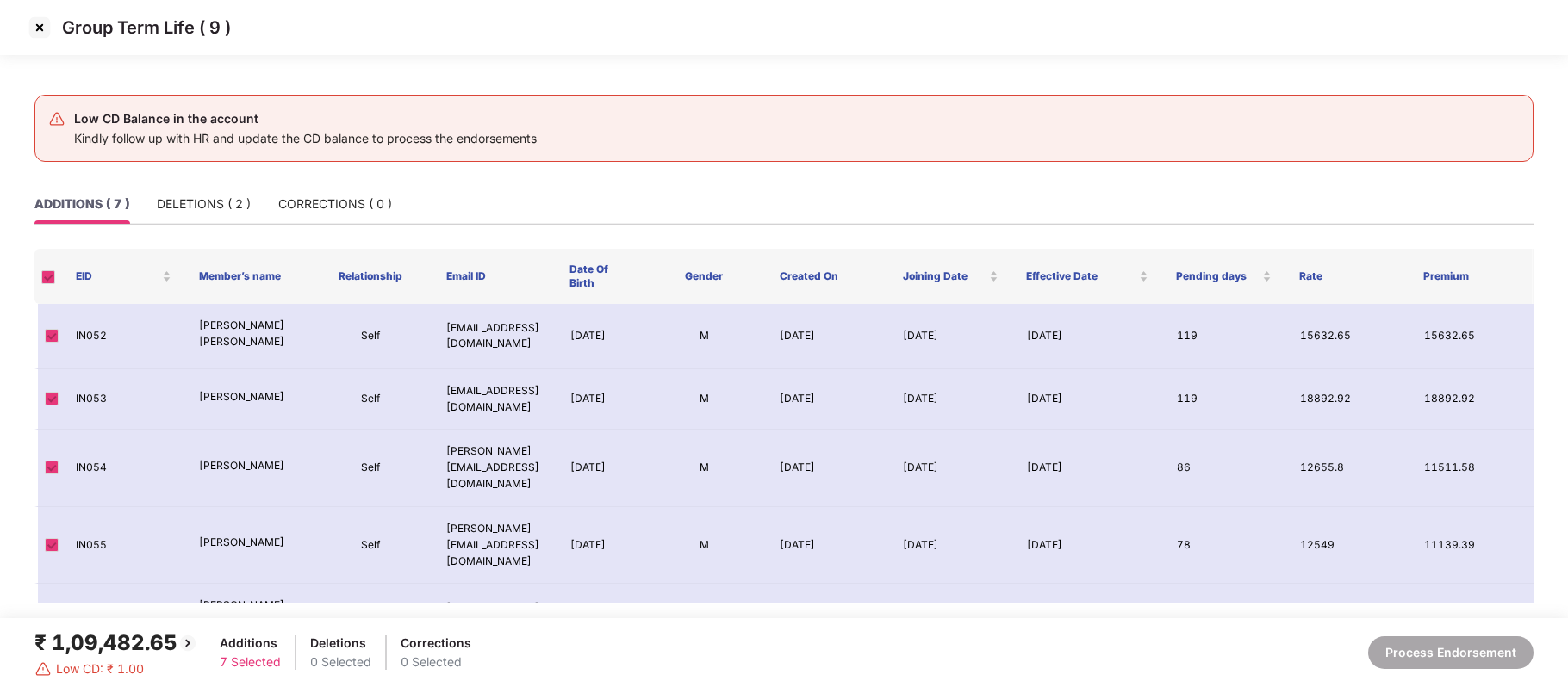
click at [42, 34] on img at bounding box center [40, 27] width 27 height 27
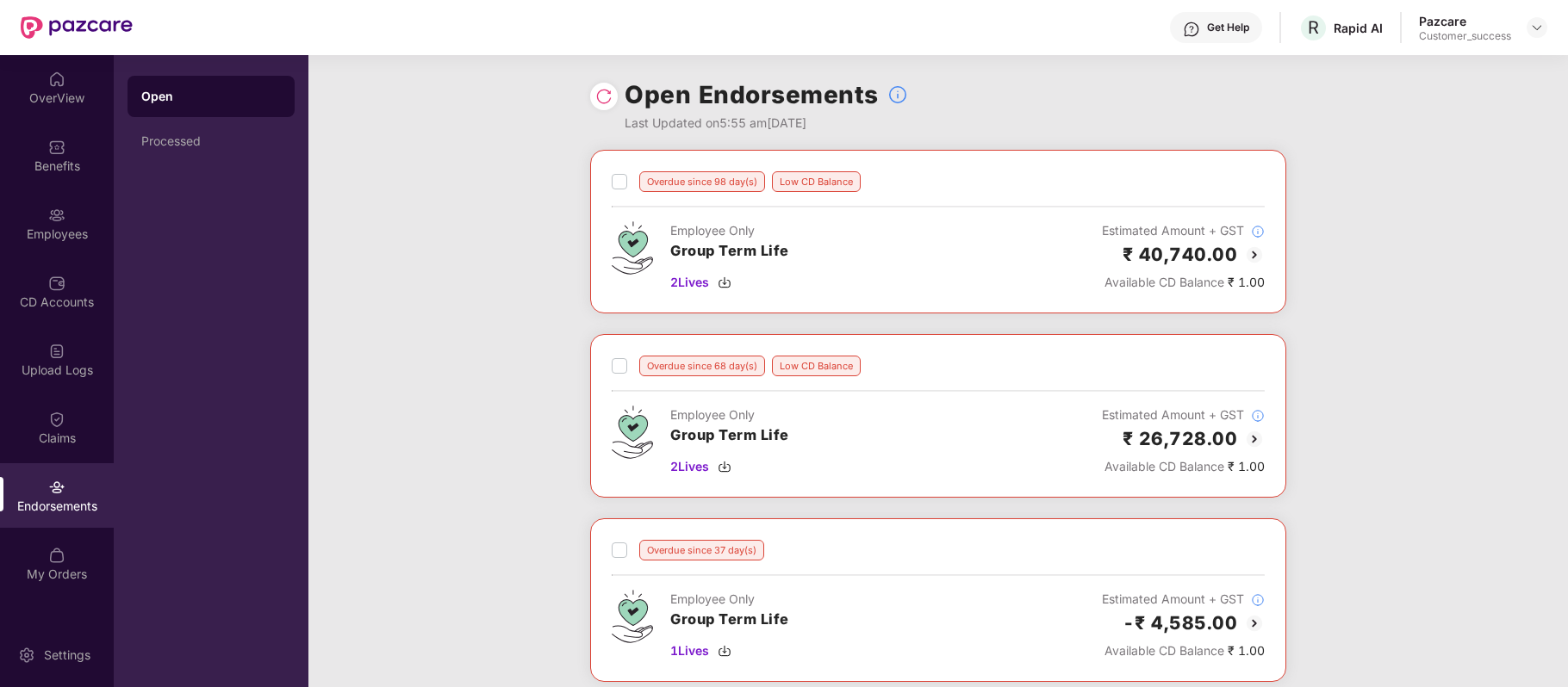
click at [53, 231] on div "Employees" at bounding box center [57, 235] width 114 height 18
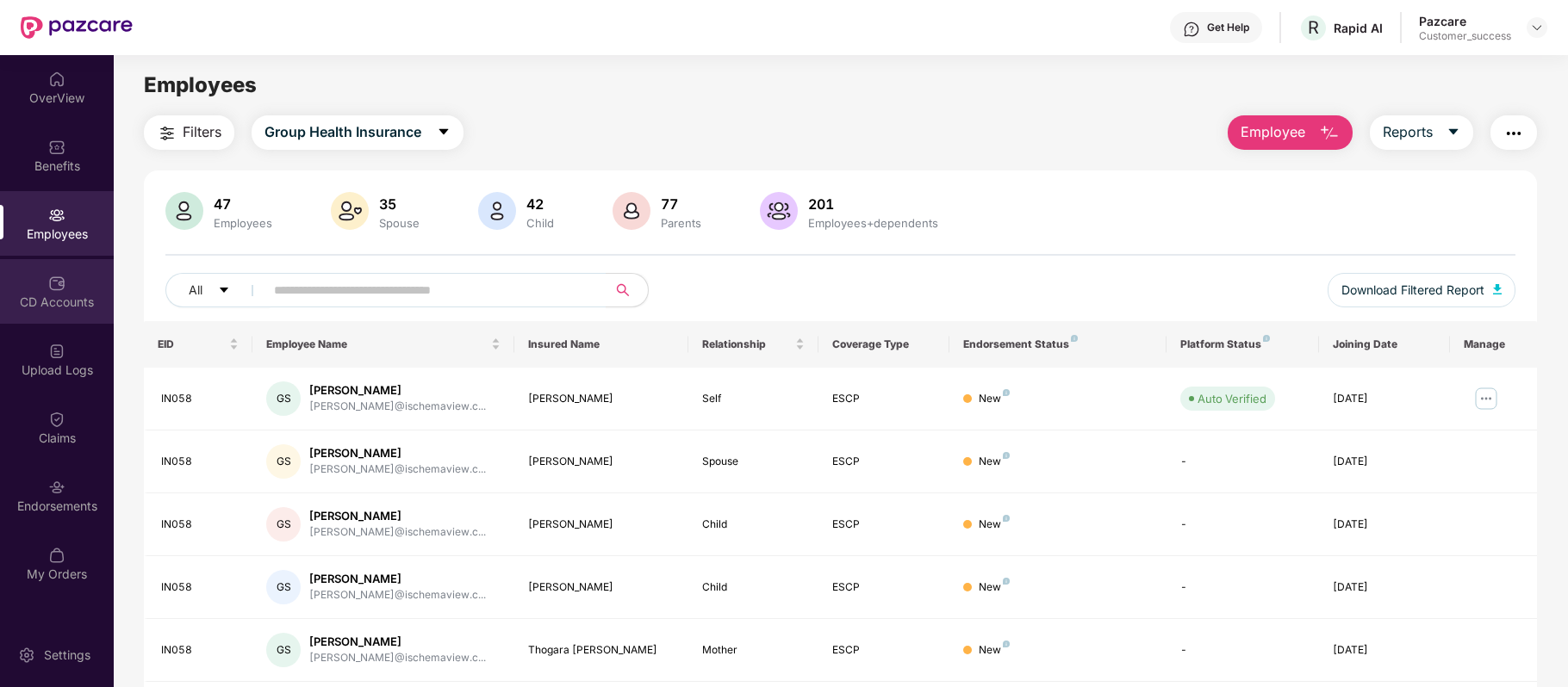
click at [79, 300] on div "CD Accounts" at bounding box center [57, 302] width 114 height 18
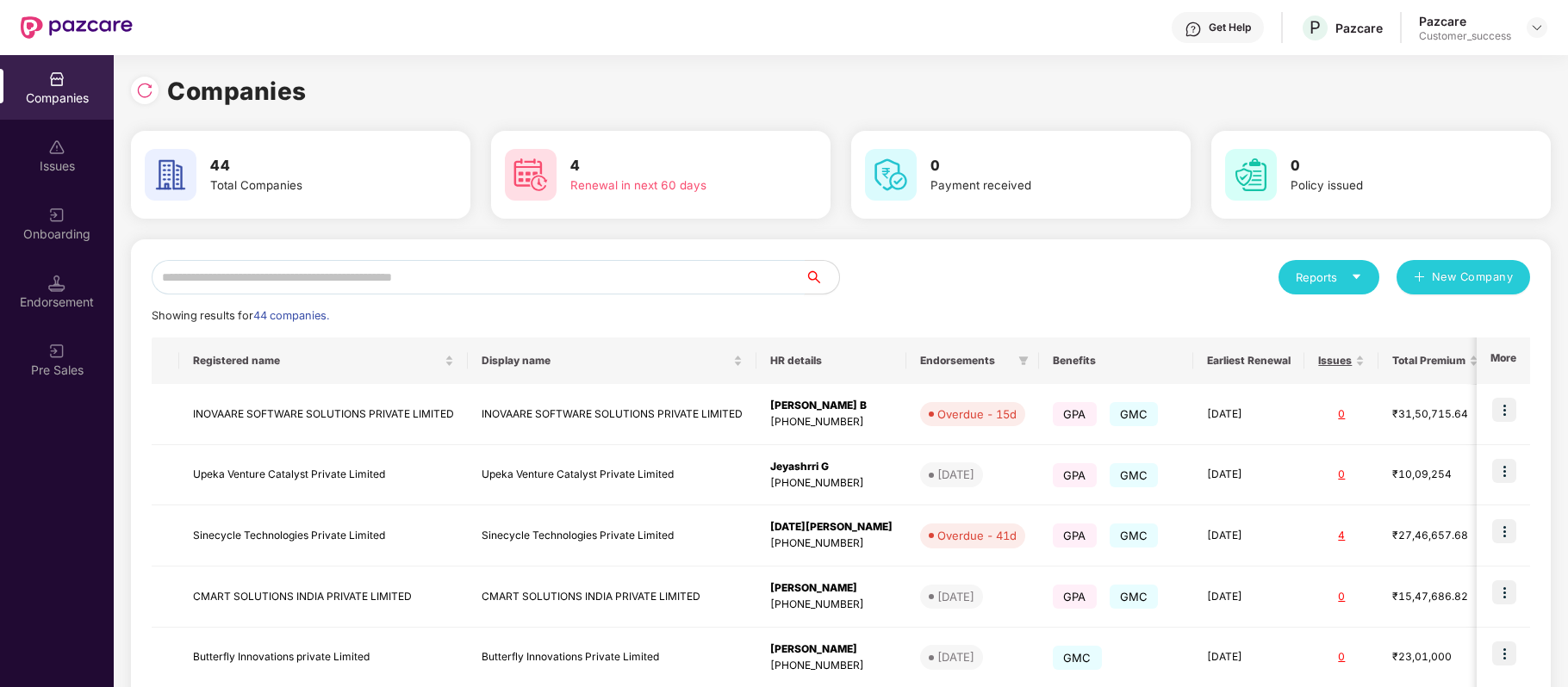
click at [373, 266] on input "text" at bounding box center [478, 277] width 653 height 34
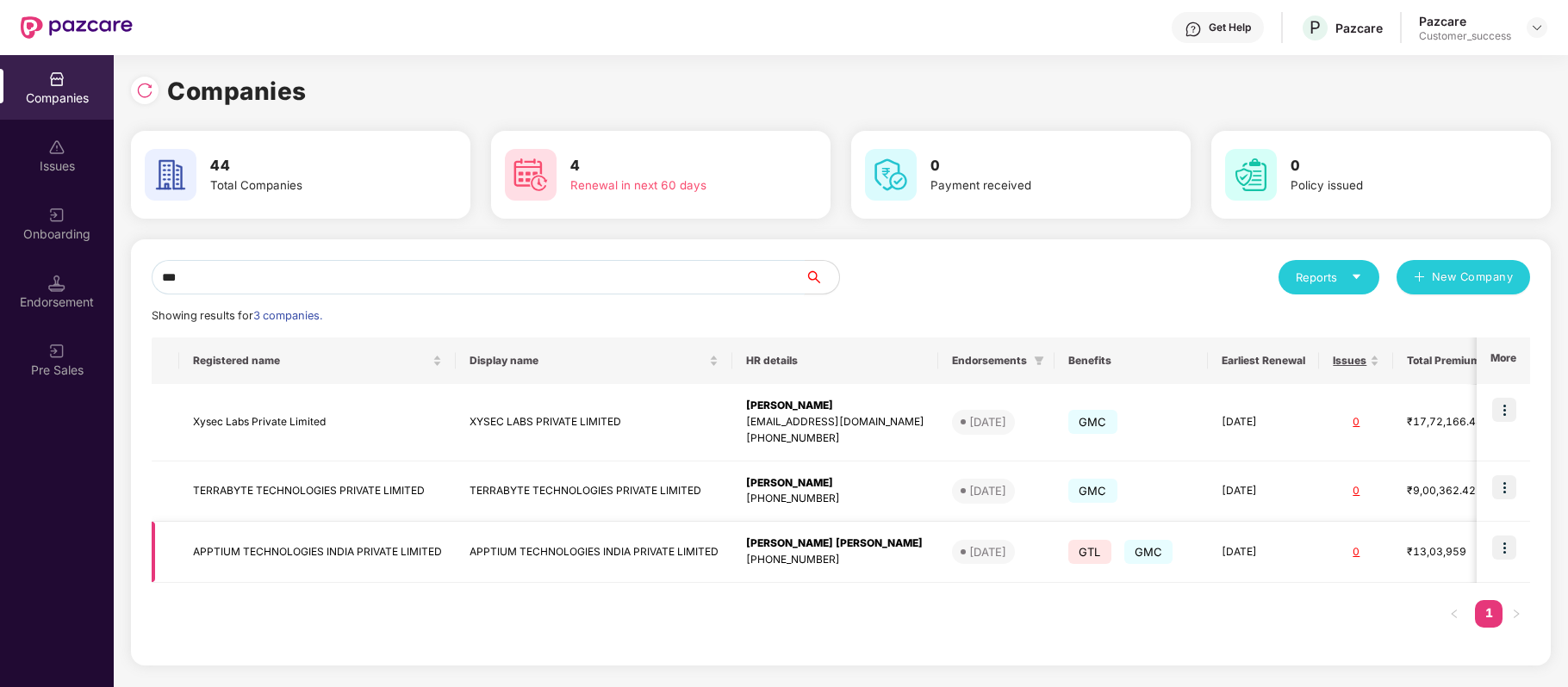
type input "***"
click at [1506, 543] on img at bounding box center [1504, 548] width 24 height 24
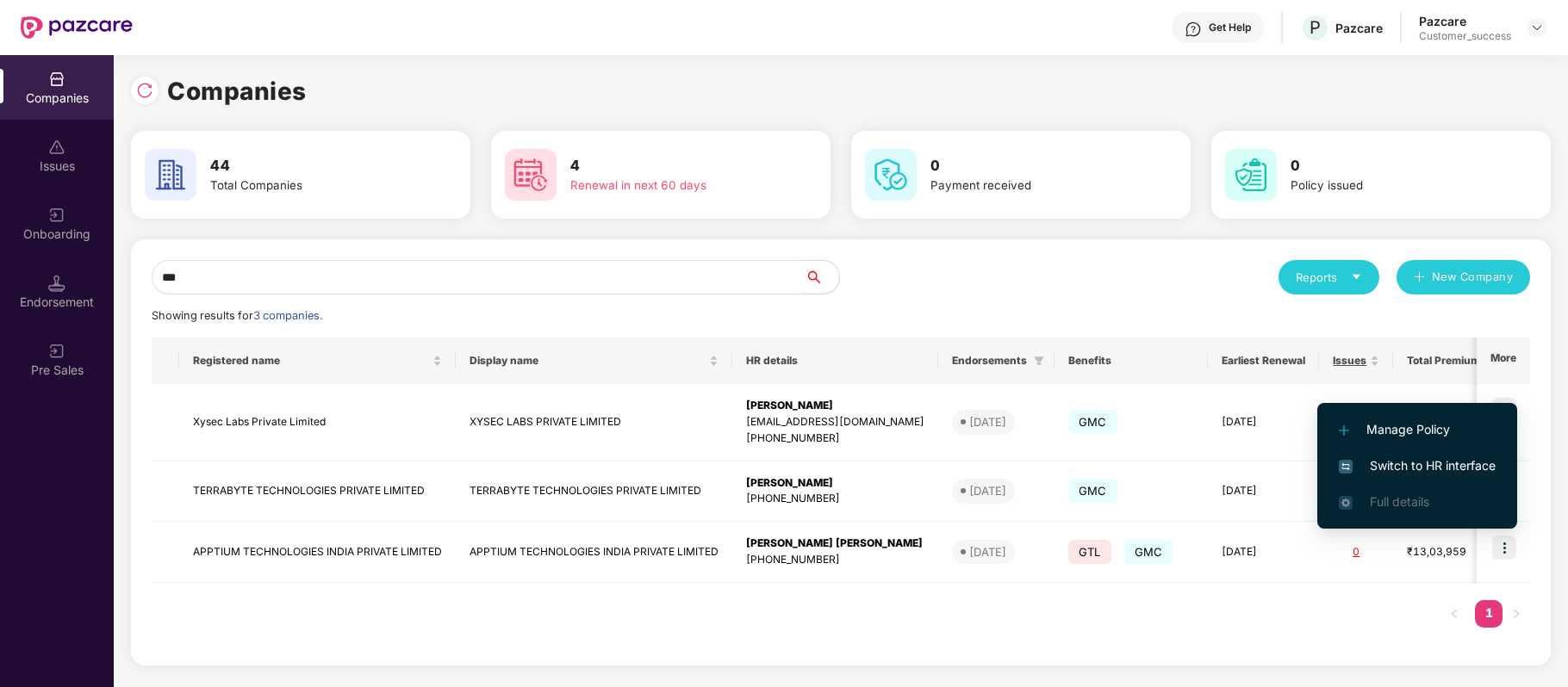
click at [1429, 448] on li "Switch to HR interface" at bounding box center [1417, 466] width 200 height 36
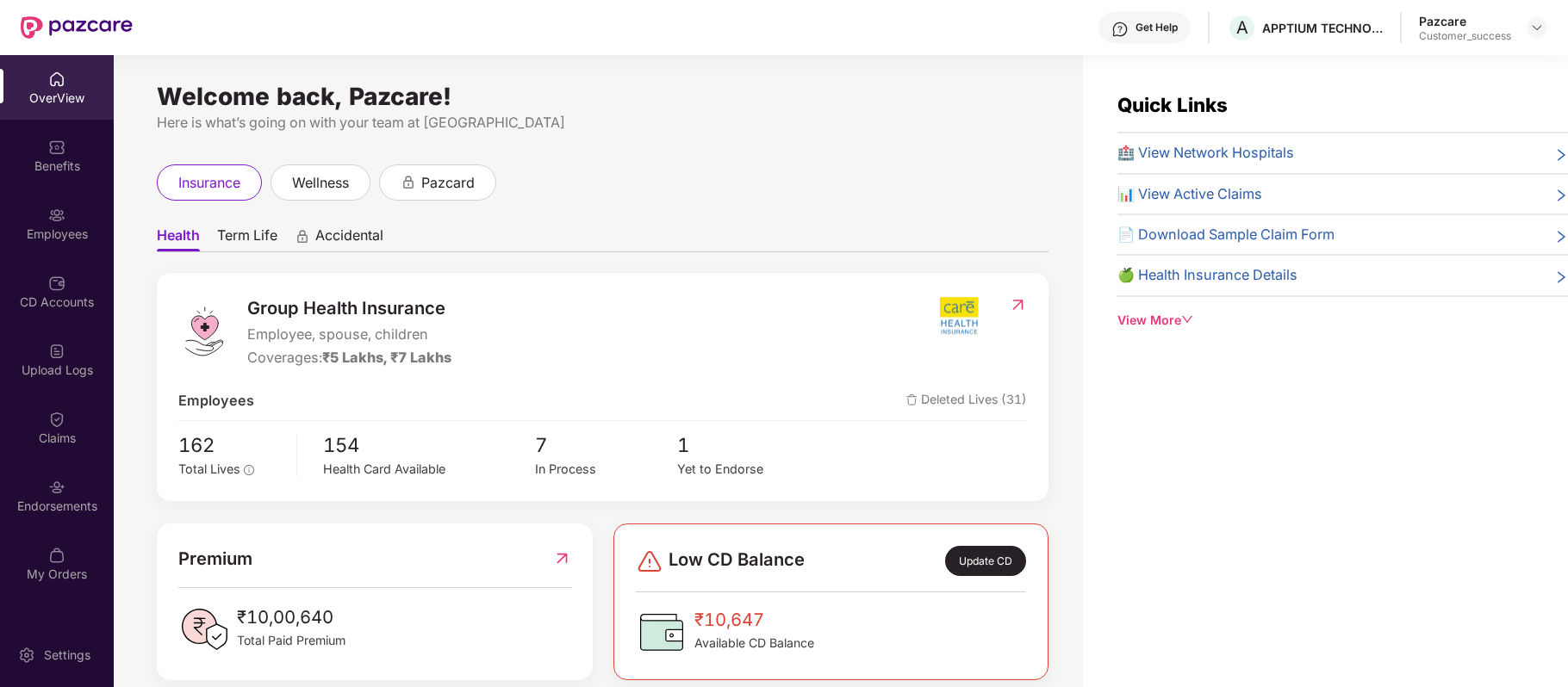
click at [29, 220] on div "Employees" at bounding box center [57, 223] width 114 height 64
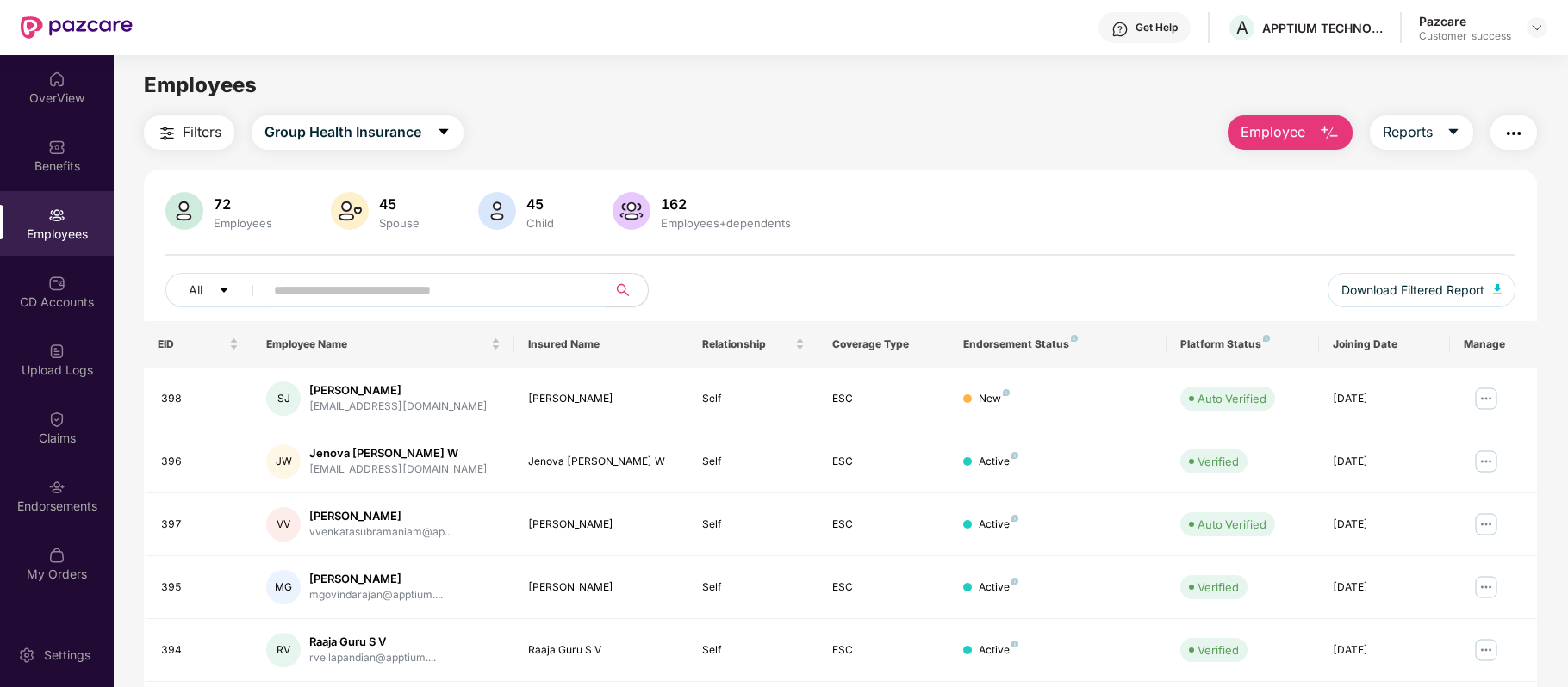
click at [1310, 124] on button "Employee" at bounding box center [1290, 132] width 125 height 34
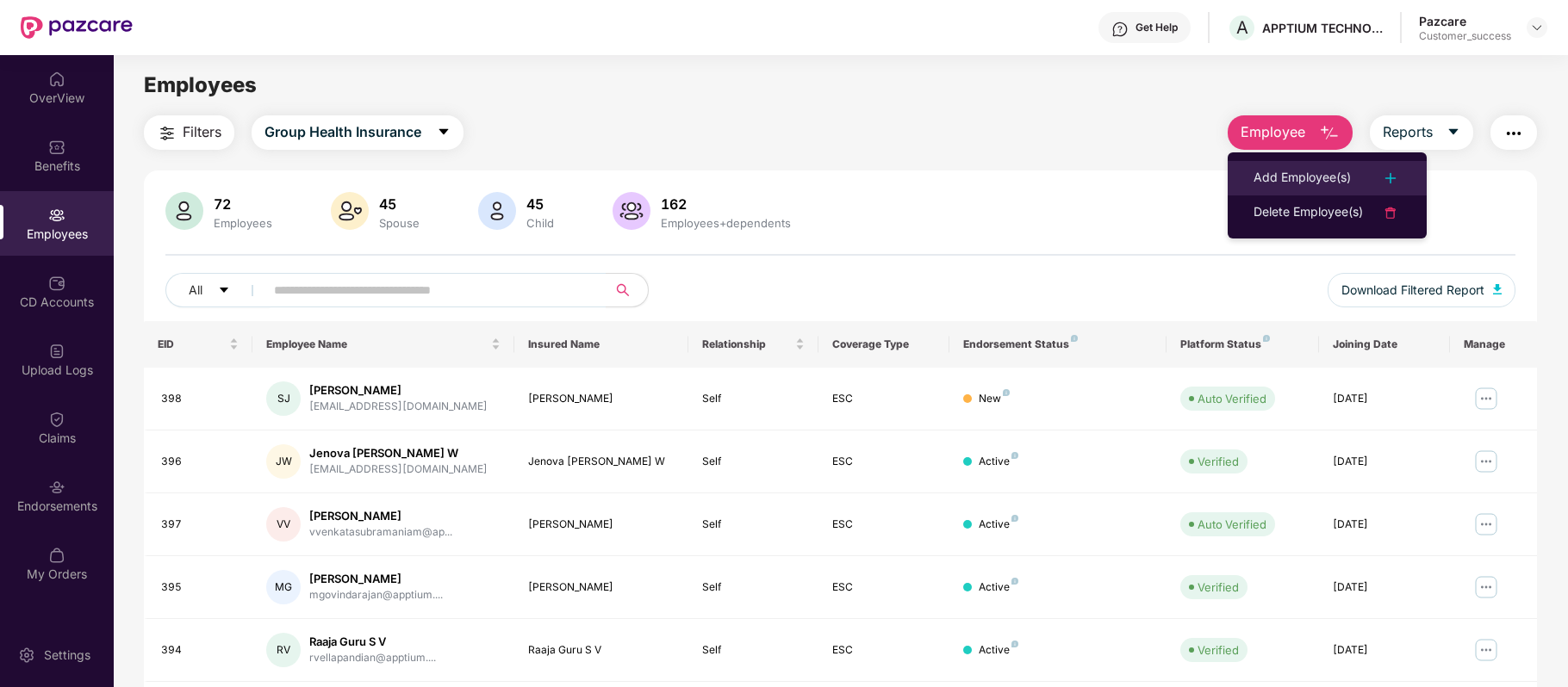
click at [1310, 166] on li "Add Employee(s)" at bounding box center [1327, 177] width 199 height 34
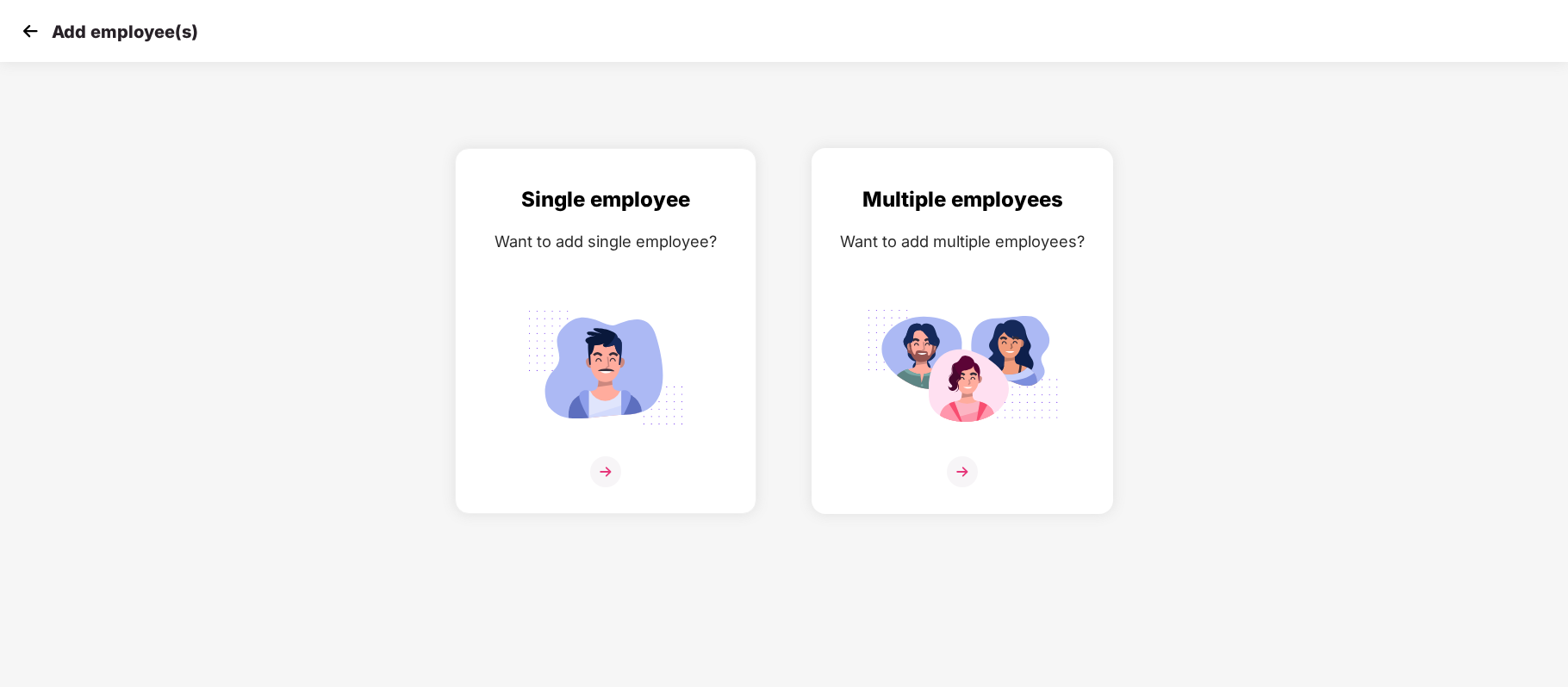
click at [961, 459] on img at bounding box center [962, 472] width 31 height 31
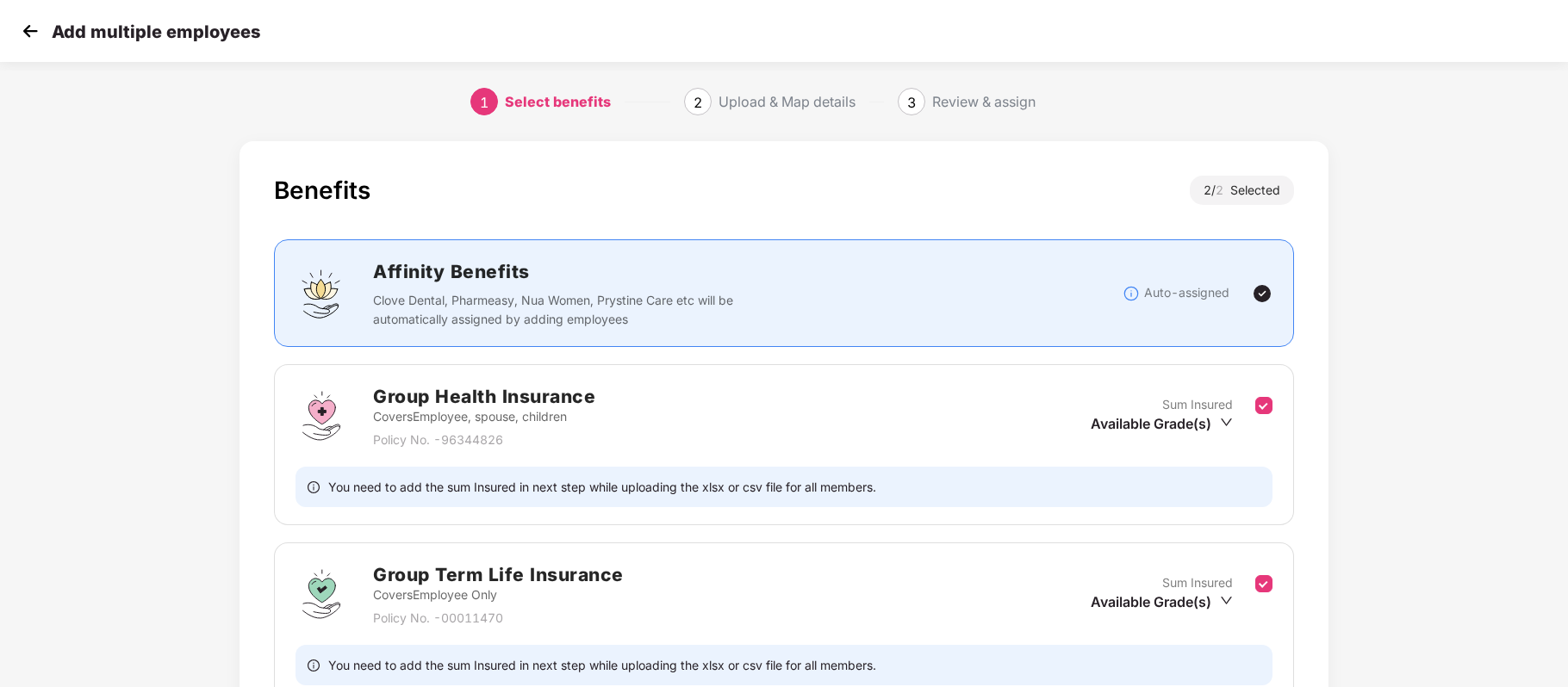
scroll to position [167, 0]
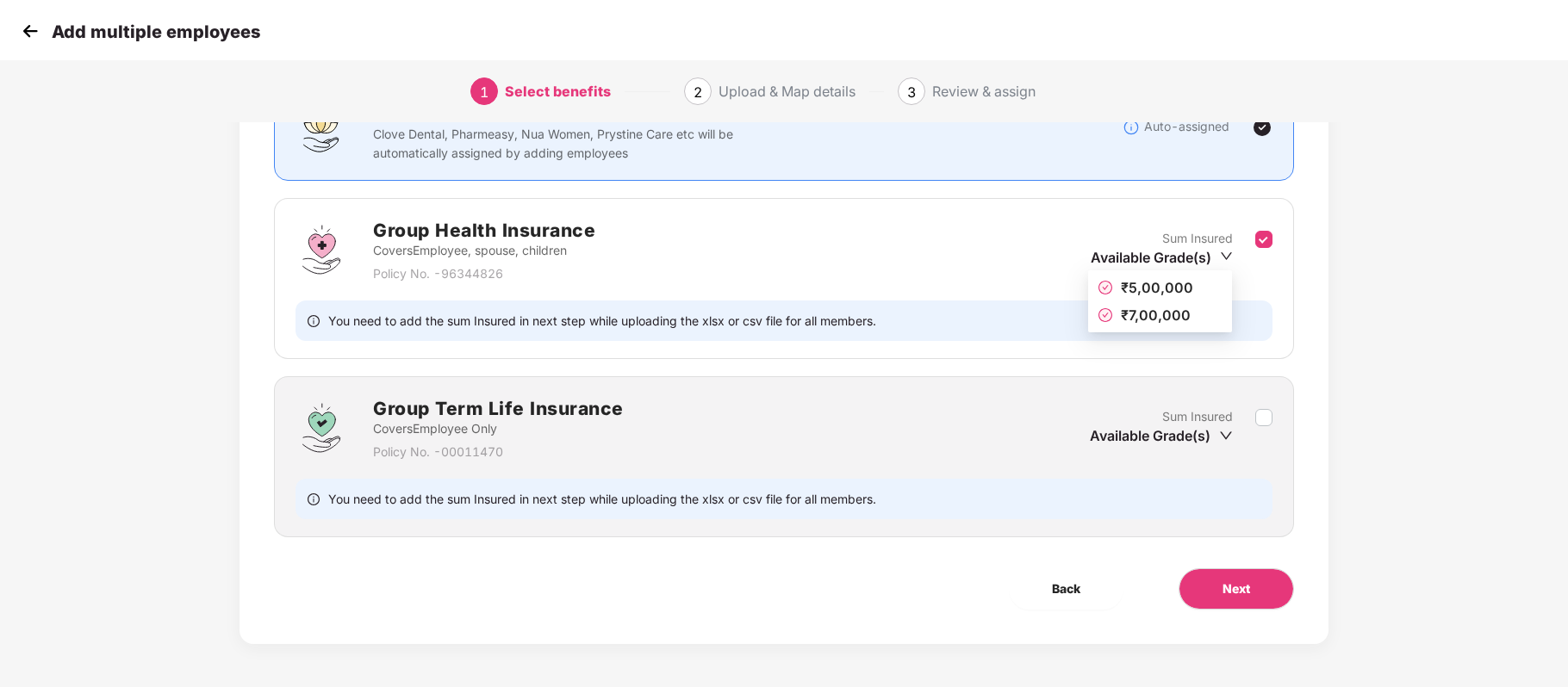
click at [1221, 259] on icon "down" at bounding box center [1226, 255] width 13 height 13
click at [1441, 294] on div "Benefits 1 / 2 Selected Affinity Benefits Clove Dental, Pharmeasy, Nua Women, P…" at bounding box center [784, 327] width 1568 height 721
click at [1242, 572] on button "Next" at bounding box center [1236, 589] width 115 height 41
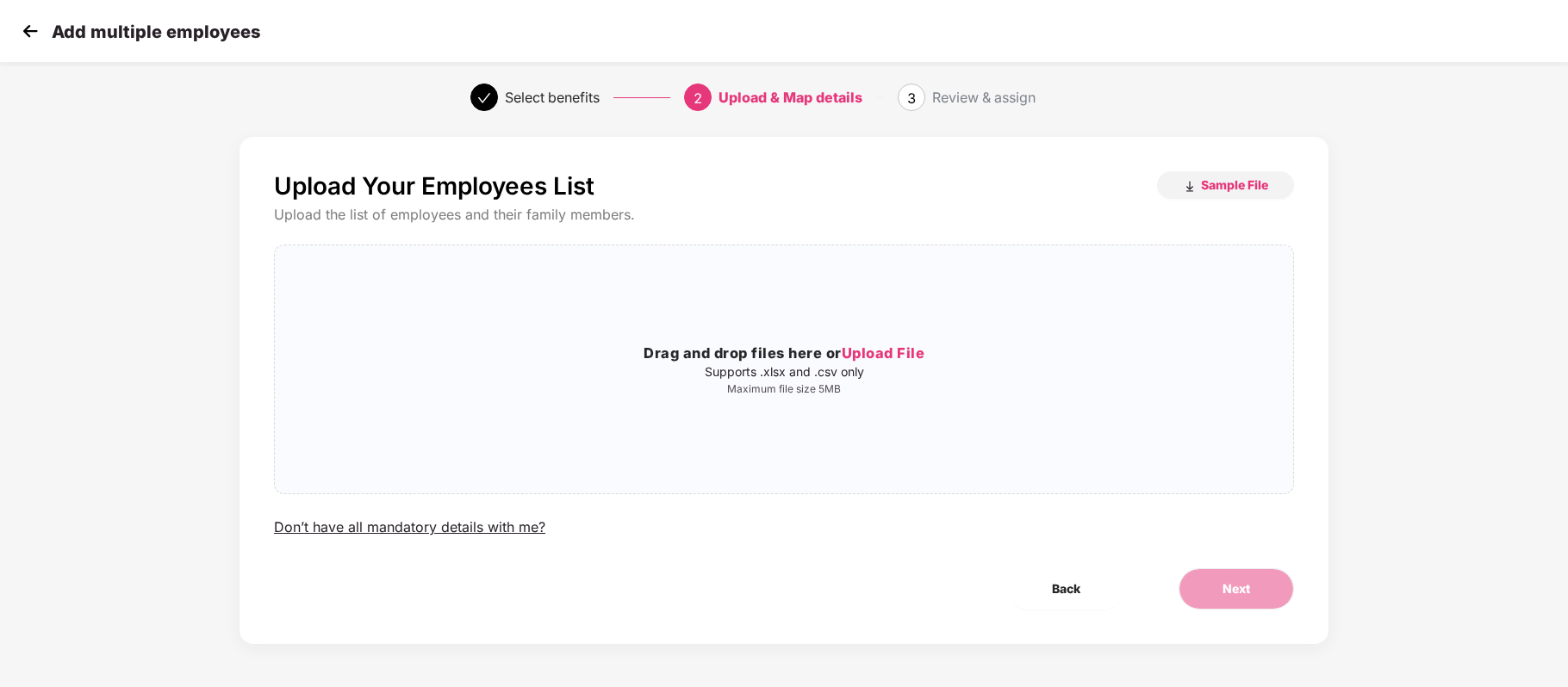
scroll to position [0, 0]
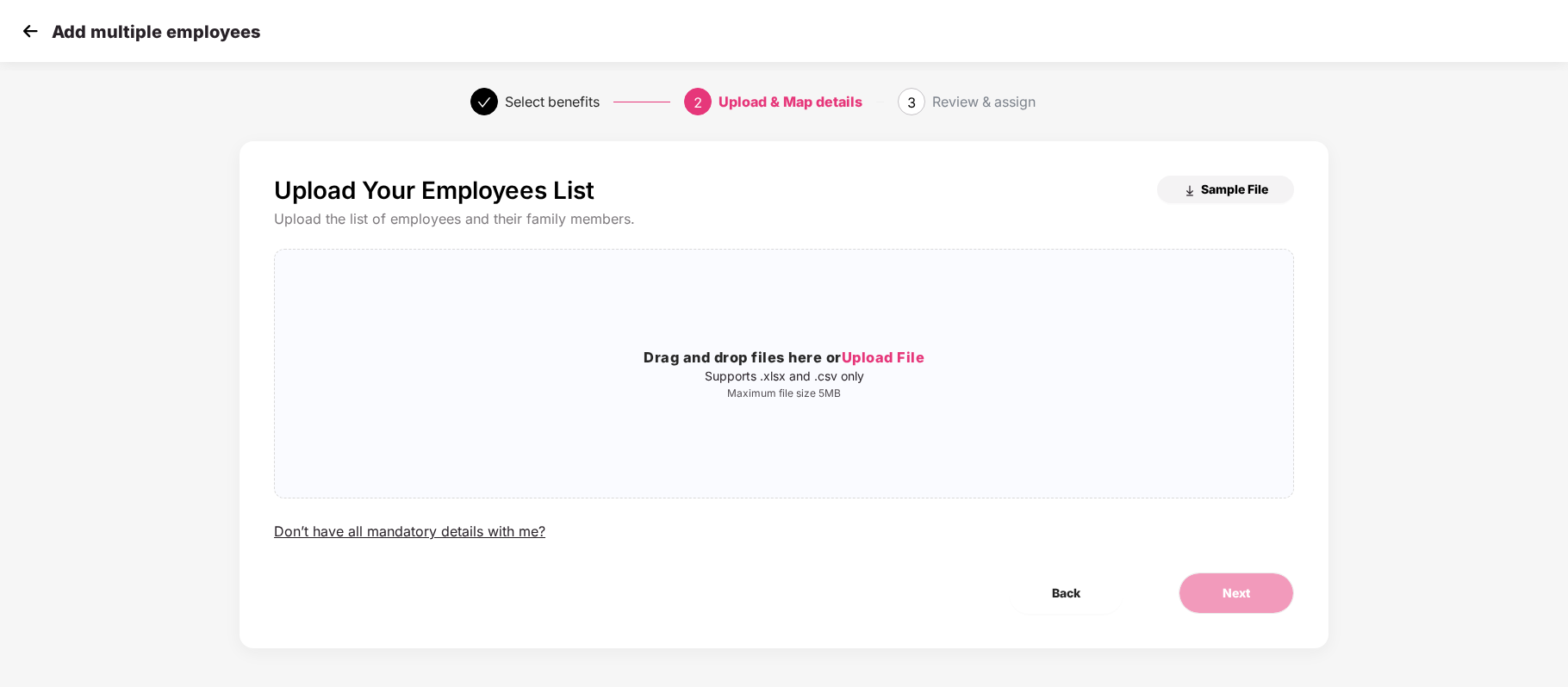
click at [1221, 181] on span "Sample File" at bounding box center [1234, 189] width 67 height 17
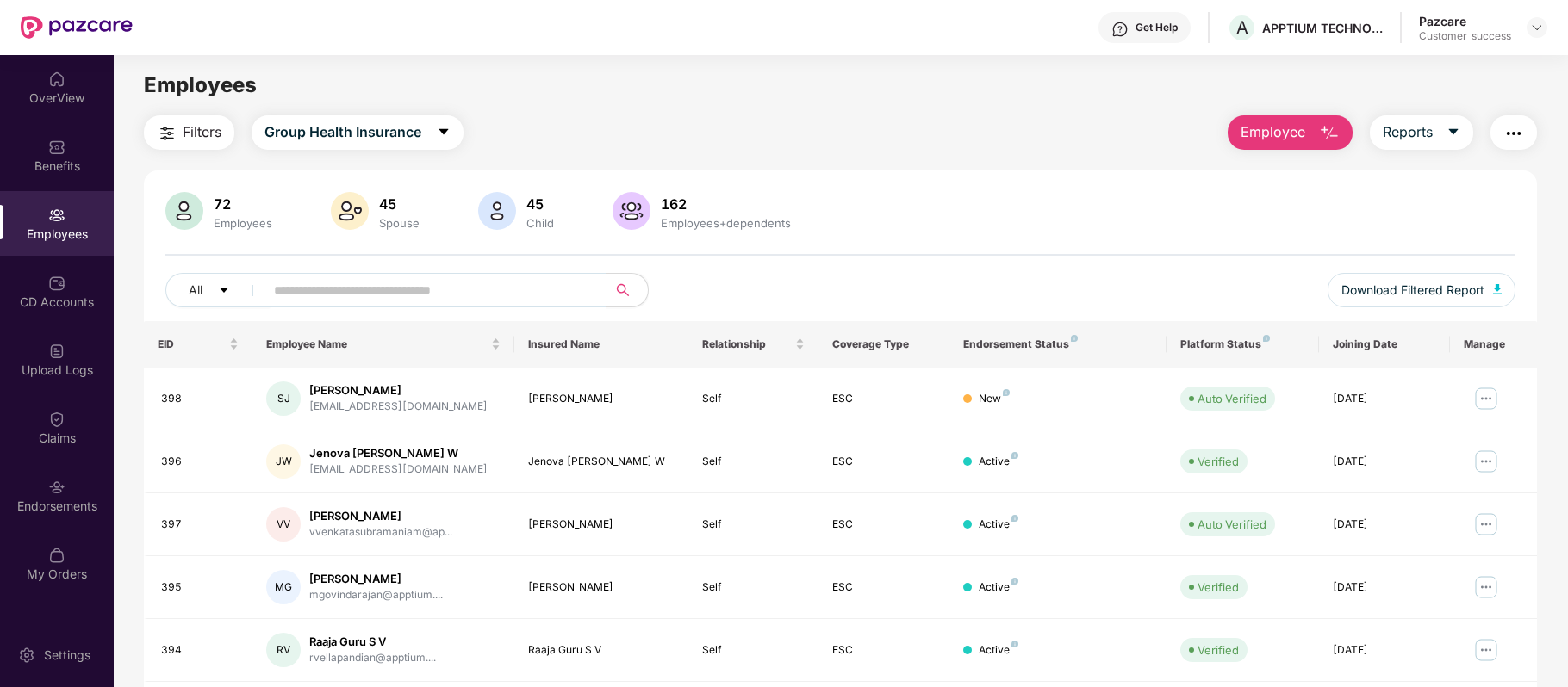
drag, startPoint x: 436, startPoint y: 286, endPoint x: 568, endPoint y: 40, distance: 279.2
click at [568, 40] on div "Get Help A APPTIUM TECHNOLOGIES INDIA PRIVATE LIMITED Pazcare Customer_success" at bounding box center [839, 27] width 1414 height 56
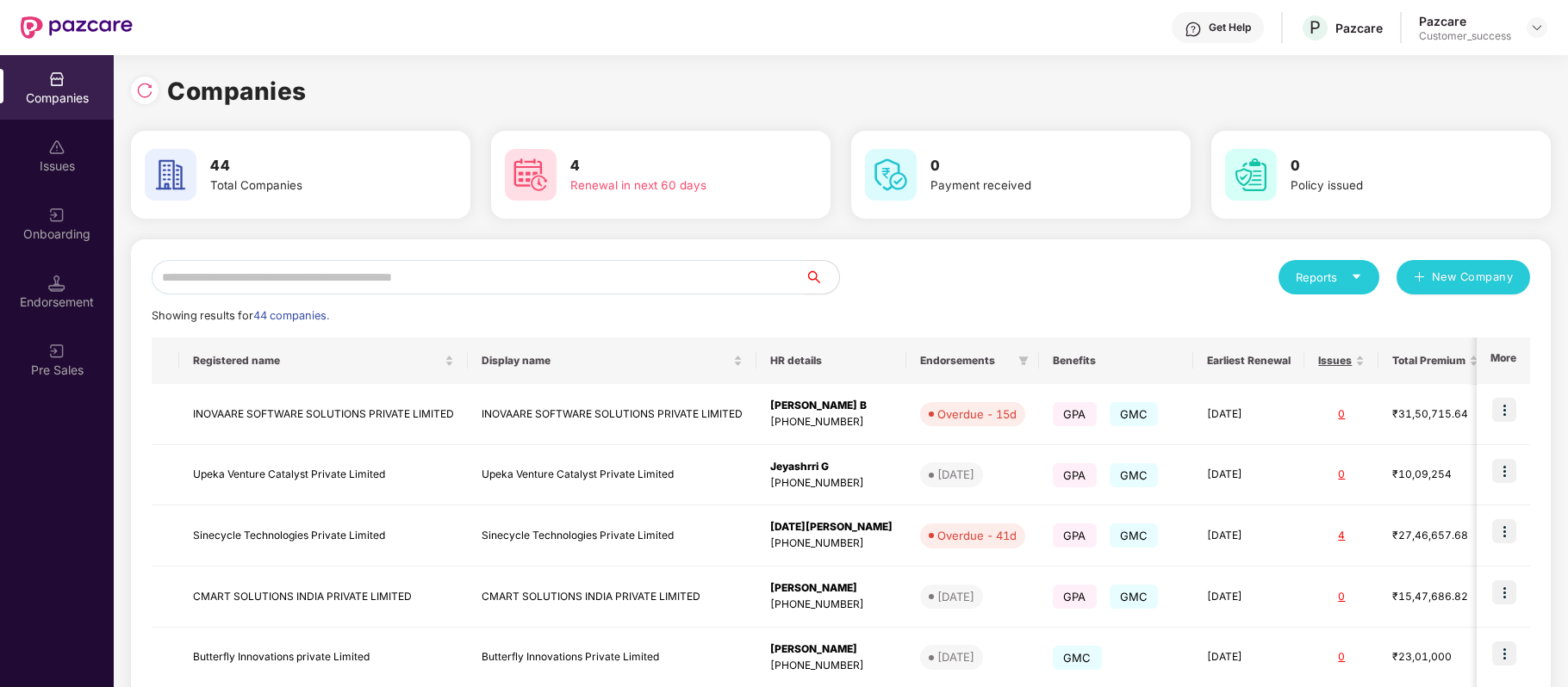
click at [445, 266] on input "text" at bounding box center [478, 277] width 653 height 34
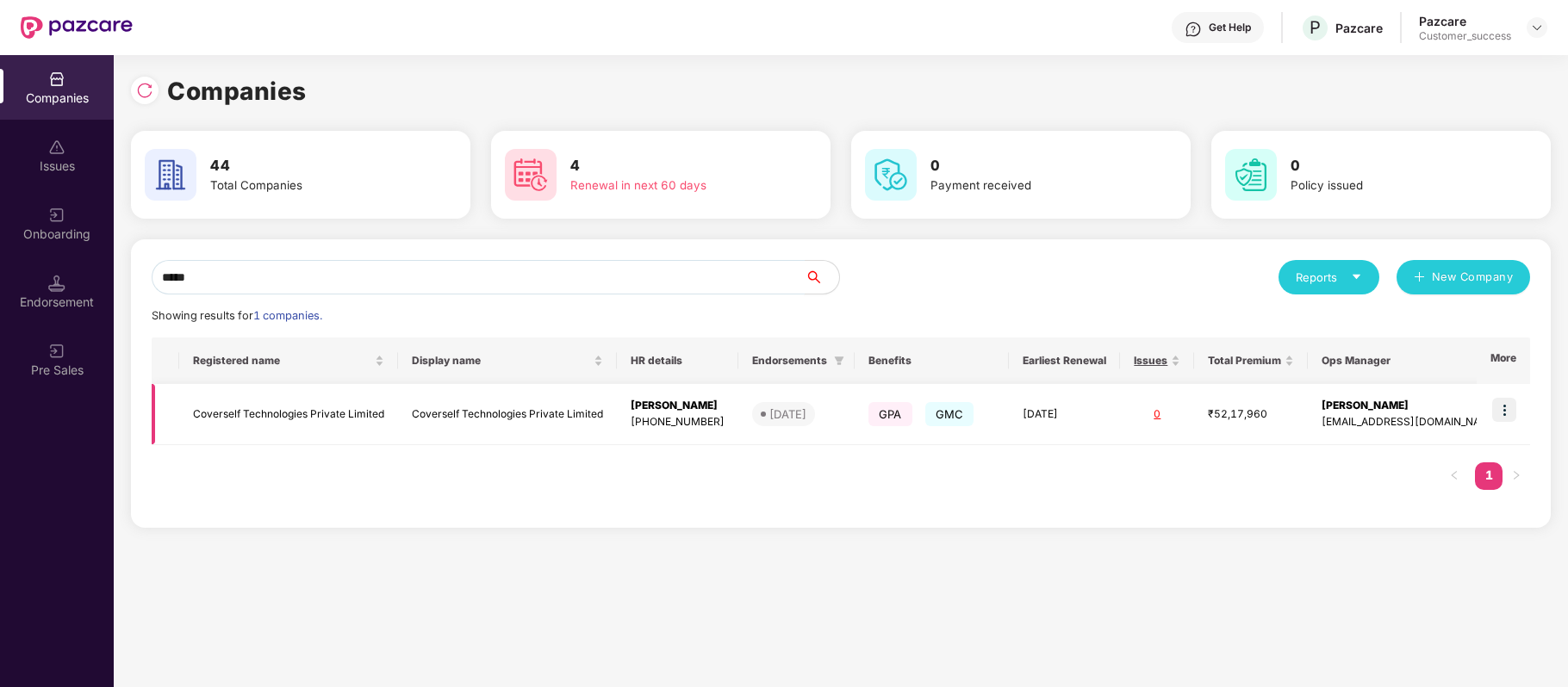
type input "*****"
click at [1499, 407] on img at bounding box center [1504, 409] width 24 height 24
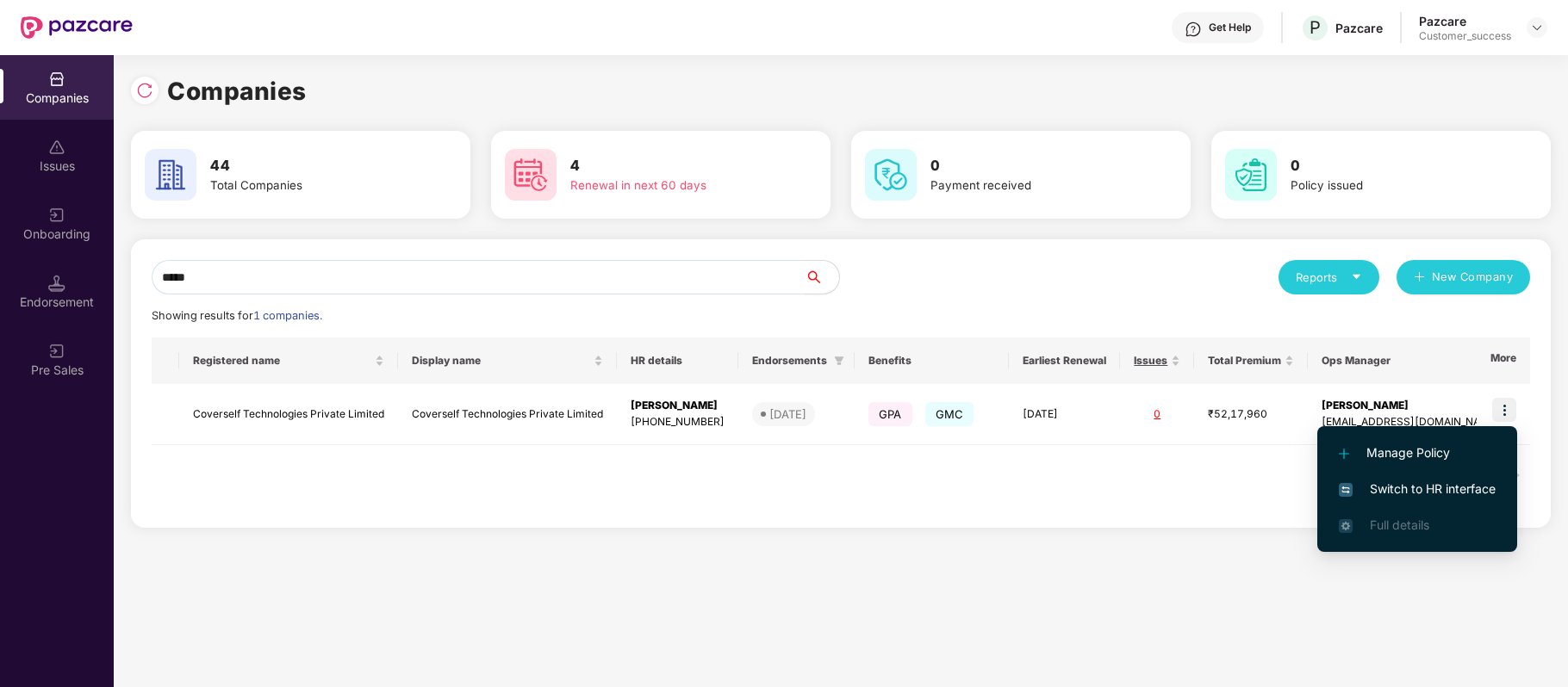
click at [1455, 489] on span "Switch to HR interface" at bounding box center [1417, 488] width 157 height 19
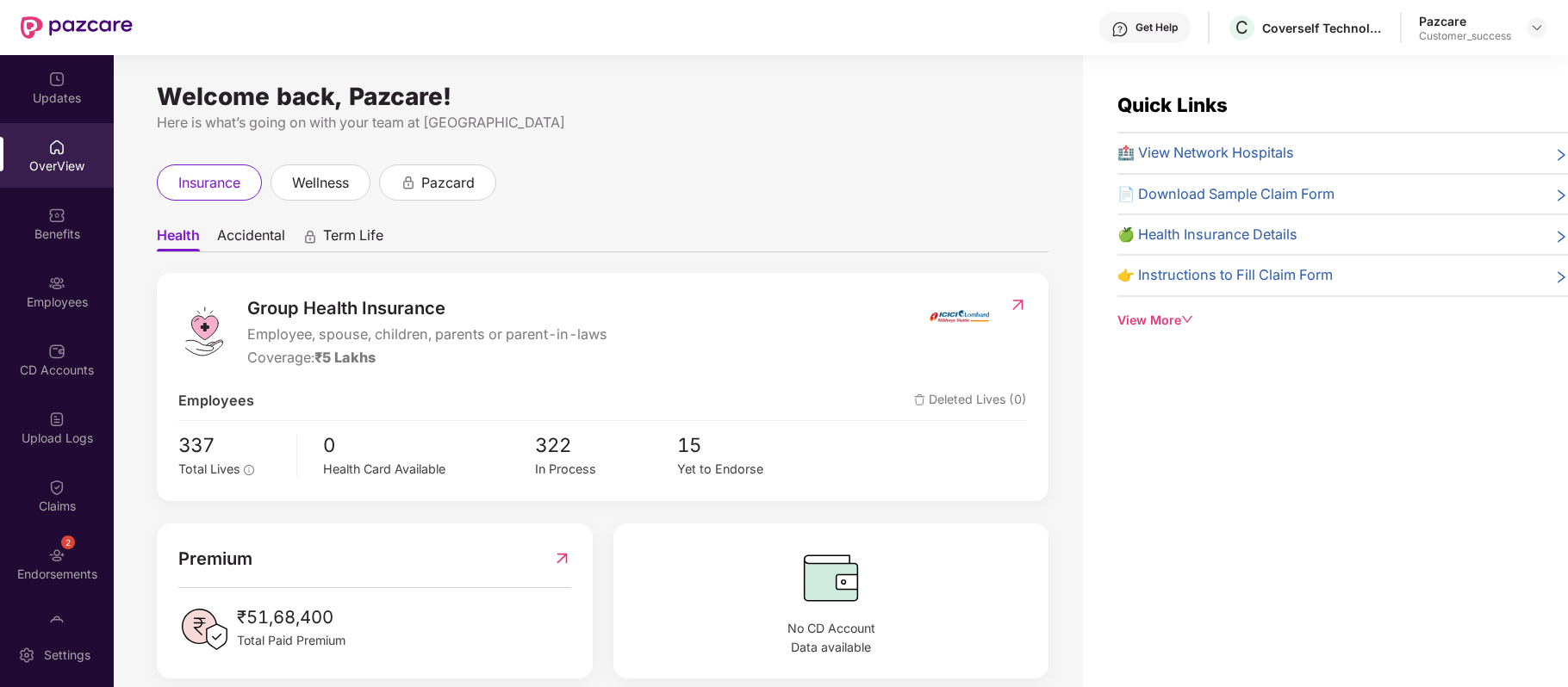
click at [70, 271] on div "Employees" at bounding box center [57, 291] width 114 height 64
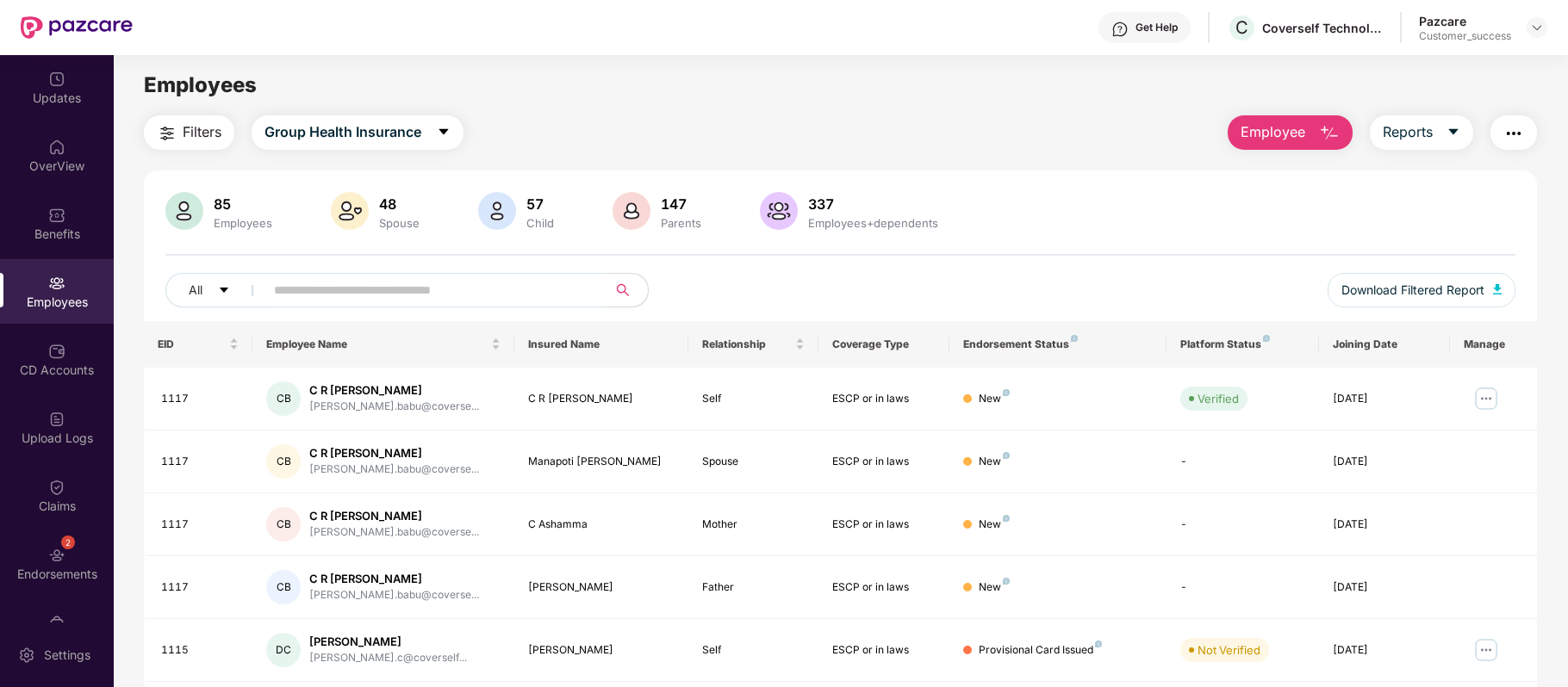
click at [317, 293] on input "text" at bounding box center [428, 290] width 309 height 26
click at [386, 286] on input "text" at bounding box center [428, 290] width 309 height 26
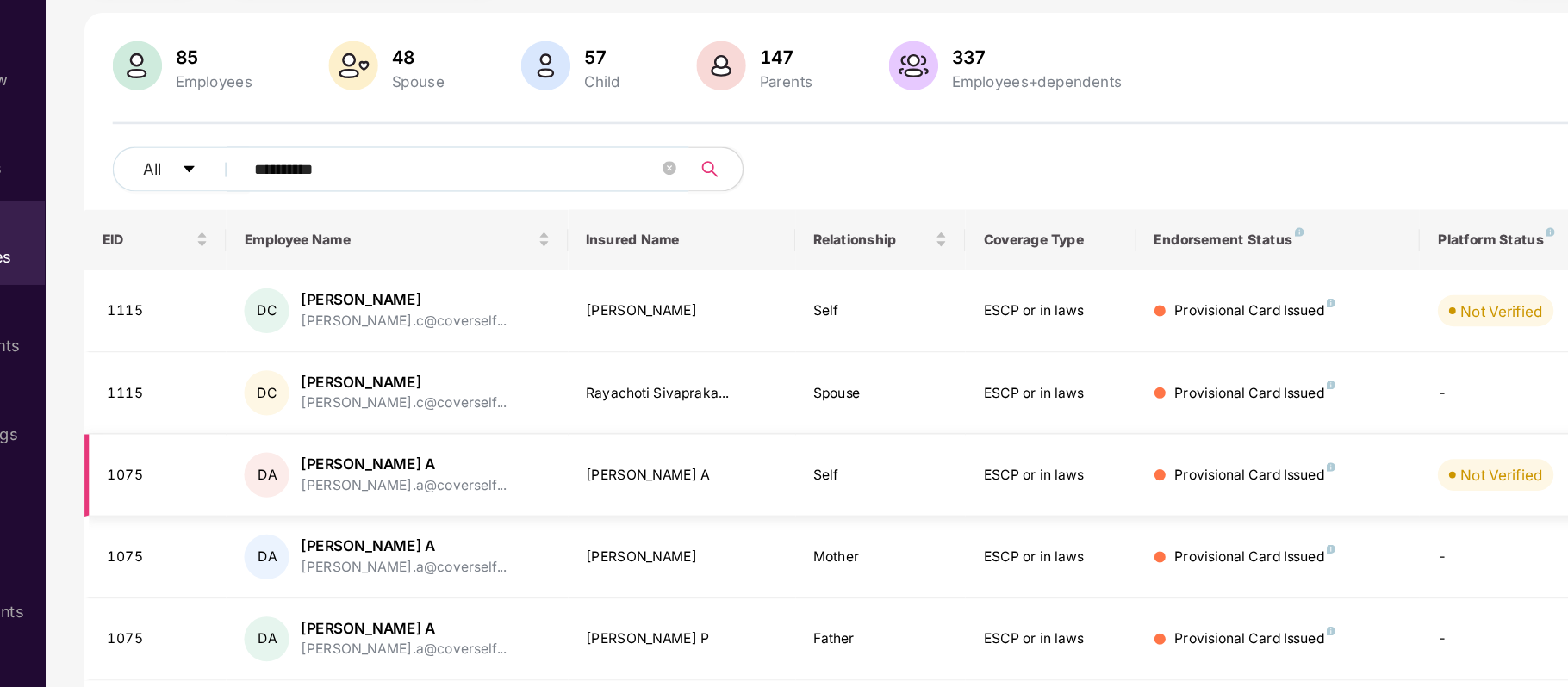
scroll to position [58, 0]
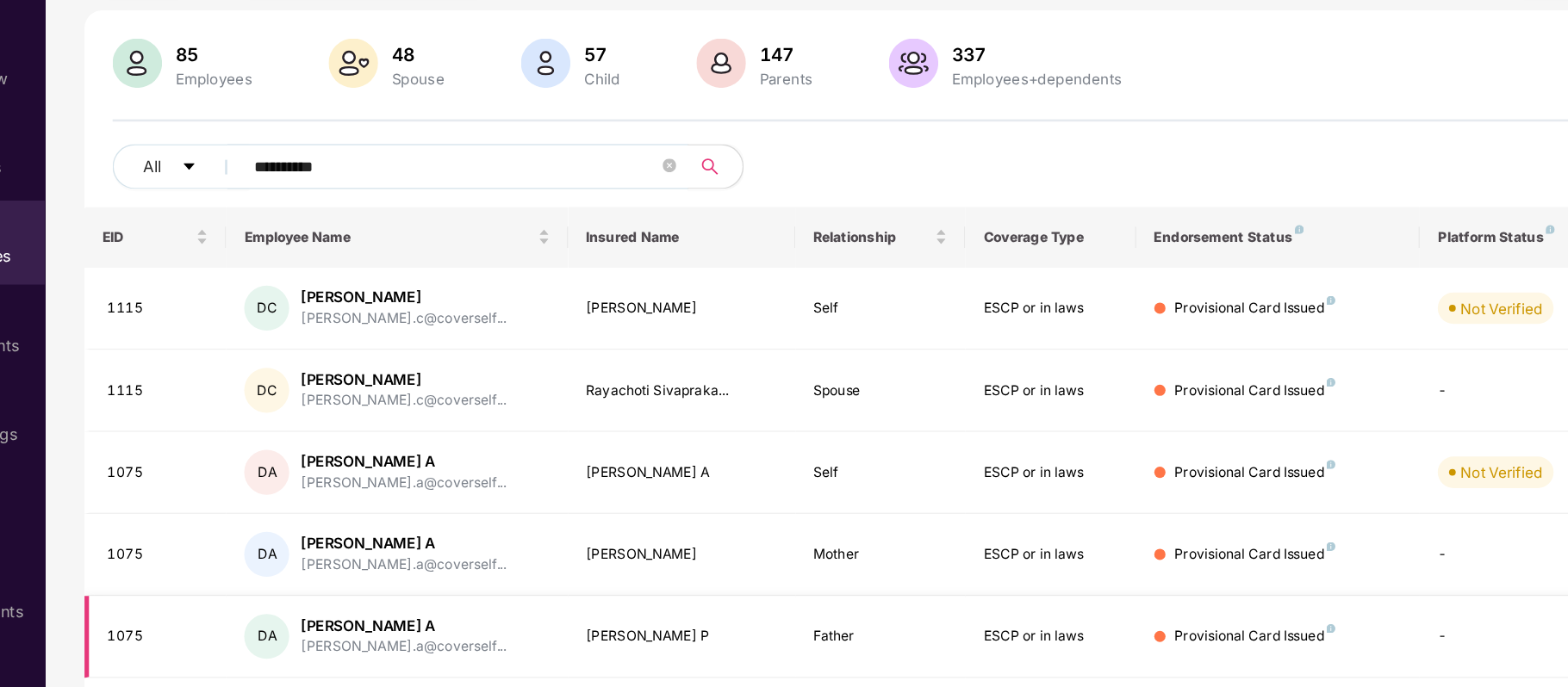
click at [325, 615] on td "DA [PERSON_NAME].a@coverself..." at bounding box center [383, 593] width 261 height 63
click at [349, 235] on input "**********" at bounding box center [428, 233] width 309 height 26
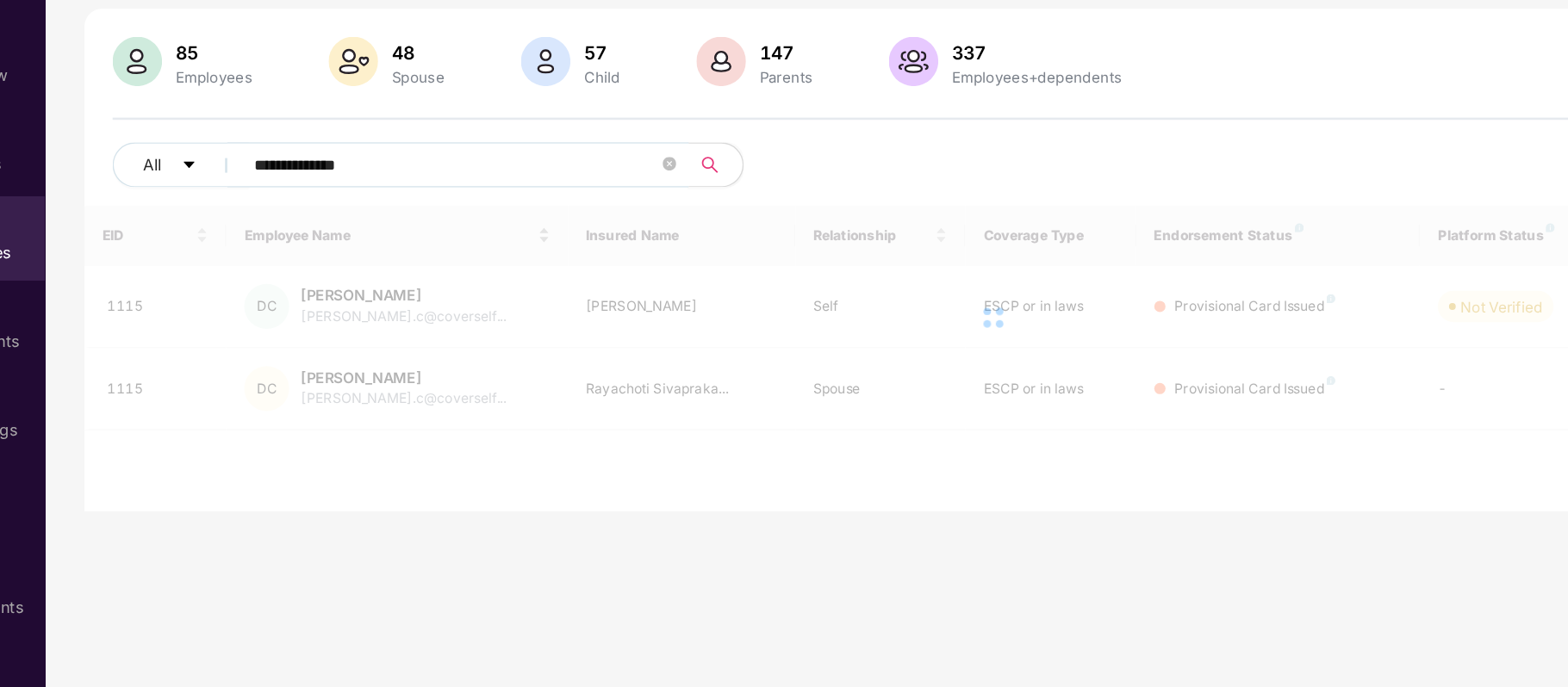
scroll to position [56, 0]
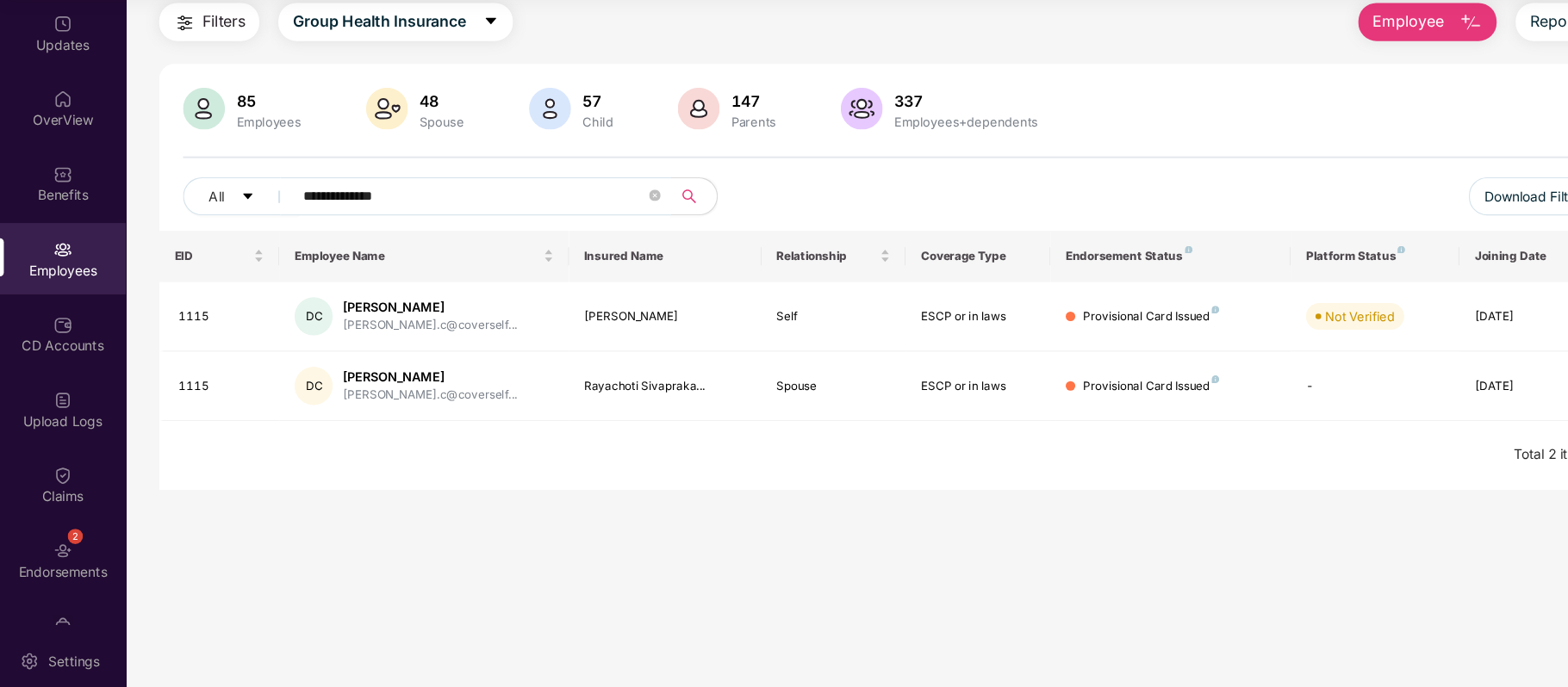
type input "**********"
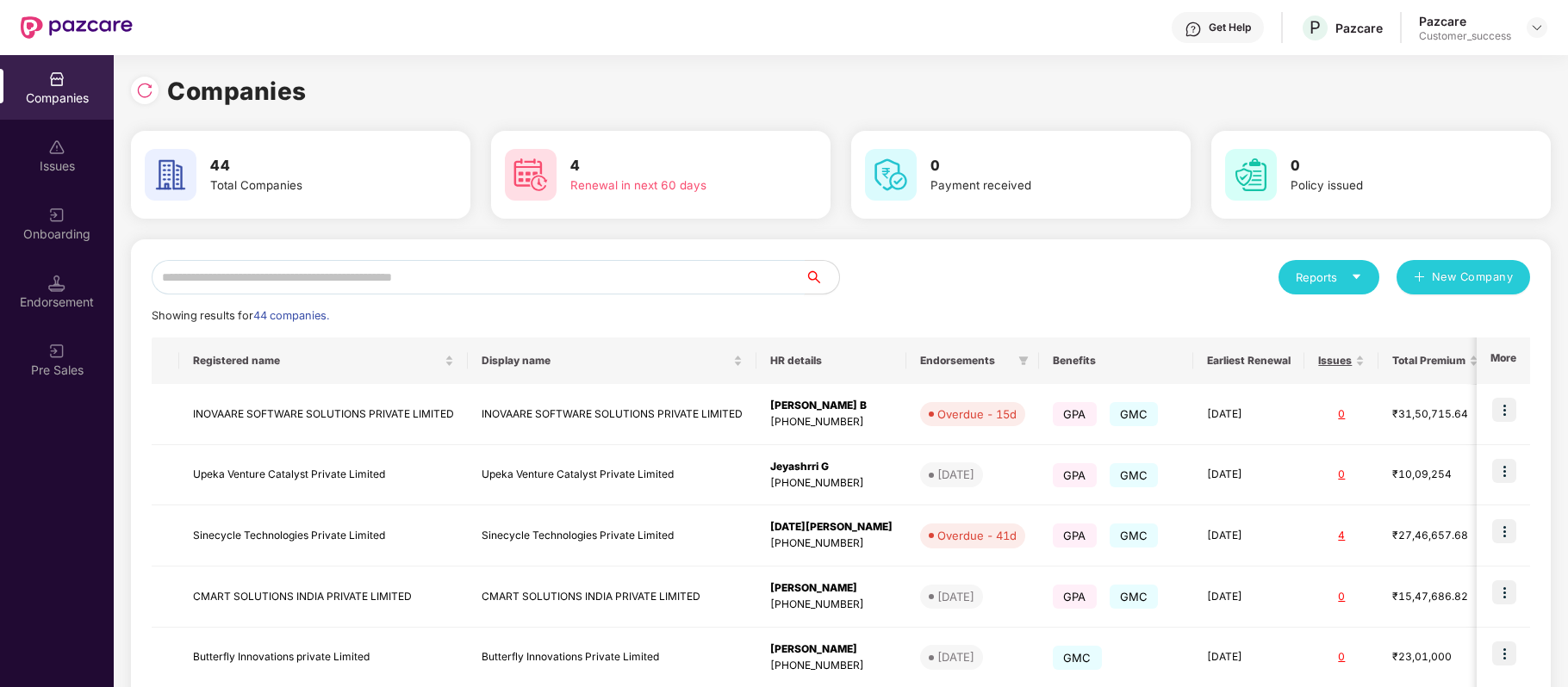
click at [509, 276] on input "text" at bounding box center [478, 277] width 653 height 34
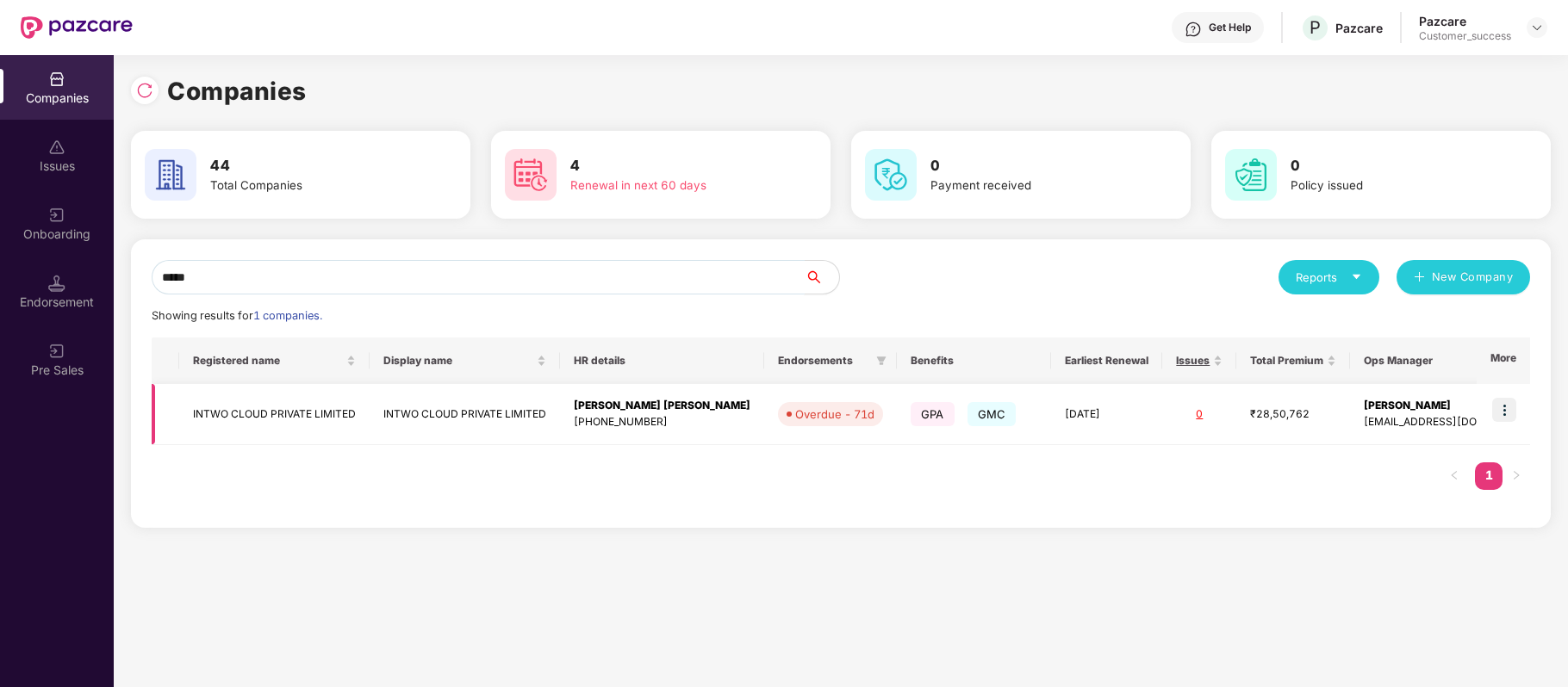
type input "*****"
click at [1503, 417] on img at bounding box center [1504, 409] width 24 height 24
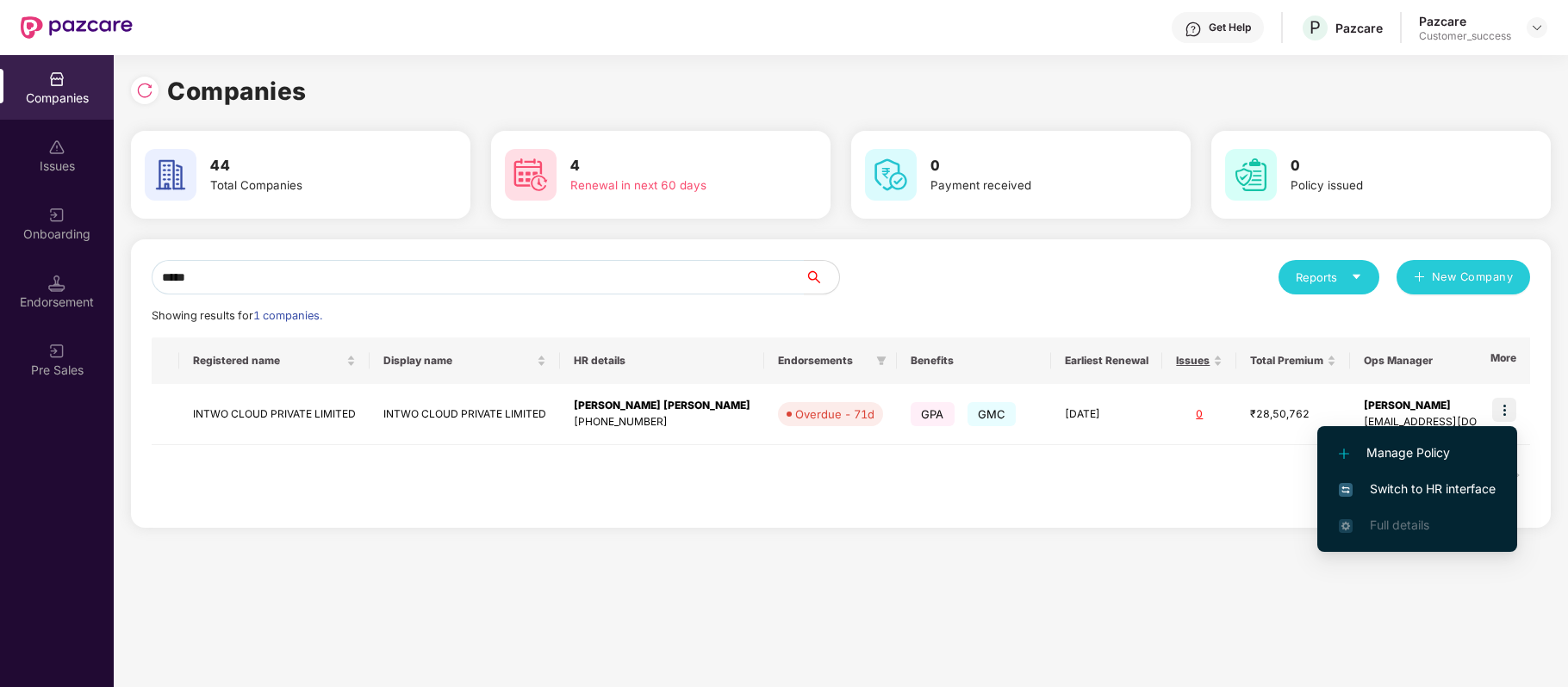
click at [1448, 493] on span "Switch to HR interface" at bounding box center [1417, 488] width 157 height 19
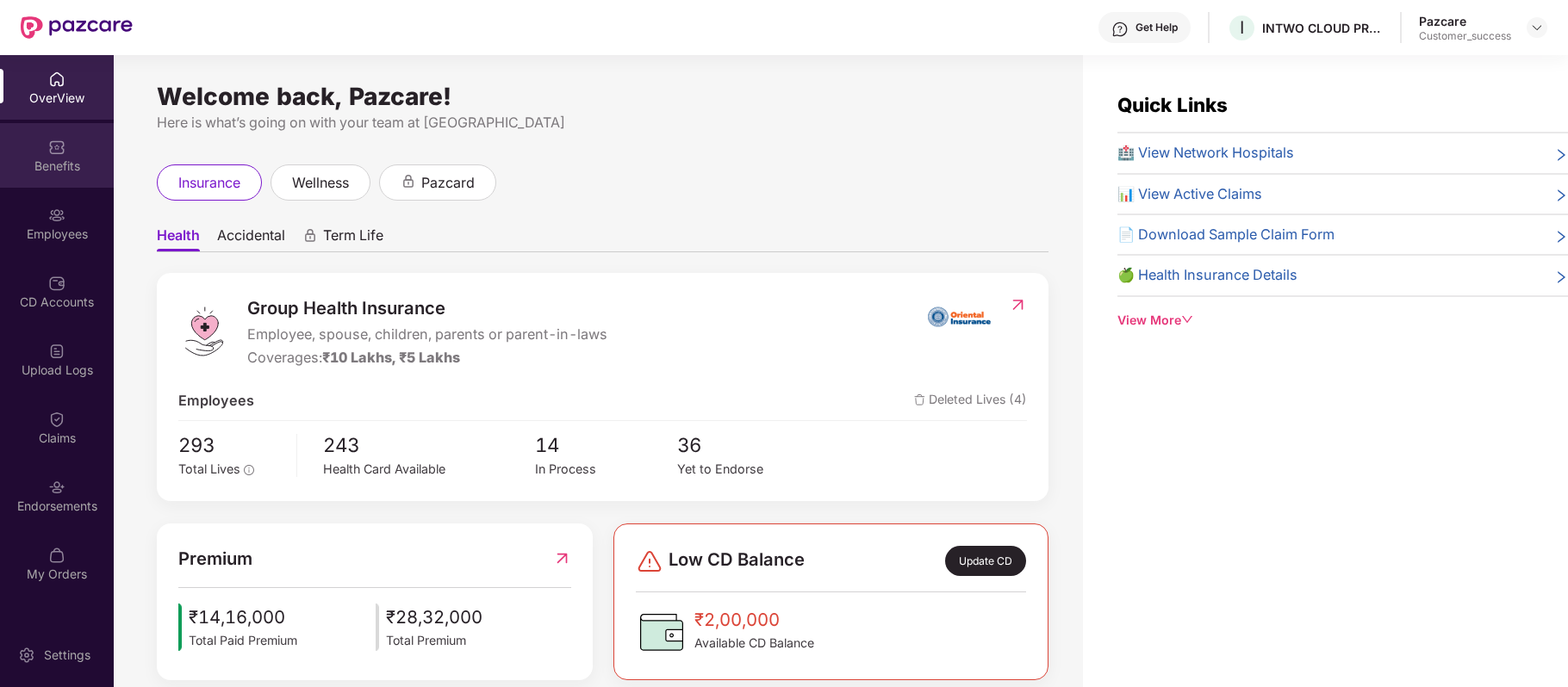
click at [62, 167] on div "Benefits" at bounding box center [57, 167] width 114 height 18
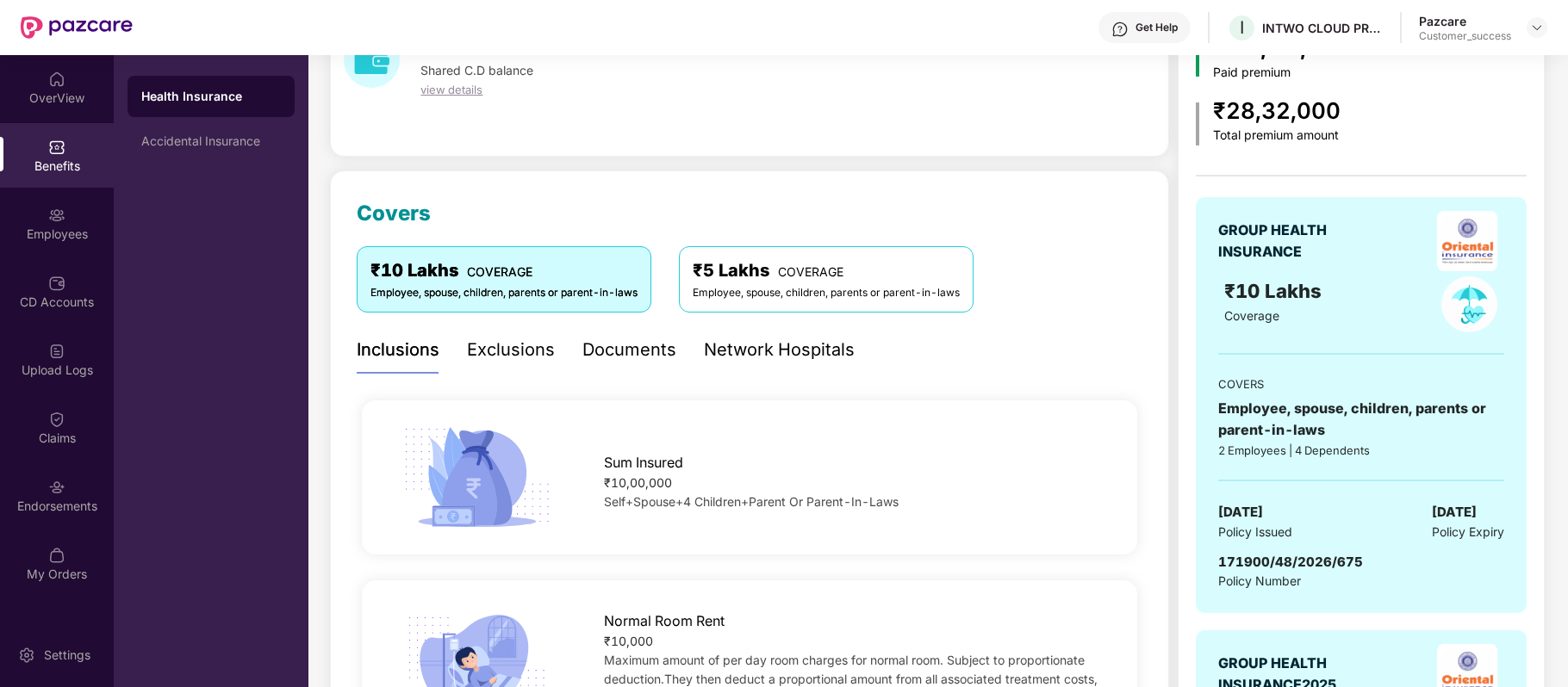
scroll to position [0, 0]
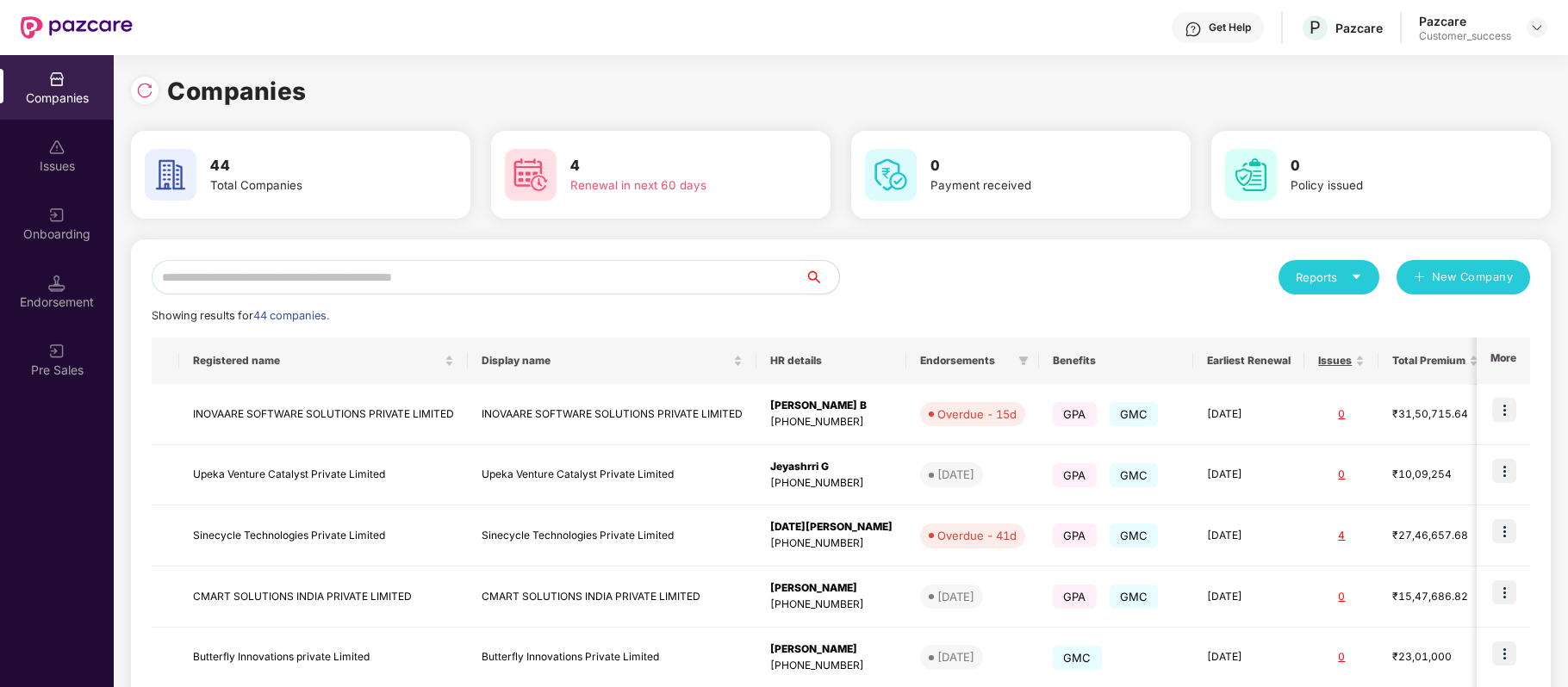
click at [330, 280] on input "text" at bounding box center [478, 277] width 653 height 34
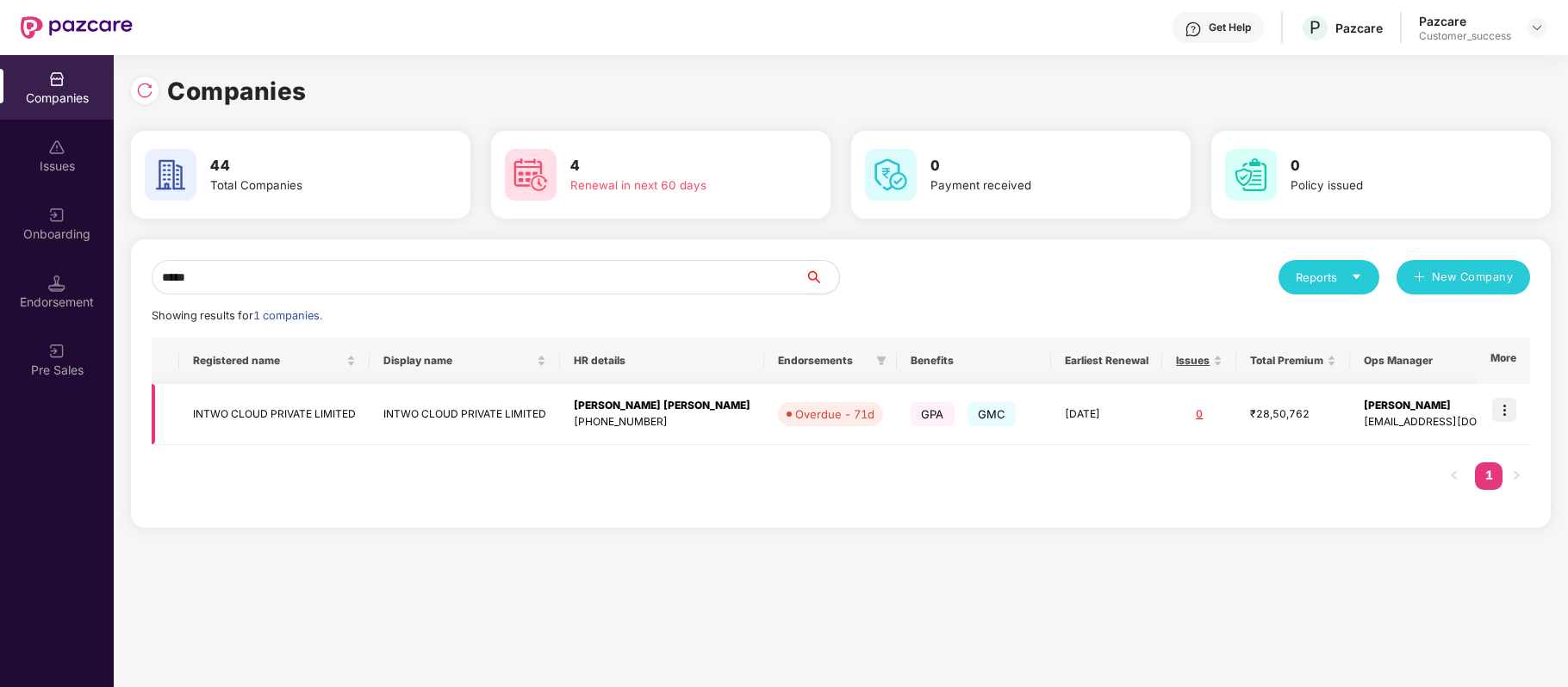
type input "*****"
click at [1512, 410] on img at bounding box center [1504, 409] width 24 height 24
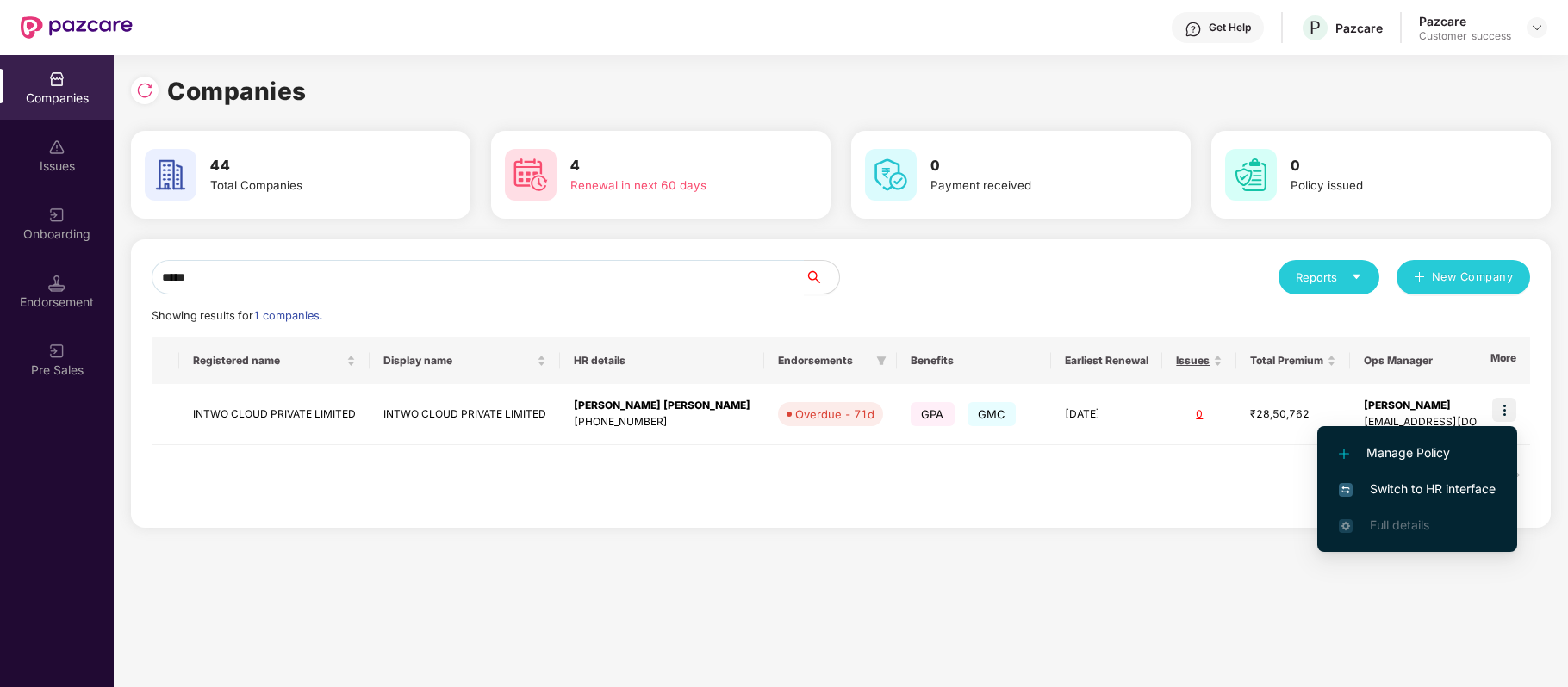
click at [1469, 482] on span "Switch to HR interface" at bounding box center [1417, 488] width 157 height 19
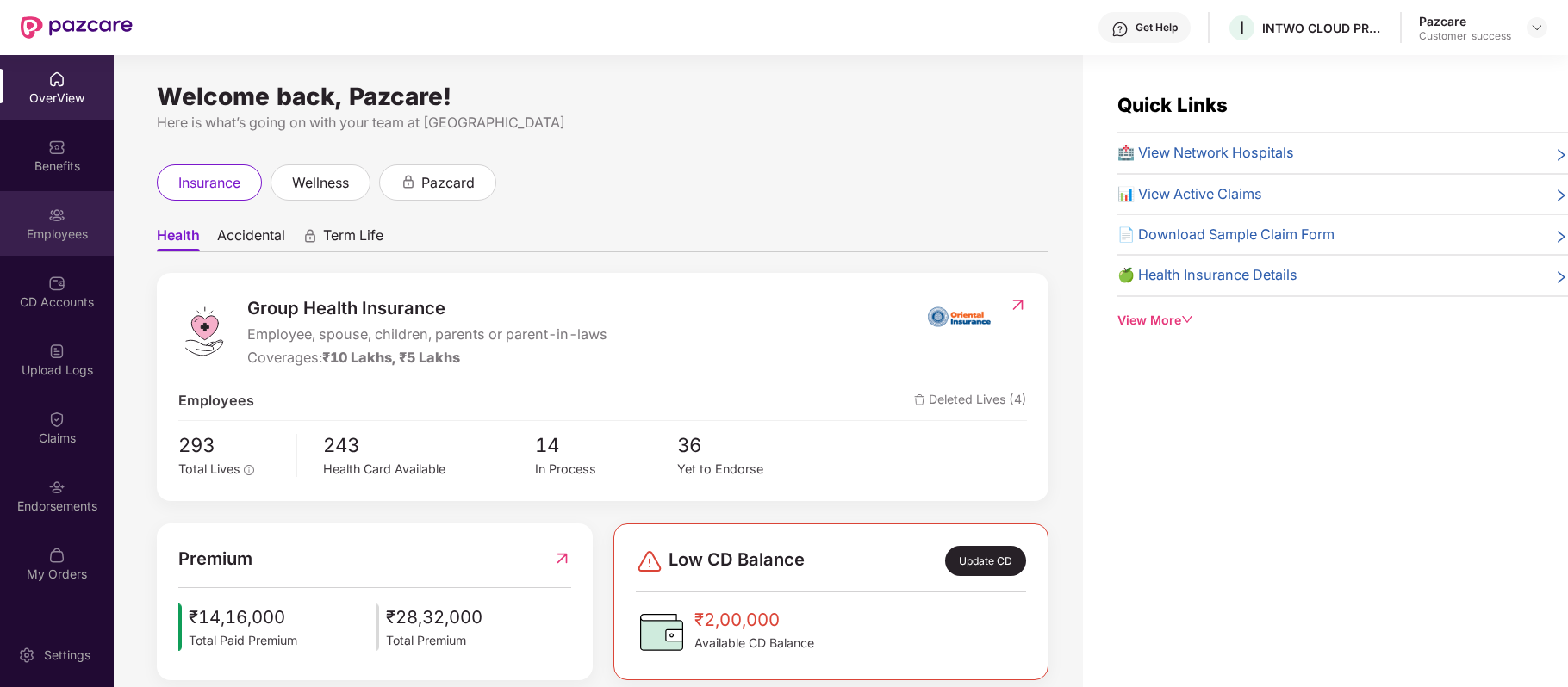
click at [35, 229] on div "Employees" at bounding box center [57, 235] width 114 height 18
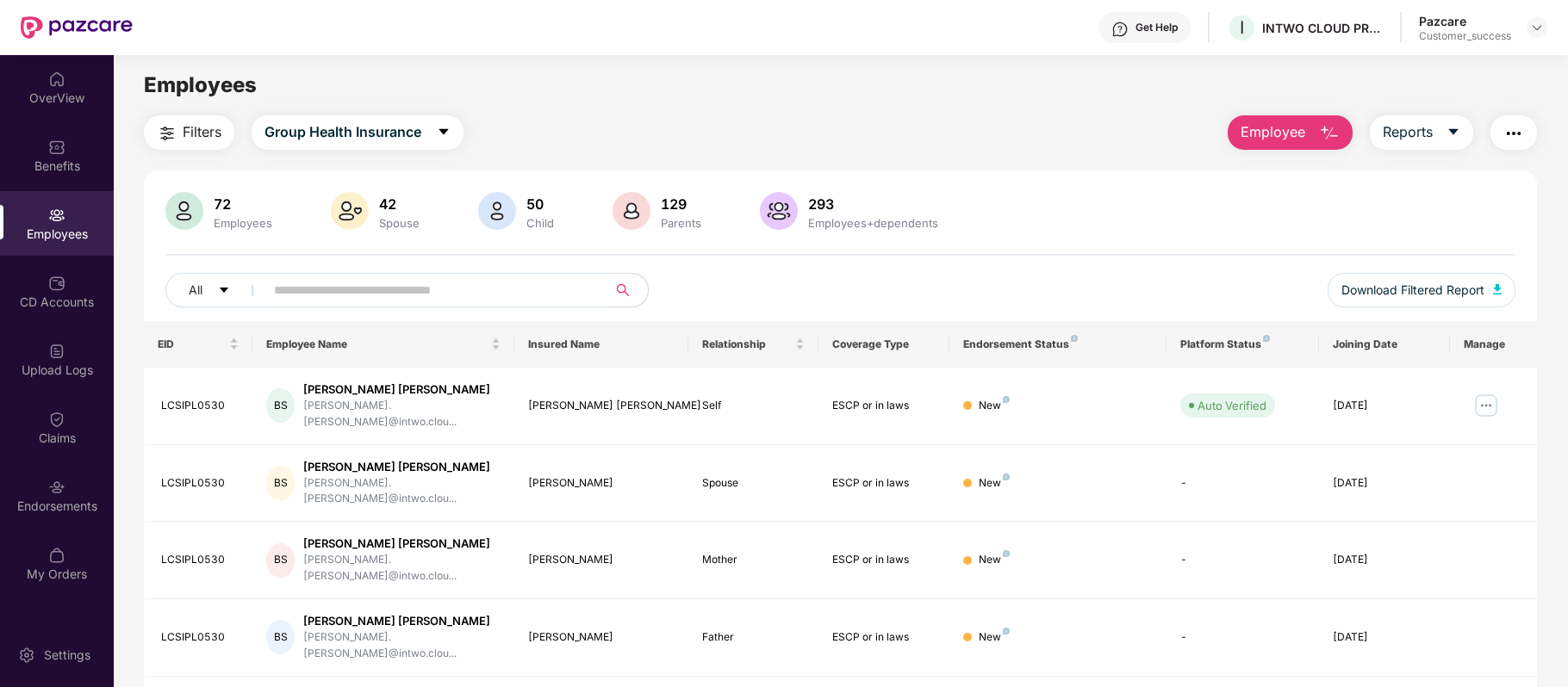
click at [349, 304] on span at bounding box center [430, 289] width 353 height 34
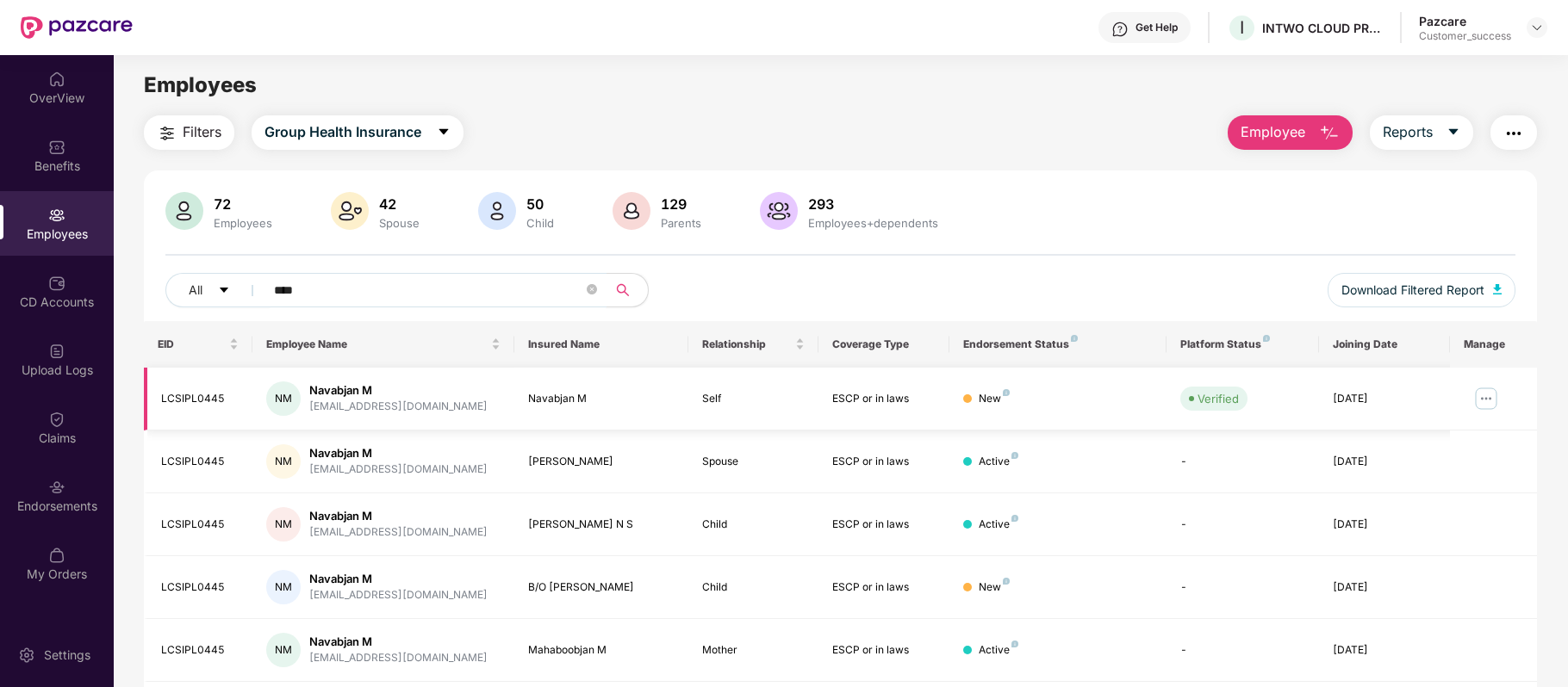
type input "****"
click at [1488, 393] on img at bounding box center [1486, 399] width 27 height 27
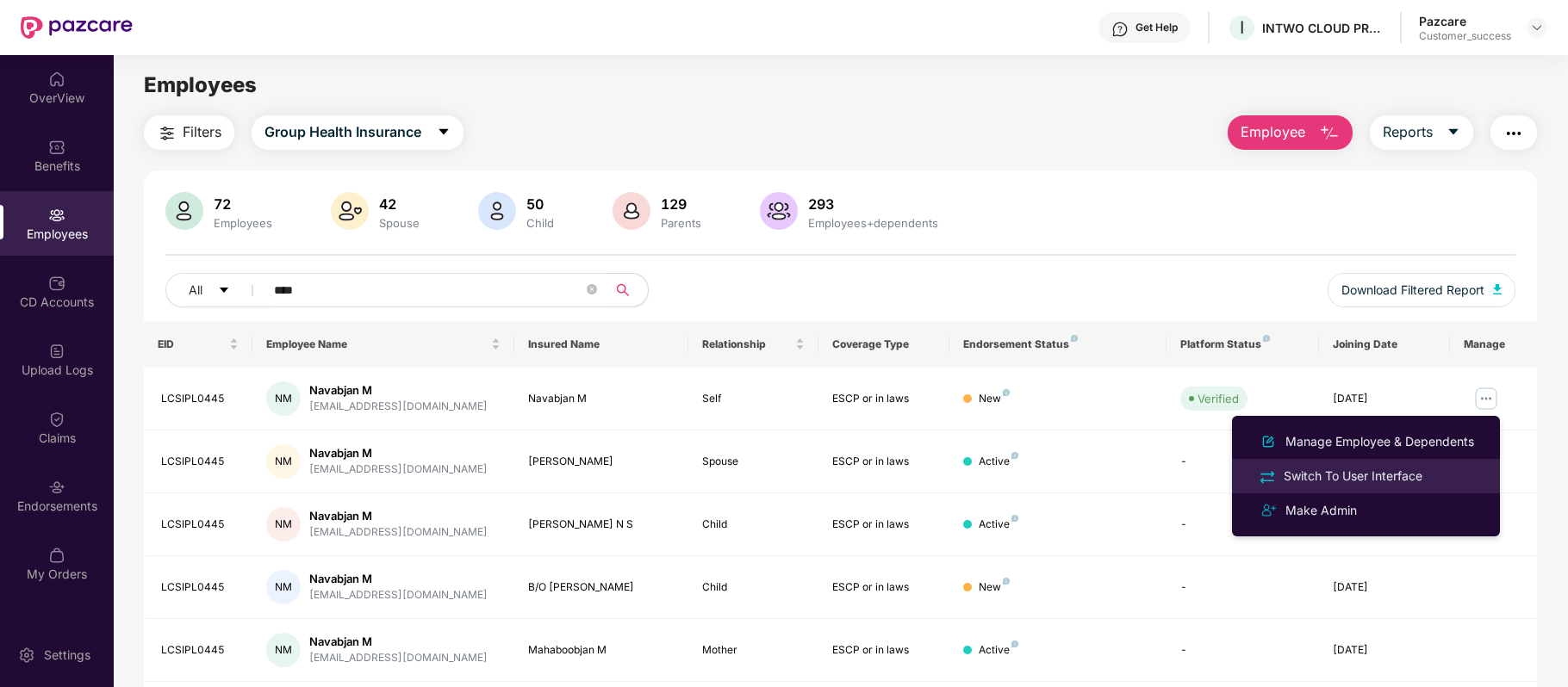
click at [1331, 474] on div "Switch To User Interface" at bounding box center [1353, 476] width 145 height 19
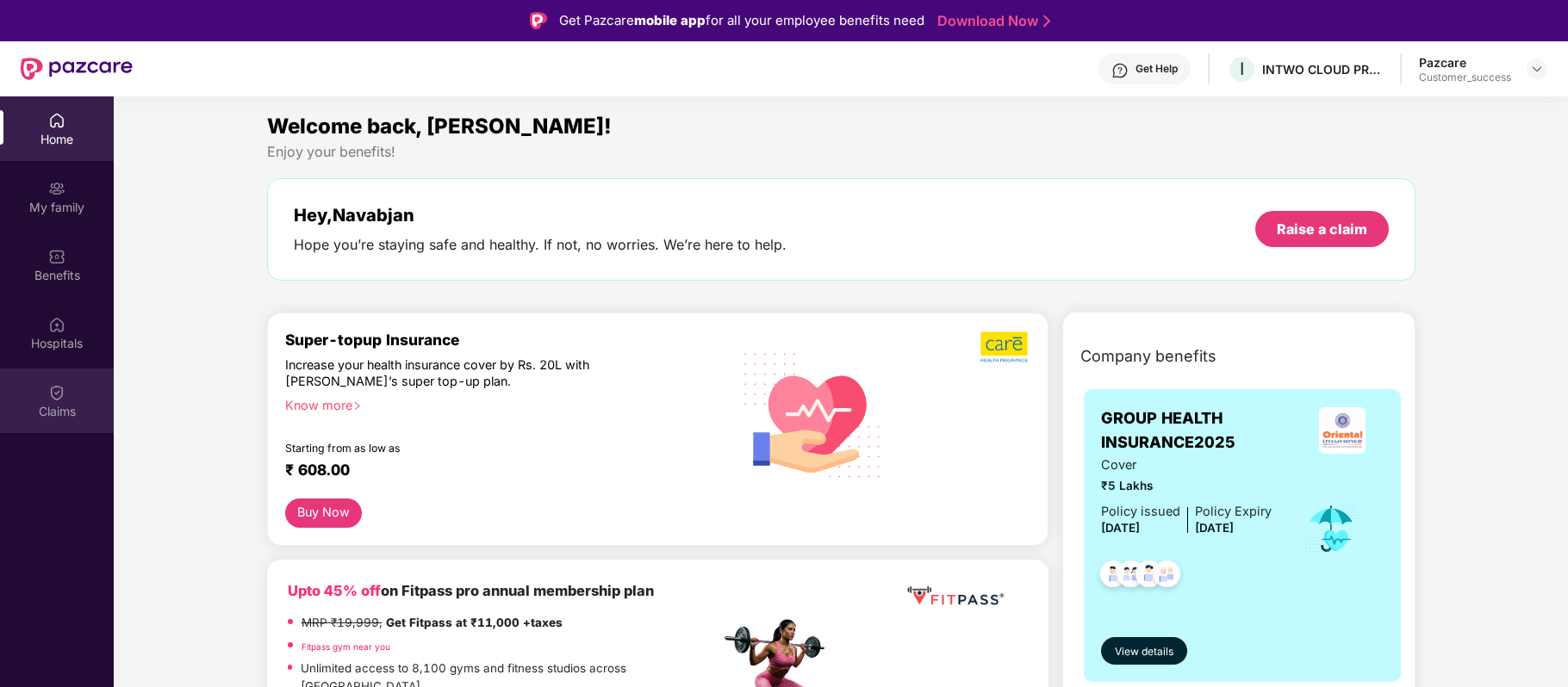
click at [60, 394] on img at bounding box center [57, 393] width 18 height 18
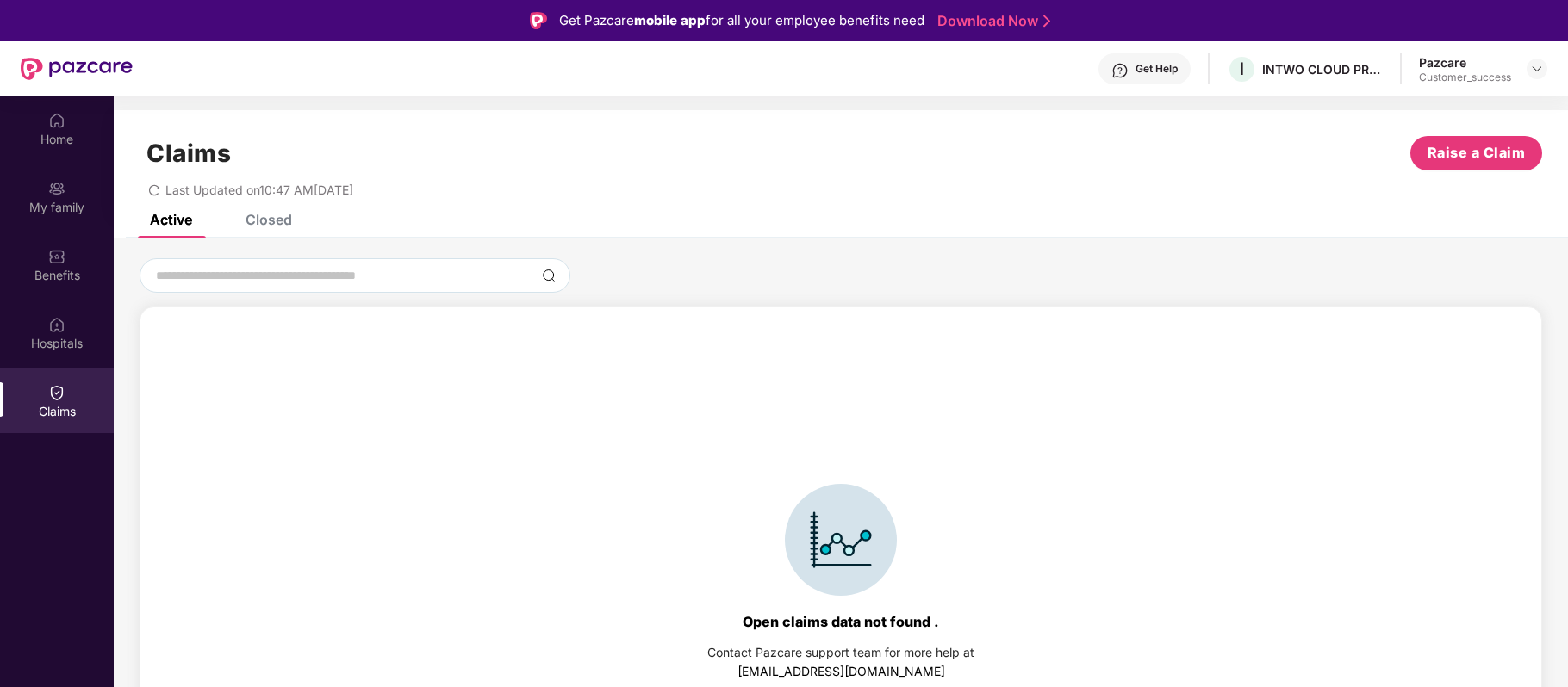
click at [285, 218] on div "Closed" at bounding box center [269, 220] width 47 height 18
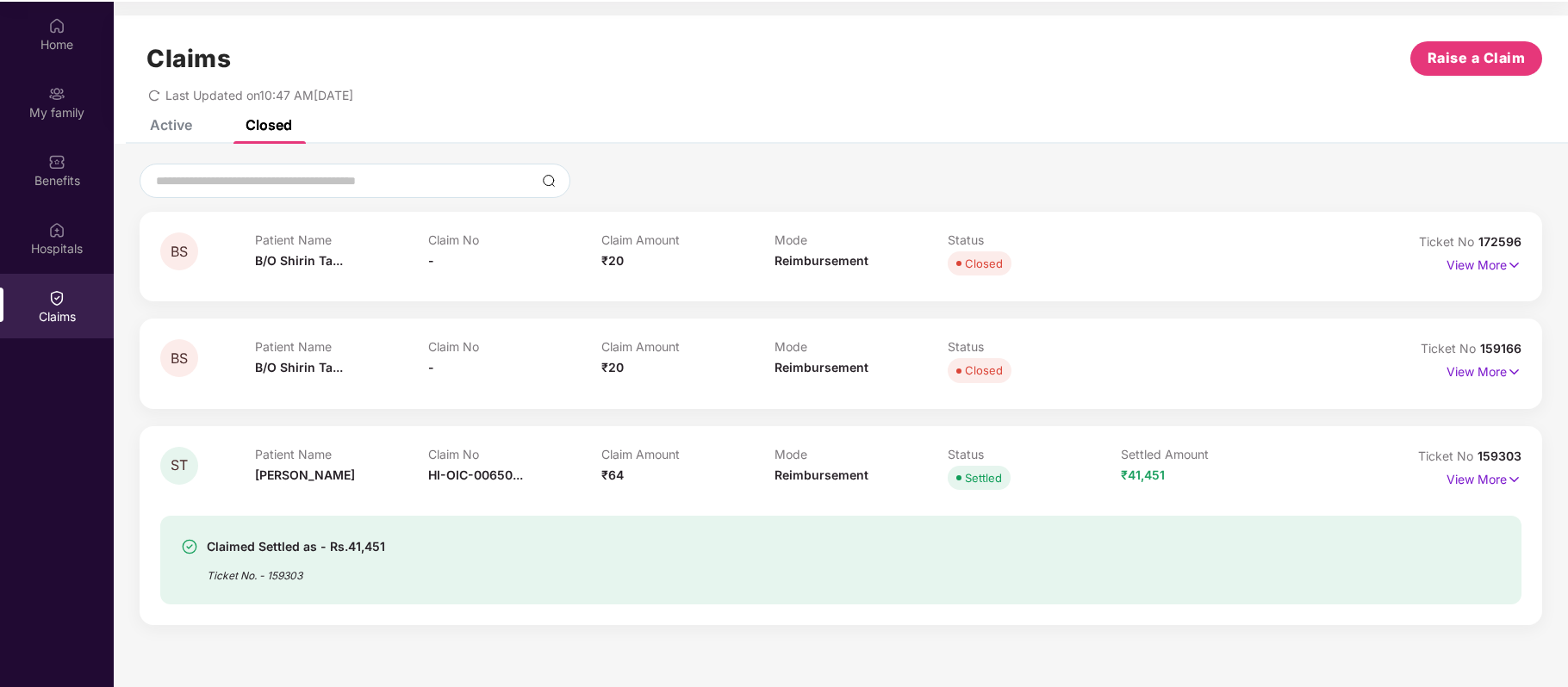
scroll to position [96, 0]
click at [1490, 263] on p "View More" at bounding box center [1483, 261] width 75 height 23
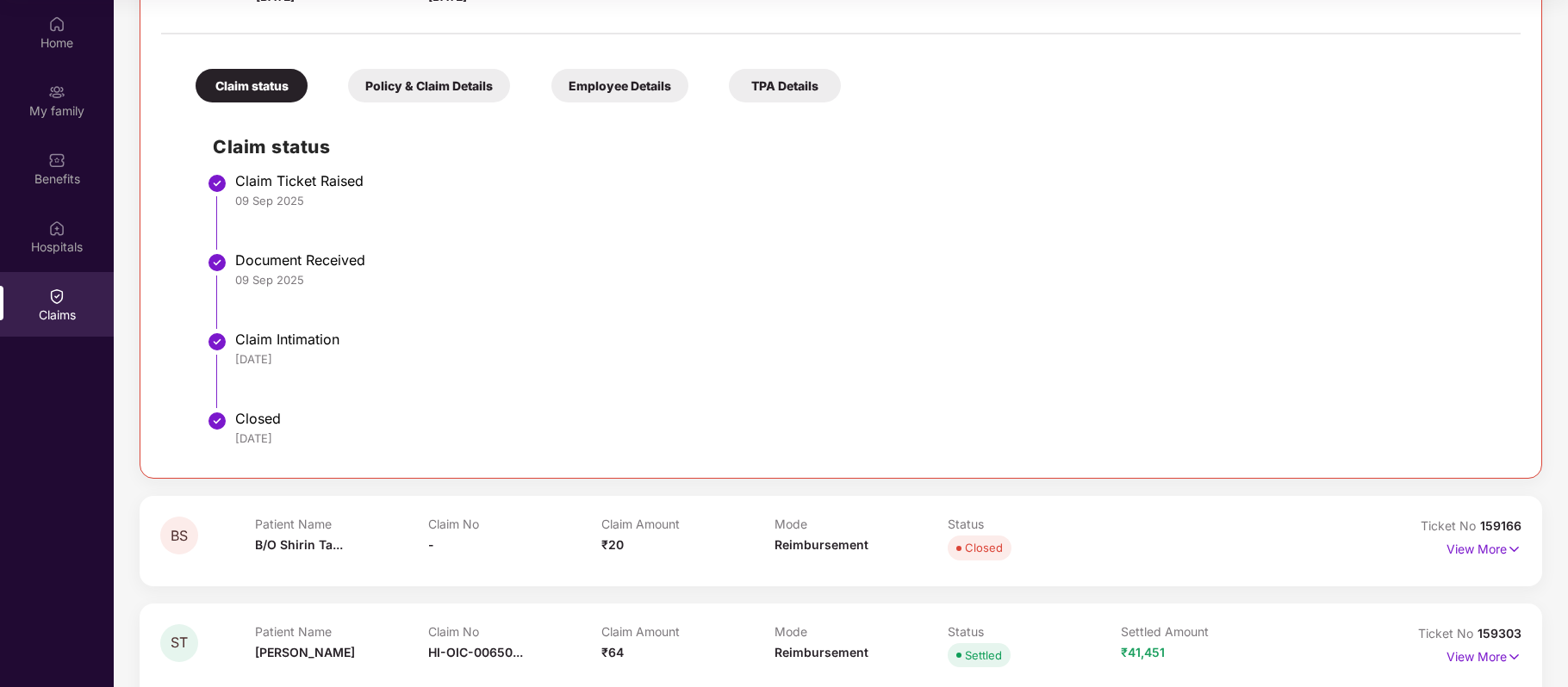
scroll to position [462, 0]
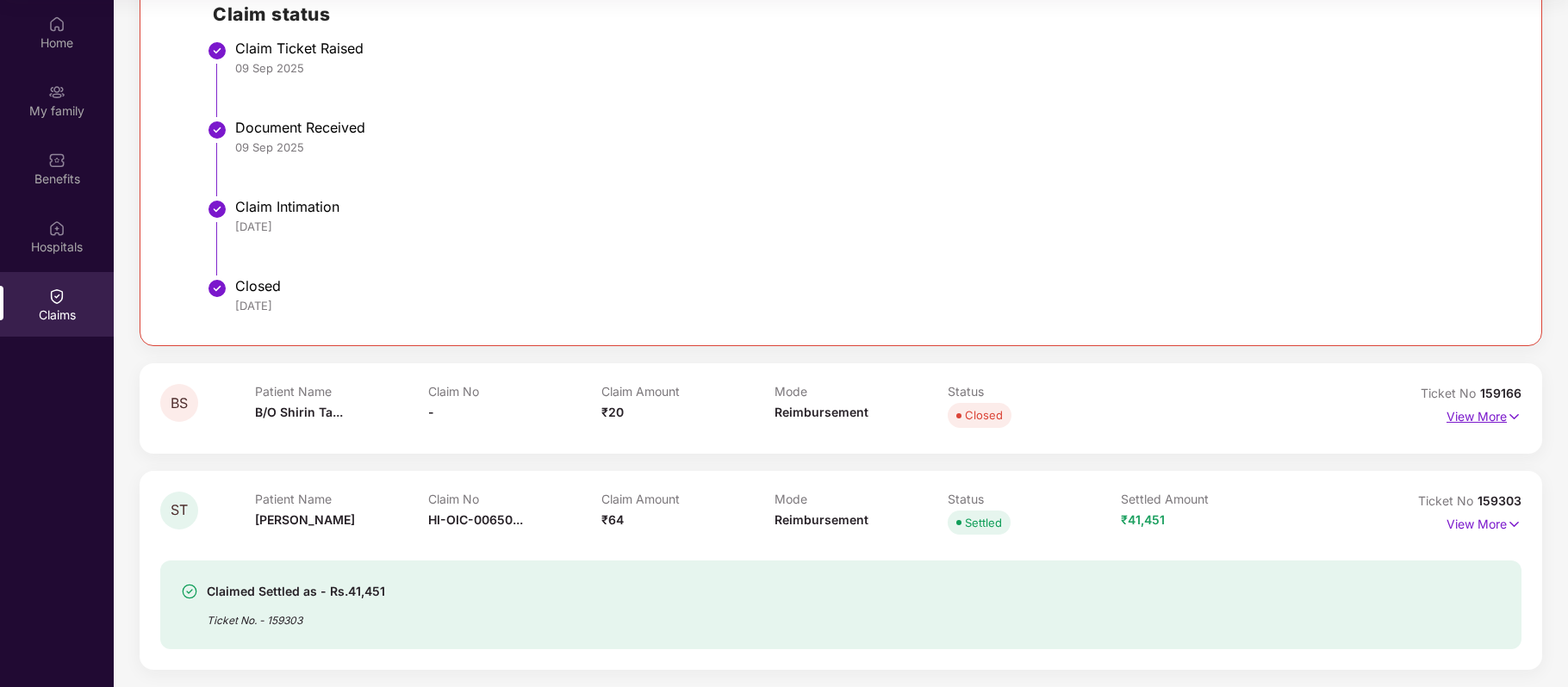
click at [1507, 418] on img at bounding box center [1513, 416] width 15 height 19
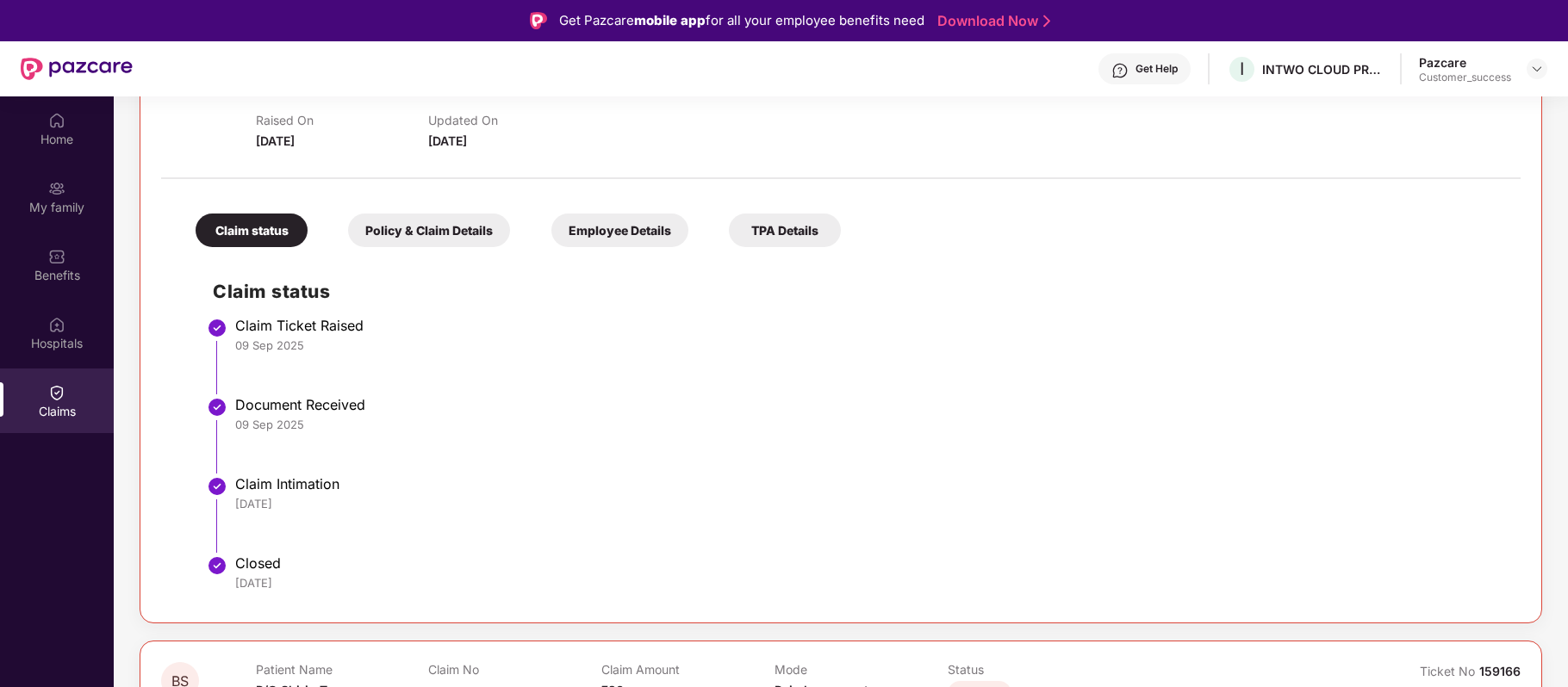
scroll to position [308, 0]
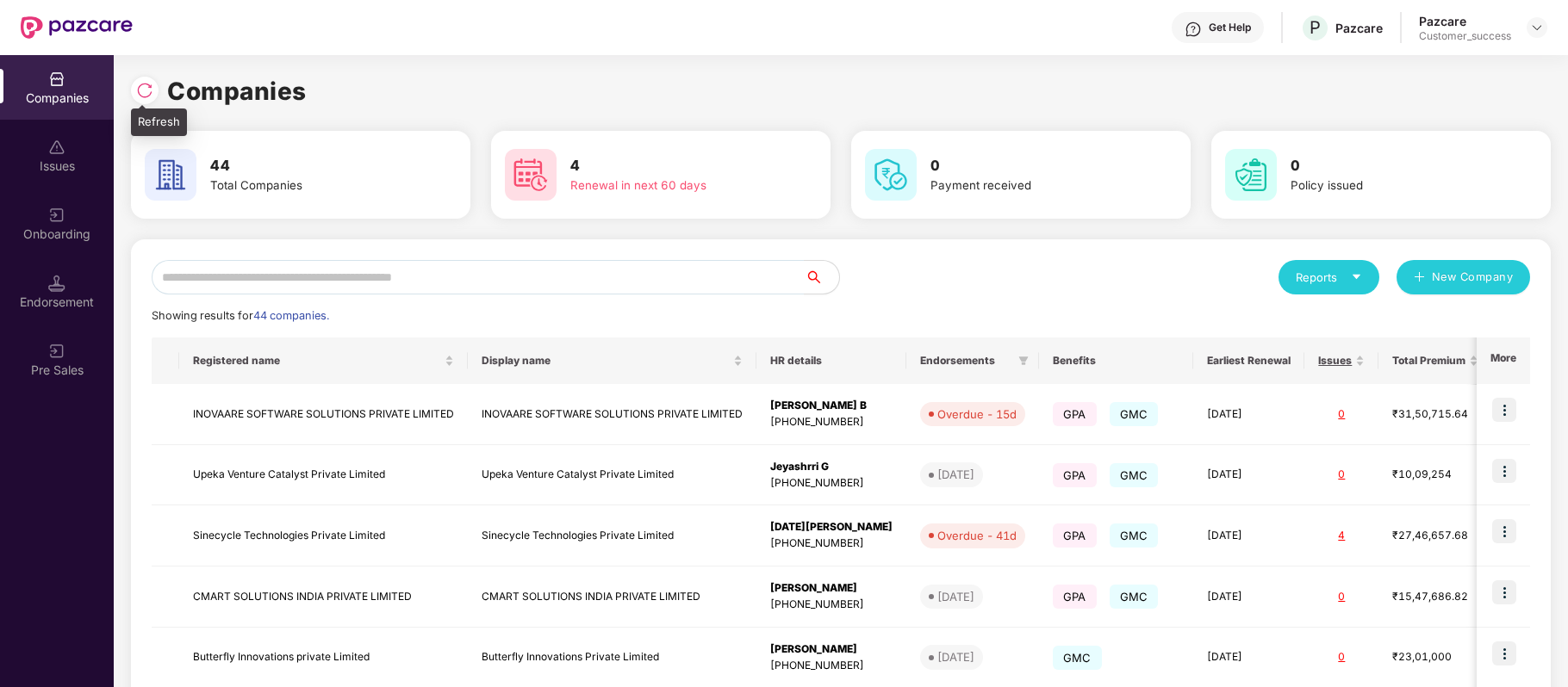
click at [146, 85] on img at bounding box center [145, 91] width 18 height 18
click at [906, 56] on div "Companies 44 Total Companies 4 Renewal in next 60 days 0 Payment received 0 Pol…" at bounding box center [840, 573] width 1420 height 1035
click at [76, 233] on div "Onboarding" at bounding box center [57, 235] width 114 height 18
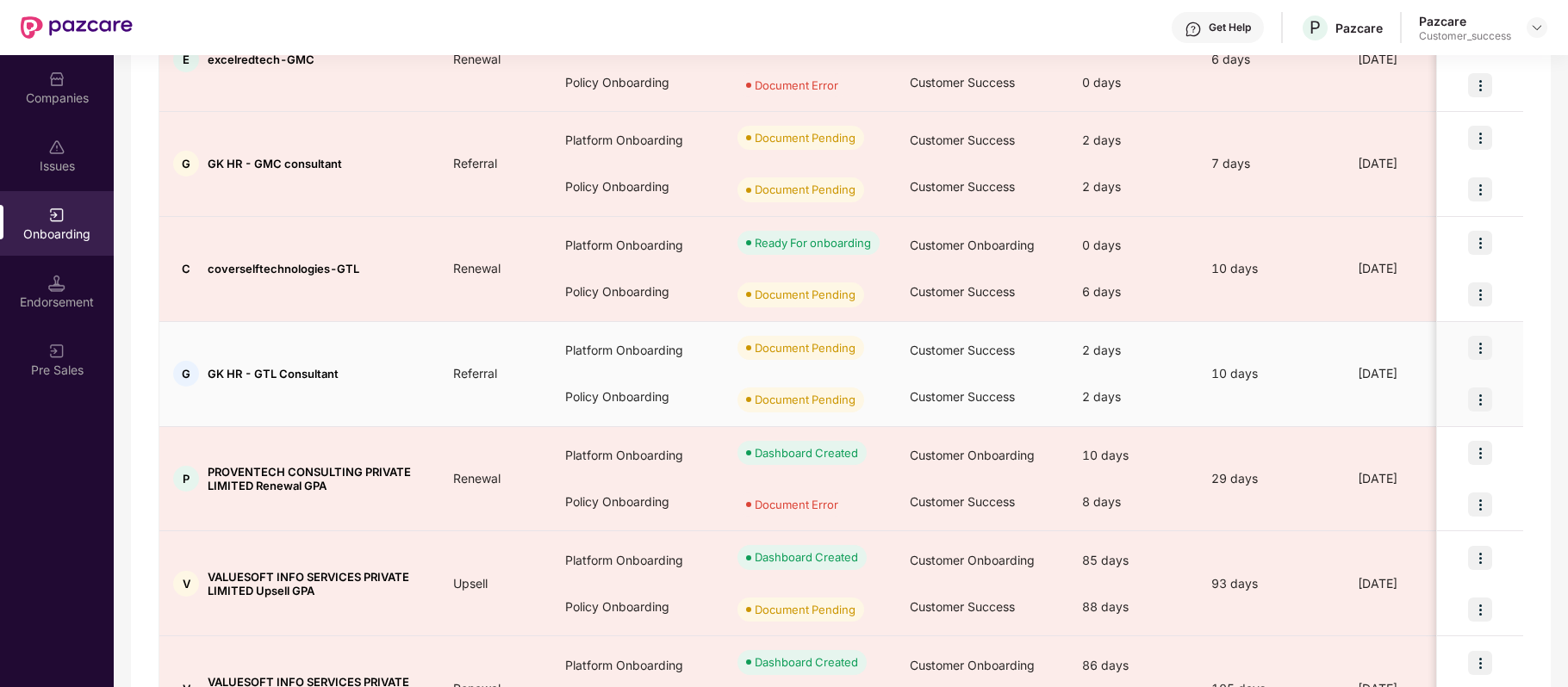
scroll to position [338, 0]
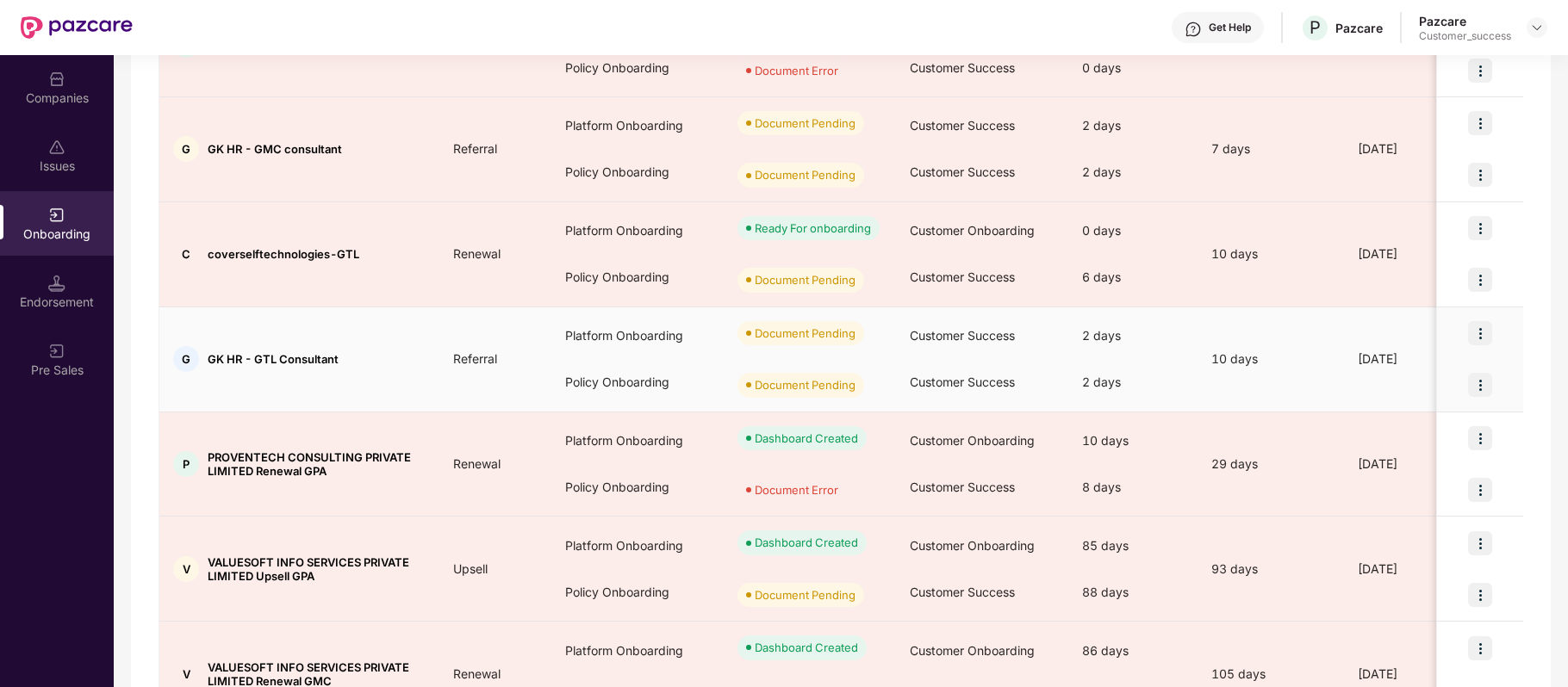
click at [1476, 384] on img at bounding box center [1479, 385] width 24 height 24
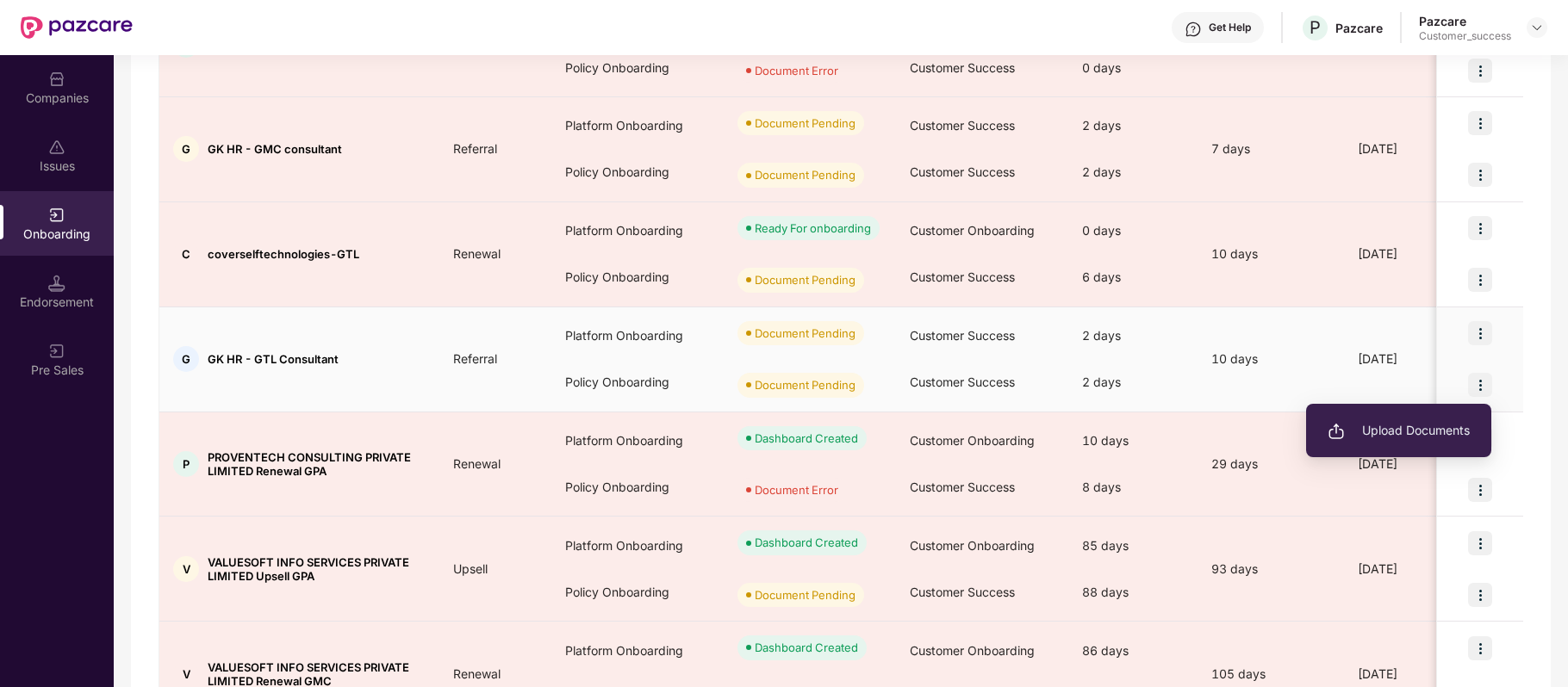
click at [1399, 431] on span "Upload Documents" at bounding box center [1398, 430] width 142 height 19
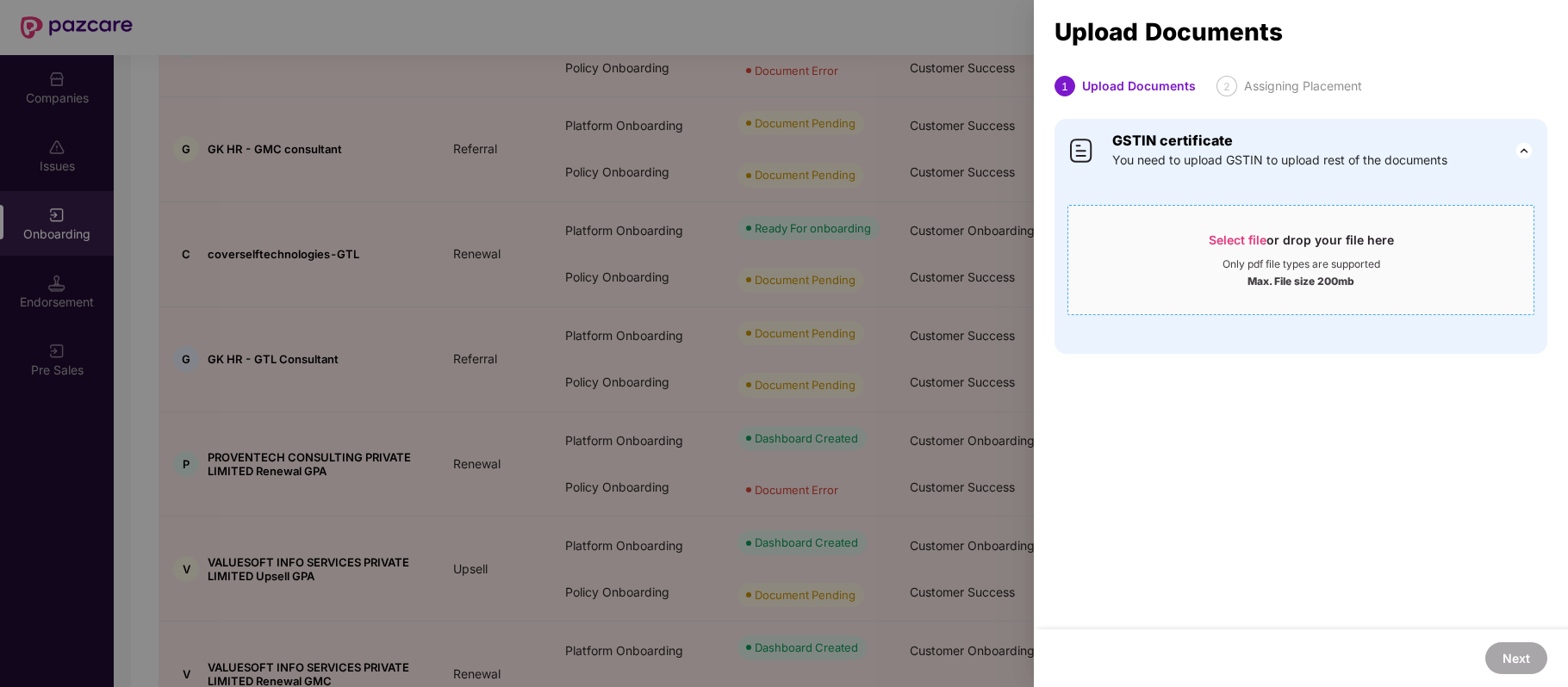
click at [1225, 242] on span "Select file" at bounding box center [1237, 240] width 57 height 15
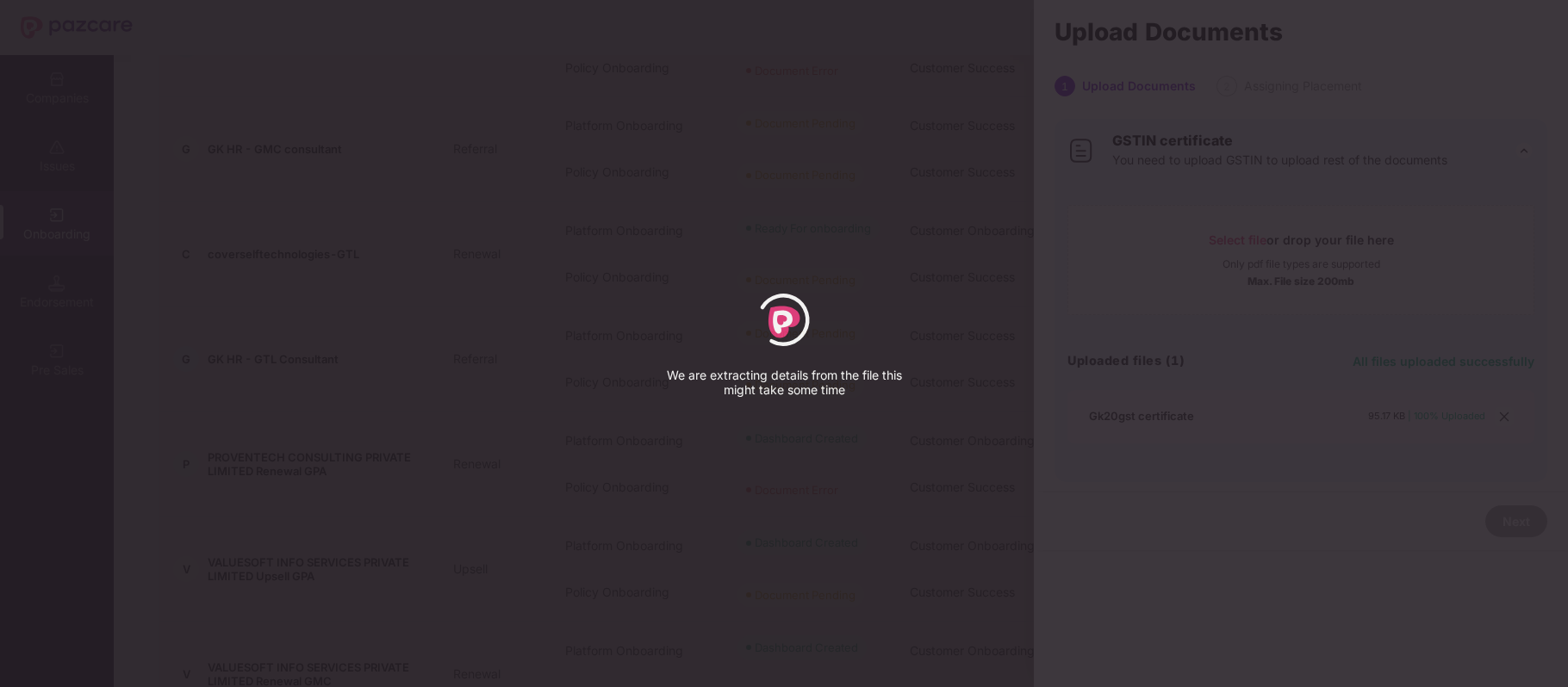
select select "*****"
select select "**********"
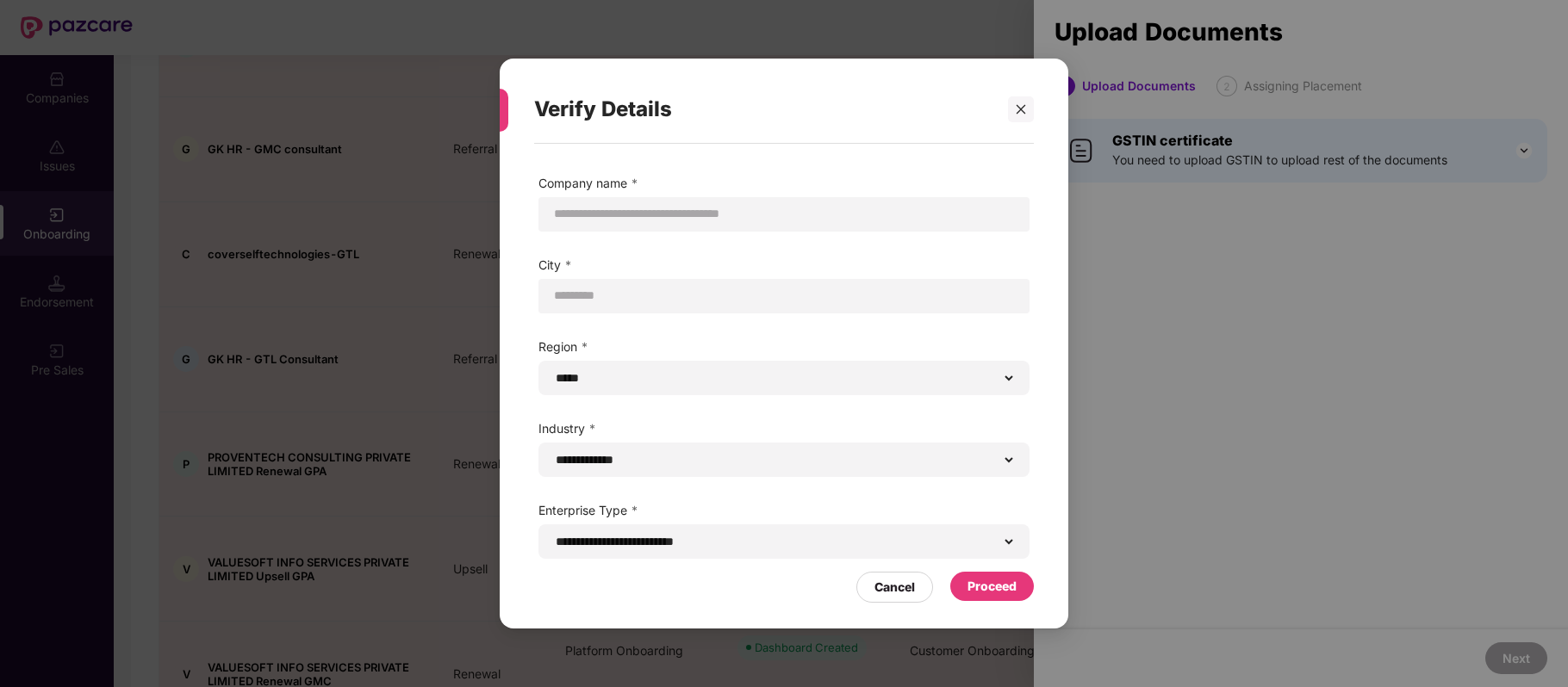
click at [994, 584] on div "Proceed" at bounding box center [992, 586] width 49 height 19
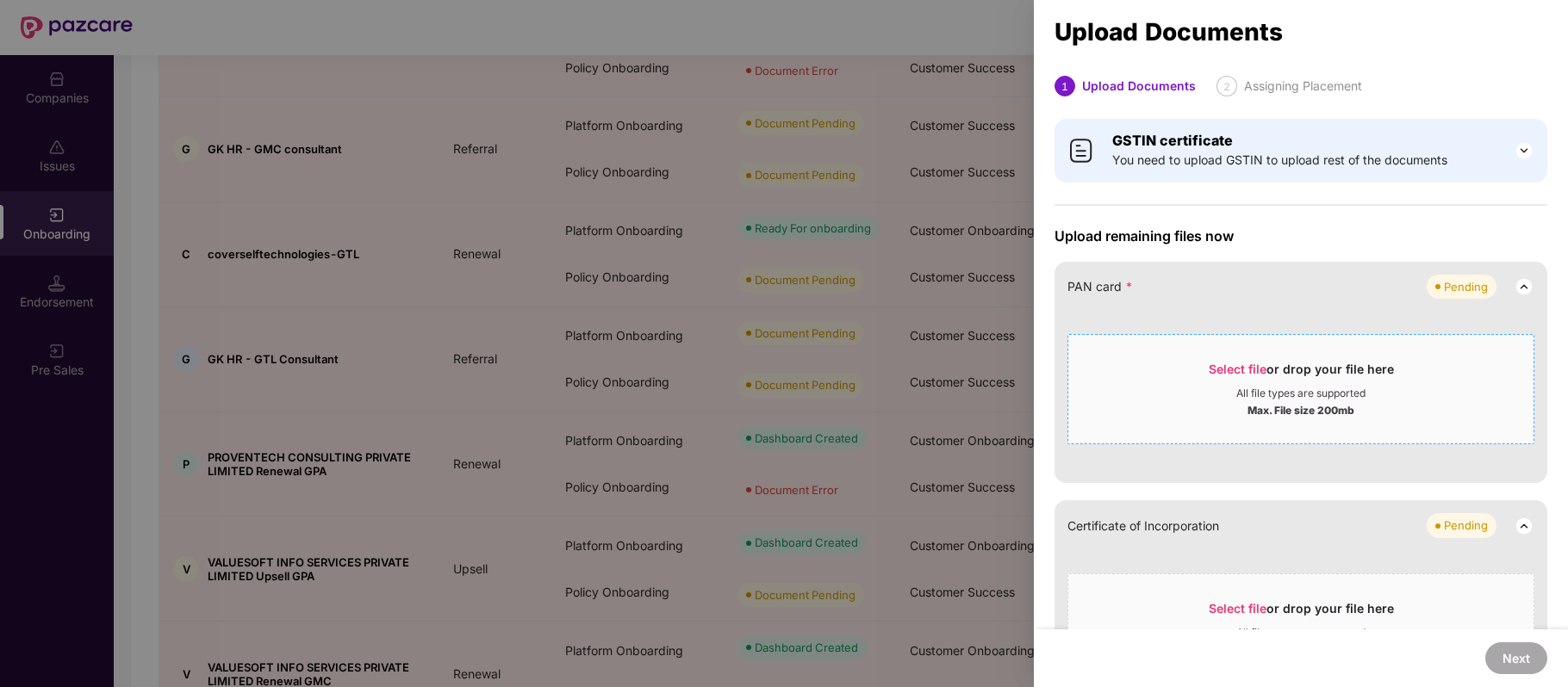
click at [1244, 367] on span "Select file" at bounding box center [1237, 368] width 57 height 15
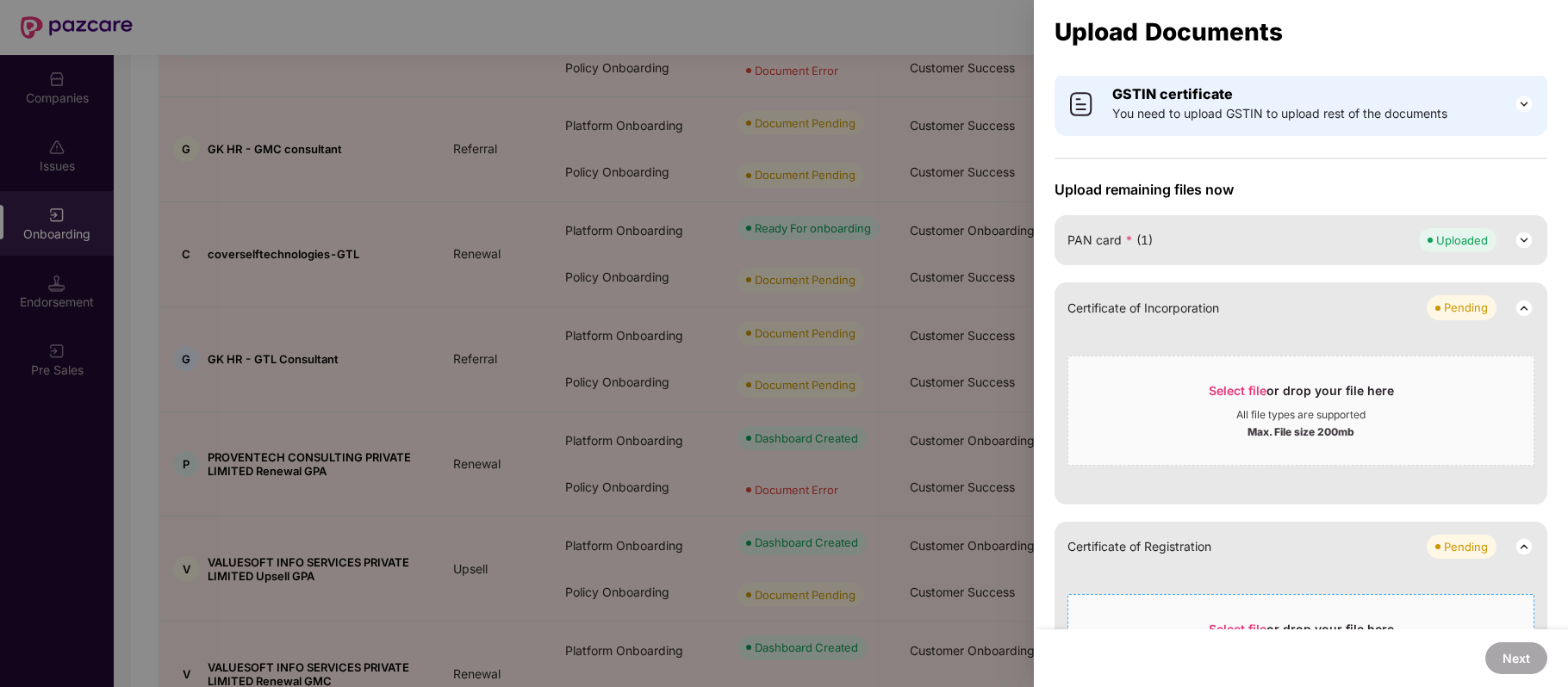
scroll to position [0, 0]
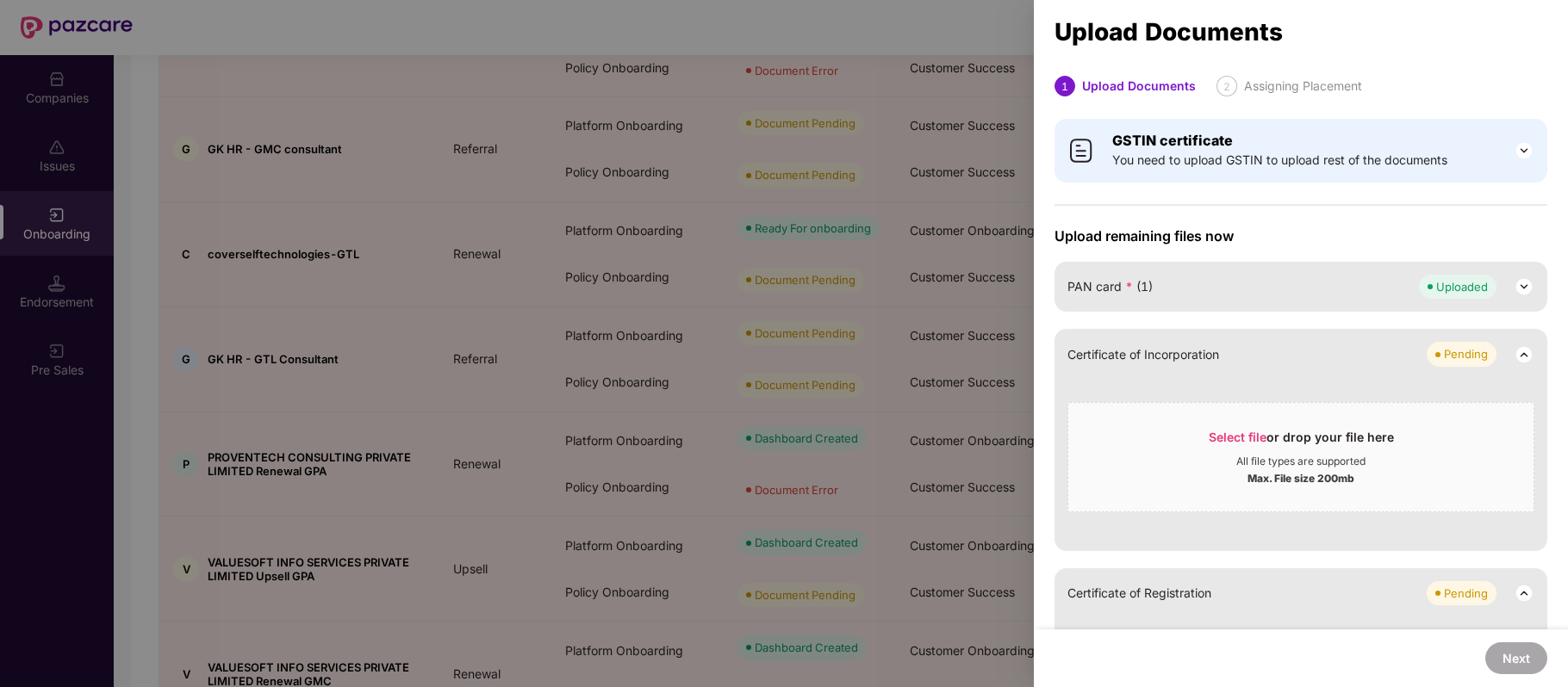
click at [560, 190] on div at bounding box center [784, 343] width 1568 height 687
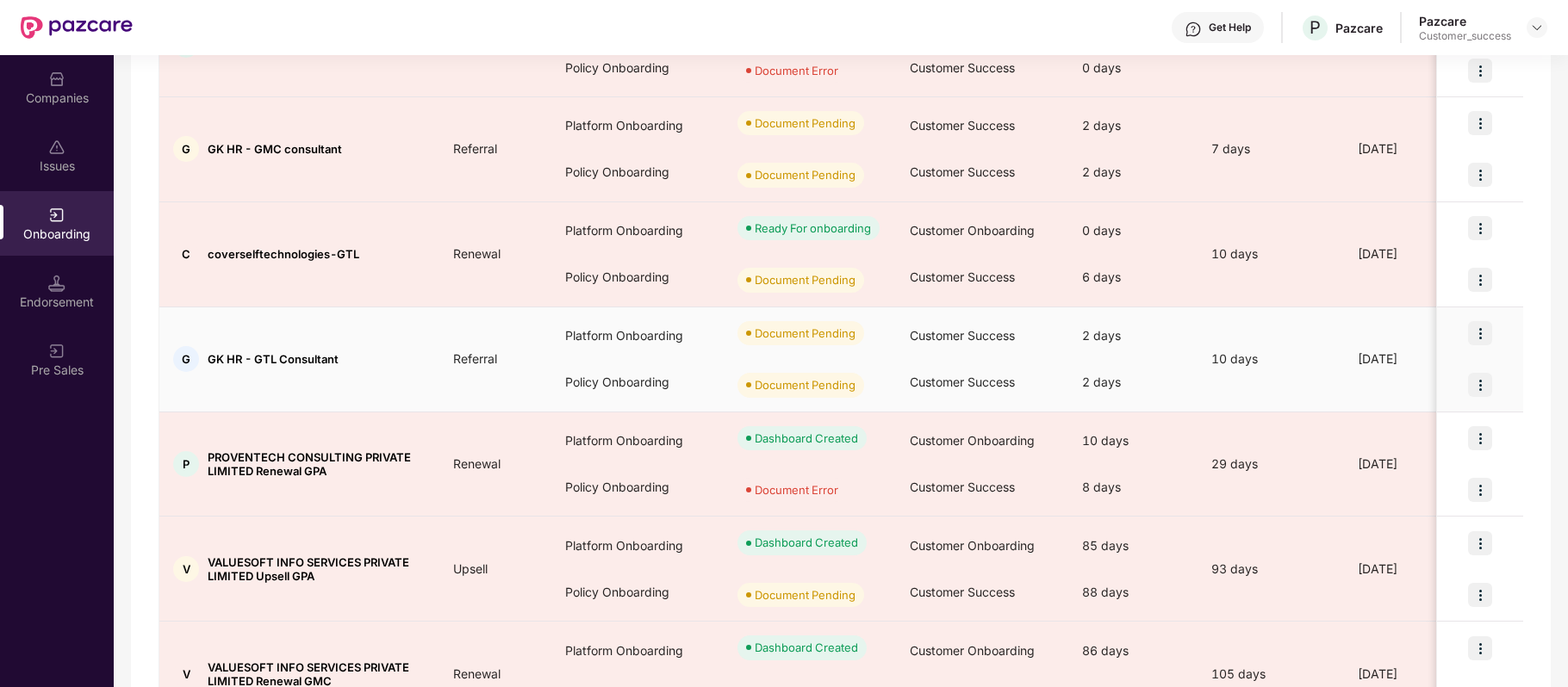
click at [1475, 337] on img at bounding box center [1479, 333] width 24 height 24
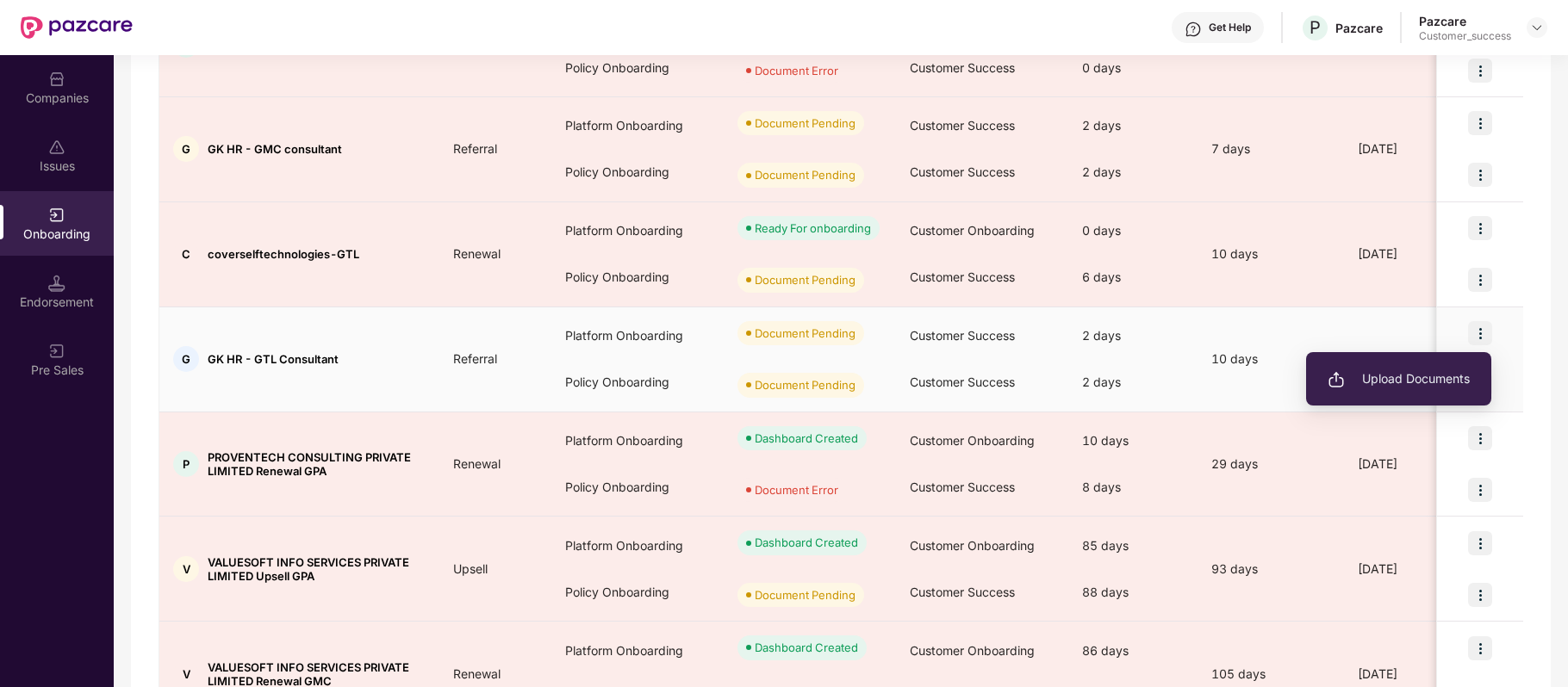
click at [1418, 369] on span "Upload Documents" at bounding box center [1398, 378] width 142 height 19
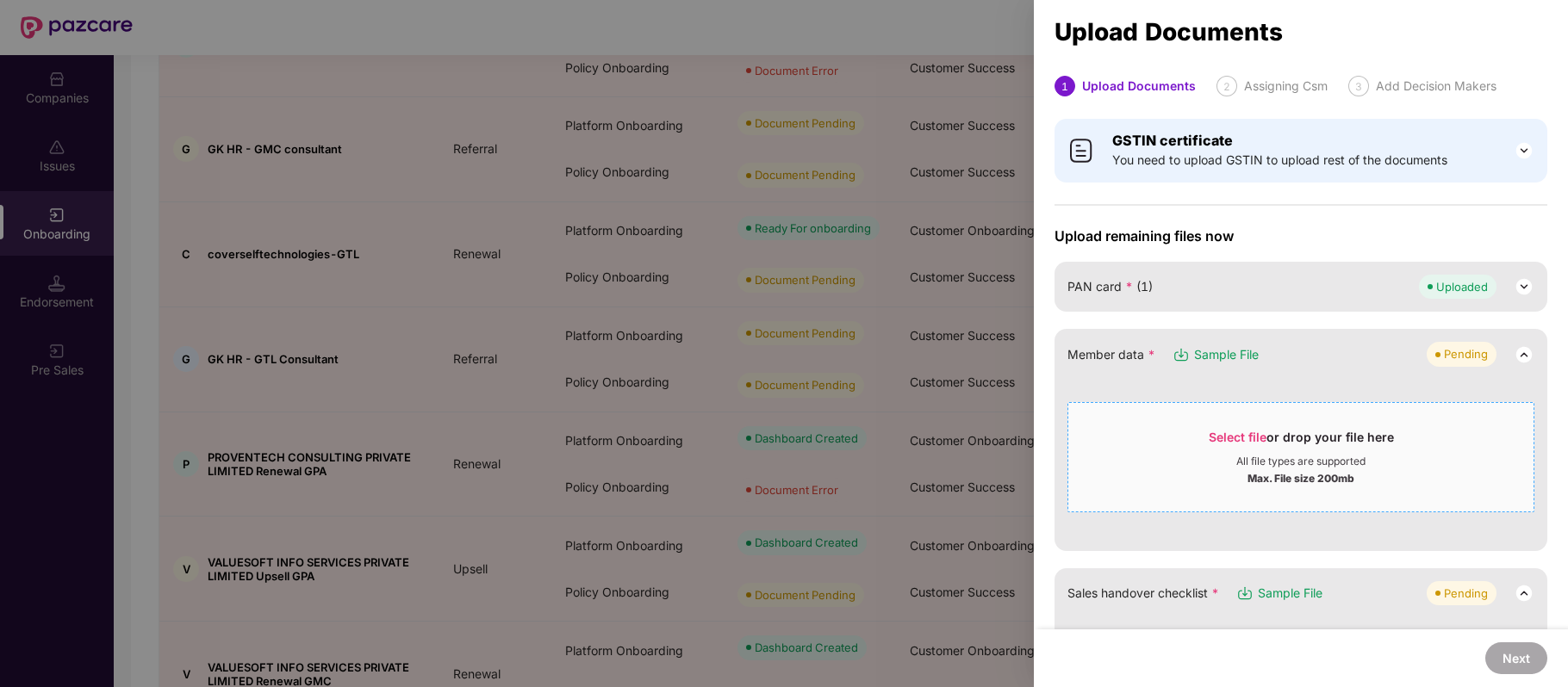
click at [1234, 431] on span "Select file" at bounding box center [1237, 437] width 57 height 15
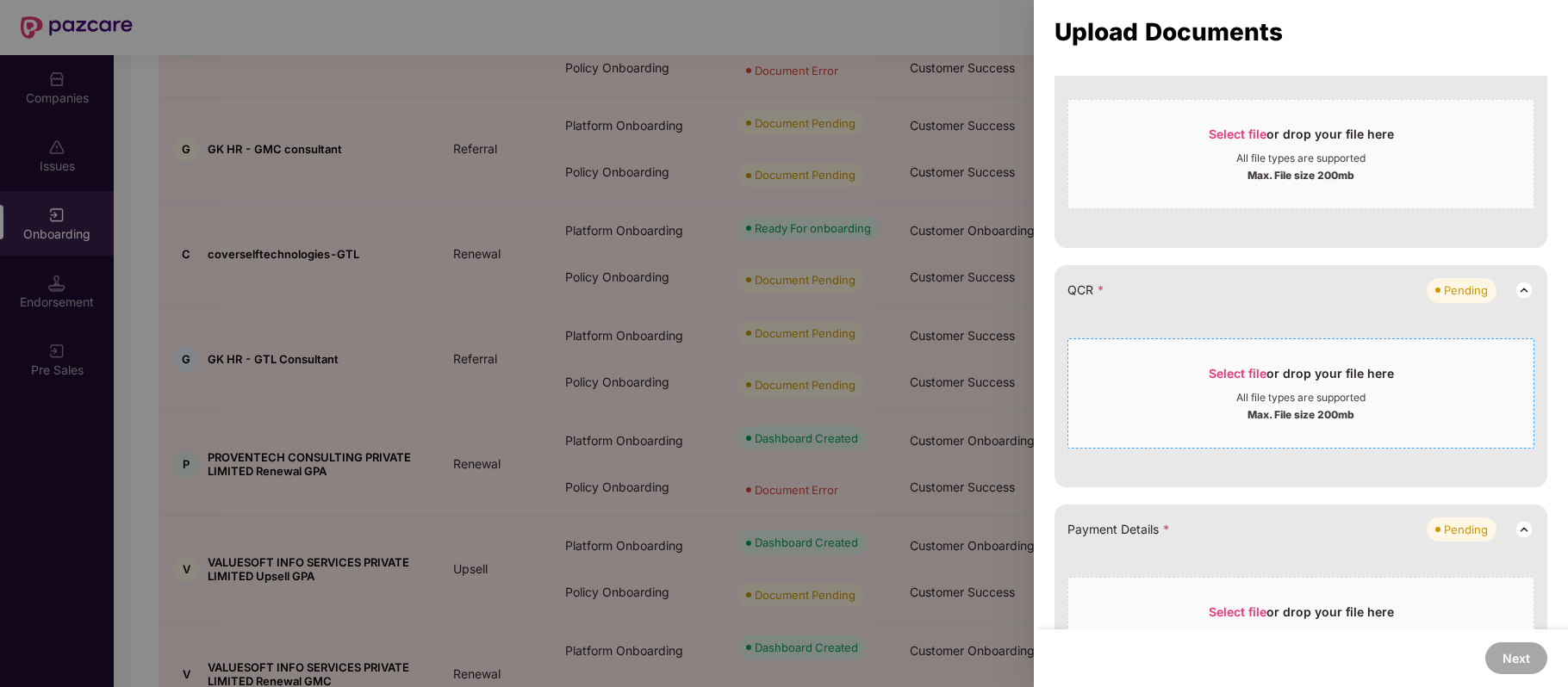
scroll to position [372, 0]
click at [1216, 370] on span "Select file" at bounding box center [1237, 371] width 57 height 15
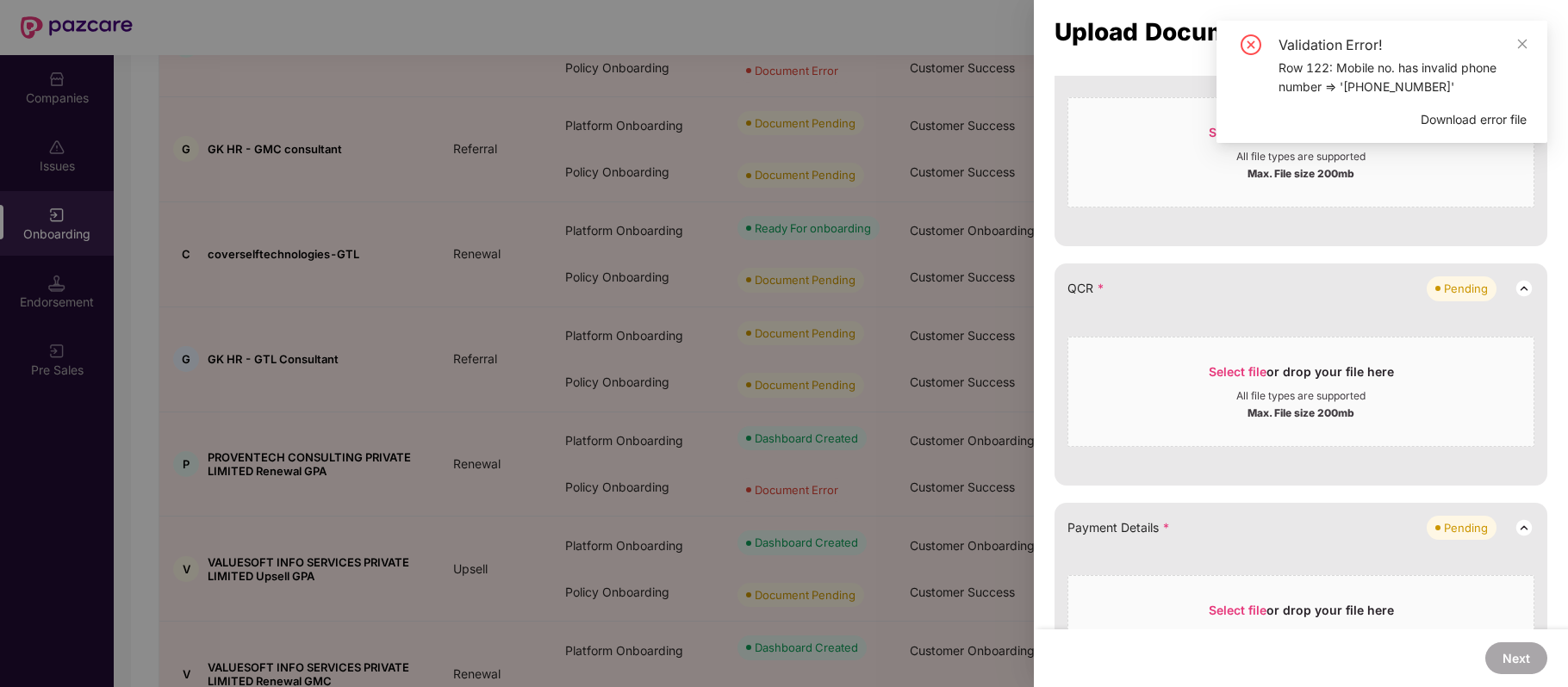
click at [1349, 66] on div "Row 122: Mobile no. has invalid phone number => '786708147'" at bounding box center [1402, 77] width 249 height 38
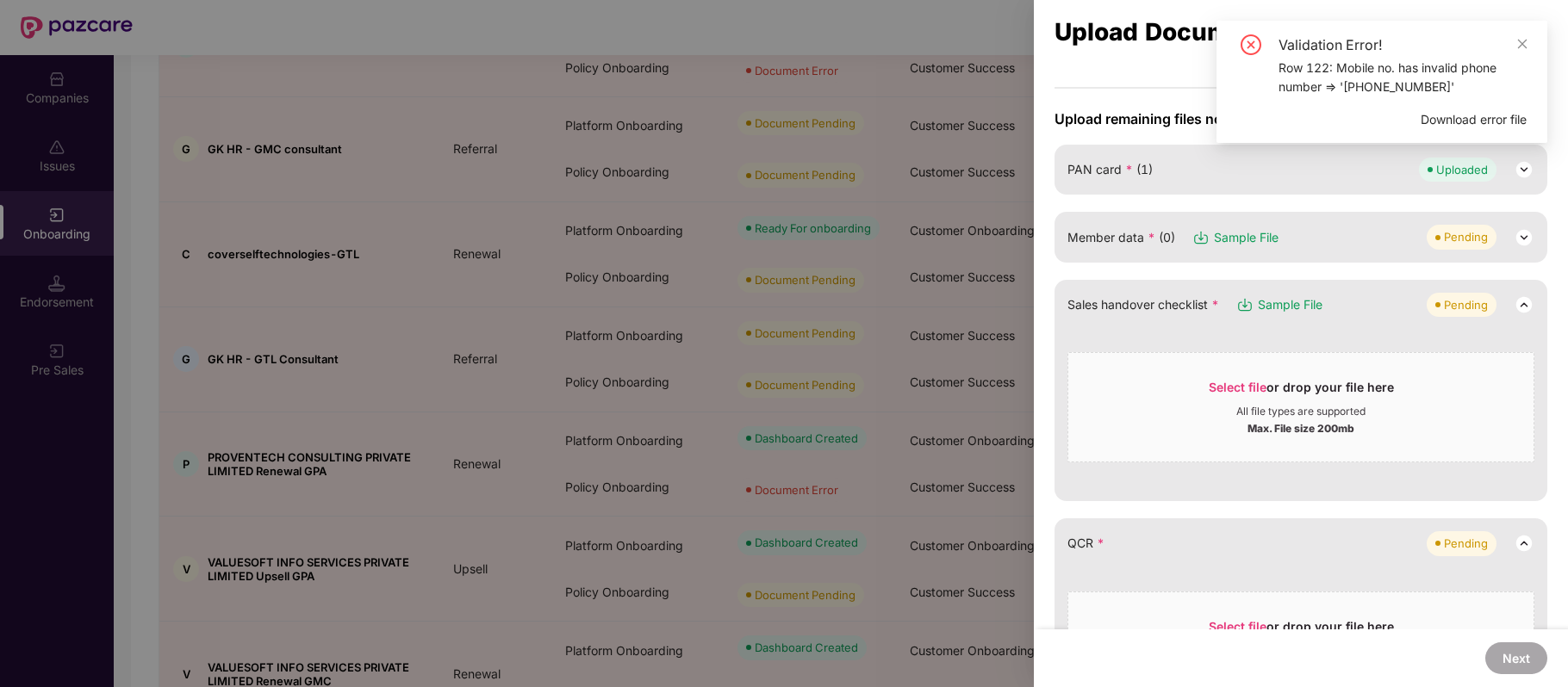
scroll to position [115, 0]
click at [1314, 232] on div "Member data * (0) Sample File Pending" at bounding box center [1300, 238] width 467 height 24
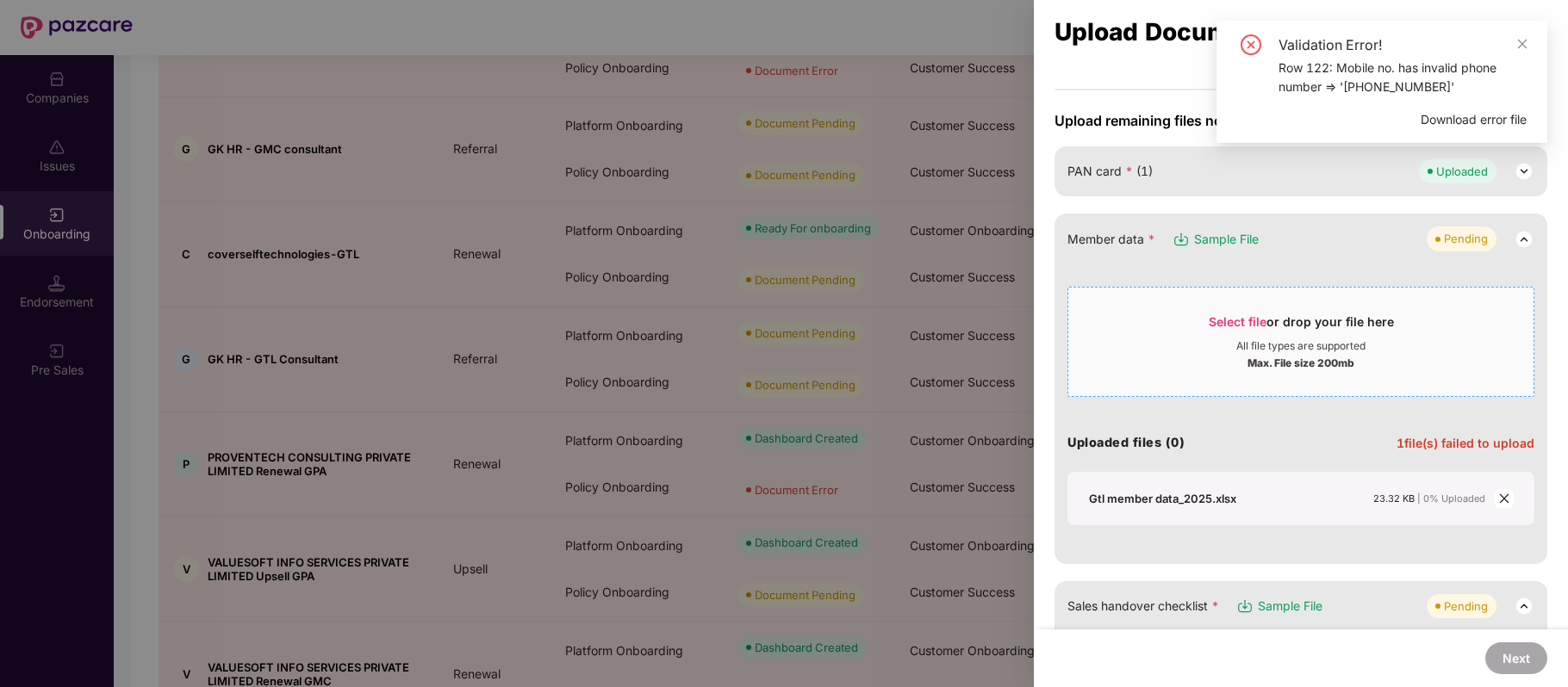
click at [1255, 321] on span "Select file" at bounding box center [1237, 322] width 57 height 15
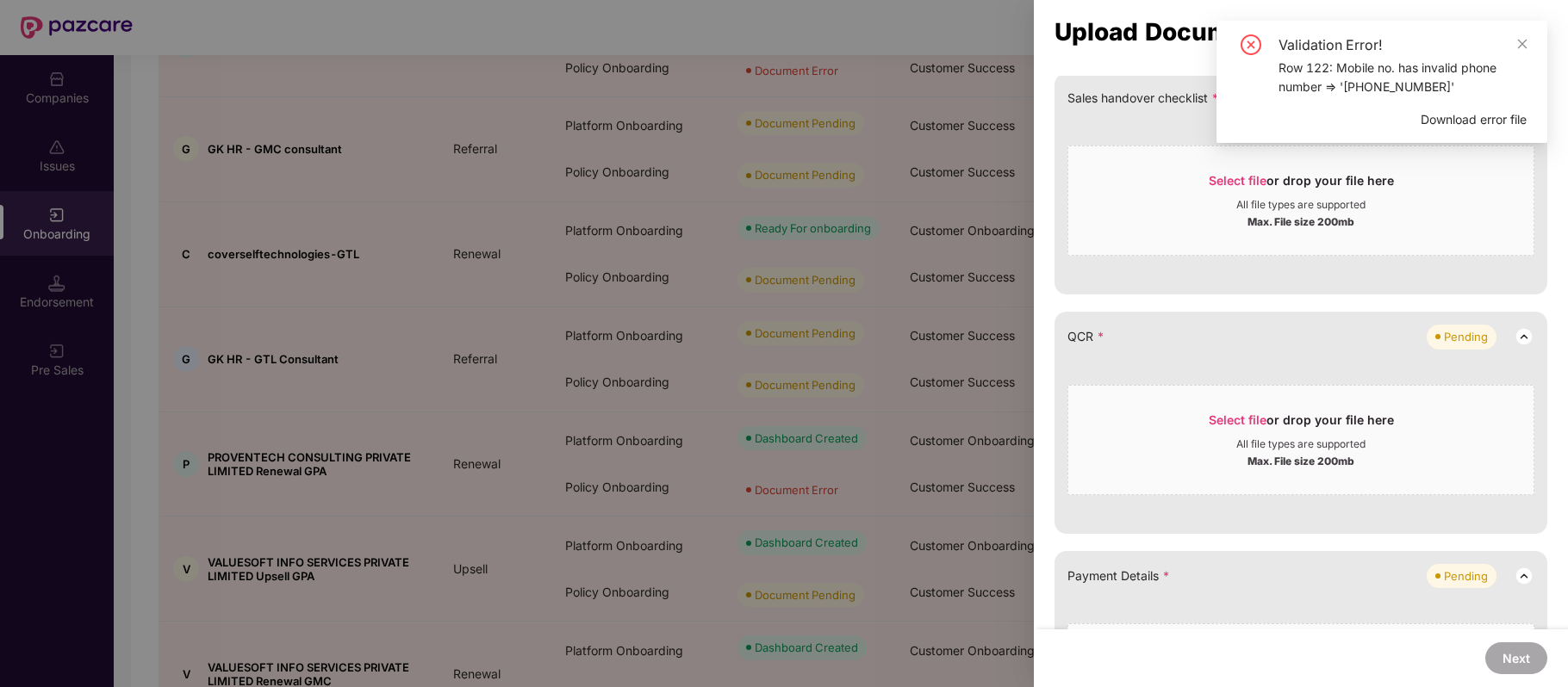
scroll to position [324, 0]
click at [1230, 412] on span "Select file" at bounding box center [1237, 419] width 57 height 15
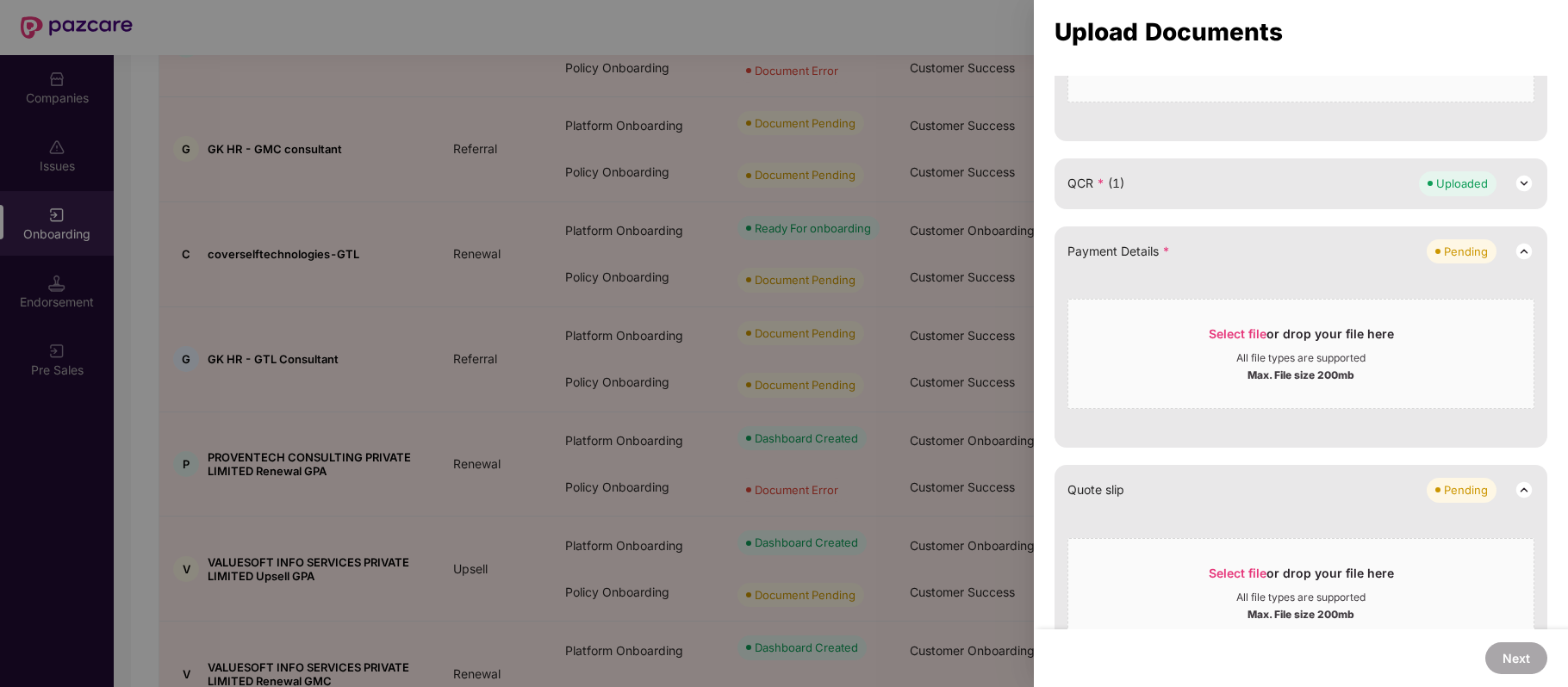
scroll to position [479, 0]
click at [1234, 318] on span "Select file or drop your file here All file types are supported Max. File size …" at bounding box center [1300, 351] width 465 height 83
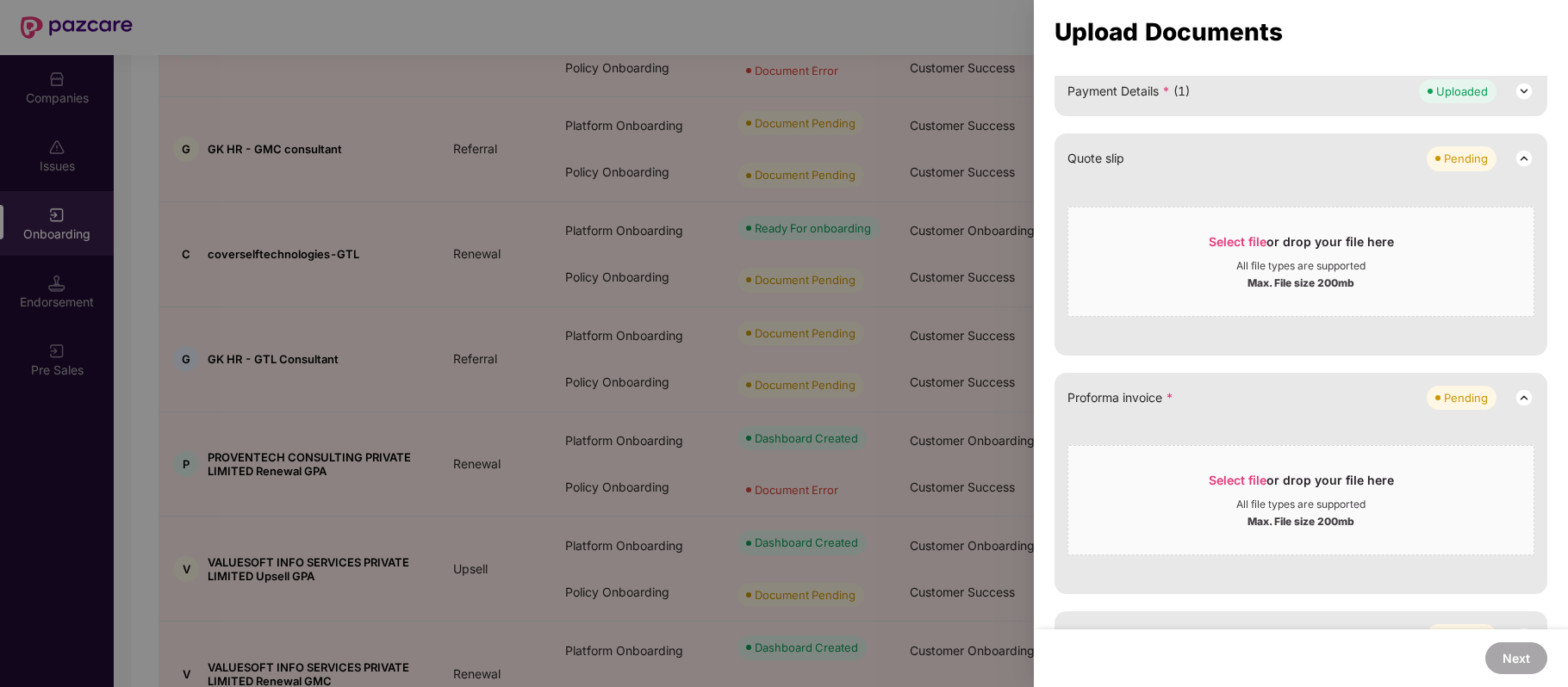
scroll to position [639, 0]
click at [1218, 479] on span "Select file" at bounding box center [1237, 478] width 57 height 15
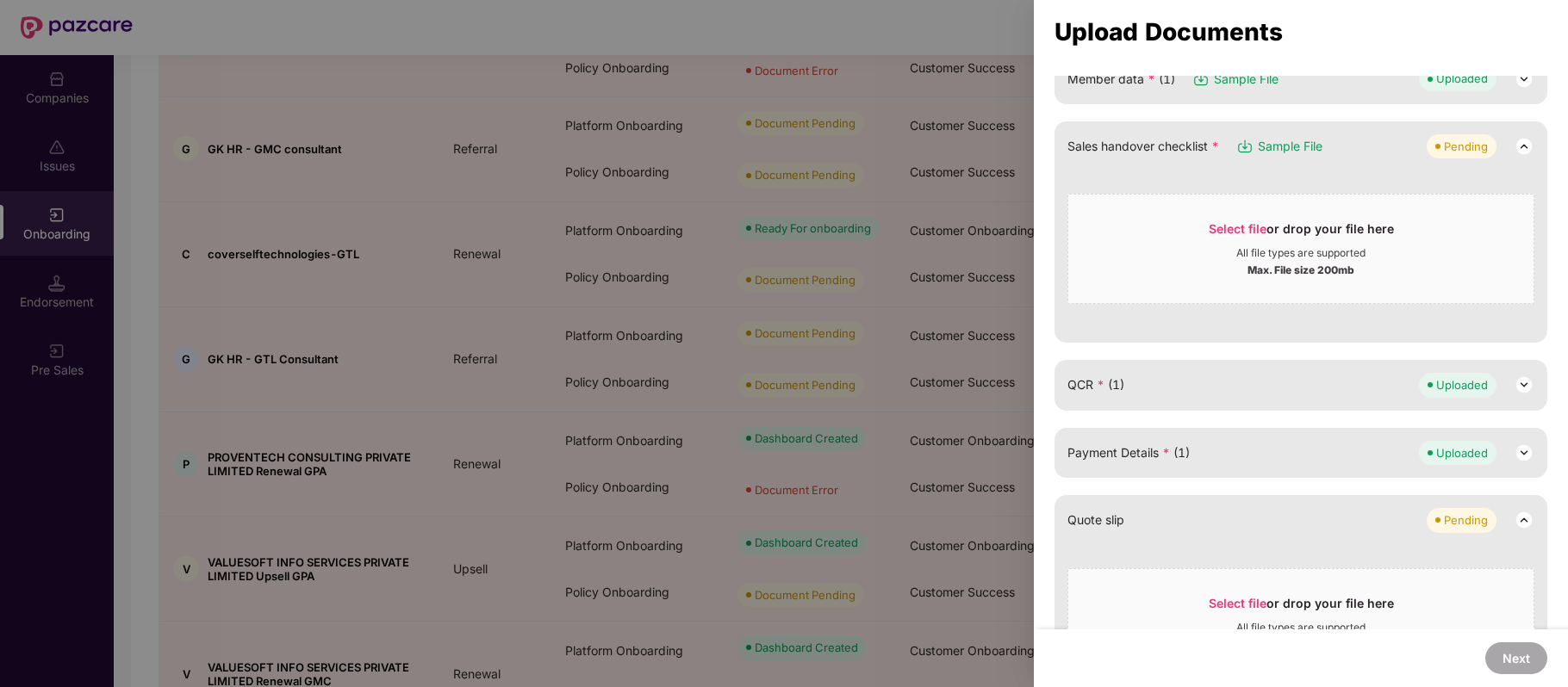
scroll to position [278, 0]
click at [1231, 228] on span "Select file" at bounding box center [1237, 226] width 57 height 15
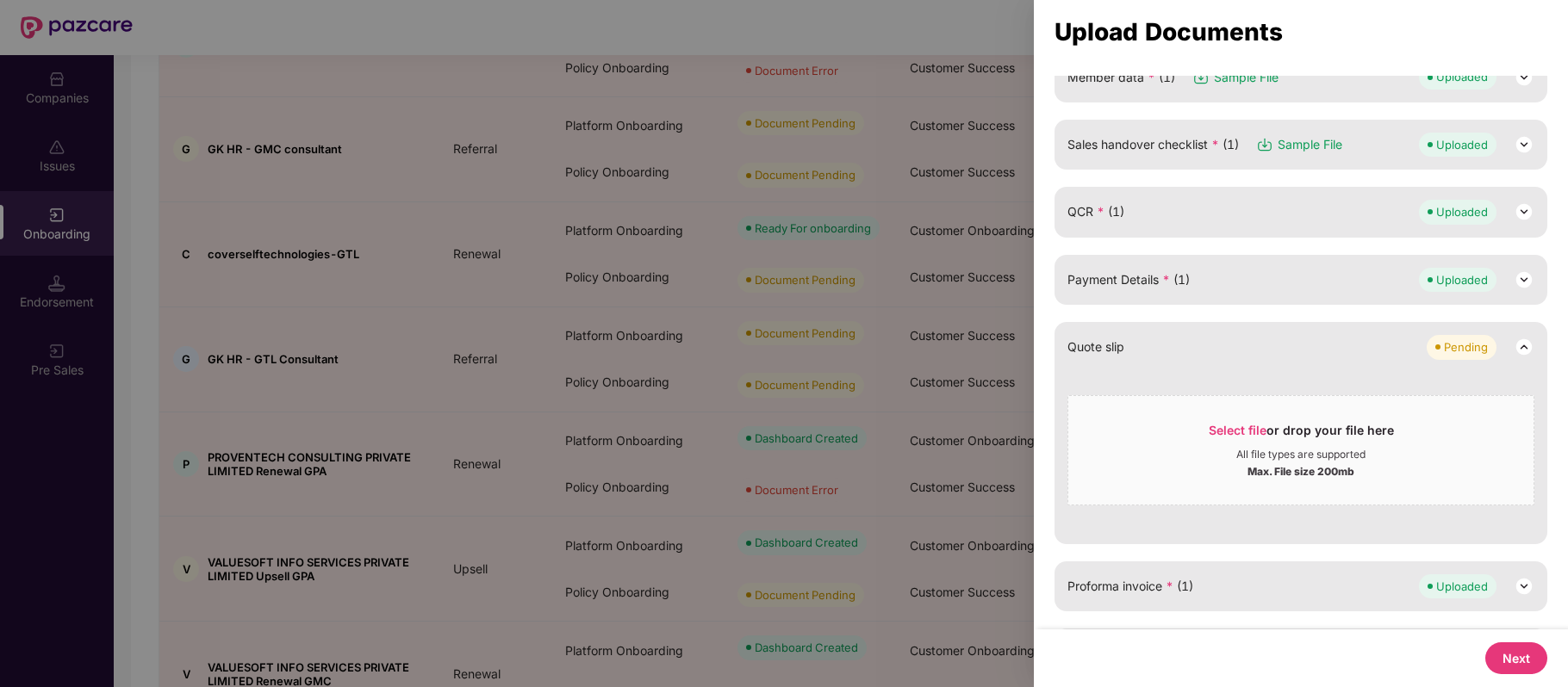
scroll to position [0, 0]
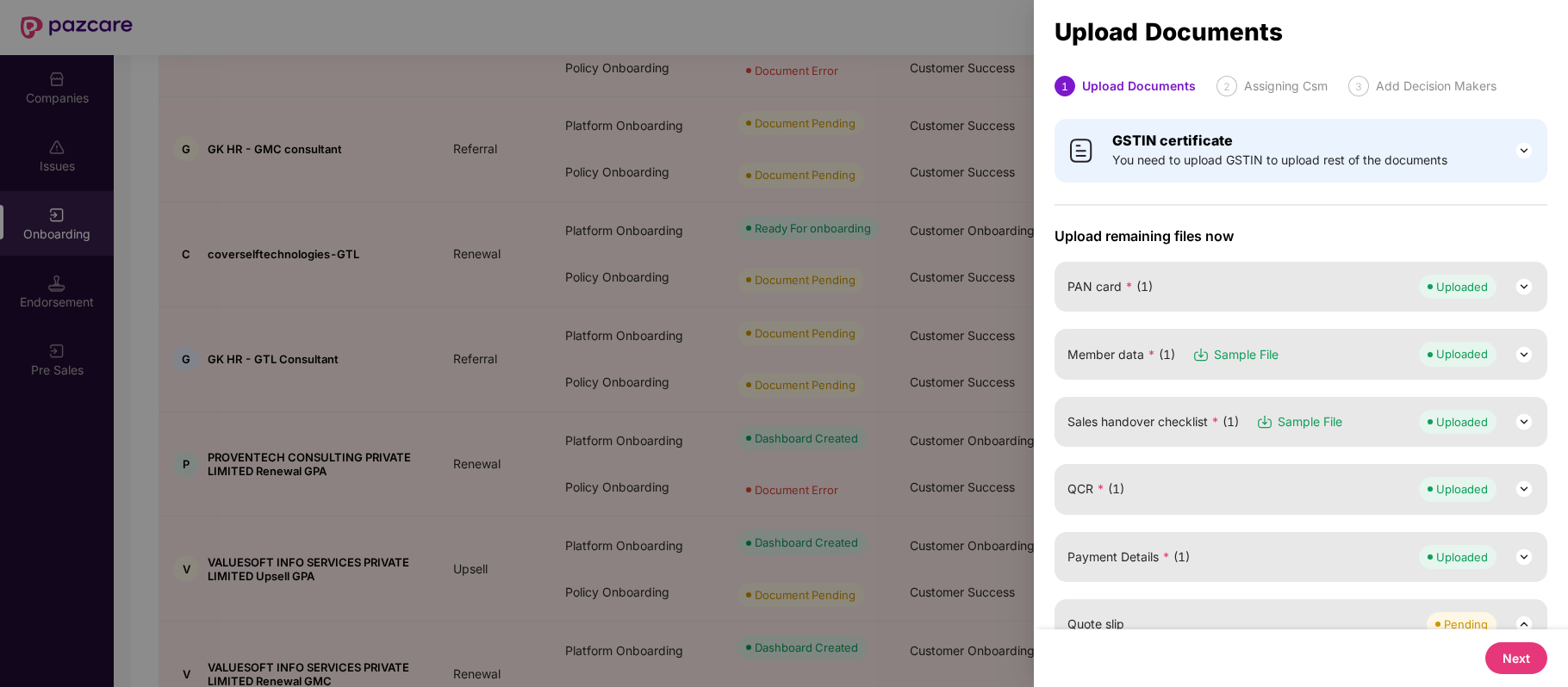
click at [1506, 651] on button "Next" at bounding box center [1516, 658] width 62 height 32
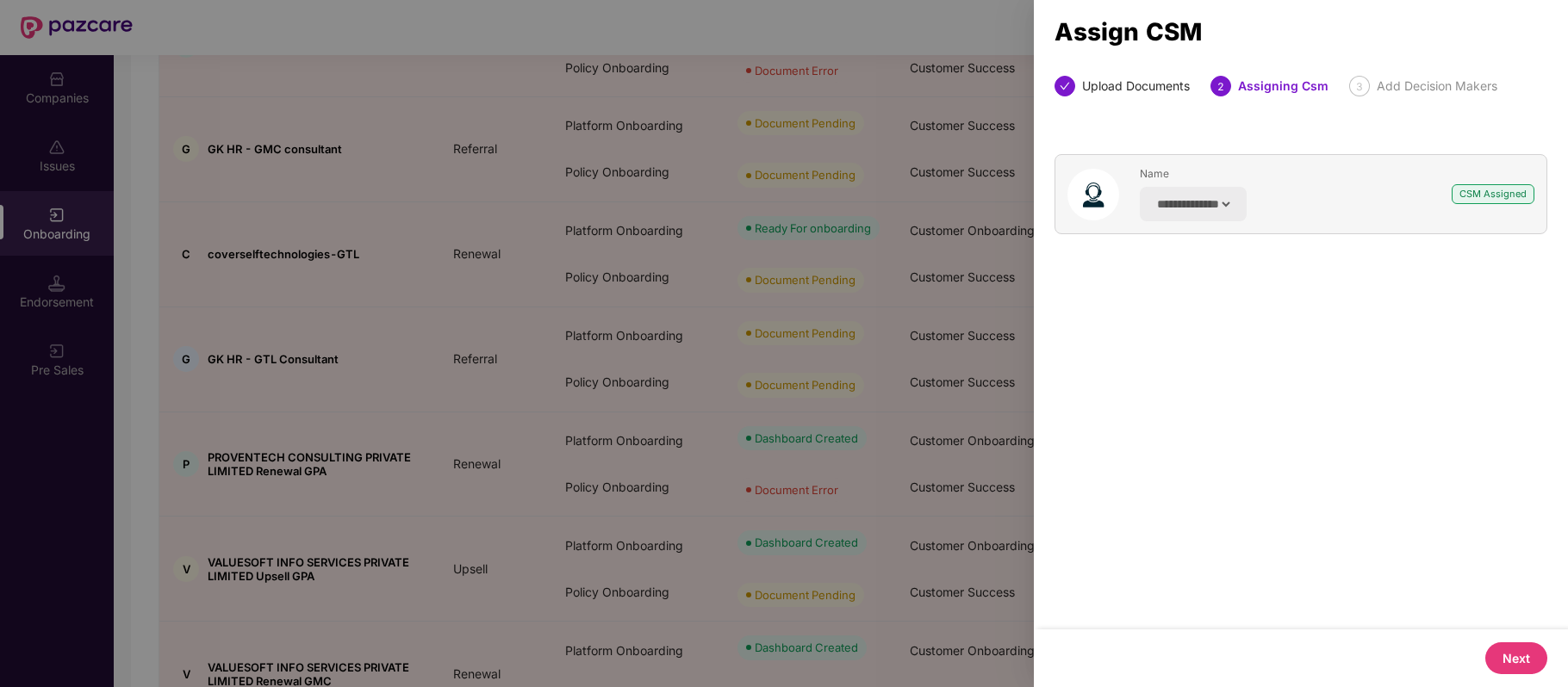
click at [1524, 662] on button "Next" at bounding box center [1516, 658] width 62 height 32
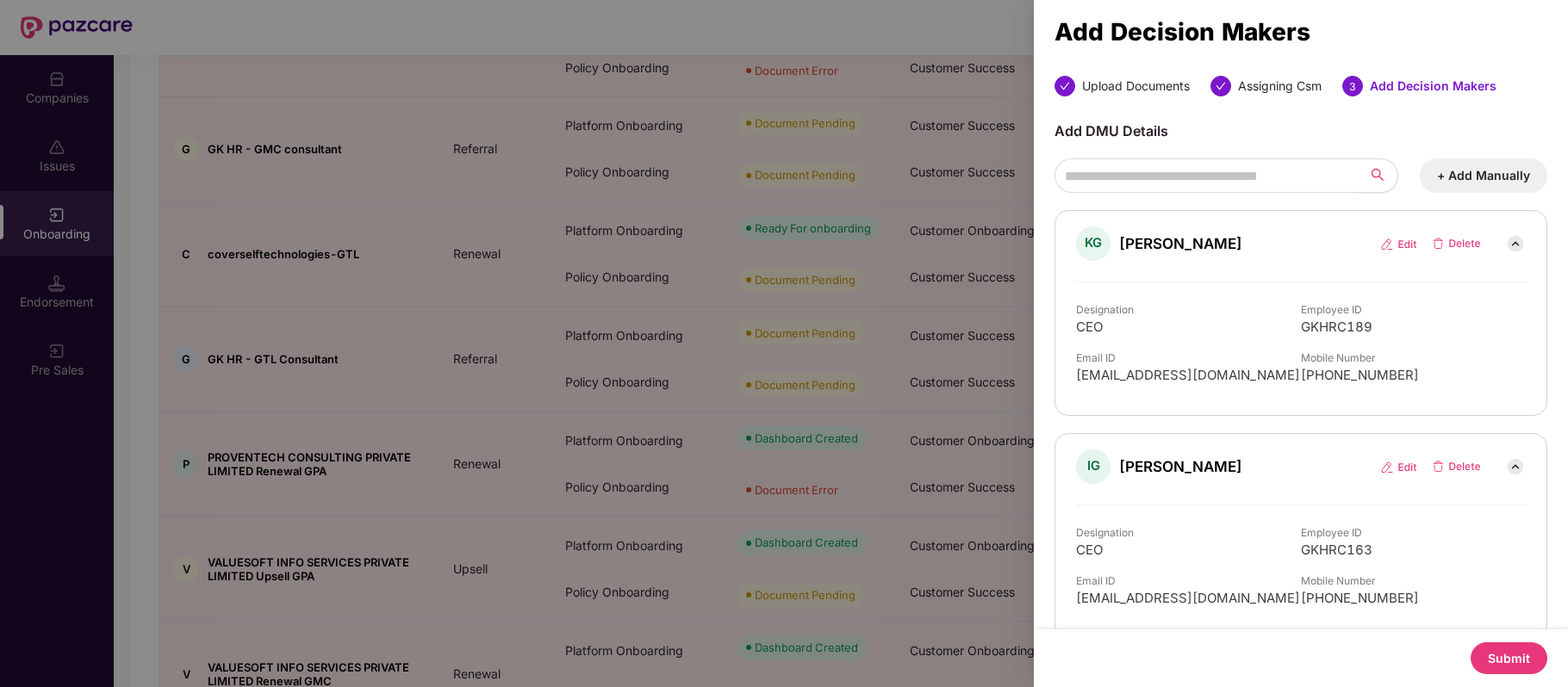
click at [1524, 662] on button "Submit" at bounding box center [1509, 658] width 77 height 32
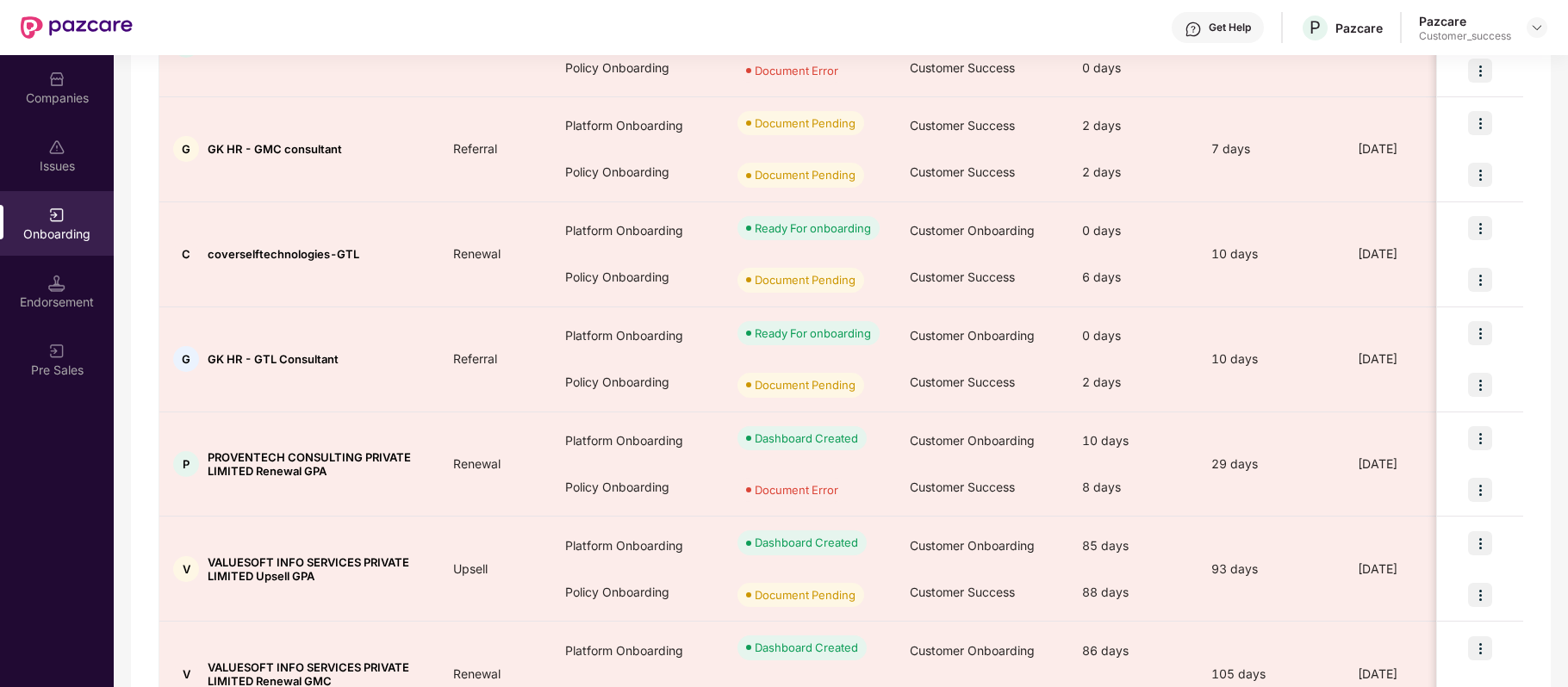
click at [69, 97] on div "Companies" at bounding box center [57, 98] width 114 height 18
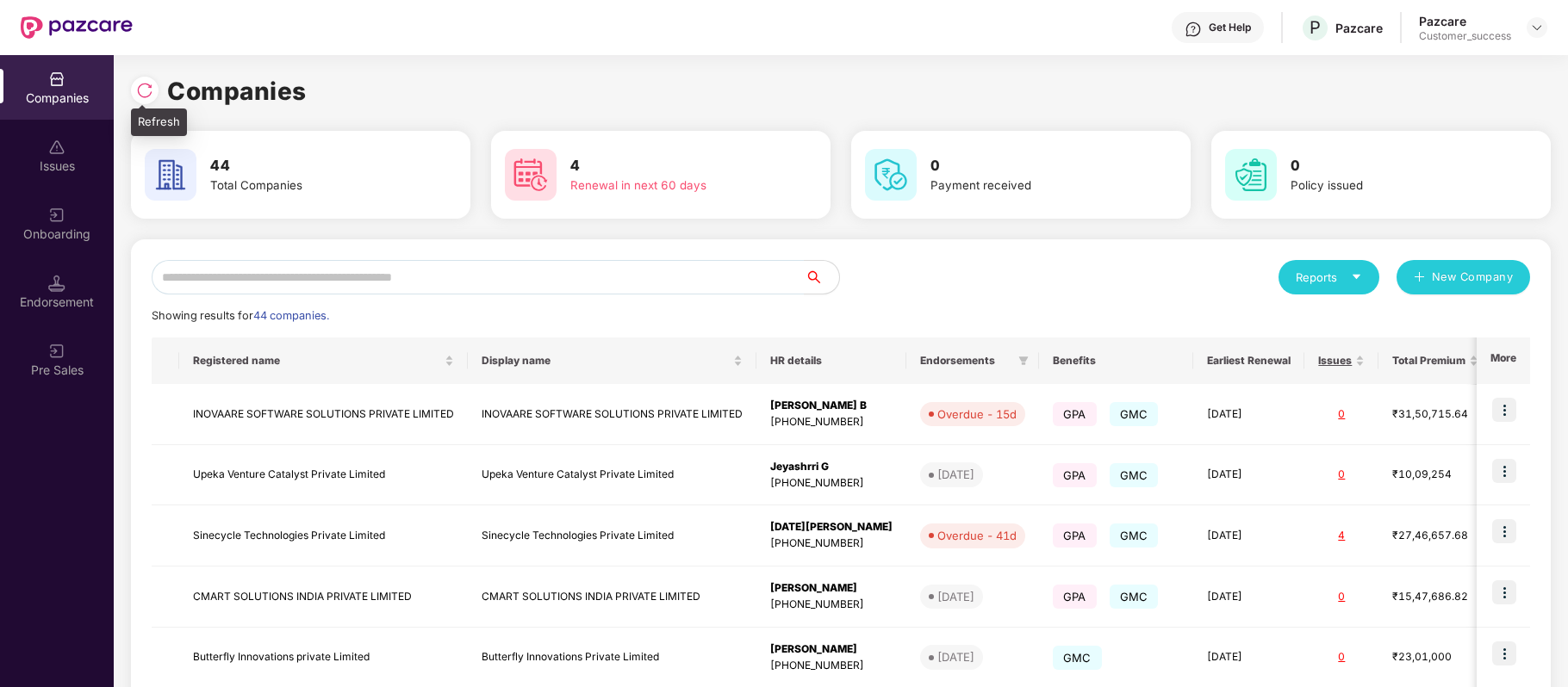
click at [141, 93] on img at bounding box center [145, 91] width 18 height 18
